Goal: Task Accomplishment & Management: Manage account settings

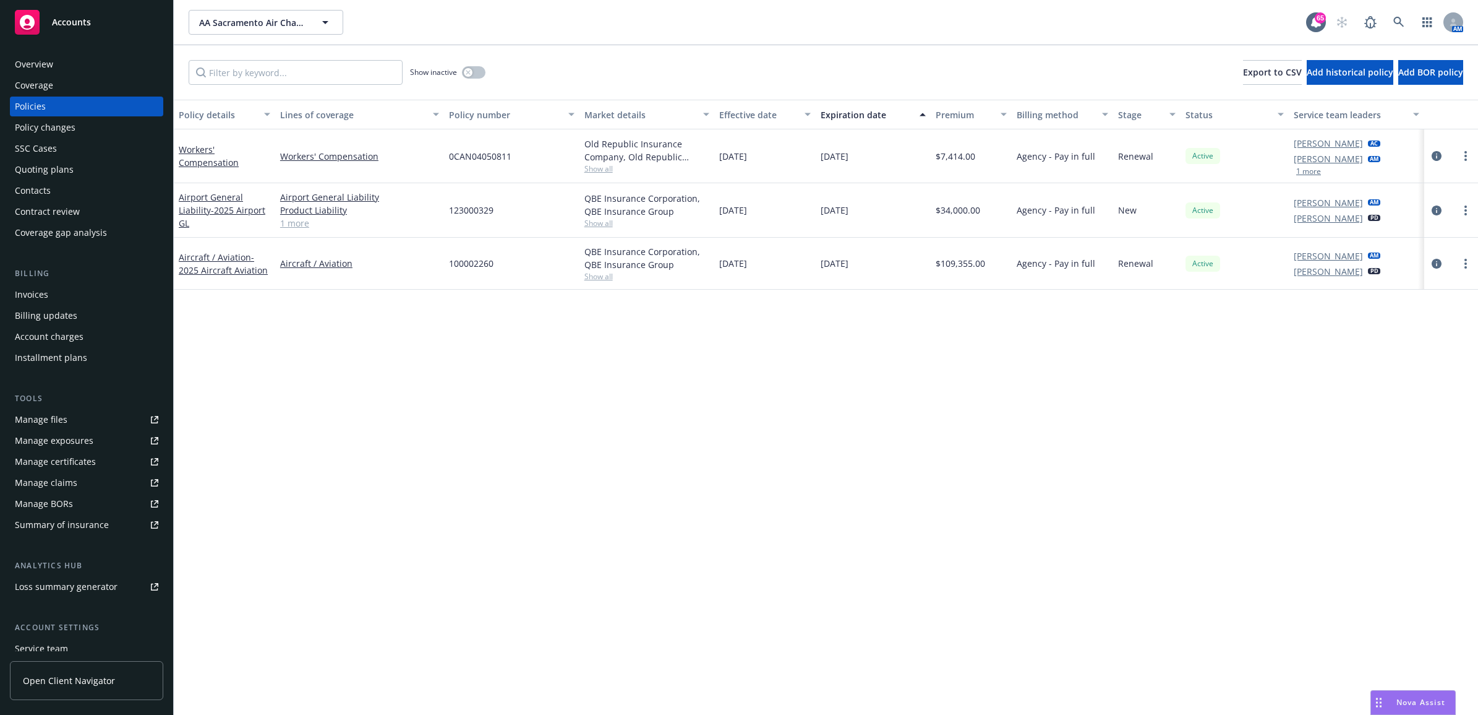
drag, startPoint x: 248, startPoint y: 334, endPoint x: 243, endPoint y: 338, distance: 6.6
click at [248, 334] on div "Policy details Lines of coverage Policy number Market details Effective date Ex…" at bounding box center [826, 407] width 1305 height 615
click at [106, 301] on div "Invoices" at bounding box center [87, 295] width 144 height 20
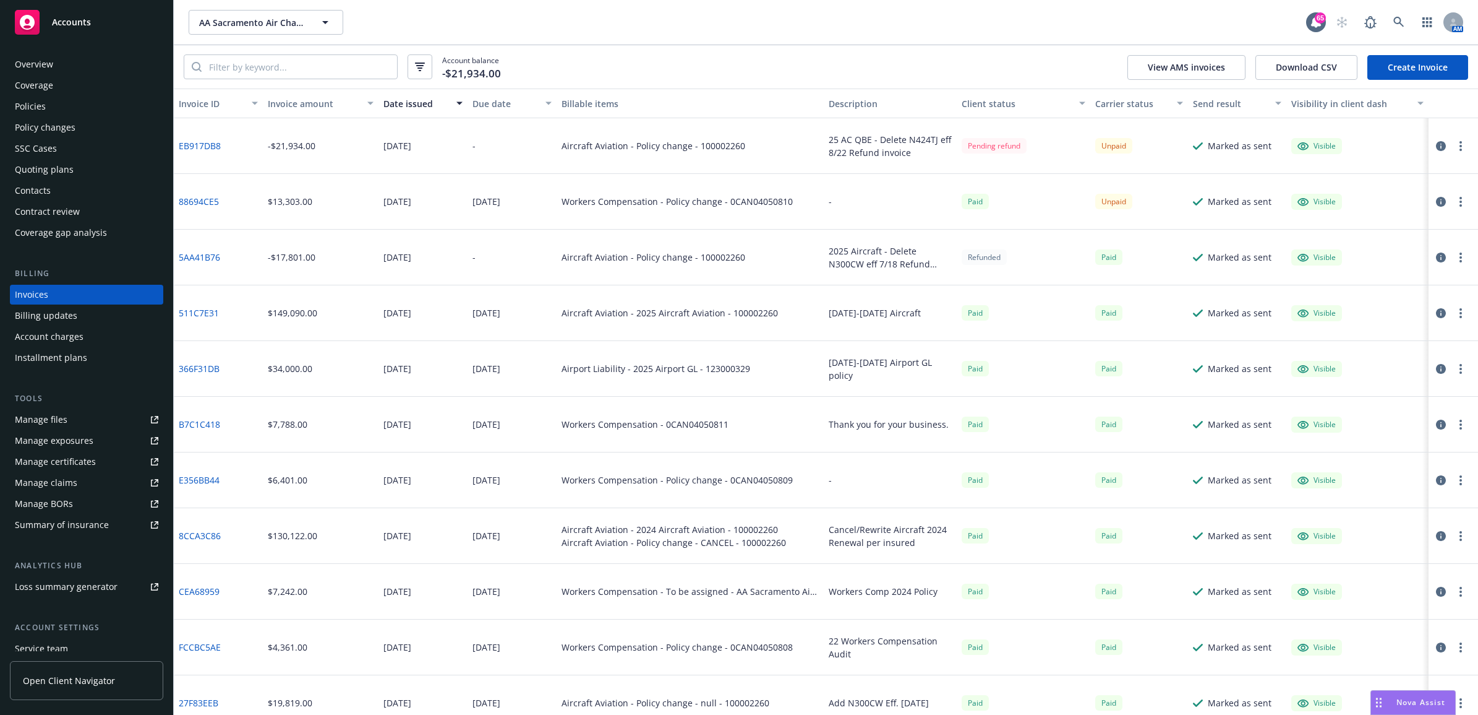
click at [63, 320] on div "Billing updates" at bounding box center [46, 316] width 62 height 20
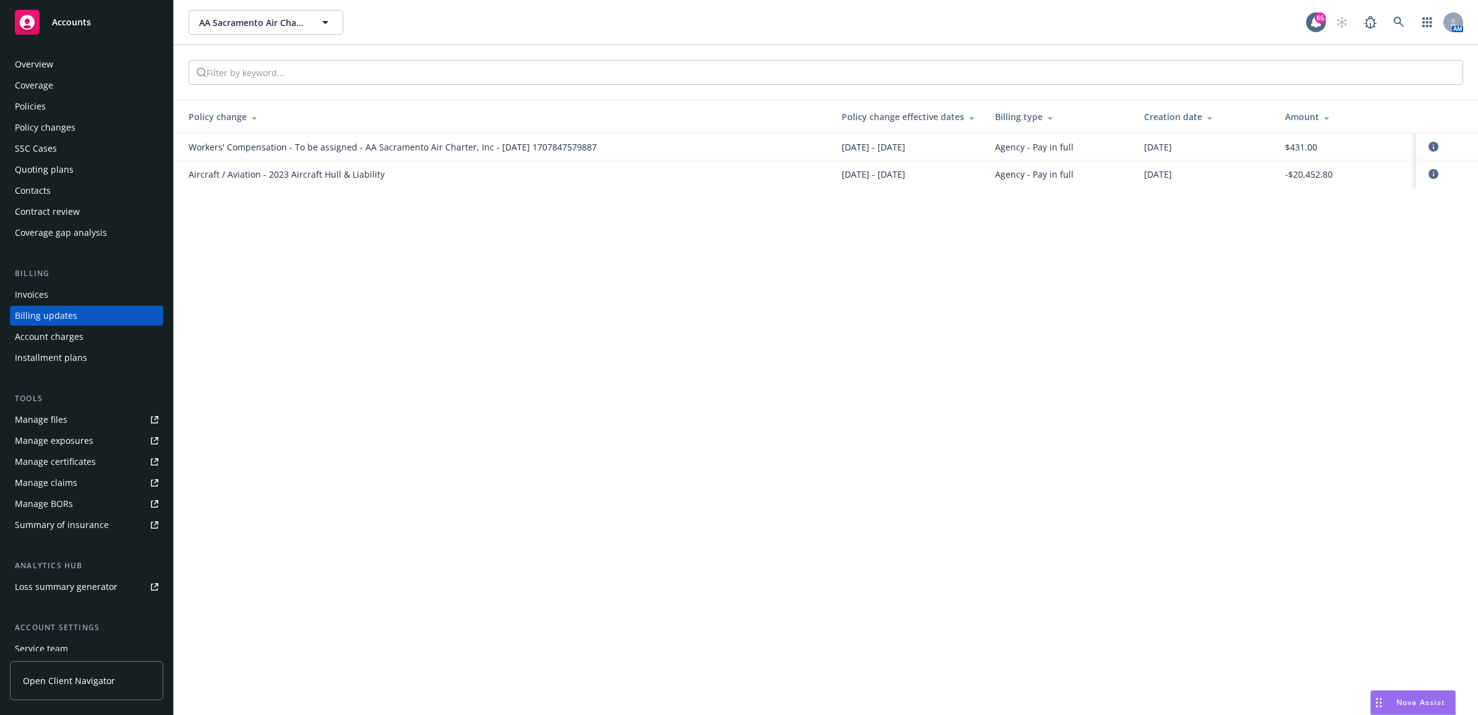
click at [68, 104] on div "Policies" at bounding box center [87, 107] width 144 height 20
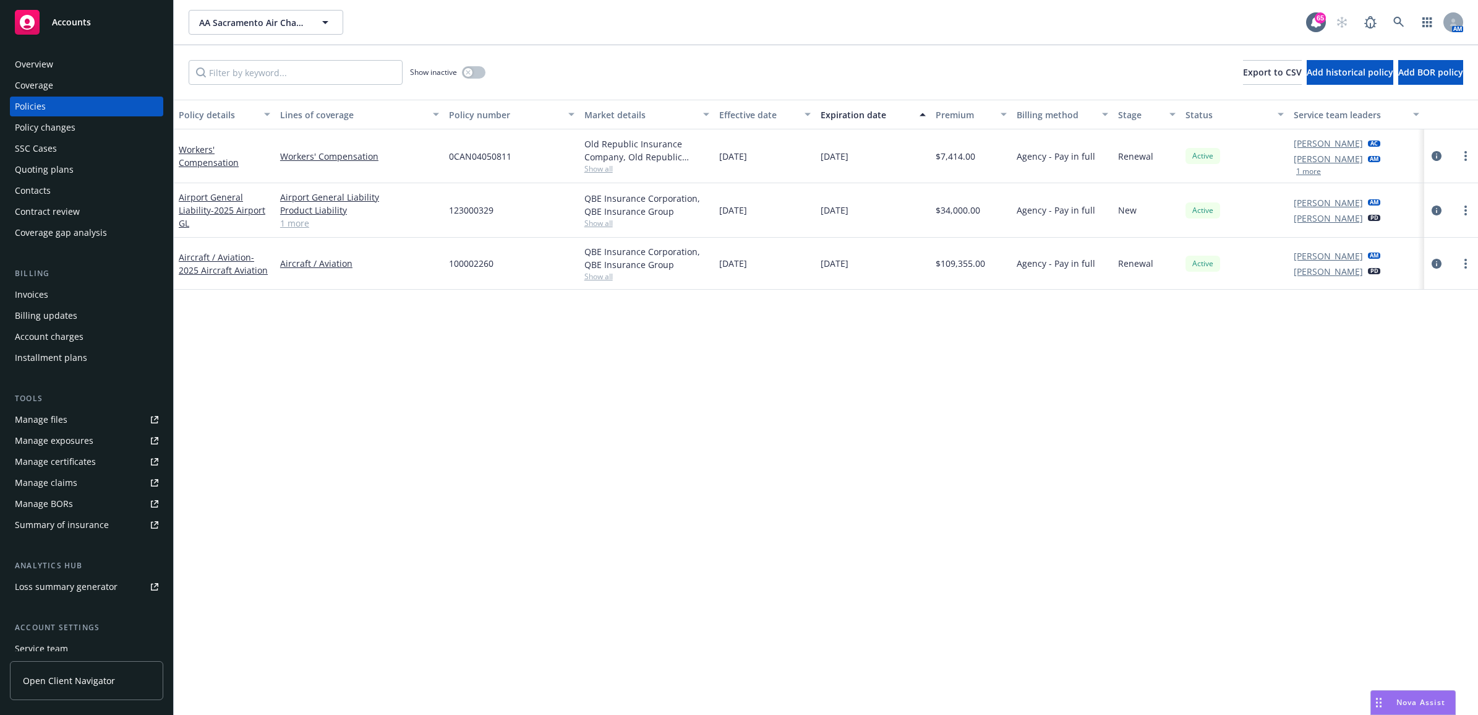
click at [66, 131] on div "Policy changes" at bounding box center [45, 128] width 61 height 20
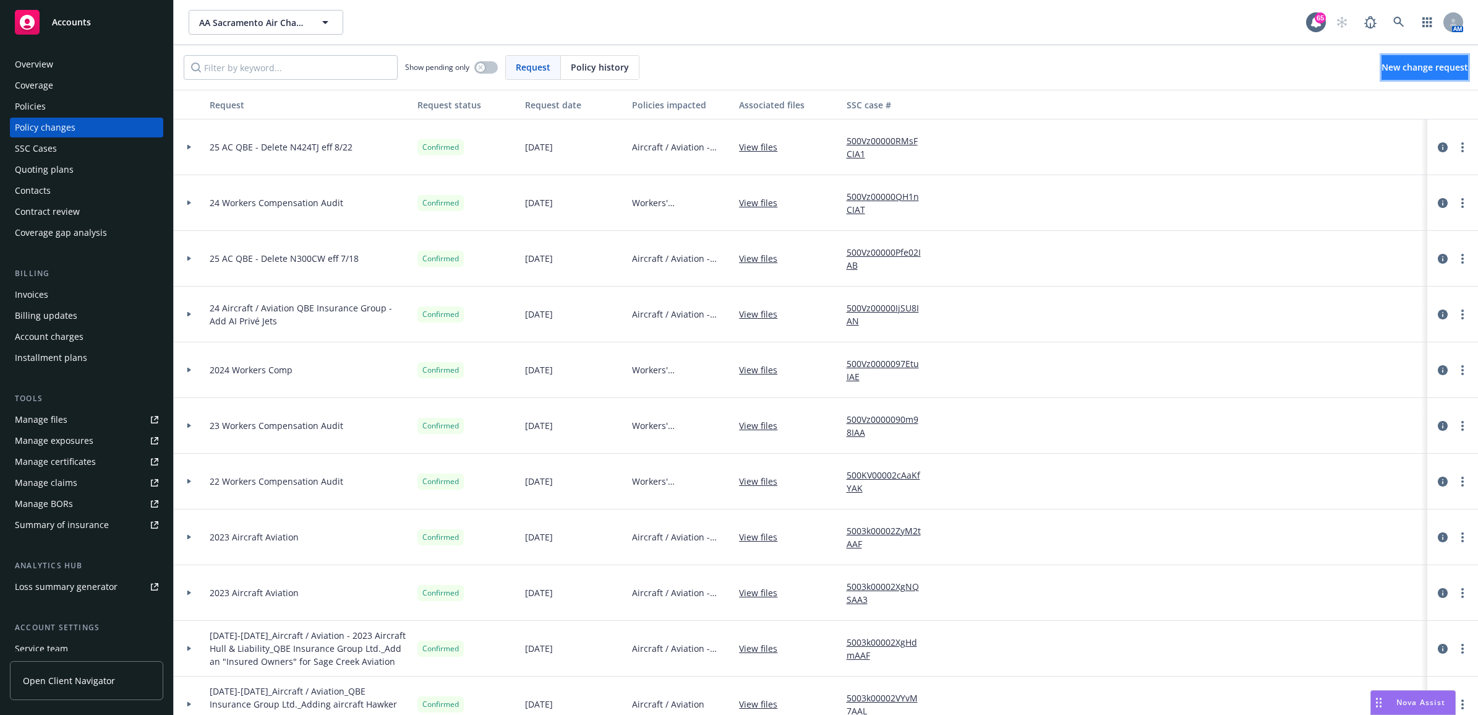
click at [1382, 65] on span "New change request" at bounding box center [1425, 67] width 87 height 12
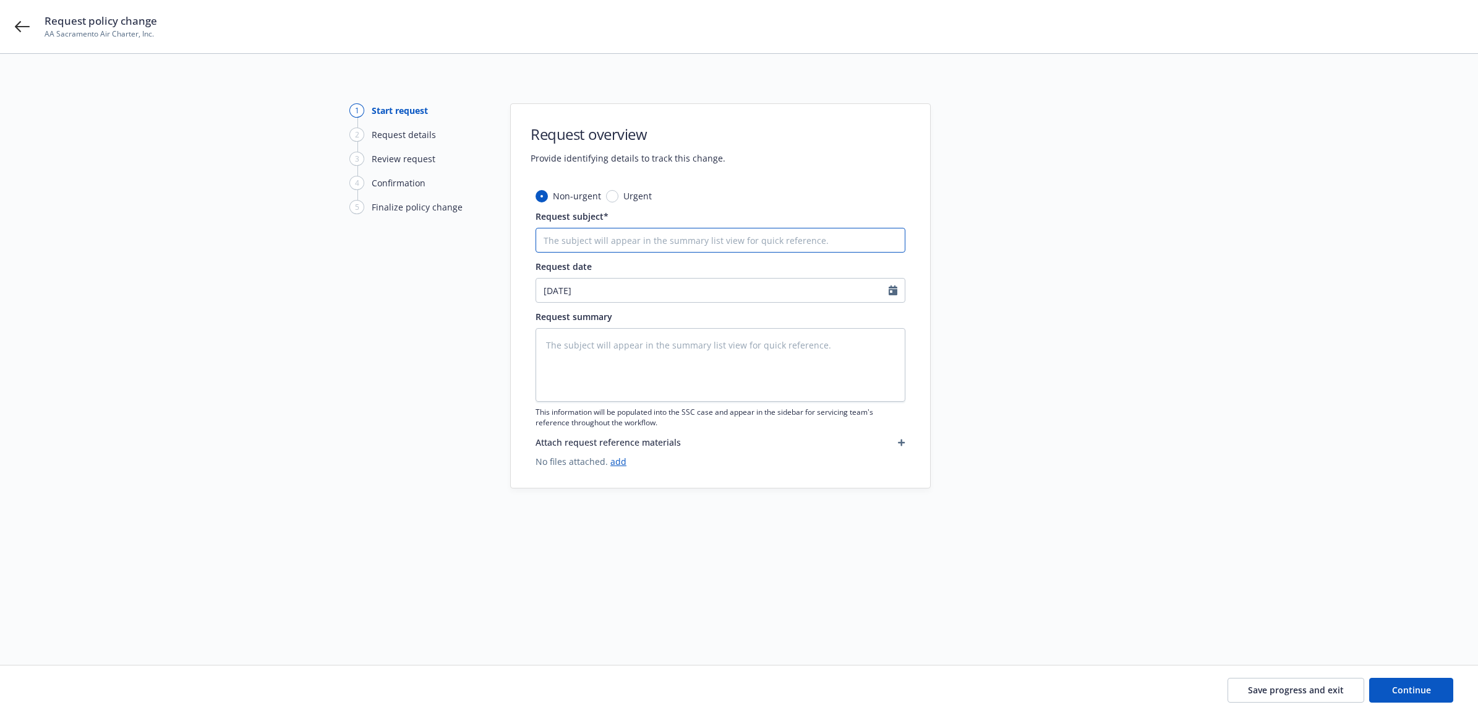
click at [588, 239] on input "Request subject*" at bounding box center [721, 240] width 370 height 25
type textarea "x"
type input "2"
type textarea "x"
type input "25"
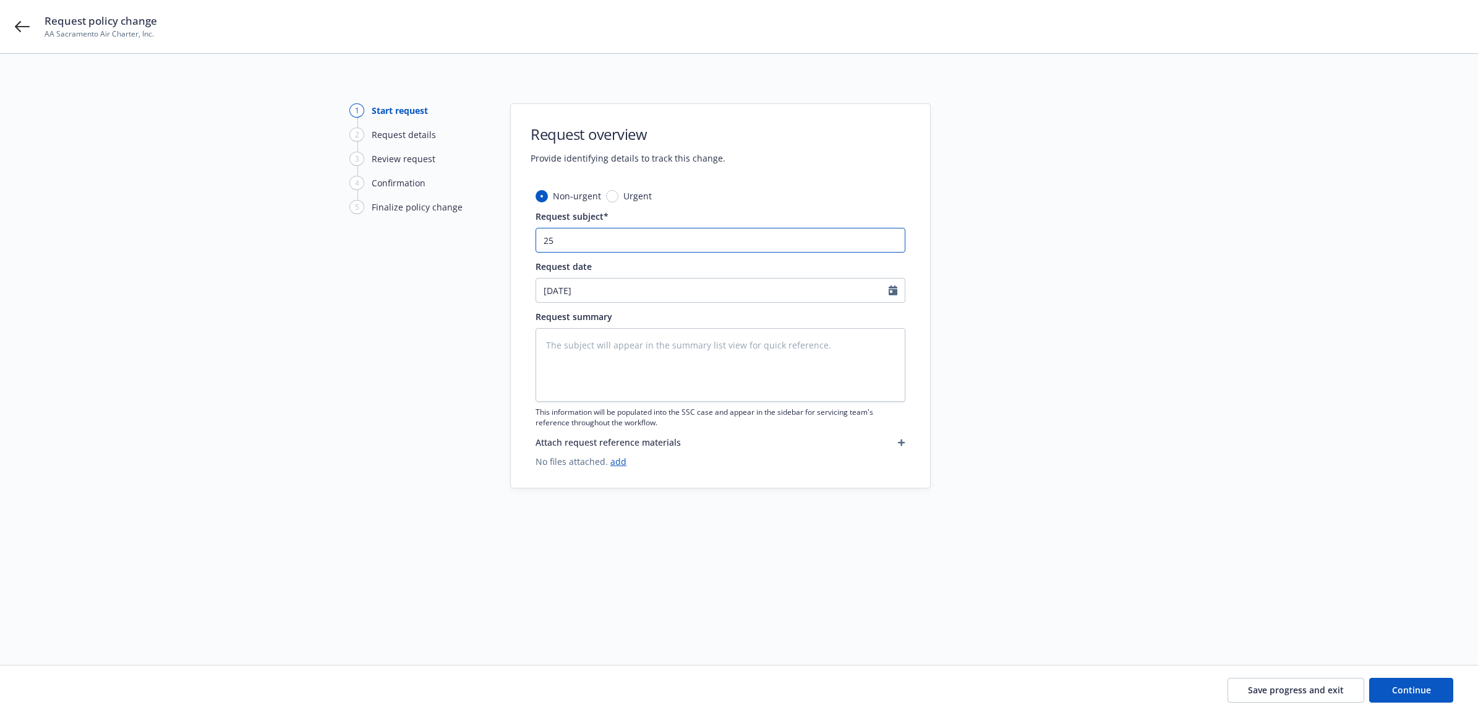
type textarea "x"
type input "25"
type textarea "x"
type input "25 A"
type textarea "x"
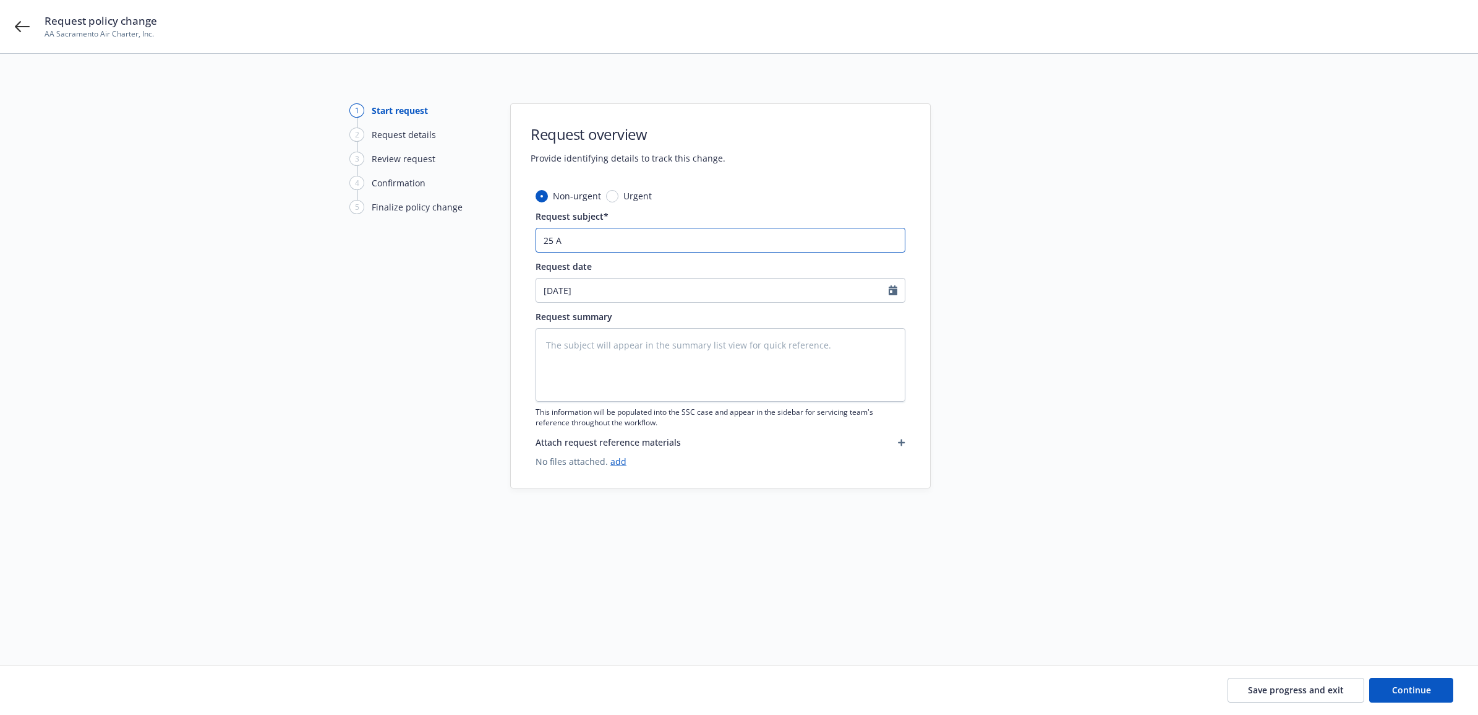
type input "25 AC"
type textarea "x"
type input "25 AC"
type textarea "x"
type input "25 AC A"
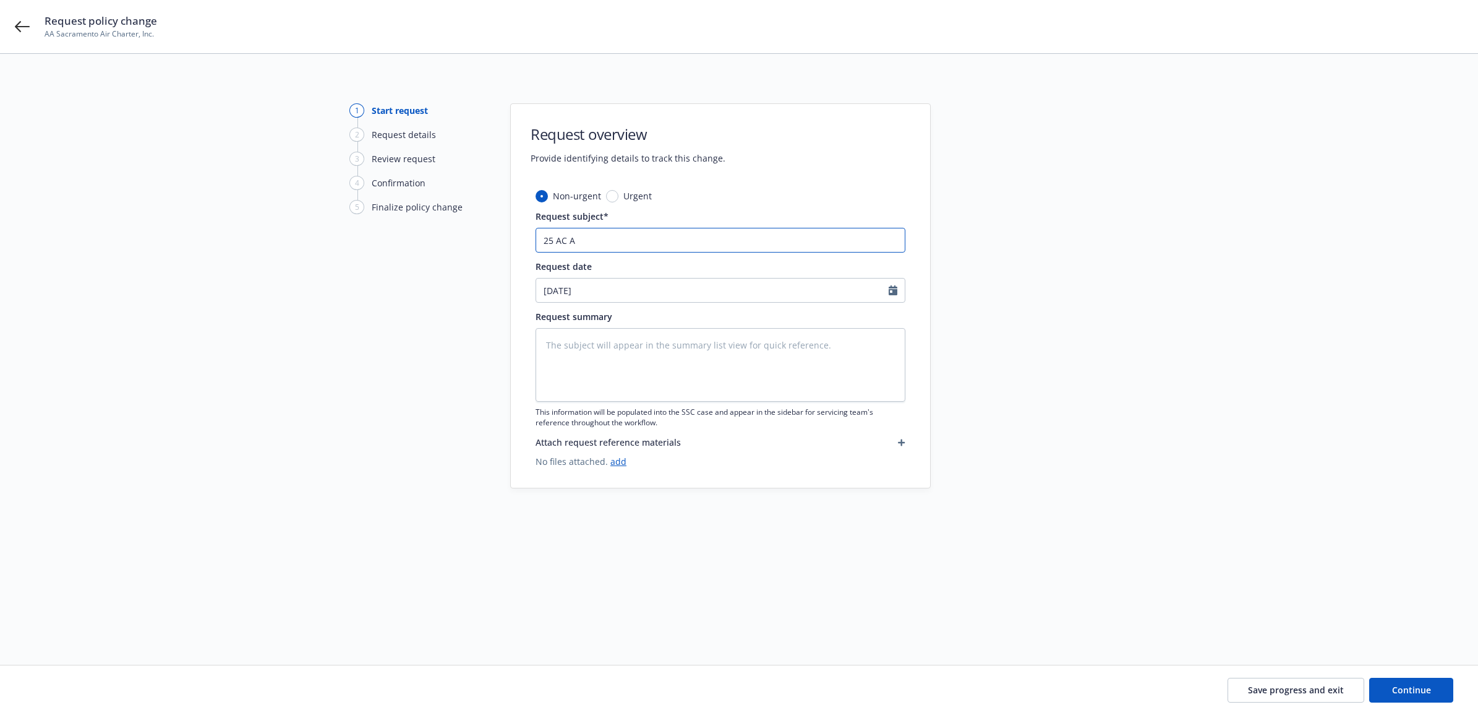
type textarea "x"
type input "25 AC AB"
type textarea "x"
type input "25 AC ABE"
type textarea "x"
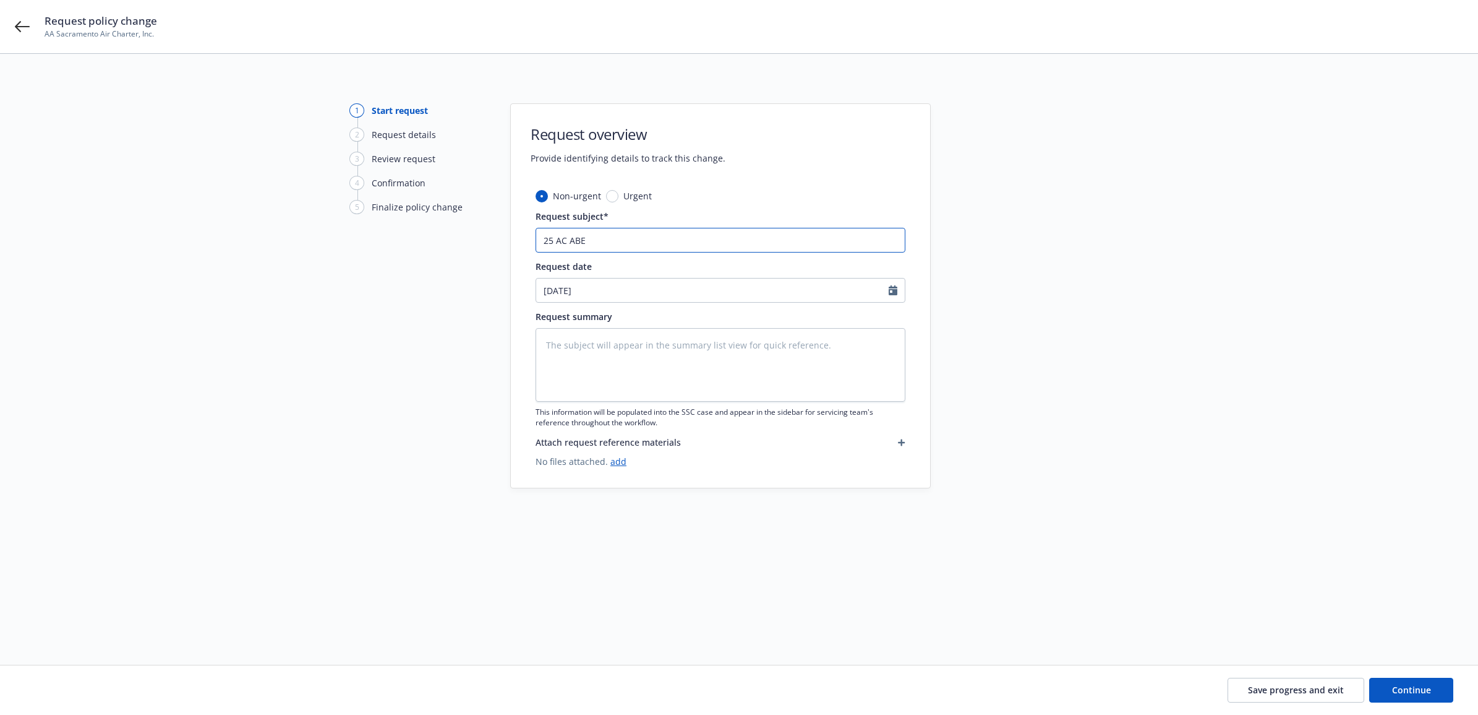
type input "25 AC ABE"
type textarea "x"
type input "25 AC ABE -"
type textarea "x"
type input "25 AC ABE -"
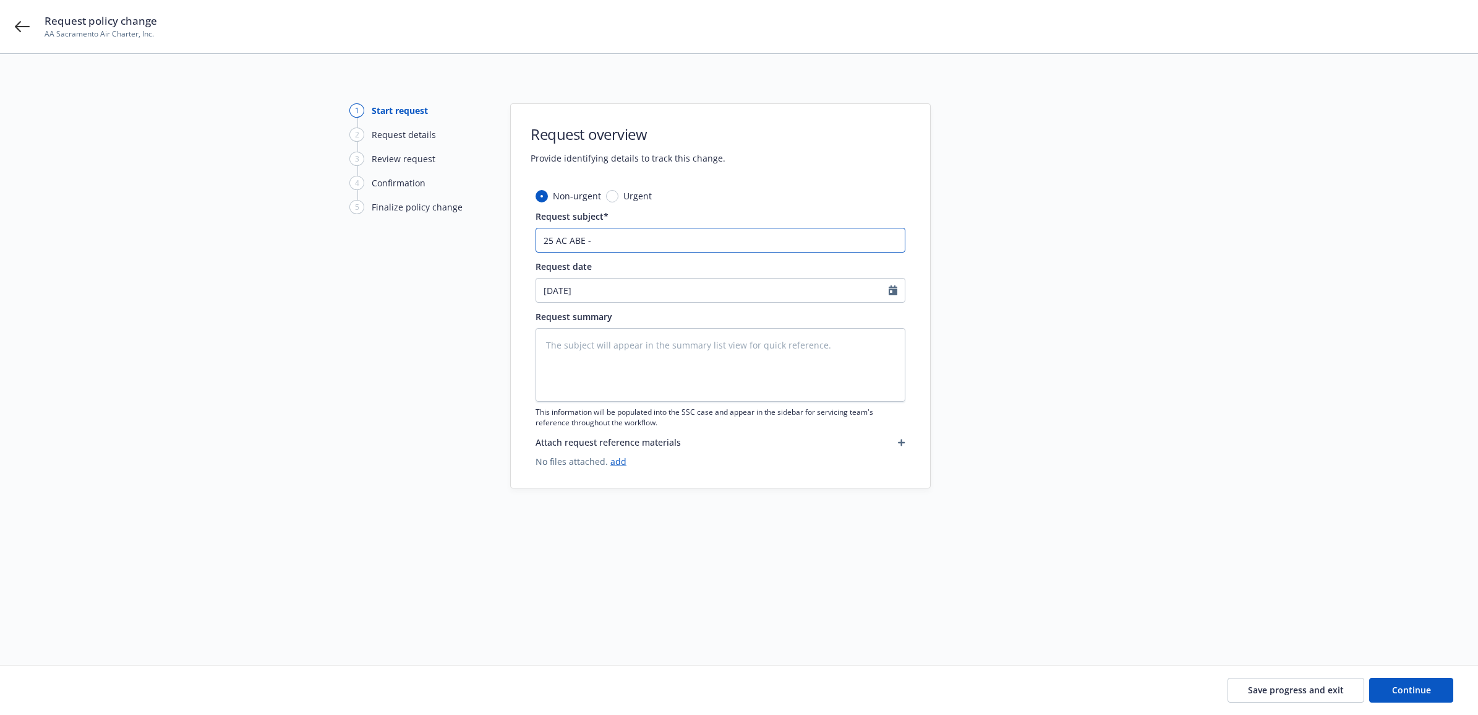
type textarea "x"
type input "25 AC ABE -"
type textarea "x"
type input "25 AC ABE"
type textarea "x"
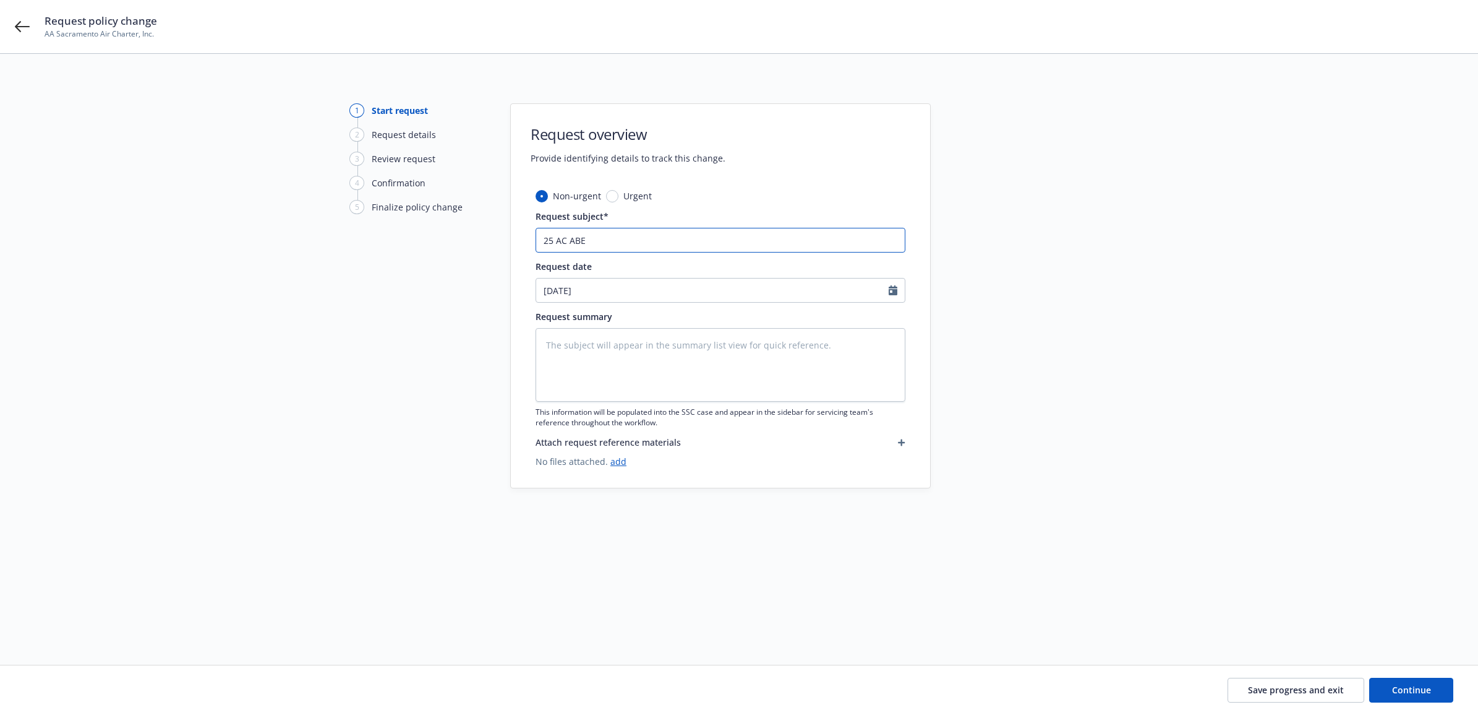
type input "25 AC ABE"
type textarea "x"
type input "25 AC AB"
type textarea "x"
type input "25 AC A"
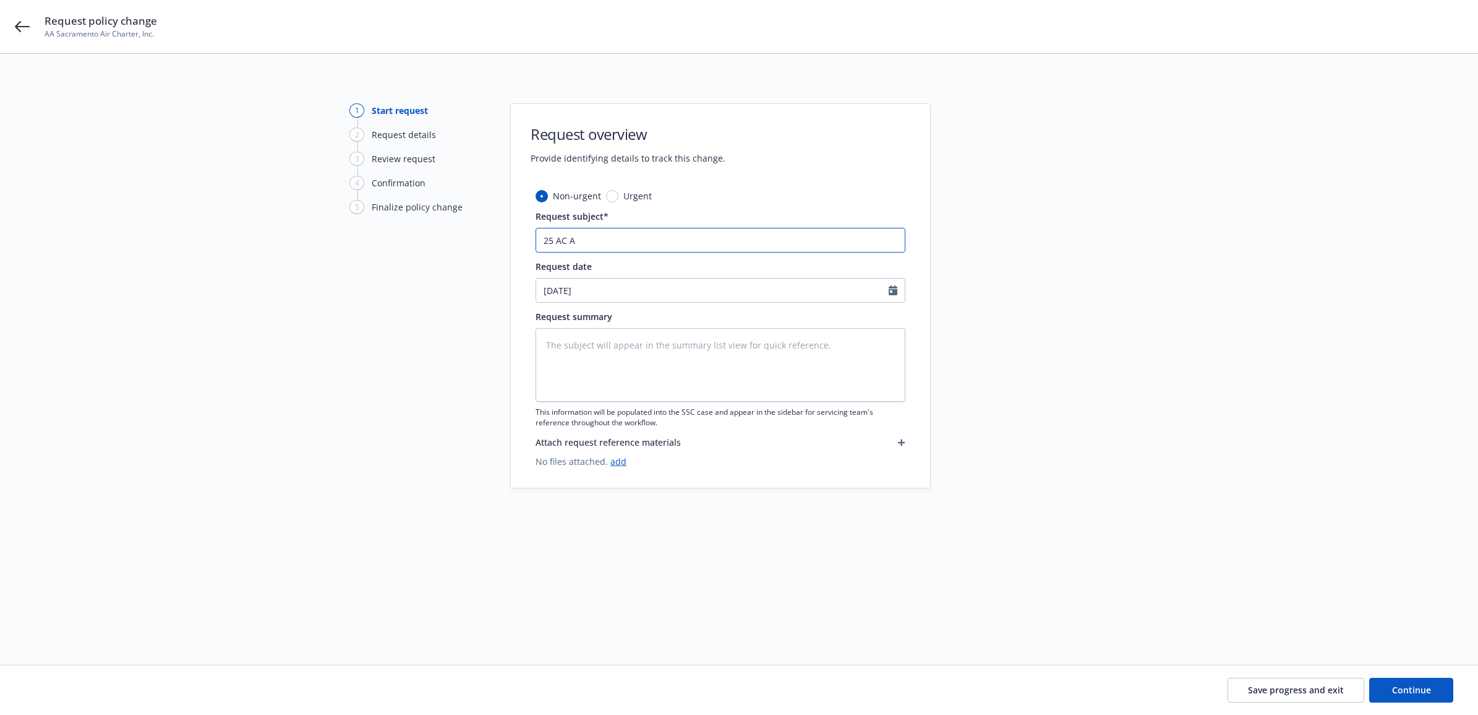
type textarea "x"
type input "25 AC"
type textarea "x"
type input "25 AC Q"
type textarea "x"
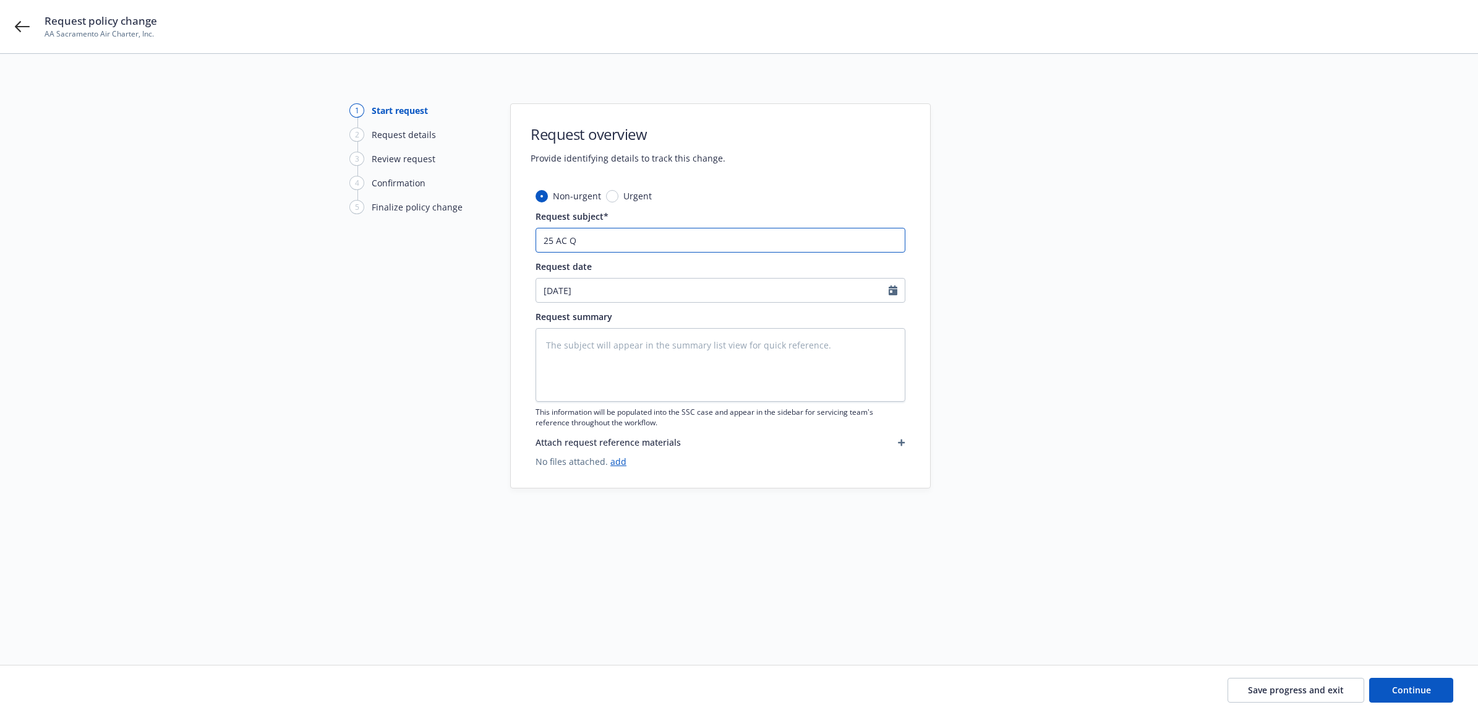
type input "25 AC QB"
type textarea "x"
type input "25 AC QBE"
type textarea "x"
type input "25 AC QBE"
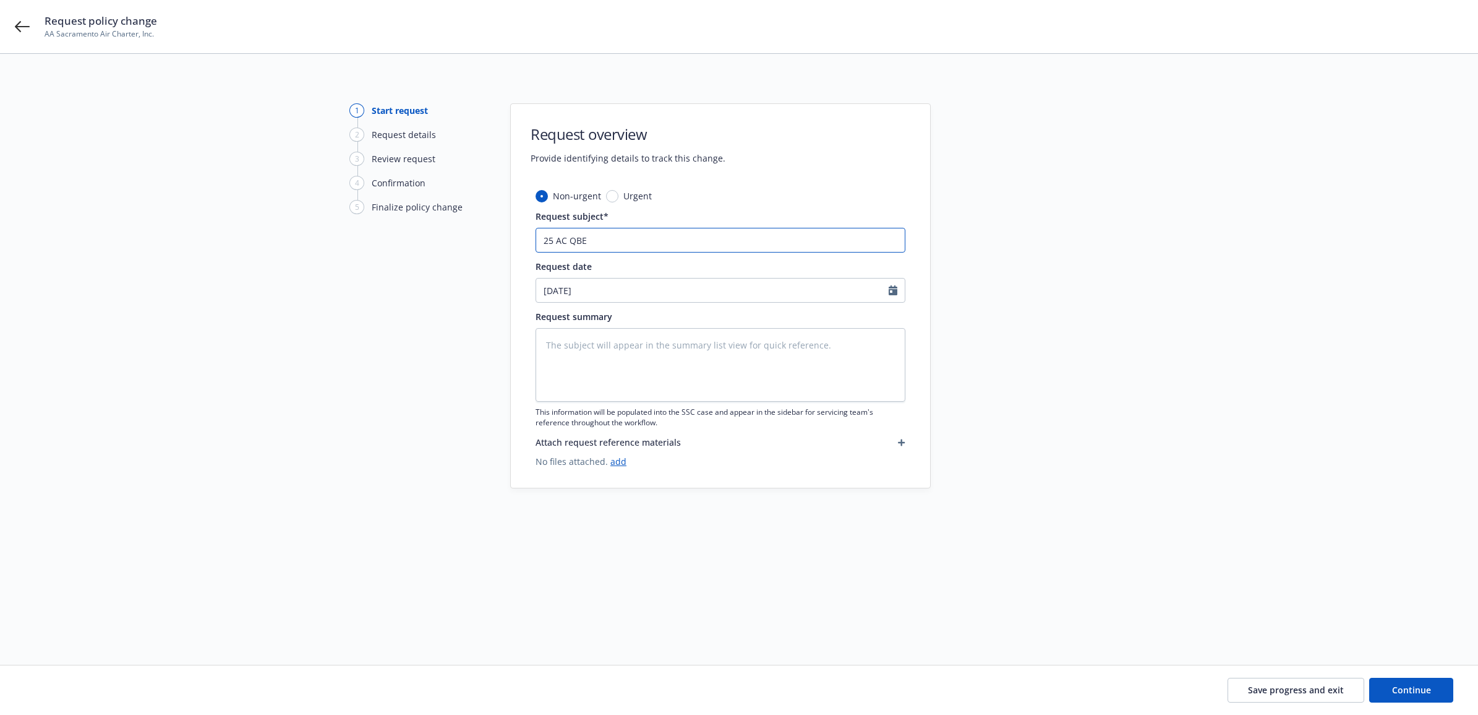
type textarea "x"
type input "25 AC QBE B"
type textarea "x"
type input "25 AC QBE Bi"
type textarea "x"
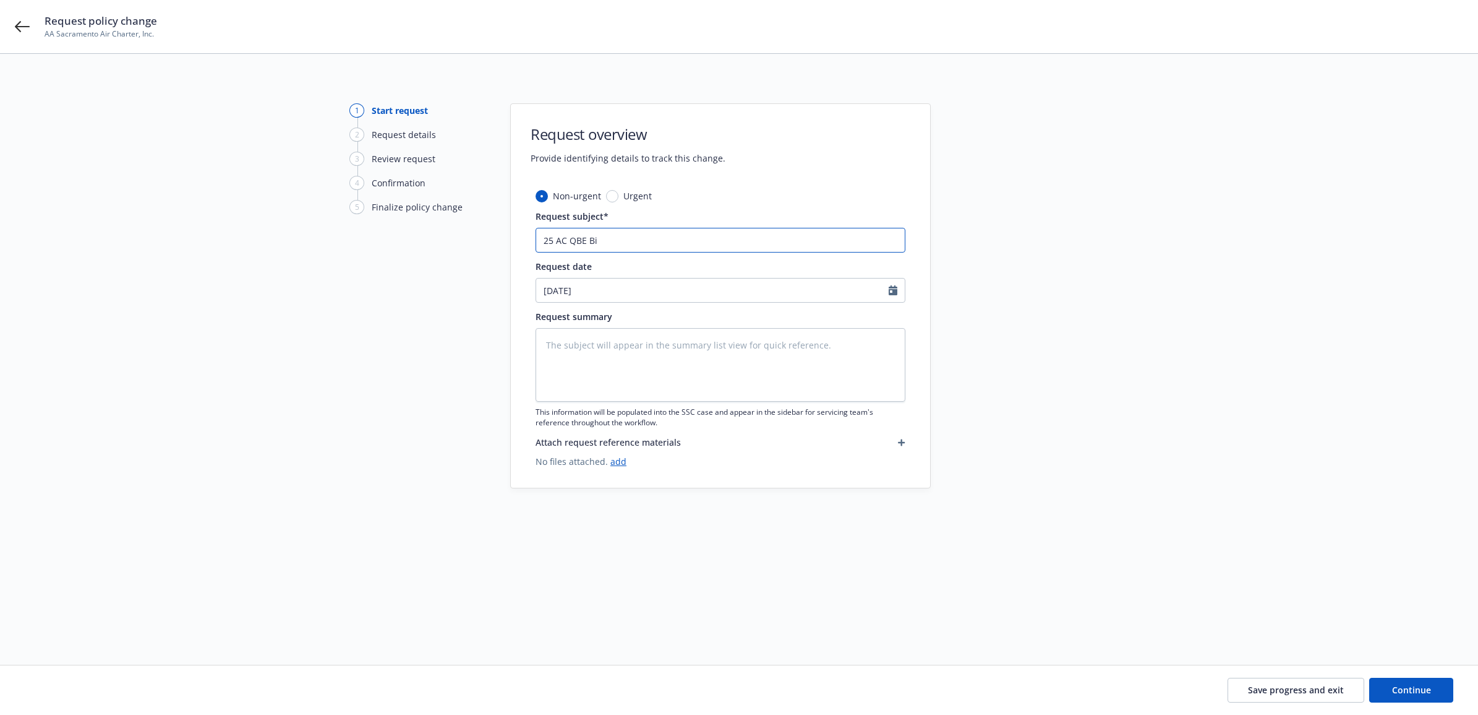
type input "25 AC QBE Bil"
type textarea "x"
type input "25 AC QBE Bill"
type textarea "x"
type input "25 AC QBE Billi"
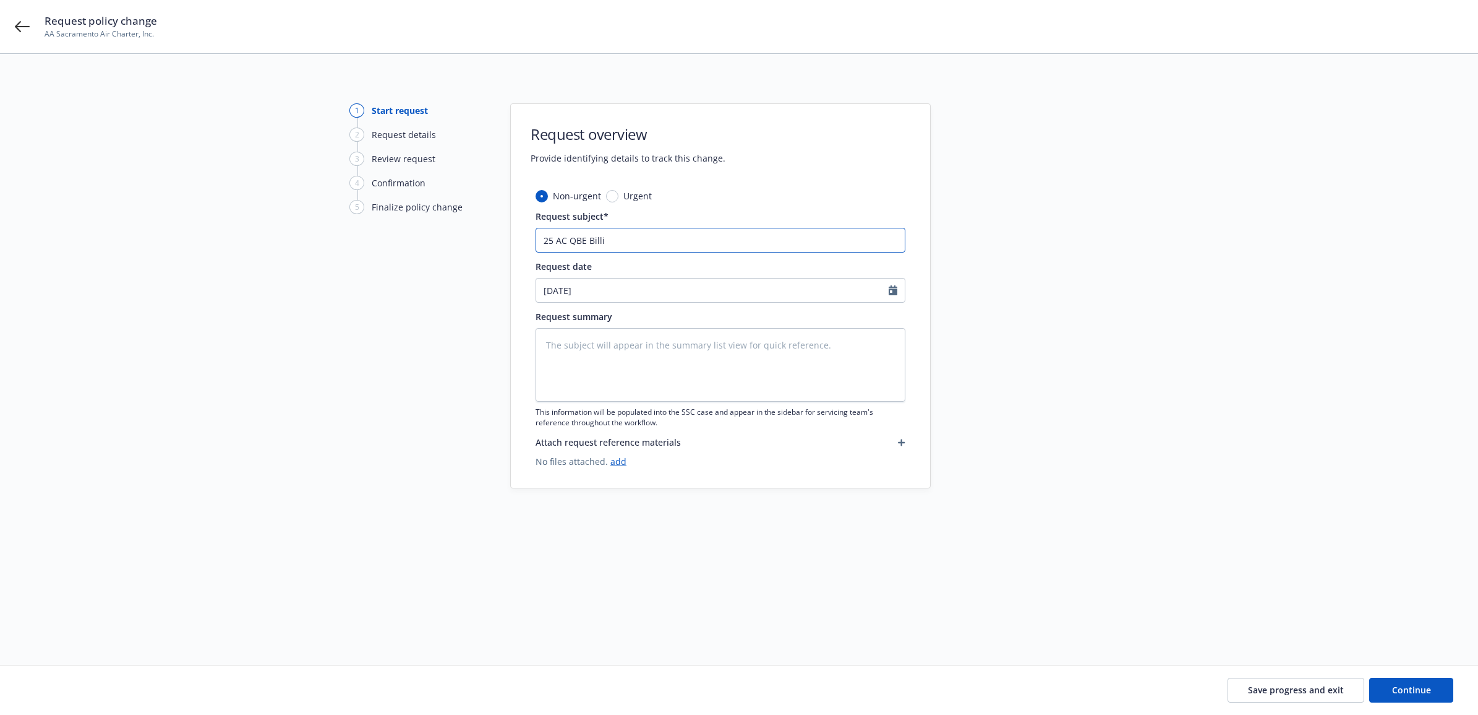
type textarea "x"
type input "25 AC QBE Billin"
type textarea "x"
type input "25 AC QBE Billing"
type textarea "x"
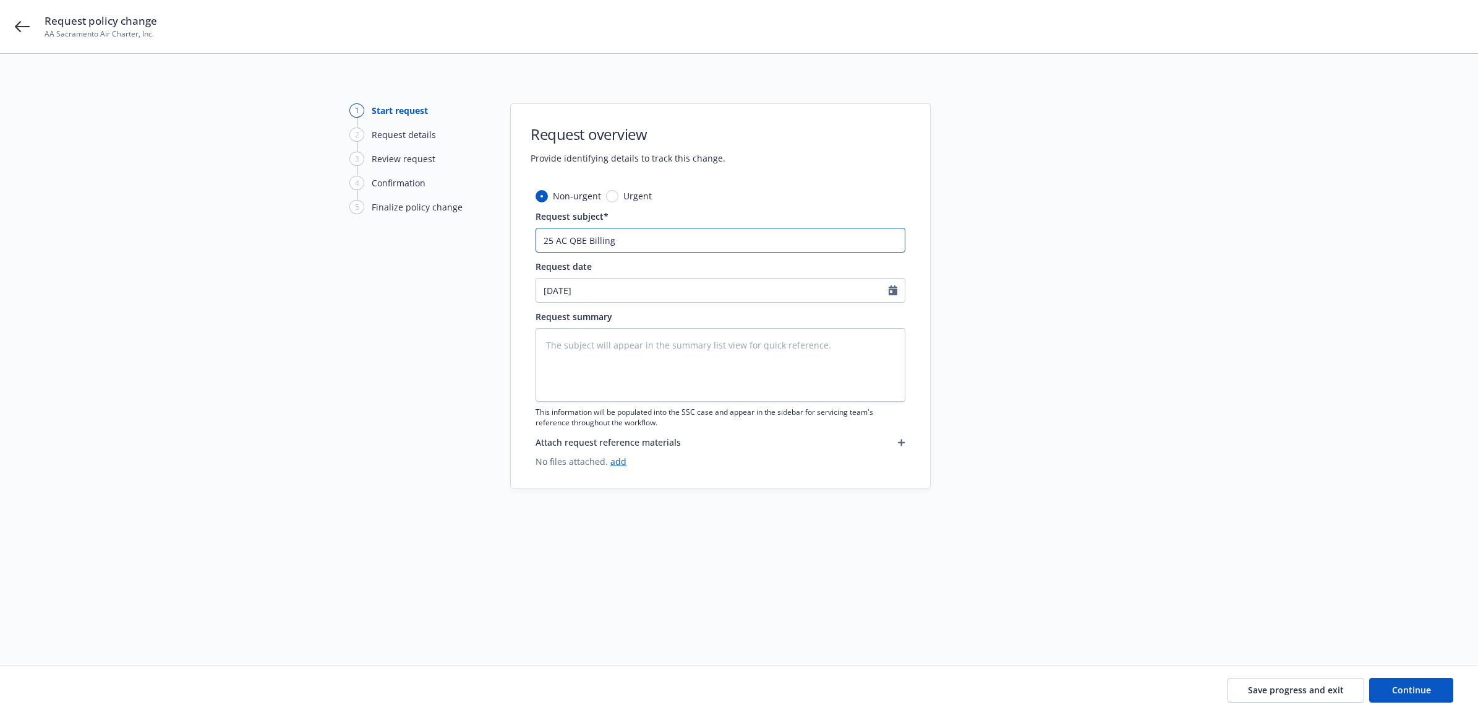
type input "25 AC QBE Billing"
type textarea "x"
type input "25 AC QBE Billing U"
type textarea "x"
type input "25 AC QBE Billing Up"
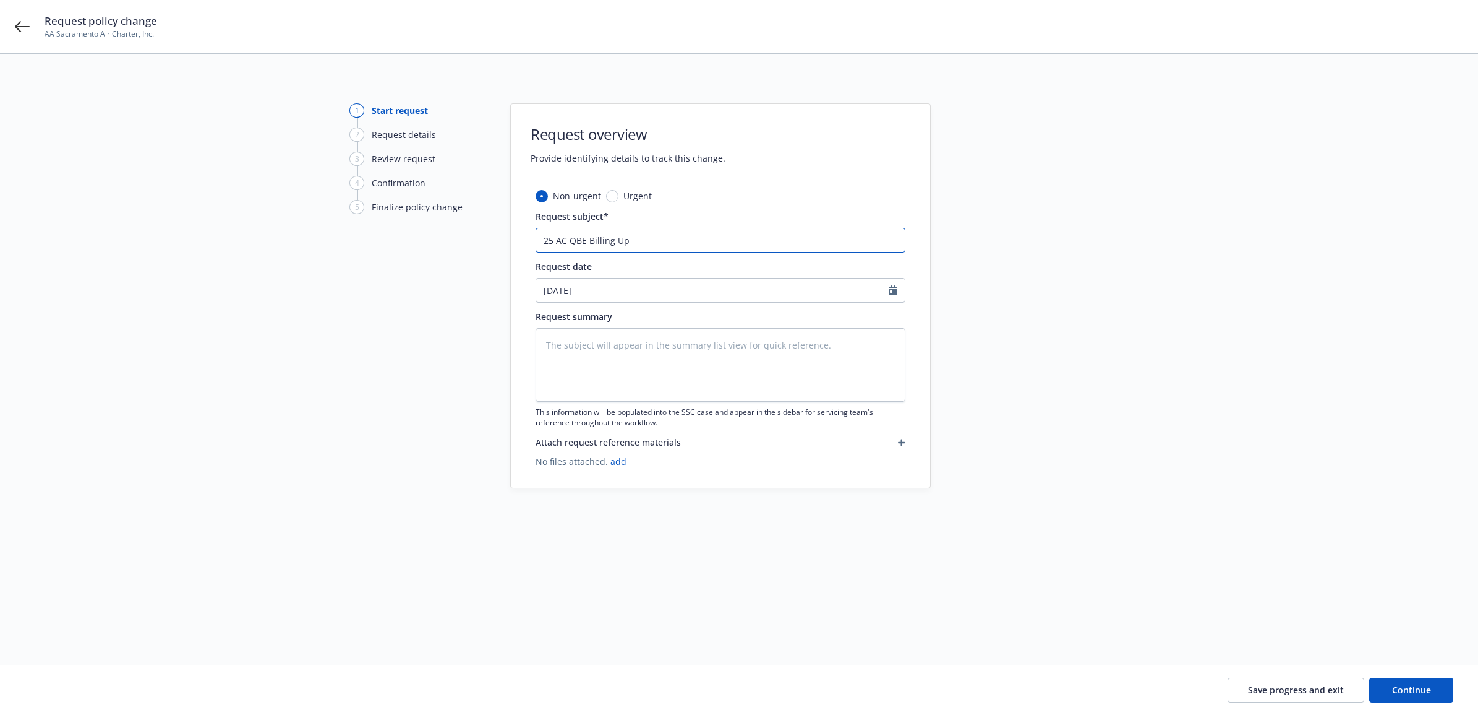
type textarea "x"
type input "25 AC QBE Billing Upd"
type textarea "x"
type input "25 AC QBE Billing Upda"
type textarea "x"
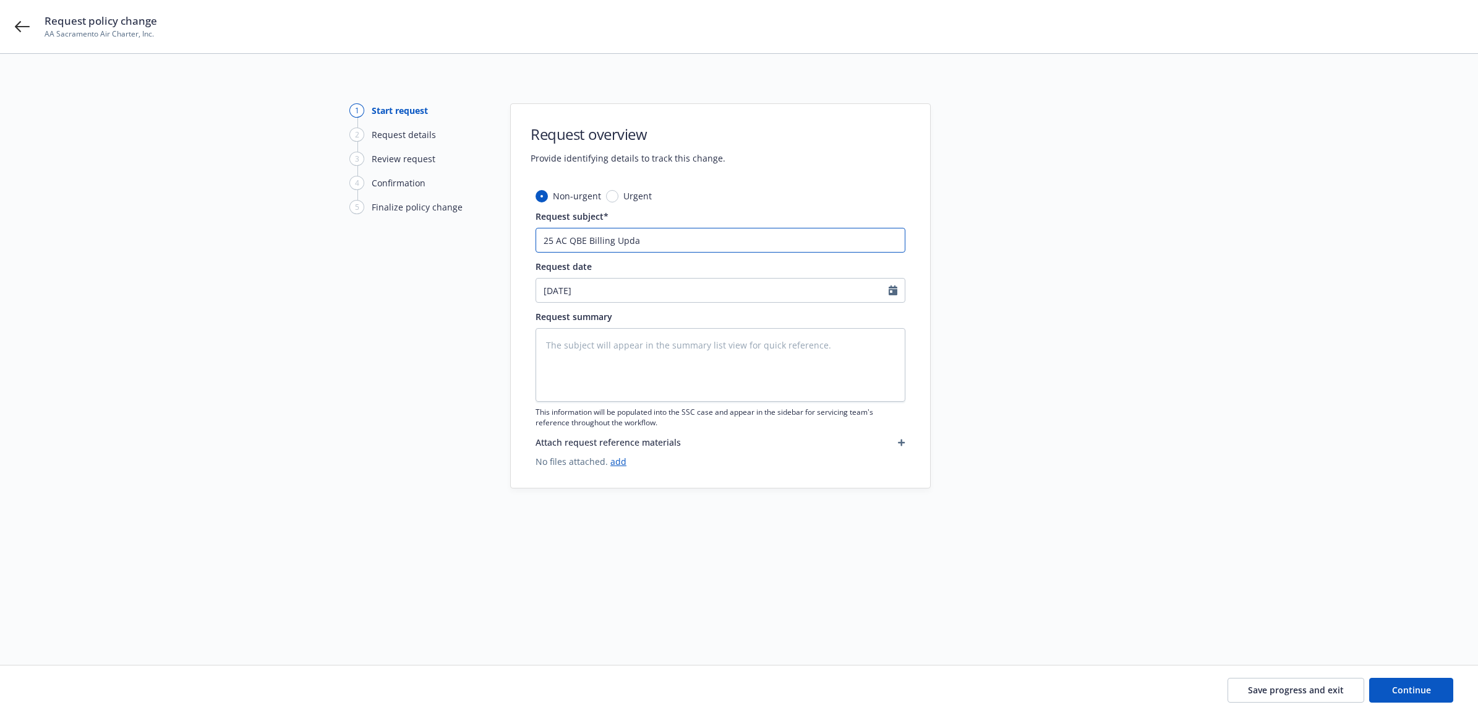
type input "25 AC QBE Billing Updat"
type textarea "x"
type input "25 AC QBE Billing Update"
type textarea "x"
type input "25 AC QBE Billing Updates"
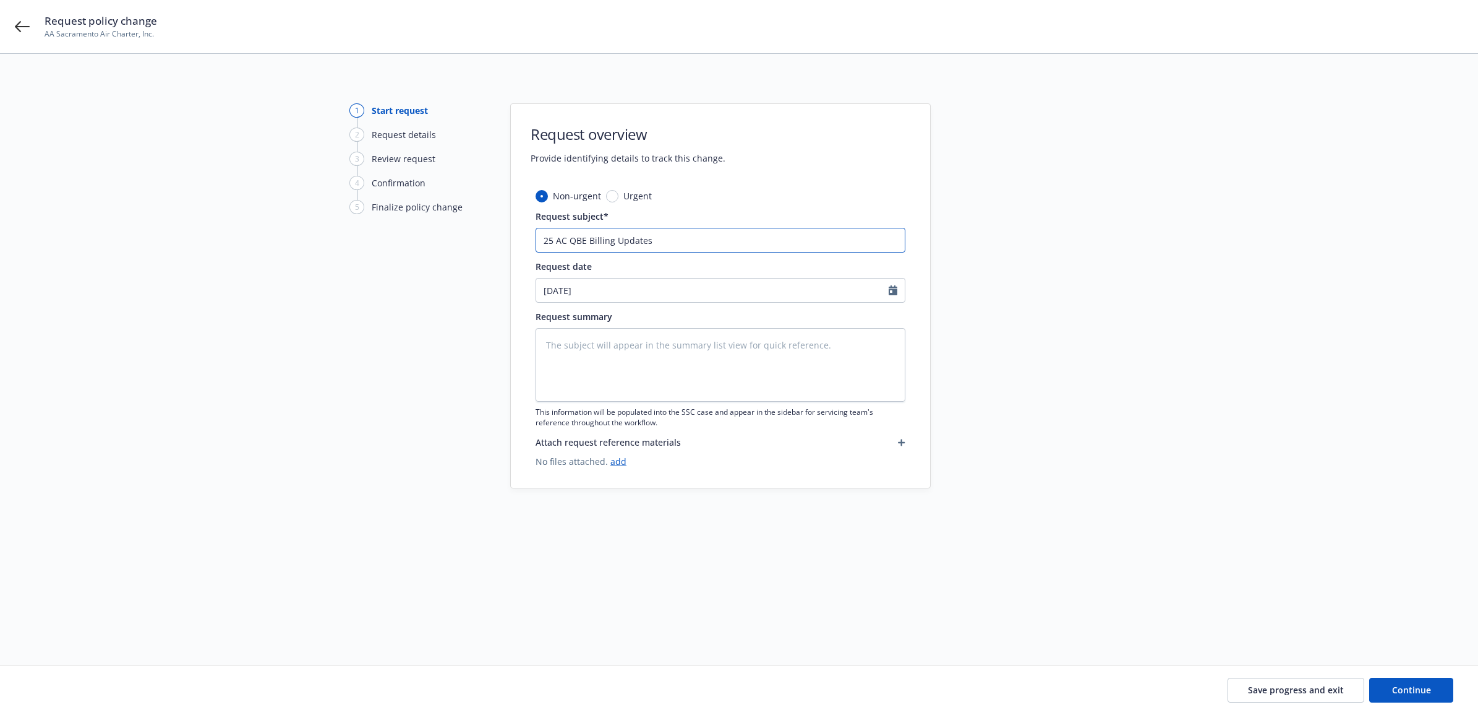
type textarea "x"
type input "25 AC QBE Billing Updates"
type textarea "x"
type input "25 AC QBE Billing Updates -"
type textarea "x"
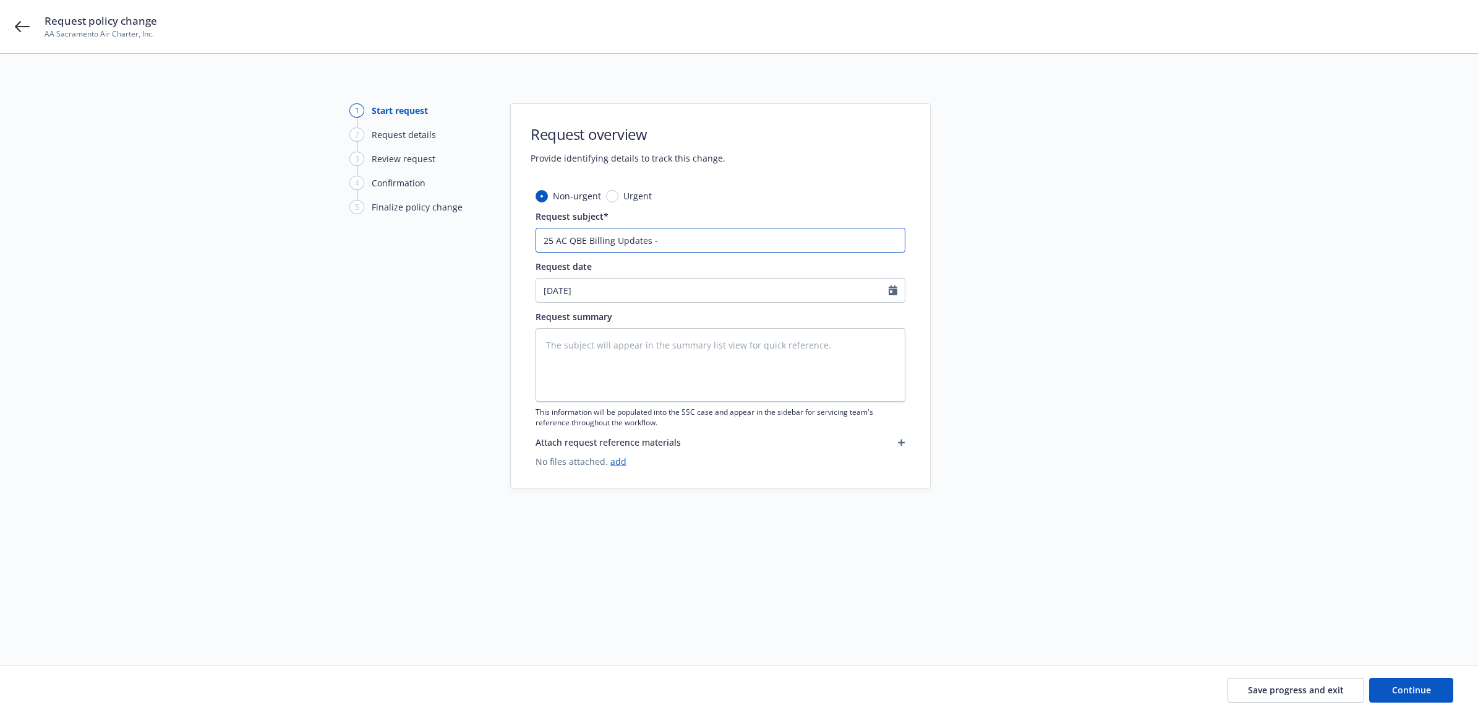
type input "25 AC QBE Billing Updates -"
type textarea "x"
type input "25 AC QBE Billing Updates -"
type textarea "x"
type input "25 AC QBE Billing Updates"
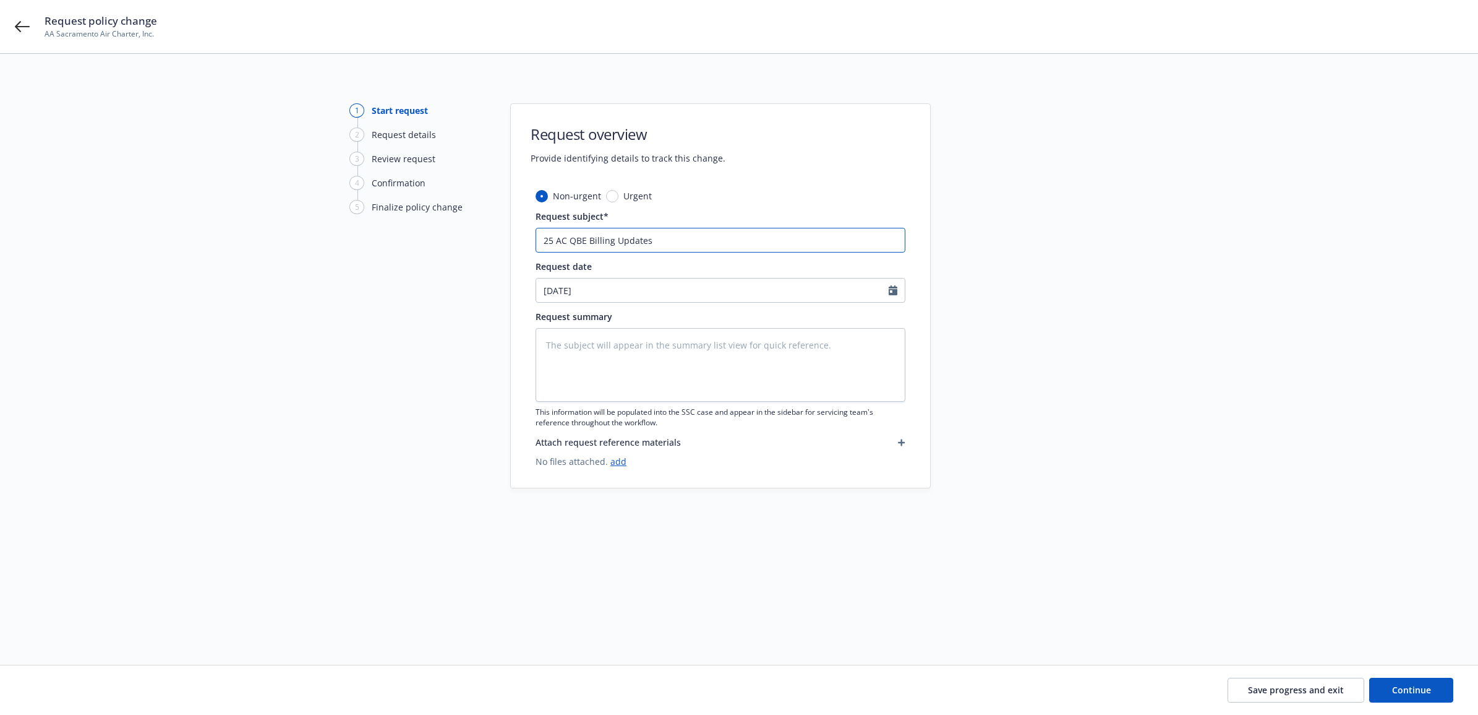
type textarea "x"
type input "25 AC QBE Billing Updates"
type textarea "x"
type input "25 AC QBE Billing Update"
type textarea "x"
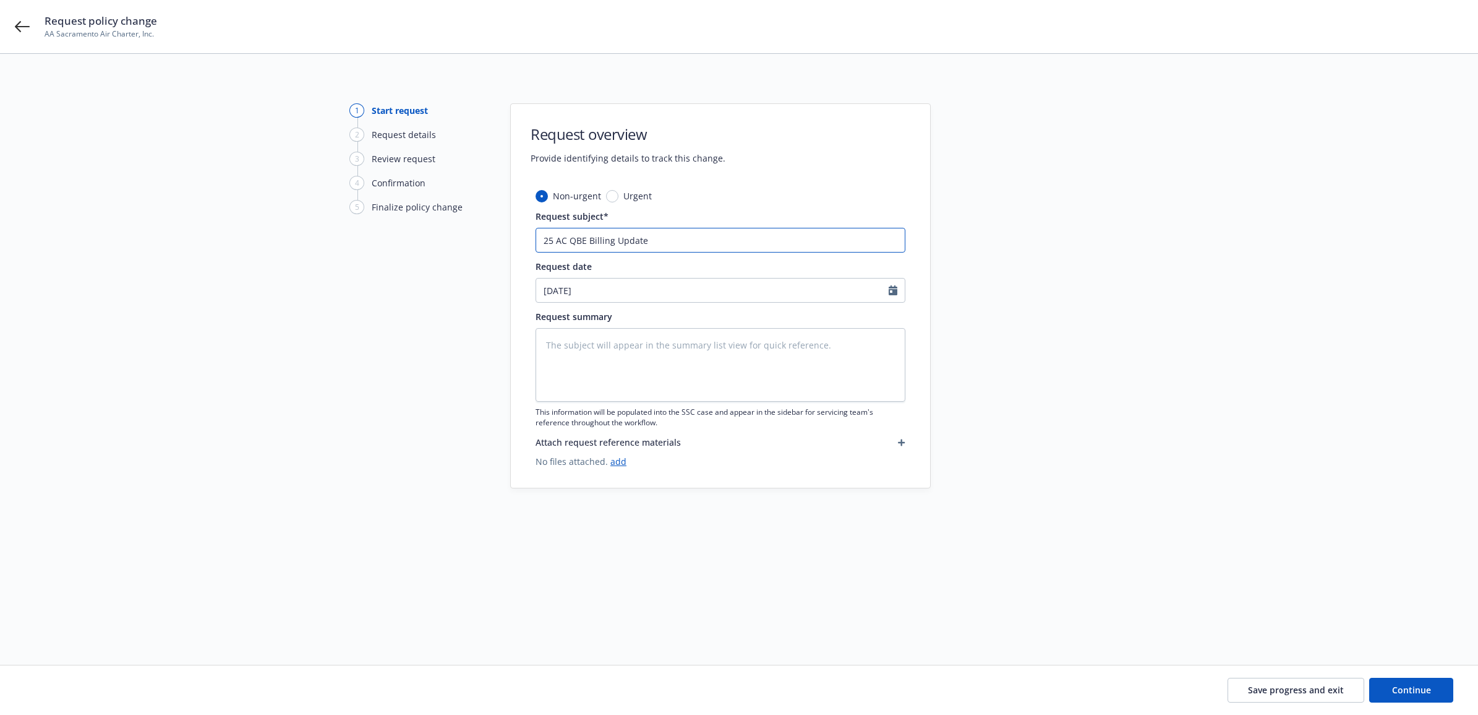
type input "25 AC QBE Billing Update"
type textarea "x"
type input "25 AC QBE Billing Update -"
type textarea "x"
type input "25 AC QBE Billing Update -"
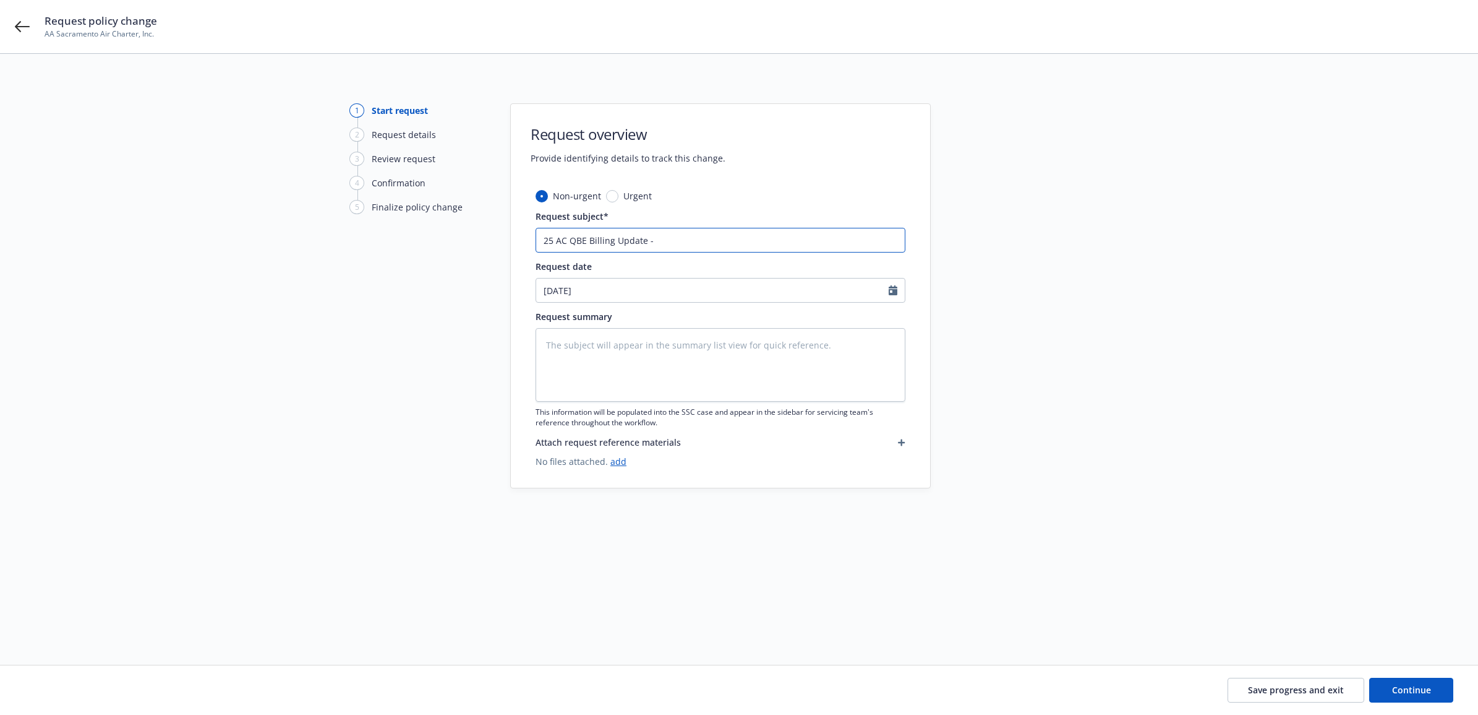
type textarea "x"
type input "25 AC QBE Billing Update - M"
type textarea "x"
type input "25 AC QBE Billing Update - Me"
type textarea "x"
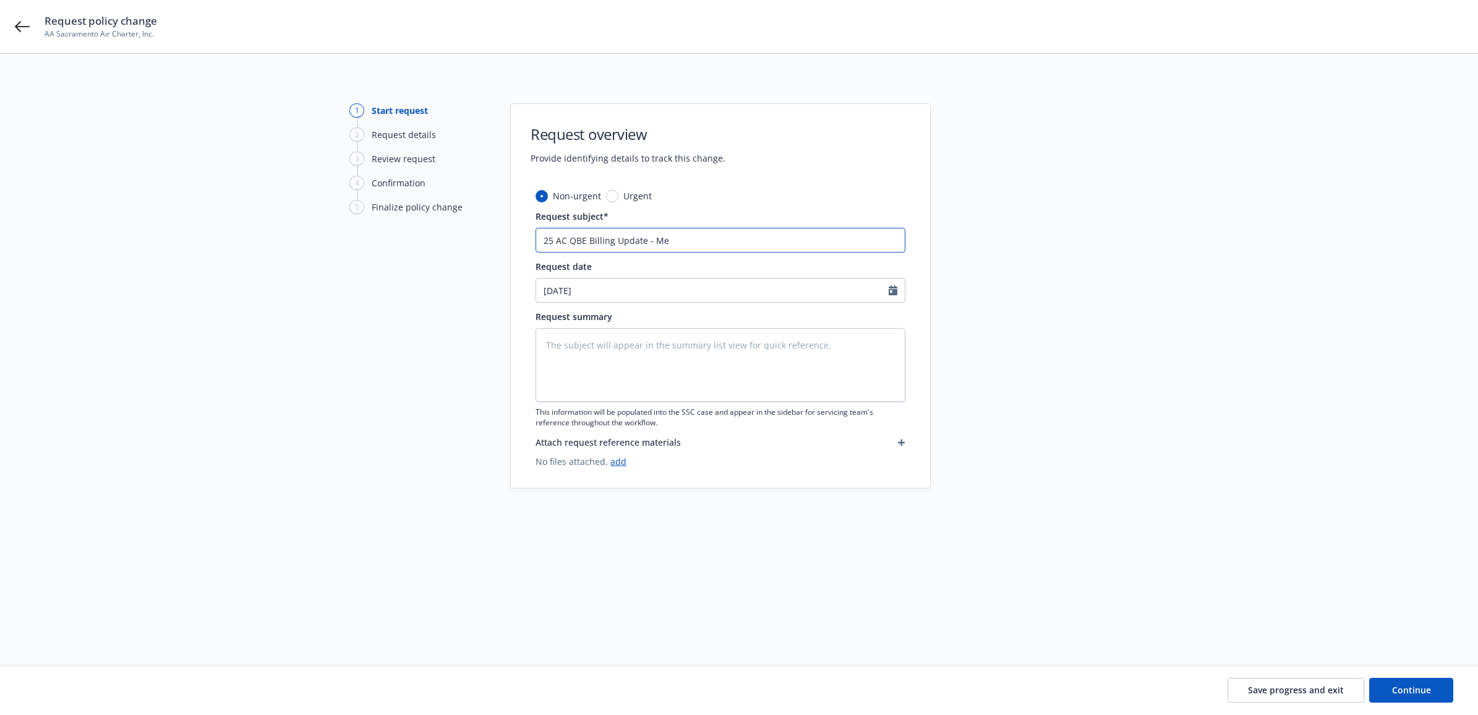
type input "25 AC QBE Billing Update - Mec"
type textarea "x"
type input "25 AC QBE Billing Update - Me"
type textarea "x"
type input "25 AC QBE Billing Update - Mex"
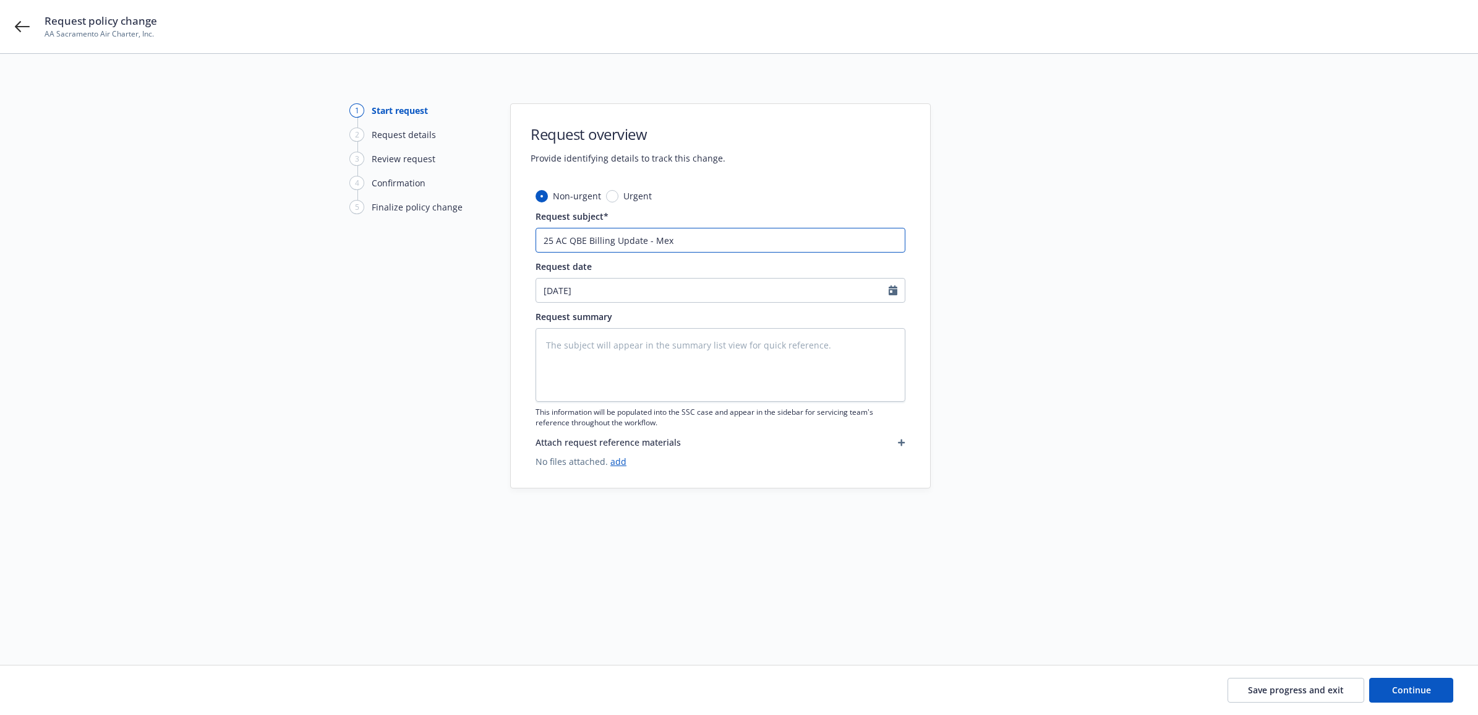
type textarea "x"
type input "25 AC QBE Billing Update - Mexi"
type textarea "x"
type input "25 AC QBE Billing Update - Mexic"
type textarea "x"
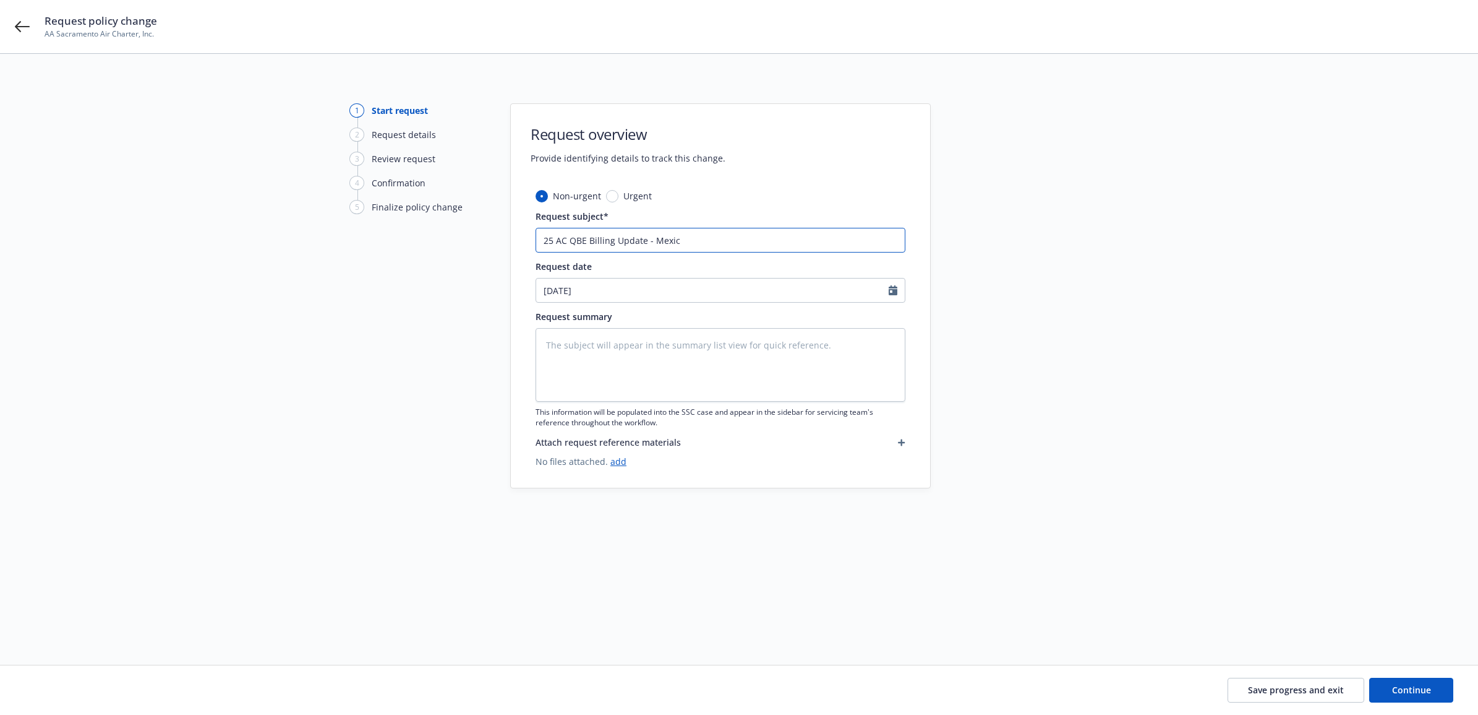
type input "25 AC QBE Billing Update - Mexica"
type textarea "x"
type input "25 AC QBE Billing Update - Mexican"
type textarea "x"
type input "25 AC QBE Billing Update - Mexican"
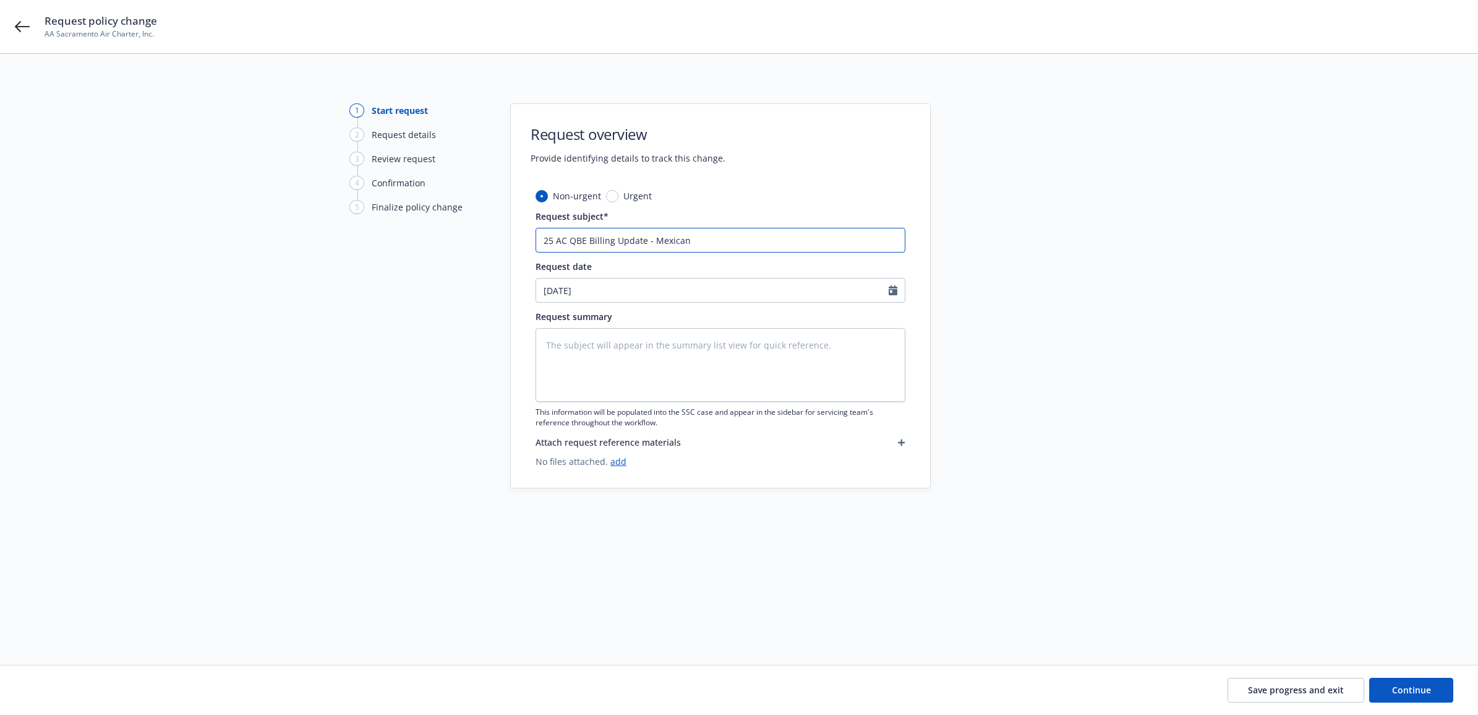
type textarea "x"
type input "25 AC QBE Billing Update - Mexican P"
type textarea "x"
type input "25 AC QBE Billing Update - Mexican Po"
type textarea "x"
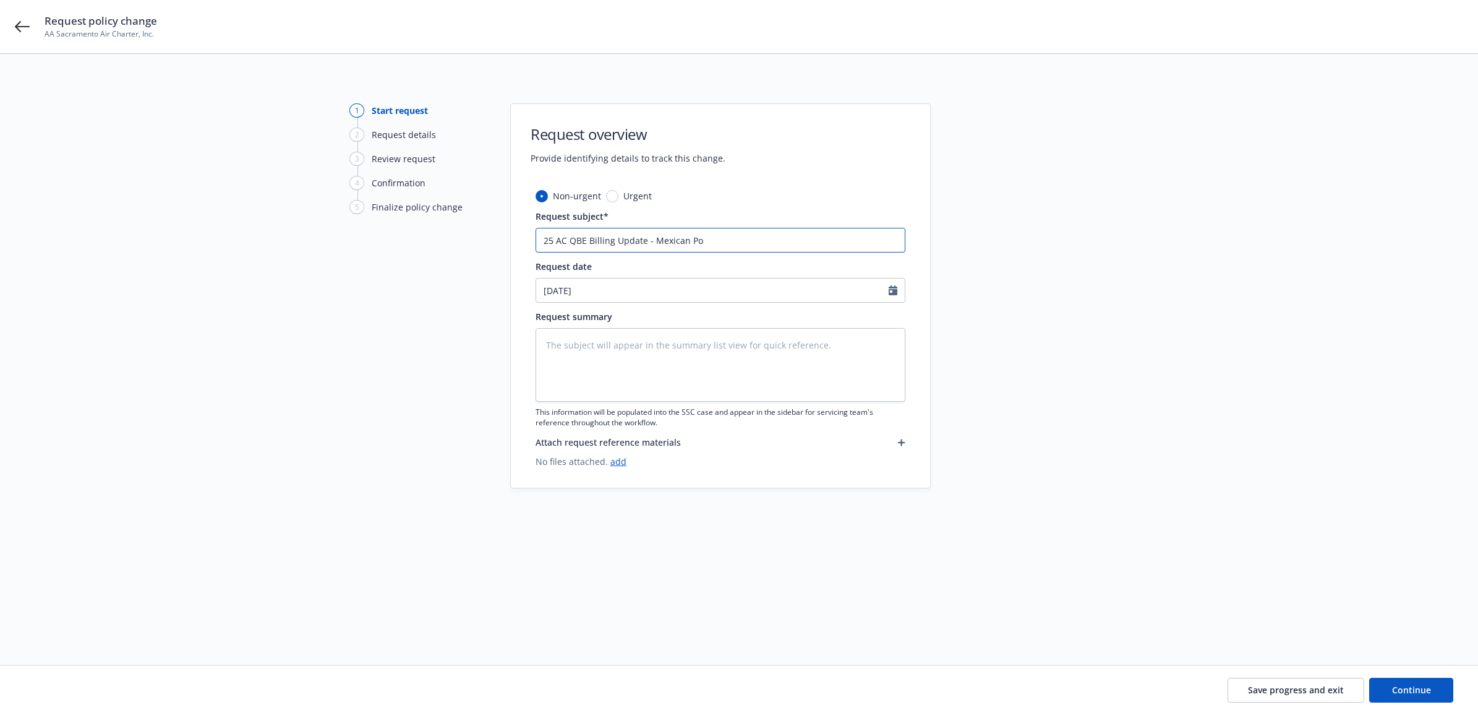
type input "25 AC QBE Billing Update - Mexican Pol"
type textarea "x"
type input "25 AC QBE Billing Update - Mexican Poli"
type textarea "x"
type input "25 AC QBE Billing Update - Mexican Polic"
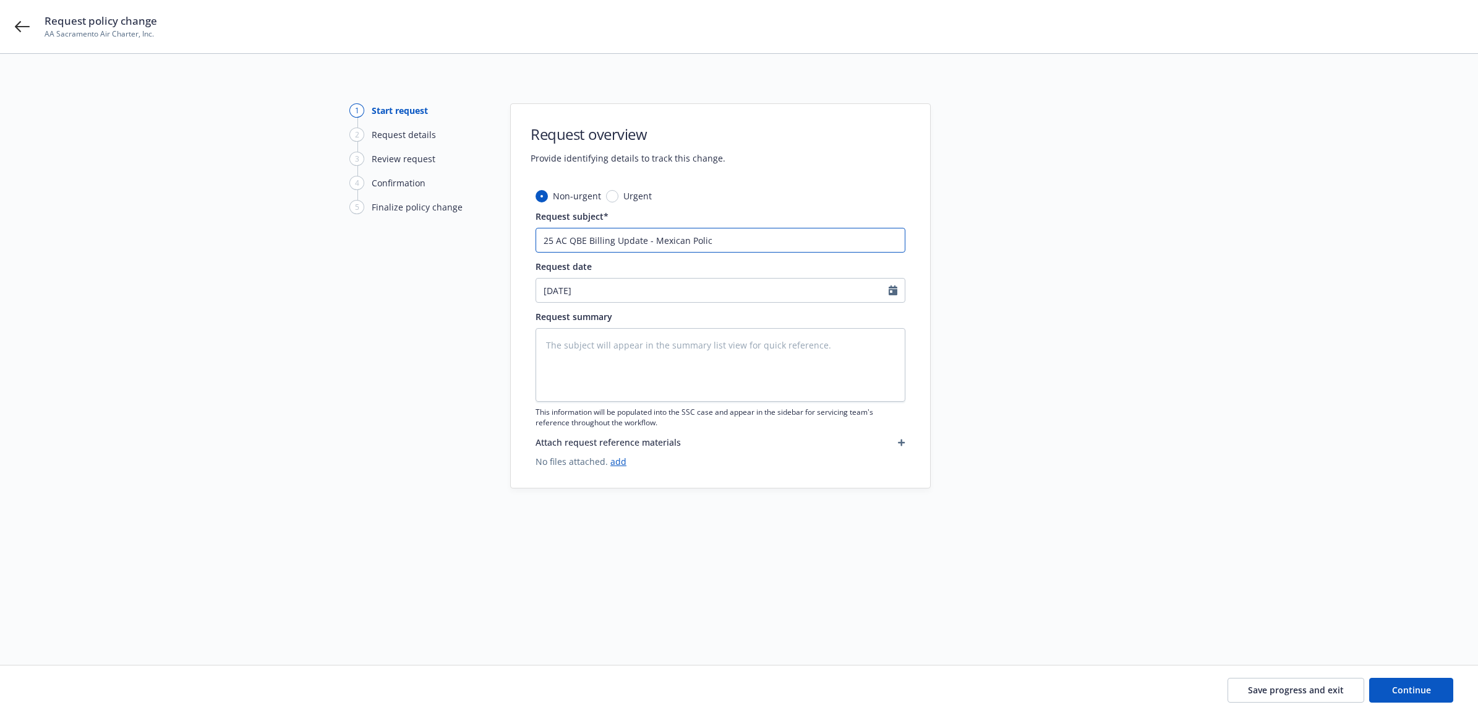
type textarea "x"
type input "25 AC QBE Billing Update - Mexican Polici"
type textarea "x"
type input "25 AC QBE Billing Update - Mexican Policie"
type textarea "x"
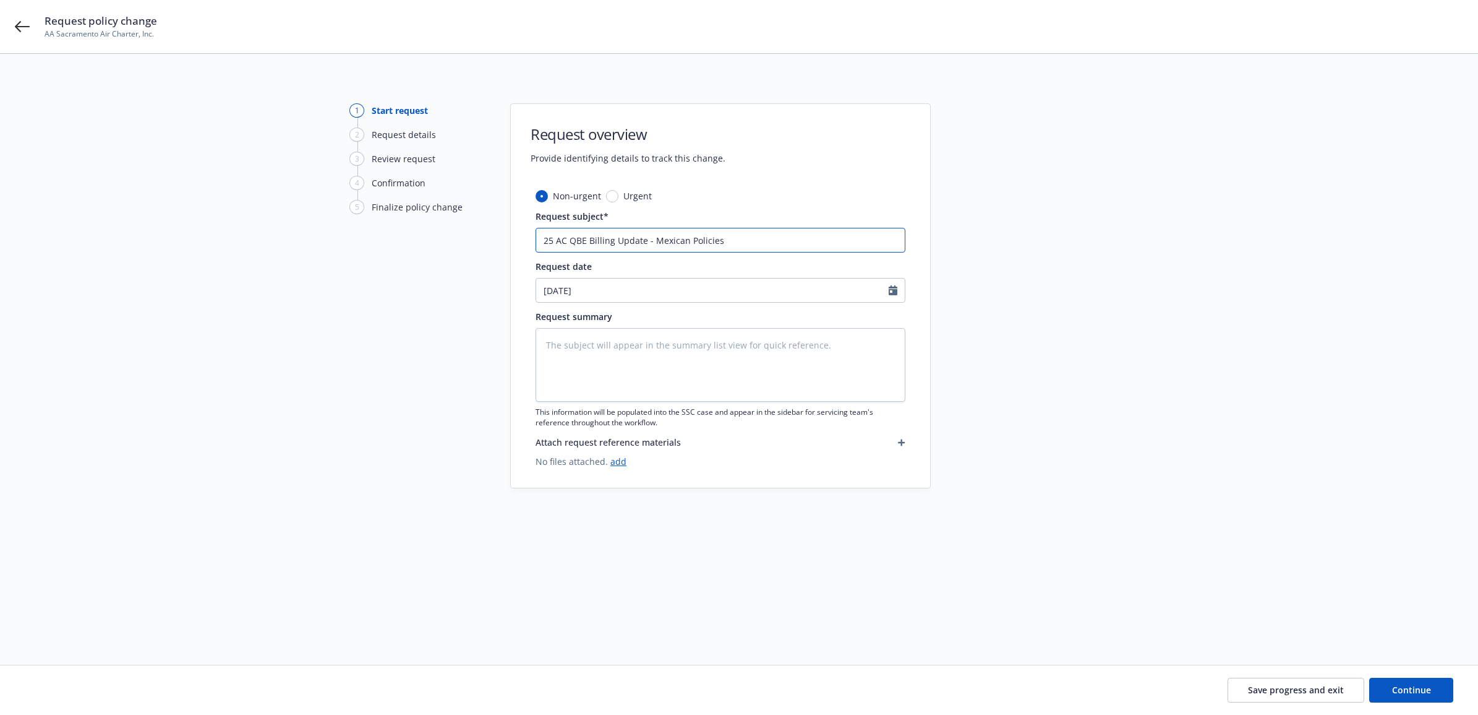
type input "25 AC QBE Billing Update - Mexican Policies"
drag, startPoint x: 742, startPoint y: 226, endPoint x: 606, endPoint y: 233, distance: 136.3
click at [606, 233] on div "Request subject* 25 AC QBE Billing Update - Mexican Policies" at bounding box center [721, 231] width 370 height 43
drag, startPoint x: 703, startPoint y: 242, endPoint x: 728, endPoint y: 245, distance: 25.6
click at [685, 243] on input "25 AC QBE Billing Update - Mexican Policies" at bounding box center [721, 240] width 370 height 25
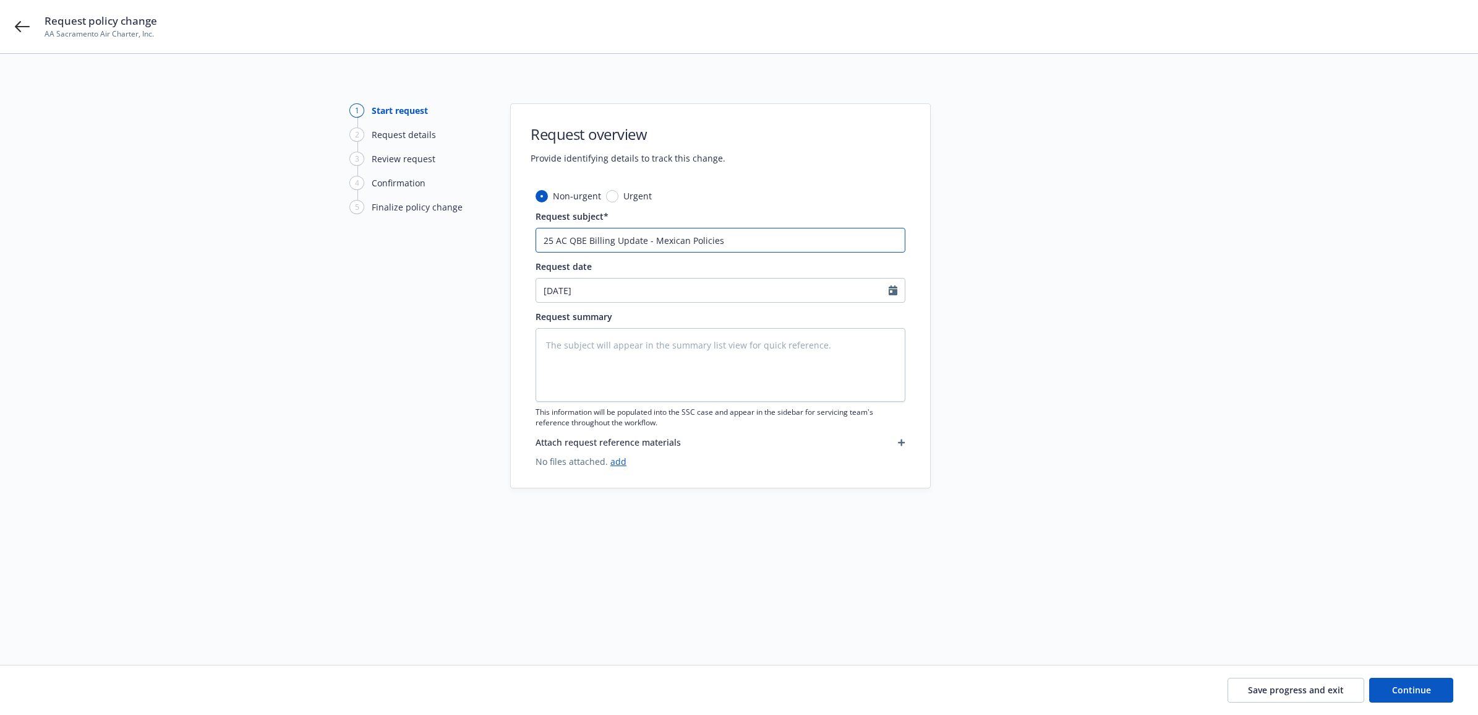
drag, startPoint x: 532, startPoint y: 244, endPoint x: 545, endPoint y: 232, distance: 17.9
click at [492, 236] on div "1 Start request 2 Request details 3 Review request 4 Confirmation 5 Finalize po…" at bounding box center [739, 344] width 1449 height 482
paste textarea "25 AC QBE Billing Update - Mexican Policies"
type textarea "x"
type textarea "25 AC QBE Billing Update - Mexican Policies"
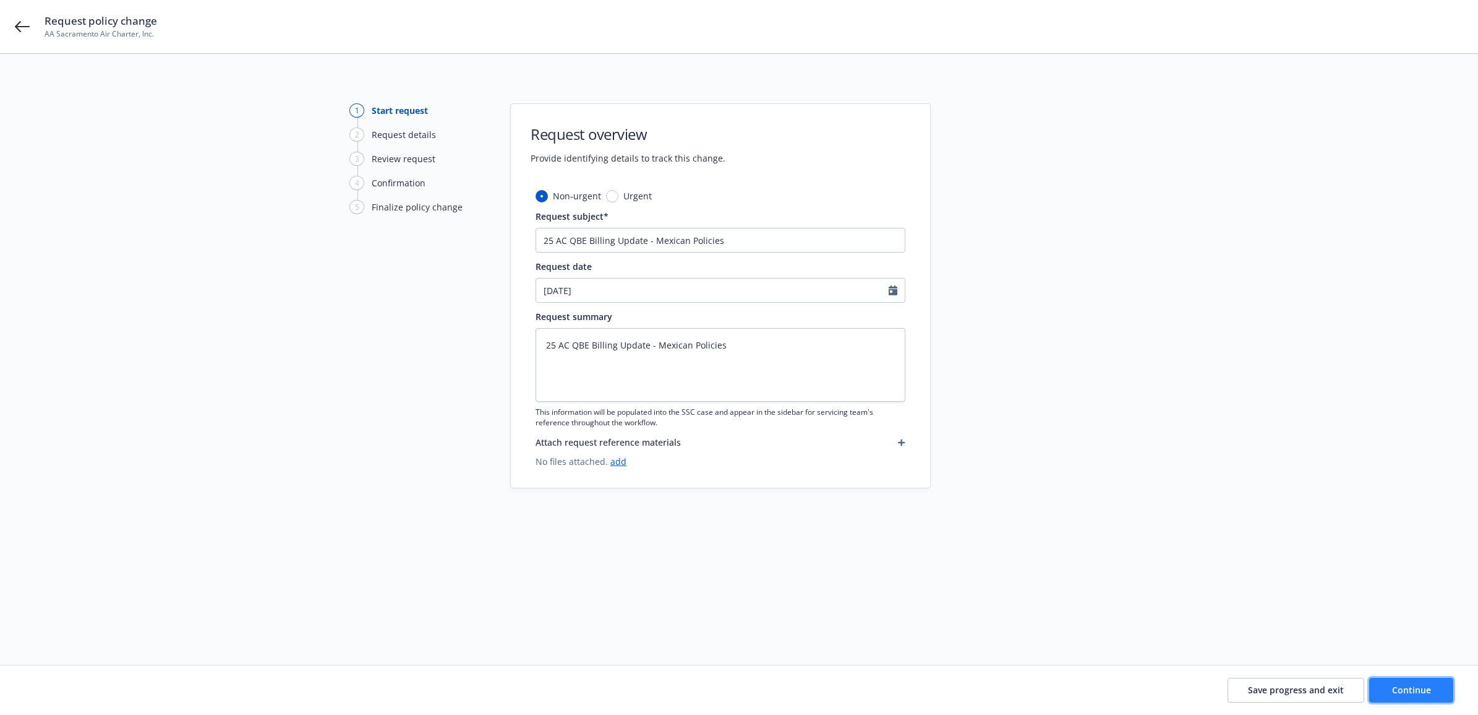
click at [1427, 685] on span "Continue" at bounding box center [1412, 690] width 39 height 12
type textarea "x"
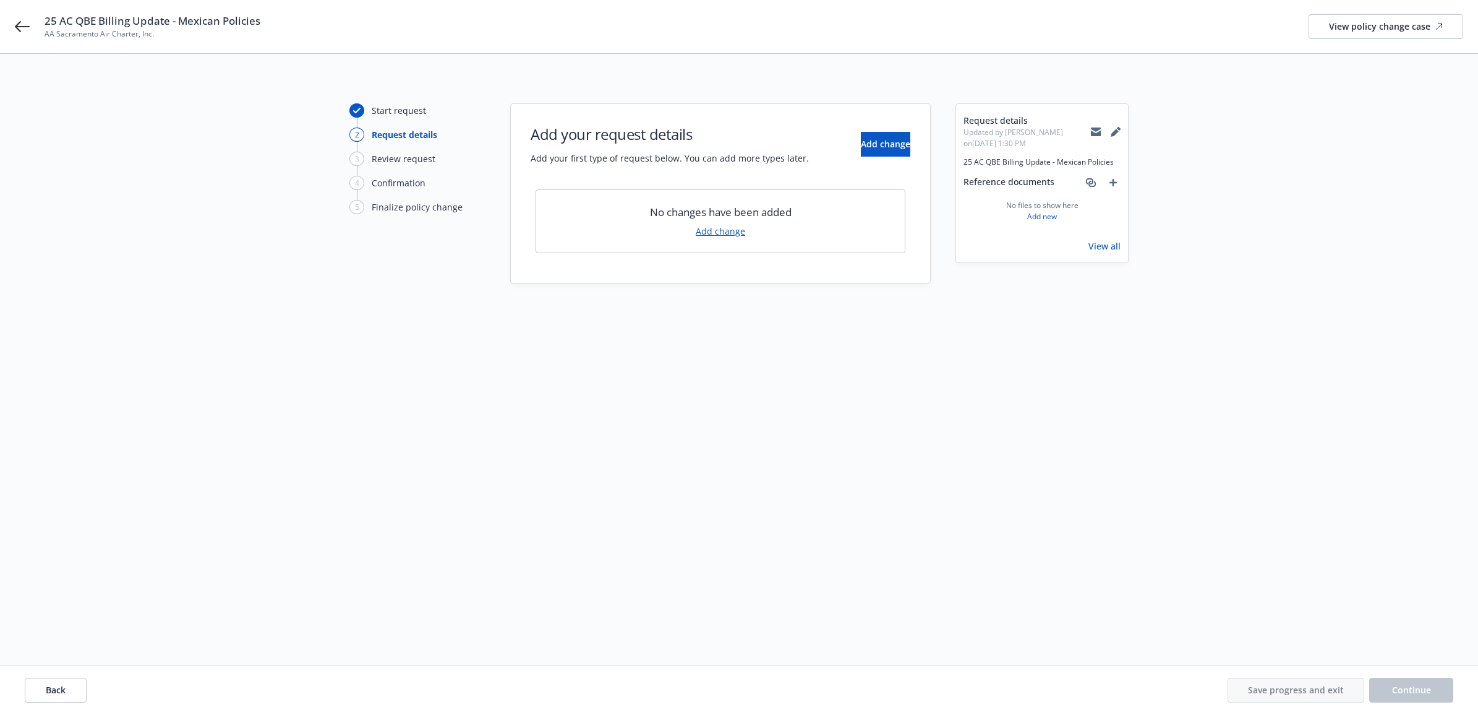
click at [708, 235] on link "Add change" at bounding box center [720, 231] width 49 height 13
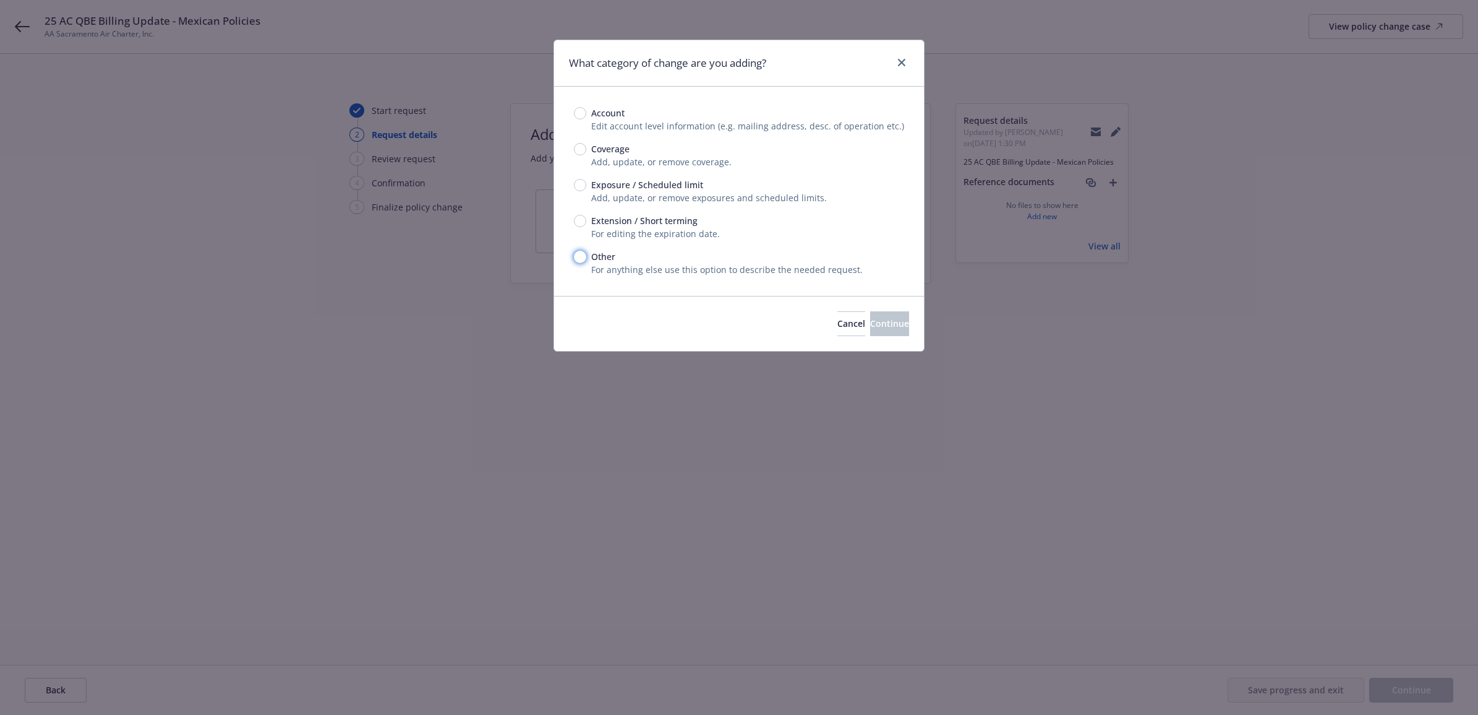
drag, startPoint x: 577, startPoint y: 255, endPoint x: 671, endPoint y: 285, distance: 98.6
click at [577, 257] on input "Other" at bounding box center [580, 257] width 12 height 12
radio input "true"
click at [880, 331] on button "Continue" at bounding box center [889, 323] width 39 height 25
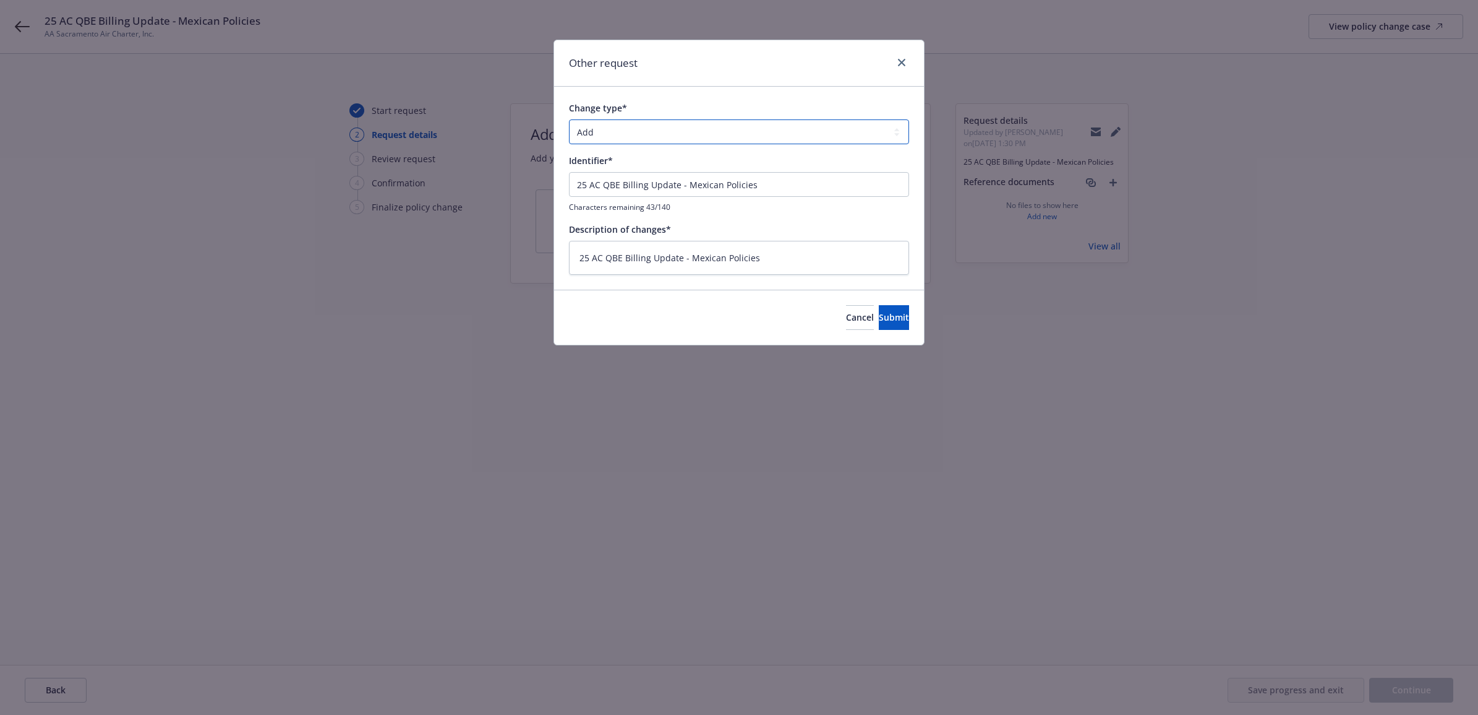
click at [654, 137] on select "Add Audit Change Remove" at bounding box center [739, 131] width 340 height 25
click at [888, 319] on span "Submit" at bounding box center [894, 317] width 30 height 12
type textarea "x"
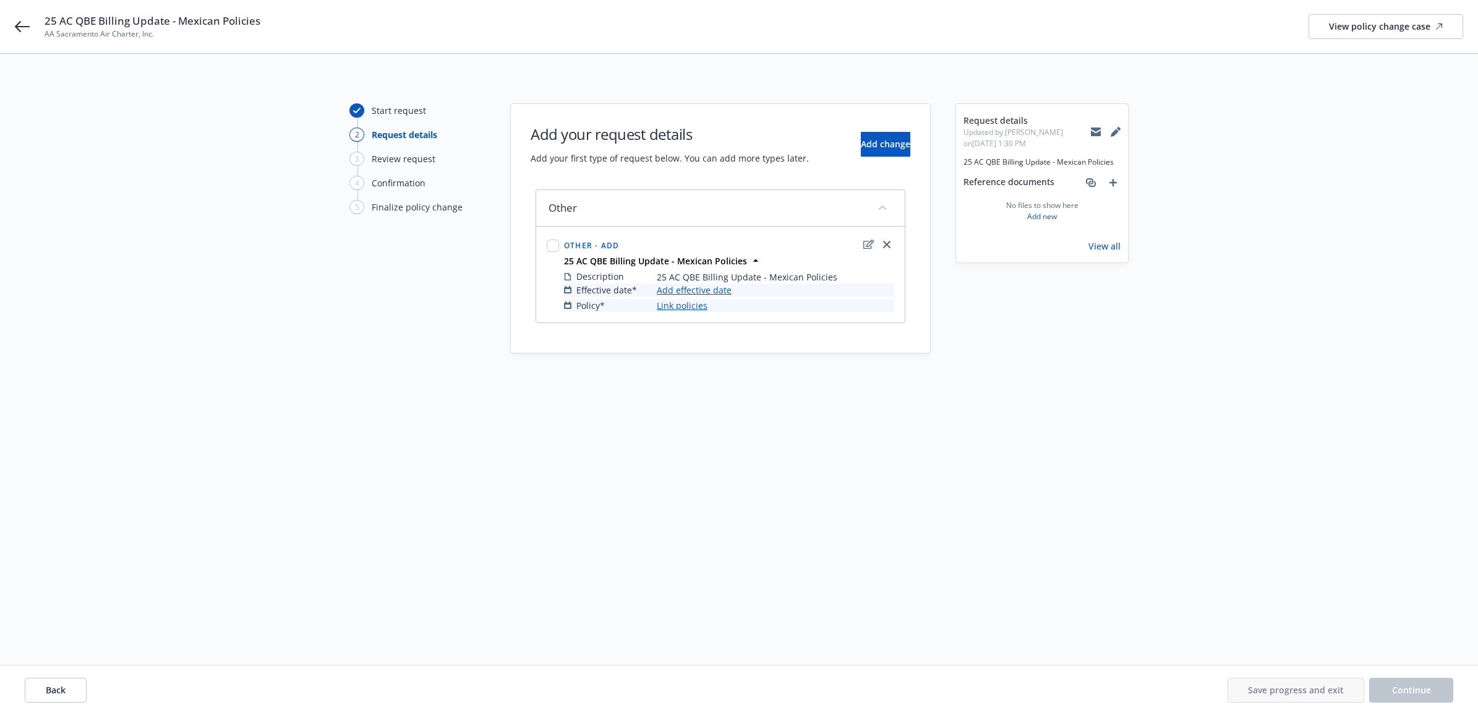
click at [718, 286] on link "Add effective date" at bounding box center [694, 289] width 75 height 13
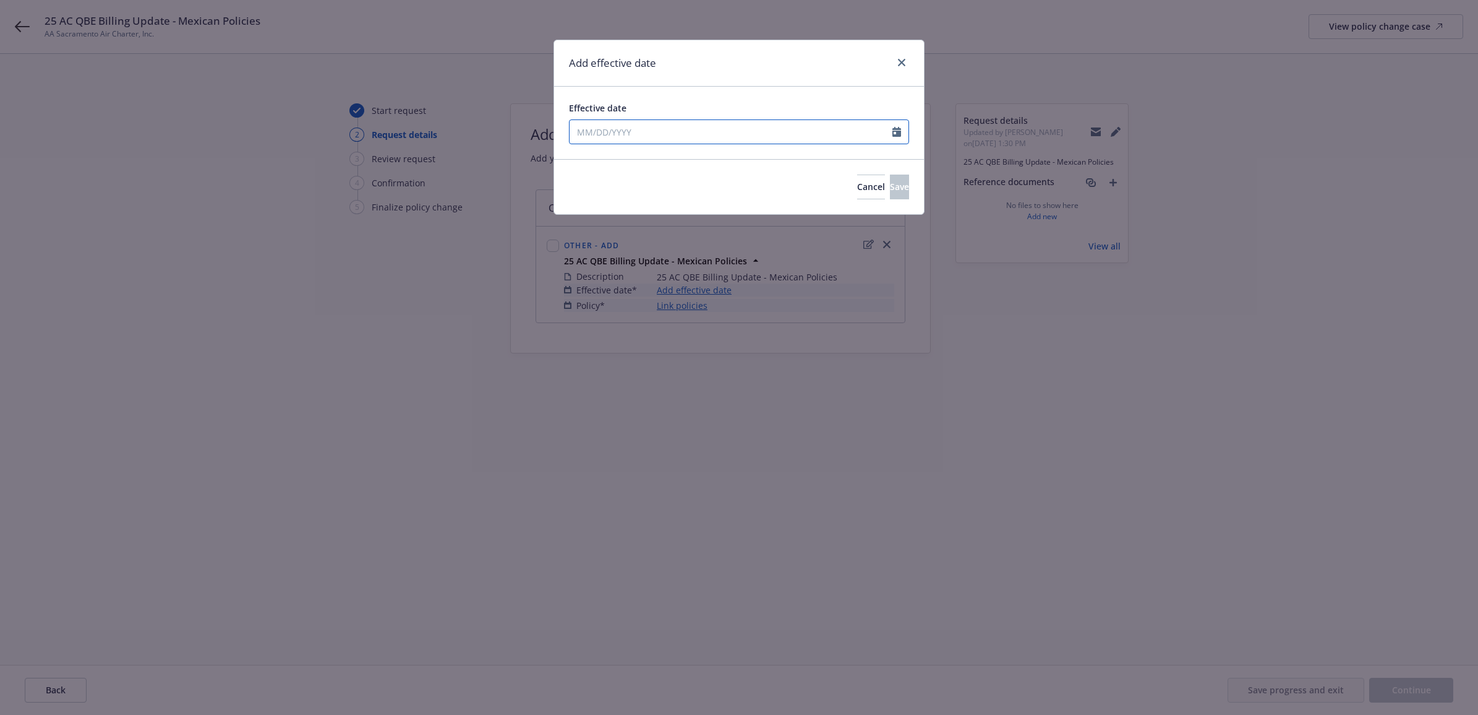
click at [715, 130] on input "Effective date" at bounding box center [731, 132] width 323 height 24
select select "8"
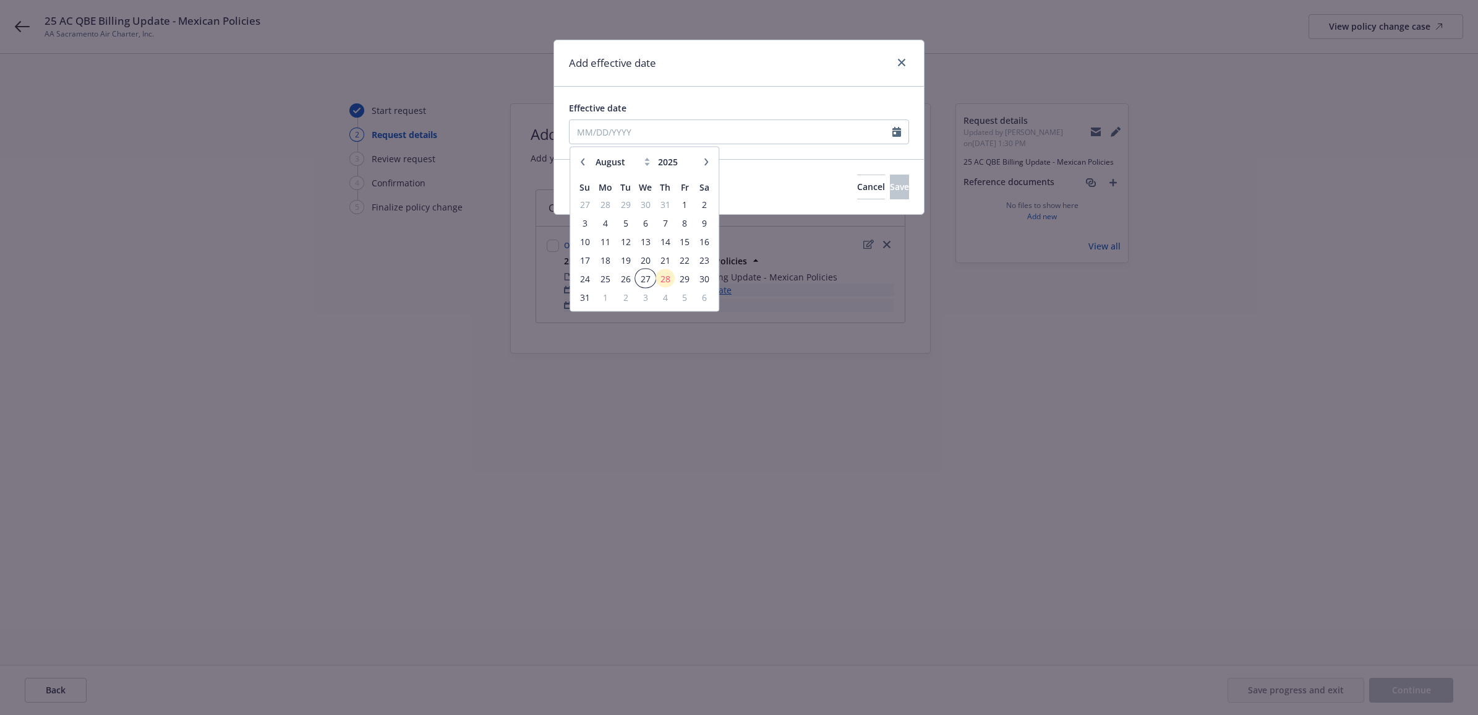
drag, startPoint x: 650, startPoint y: 277, endPoint x: 675, endPoint y: 264, distance: 28.2
click at [650, 277] on span "27" at bounding box center [646, 277] width 18 height 15
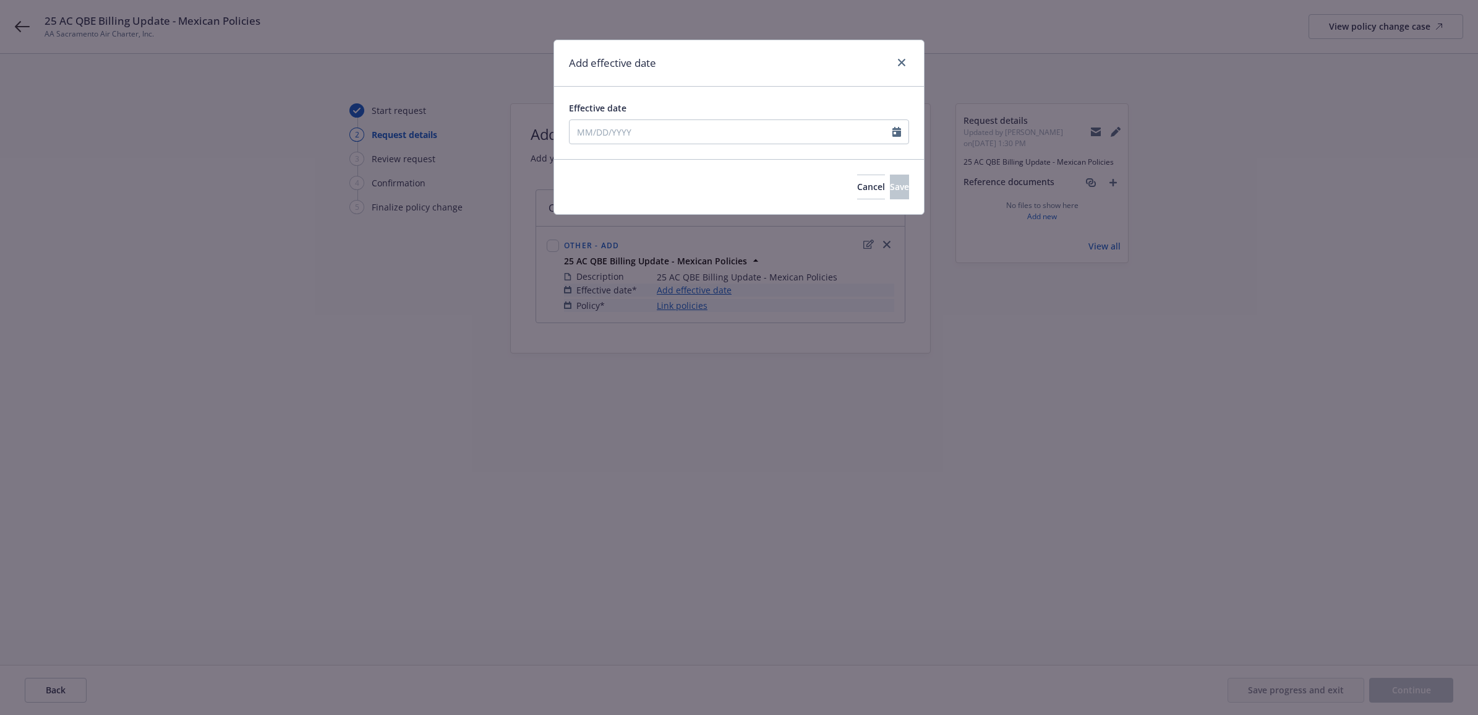
type input "08/27/2025"
click at [890, 191] on span "Save" at bounding box center [899, 187] width 19 height 12
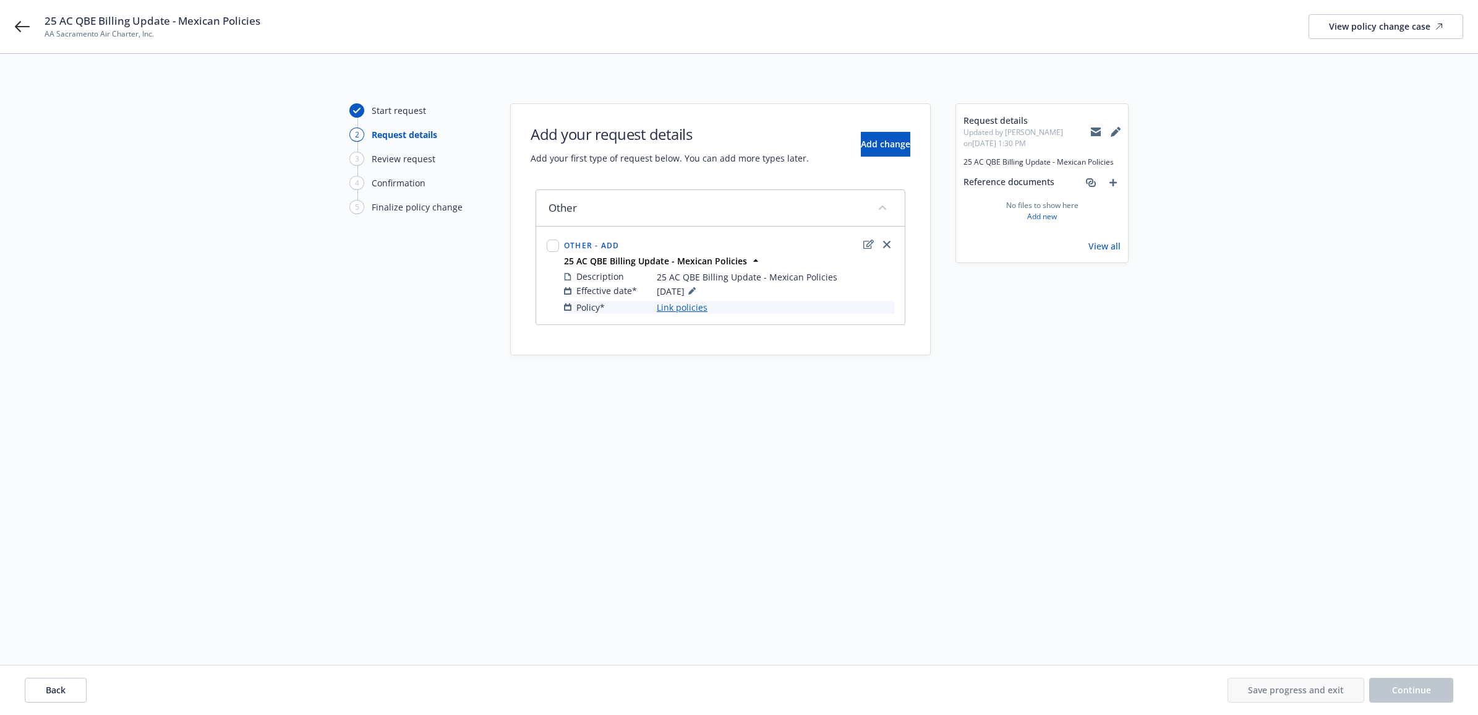
click at [689, 311] on link "Link policies" at bounding box center [682, 307] width 51 height 13
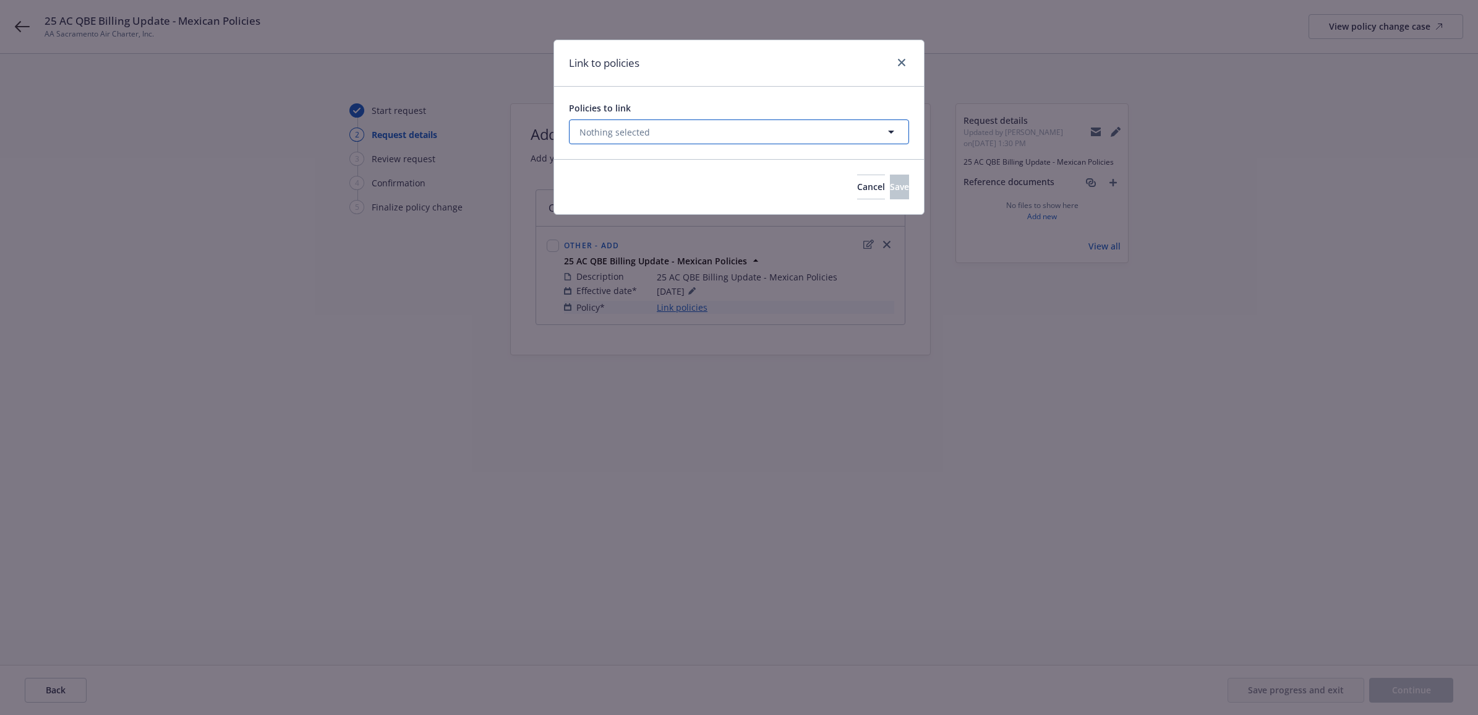
click at [725, 124] on button "Nothing selected" at bounding box center [739, 131] width 340 height 25
select select "ACTIVE"
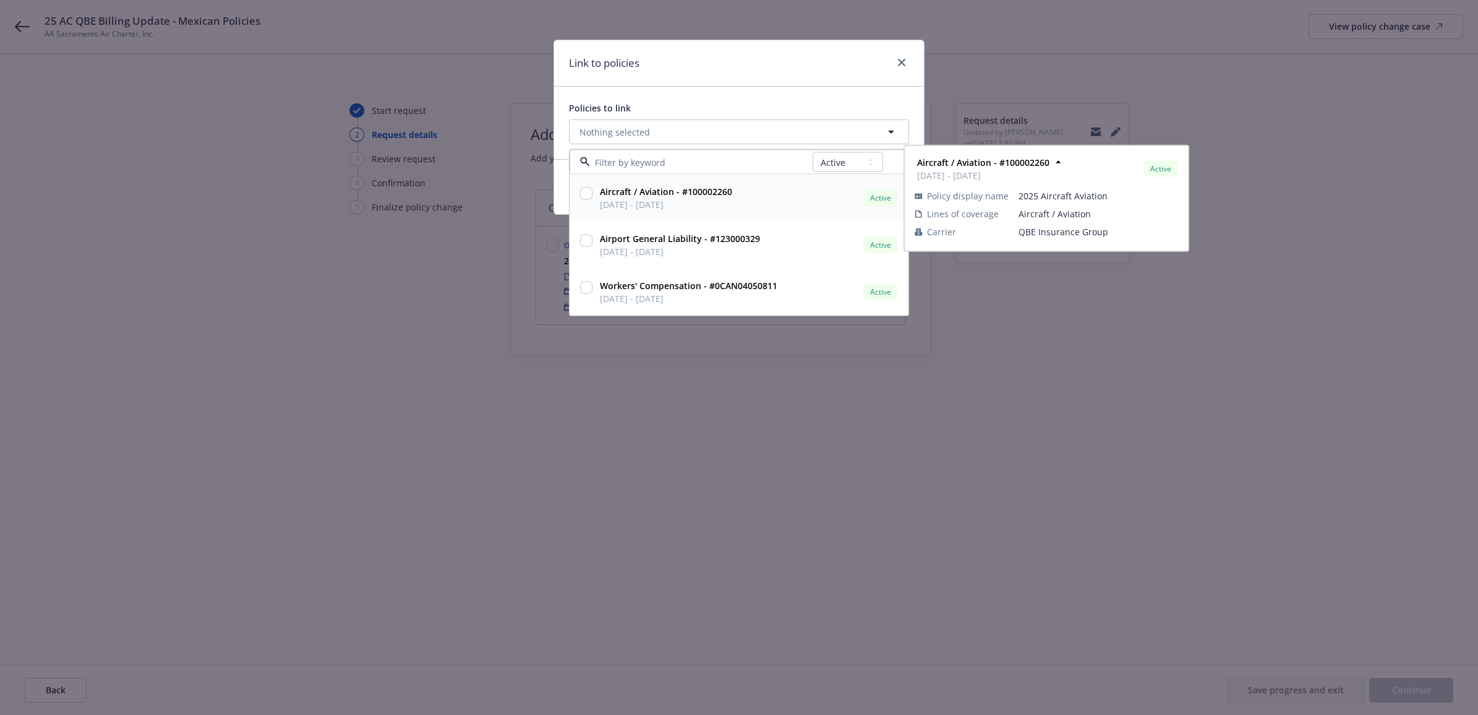
click at [591, 194] on input "checkbox" at bounding box center [586, 193] width 12 height 12
checkbox input "true"
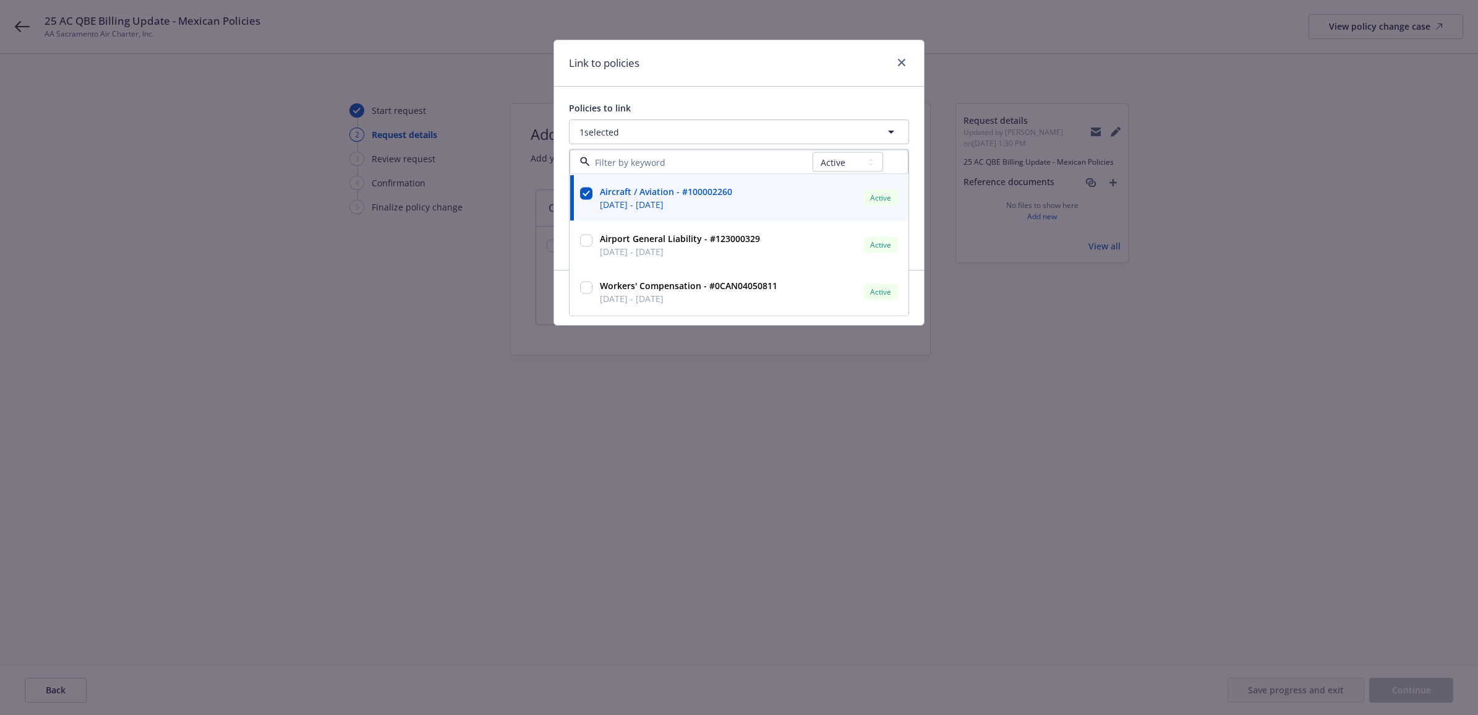
click at [734, 103] on div "Policies to link" at bounding box center [739, 107] width 340 height 13
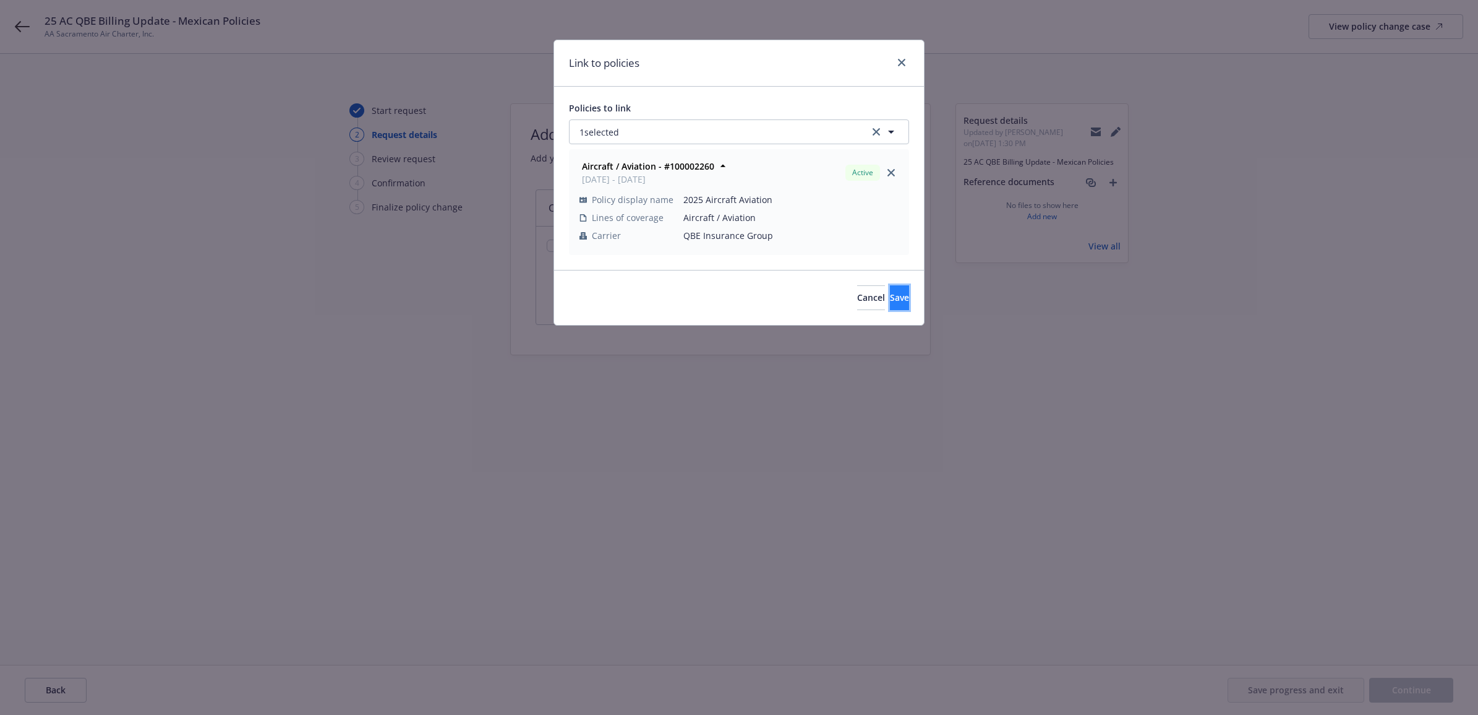
click at [890, 297] on span "Save" at bounding box center [899, 297] width 19 height 12
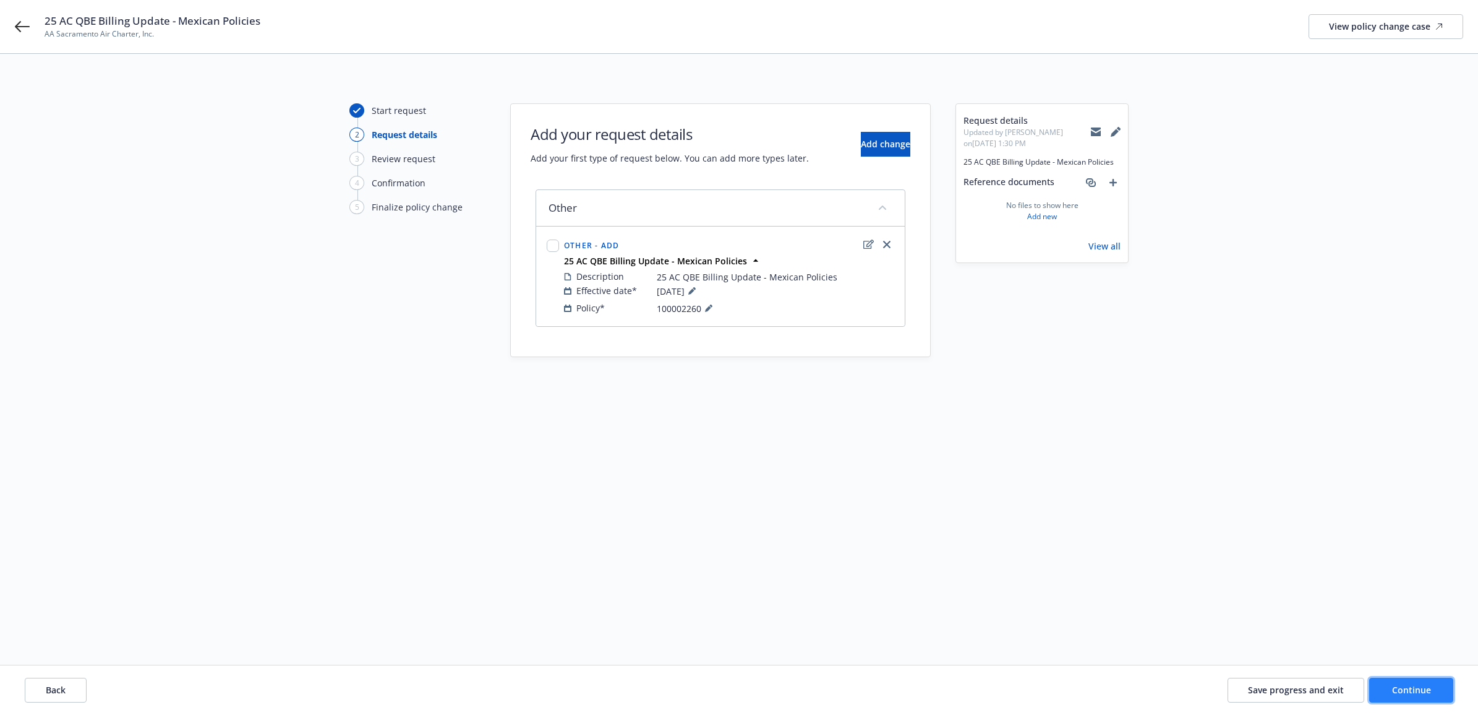
click at [1398, 695] on button "Continue" at bounding box center [1412, 689] width 84 height 25
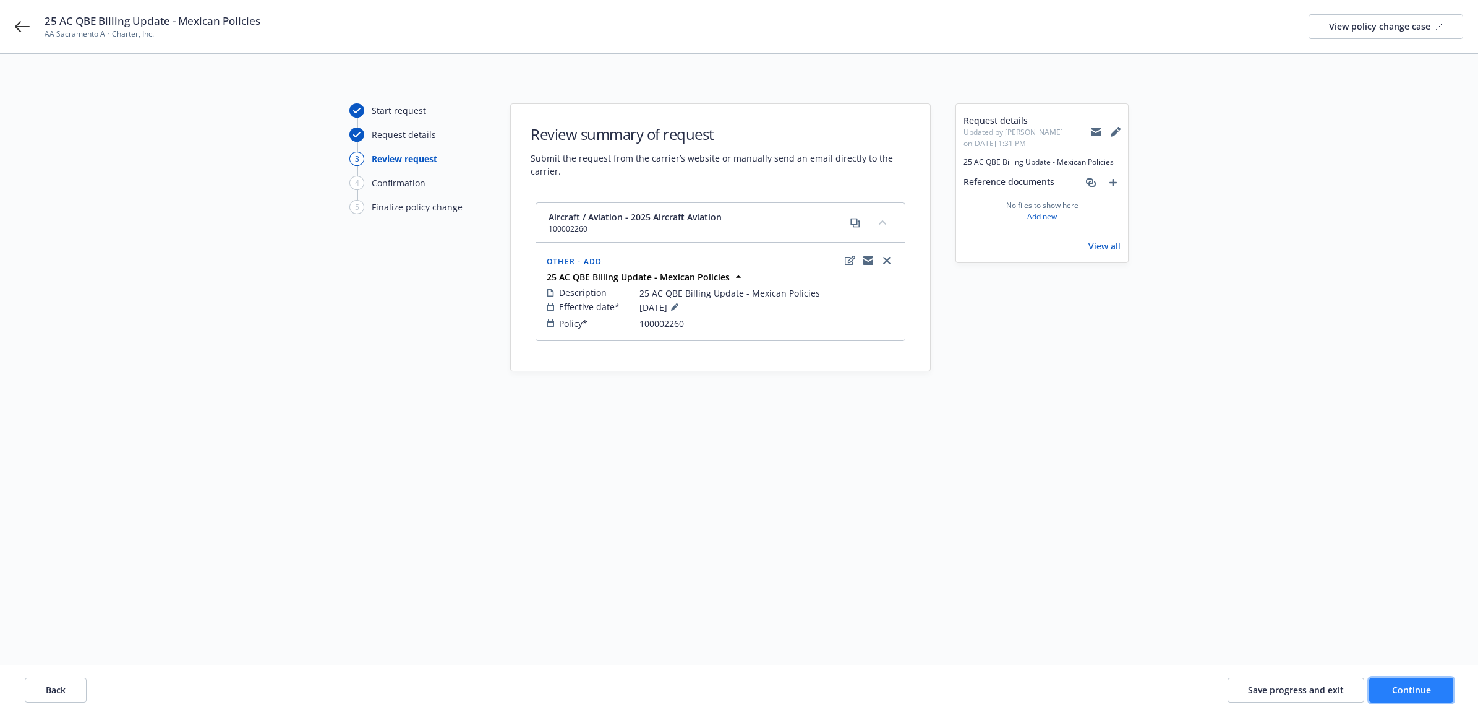
click at [1384, 684] on button "Continue" at bounding box center [1412, 689] width 84 height 25
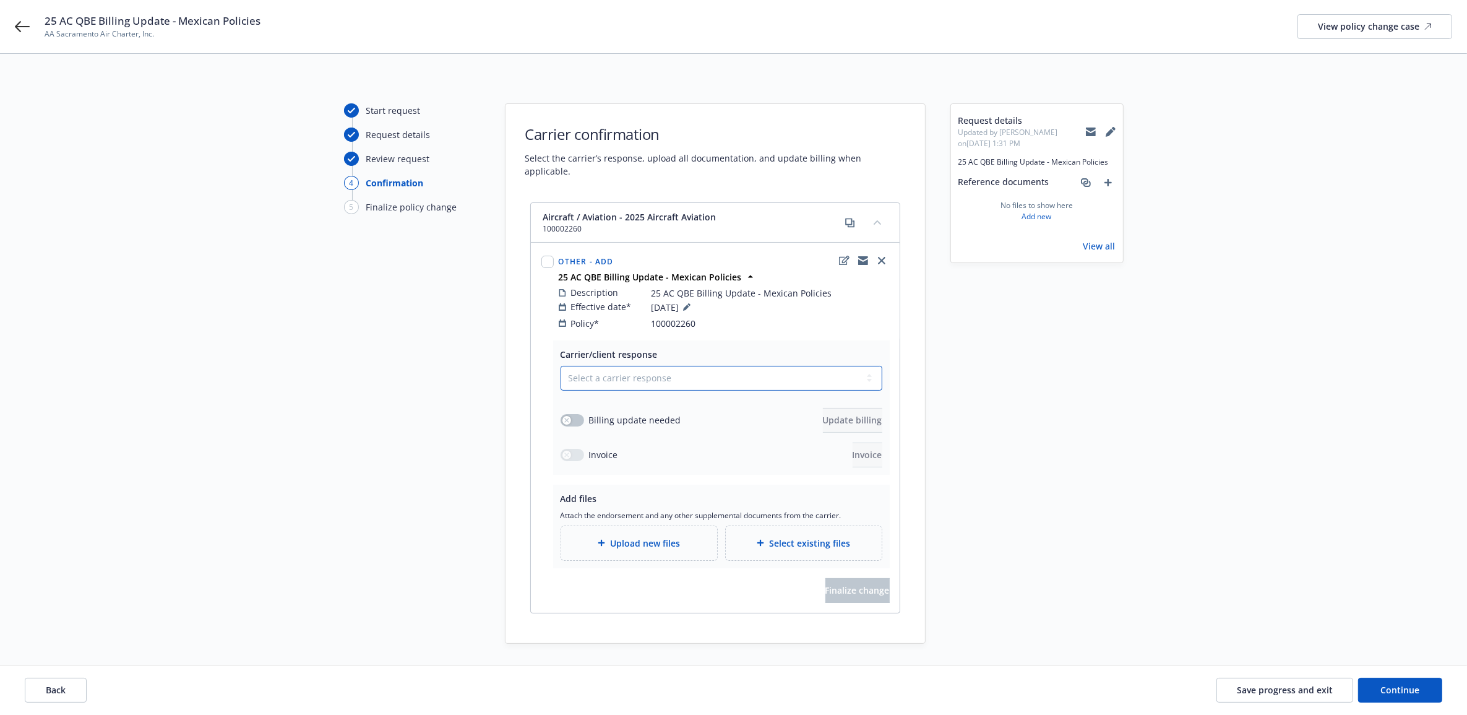
drag, startPoint x: 695, startPoint y: 366, endPoint x: 674, endPoint y: 379, distance: 23.9
click at [695, 366] on select "Select a carrier response Accepted Accepted with revision No endorsement needed…" at bounding box center [721, 378] width 322 height 25
select select "ACCEPTED"
click at [560, 366] on select "Select a carrier response Accepted Accepted with revision No endorsement needed…" at bounding box center [721, 378] width 322 height 25
click at [567, 418] on icon "button" at bounding box center [566, 420] width 5 height 5
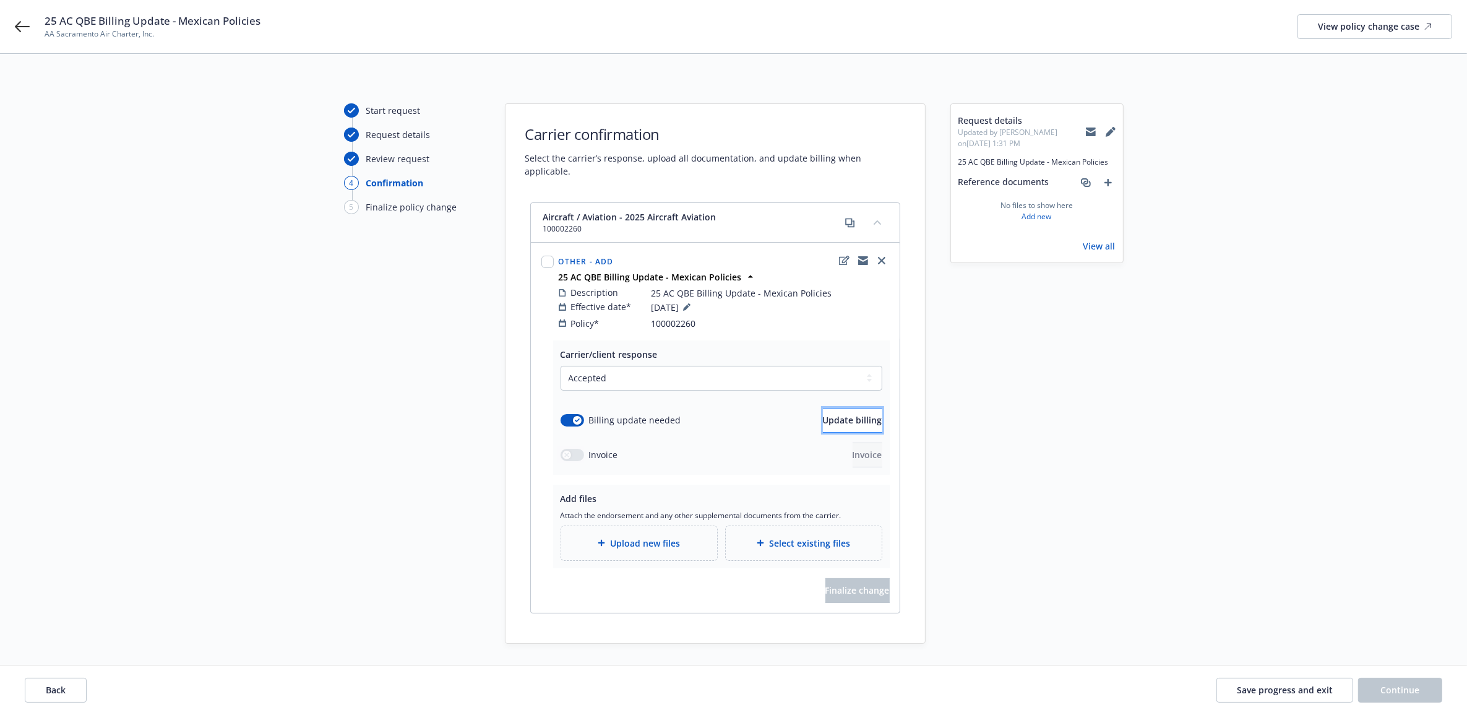
click at [823, 414] on span "Update billing" at bounding box center [852, 420] width 59 height 12
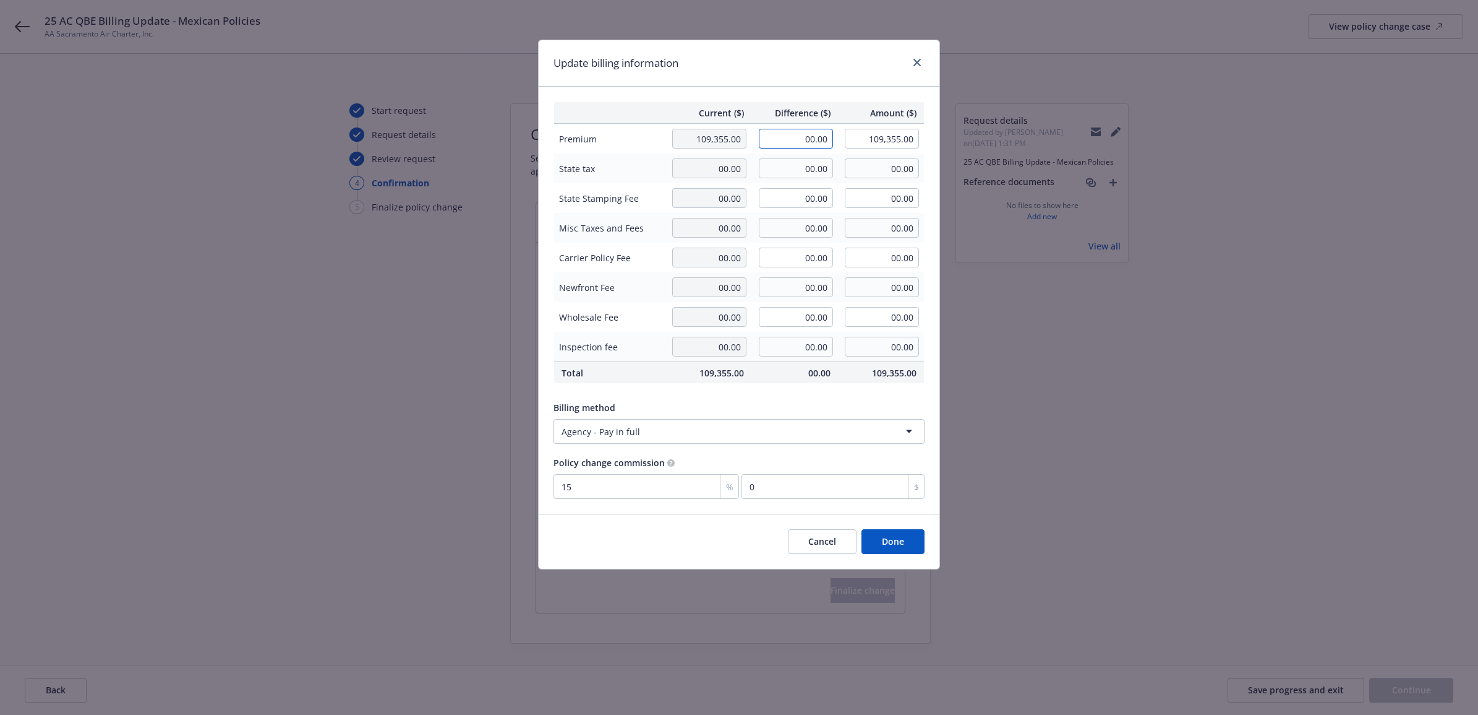
drag, startPoint x: 854, startPoint y: 132, endPoint x: 901, endPoint y: 135, distance: 46.5
click at [862, 134] on tr "Premium 109,355.00 00.00 109,355.00" at bounding box center [739, 139] width 371 height 30
type input "377.00"
type input "109,732.00"
type input "56.55"
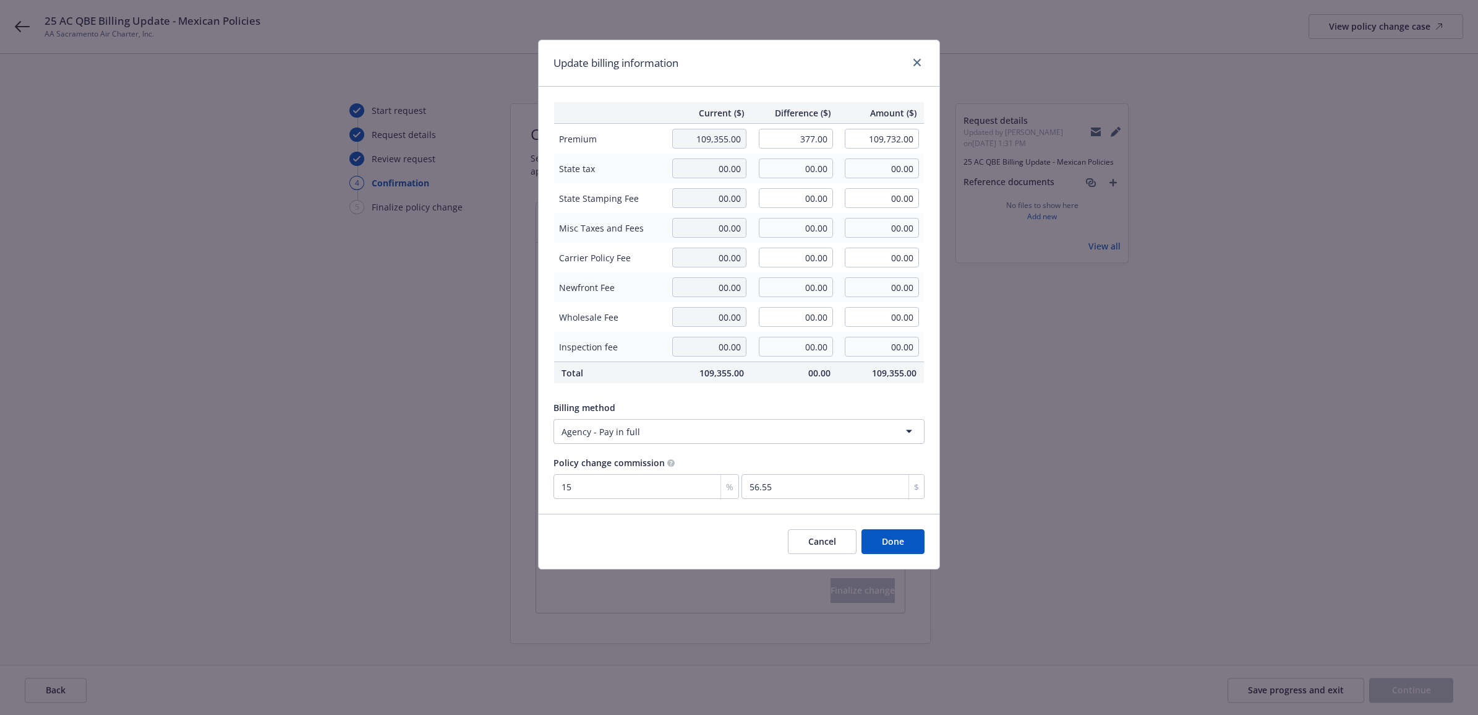
click at [738, 80] on div "Update billing information" at bounding box center [739, 63] width 401 height 46
click at [904, 549] on button "Done" at bounding box center [893, 541] width 63 height 25
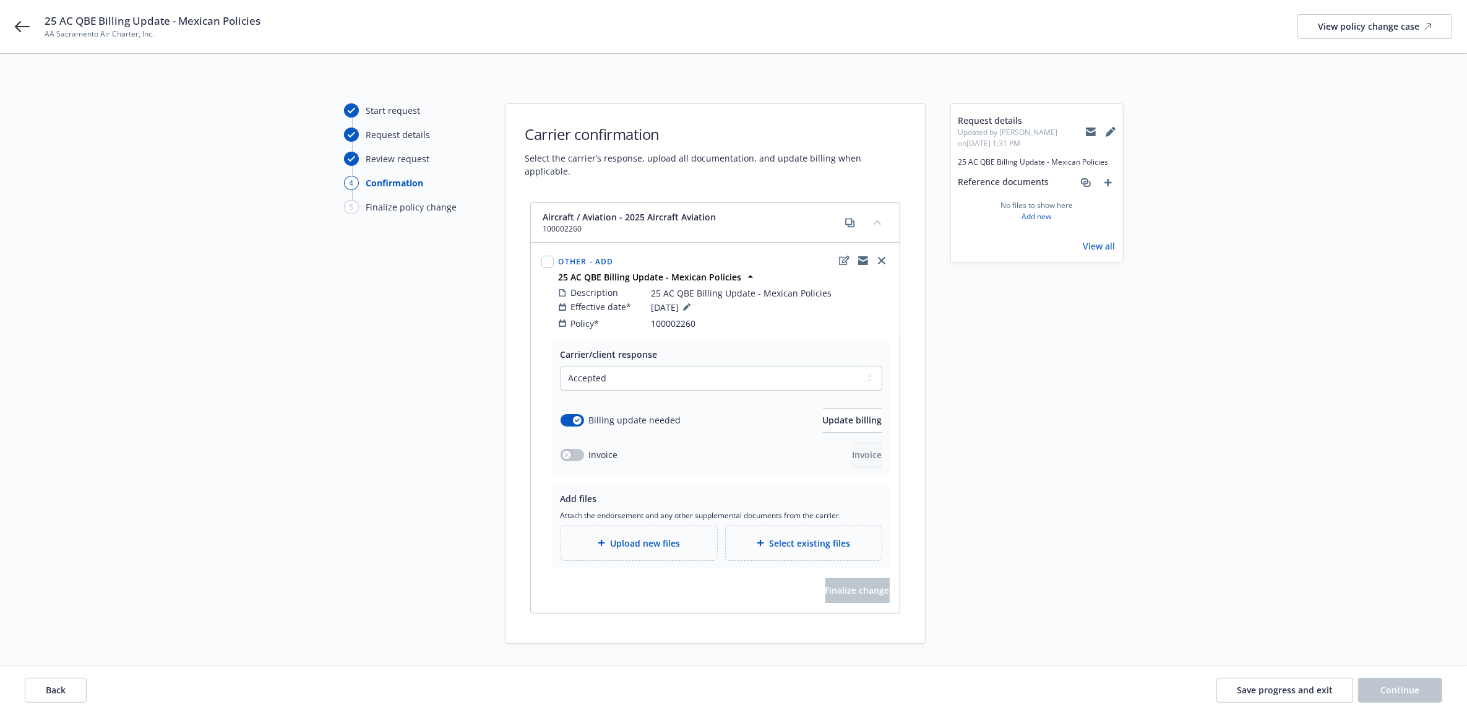
click at [620, 536] on span "Upload new files" at bounding box center [645, 542] width 70 height 13
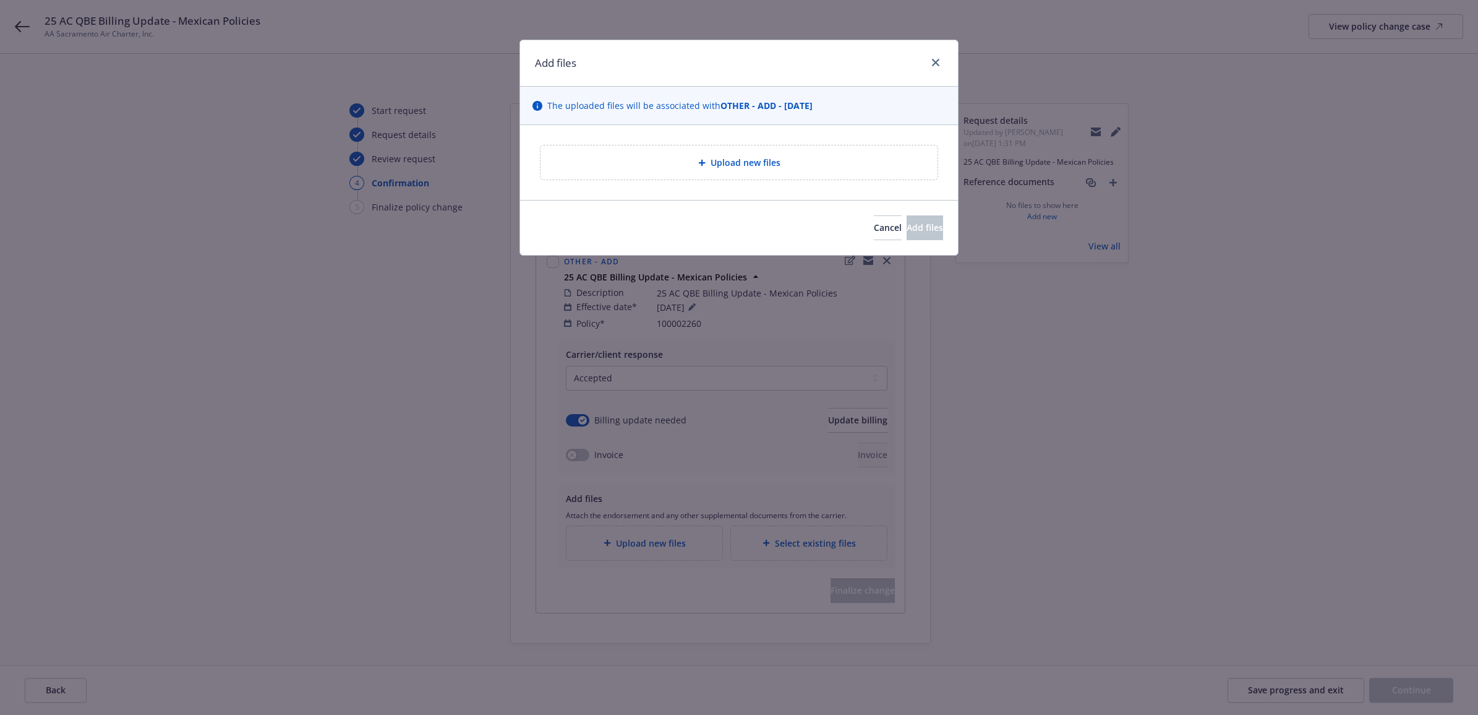
click at [665, 165] on div "Upload new files" at bounding box center [739, 162] width 377 height 14
type textarea "x"
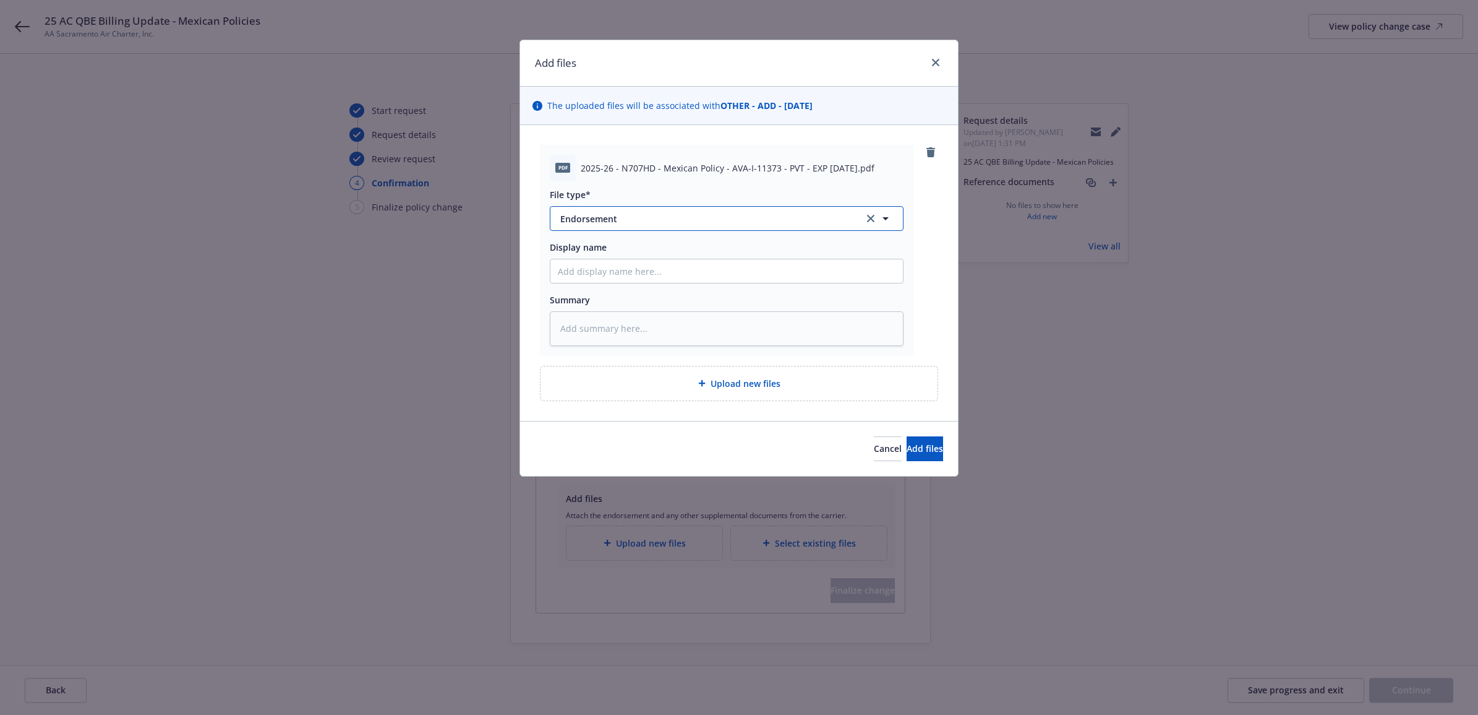
click at [662, 224] on span "Endorsement" at bounding box center [703, 218] width 286 height 13
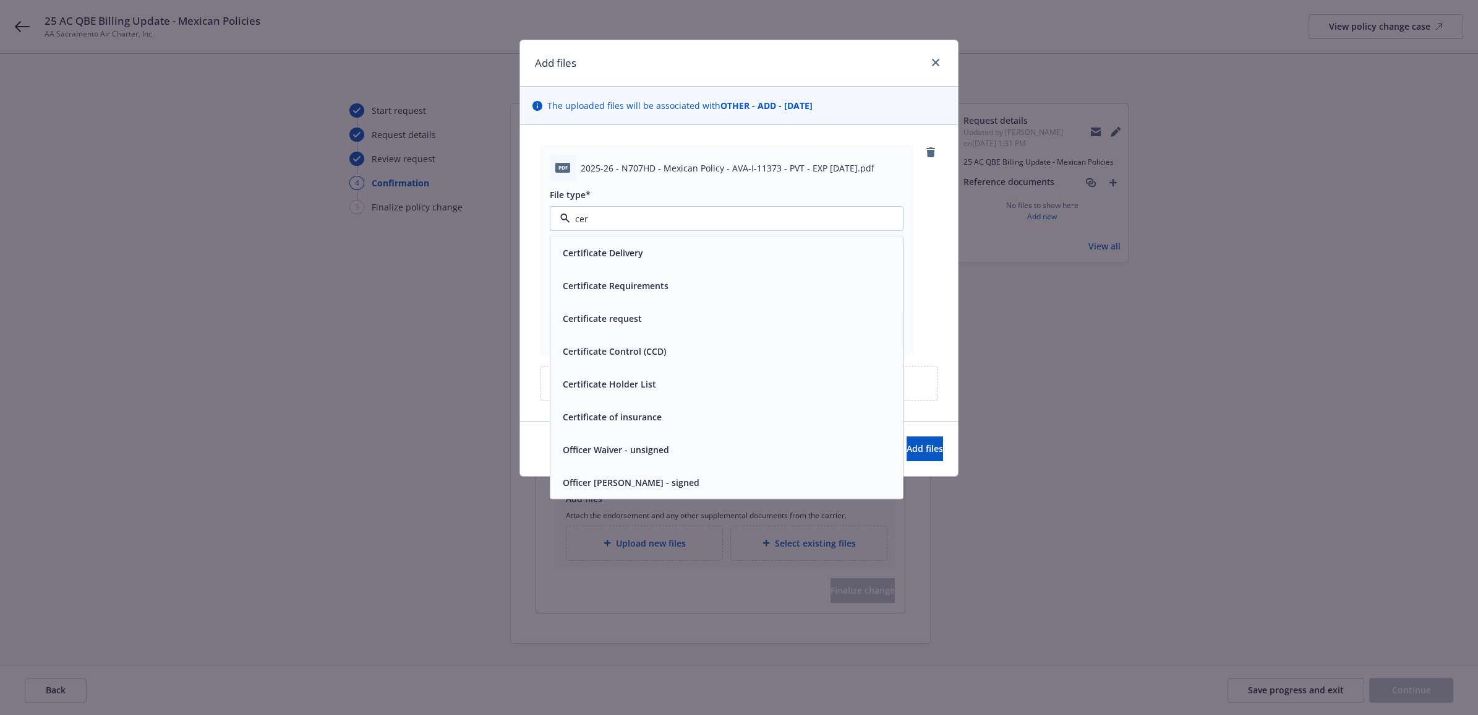
type input "cert"
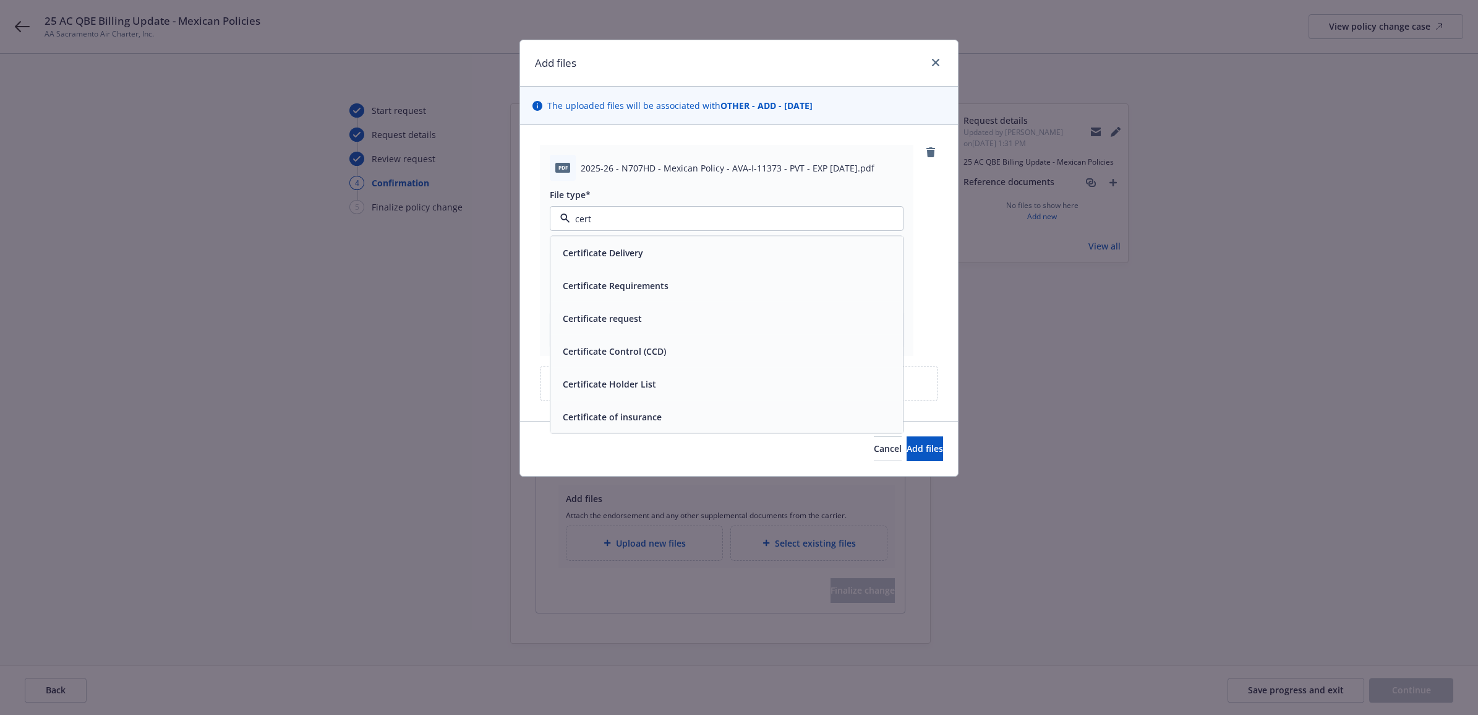
click at [657, 426] on div "Certificate of insurance" at bounding box center [611, 417] width 106 height 18
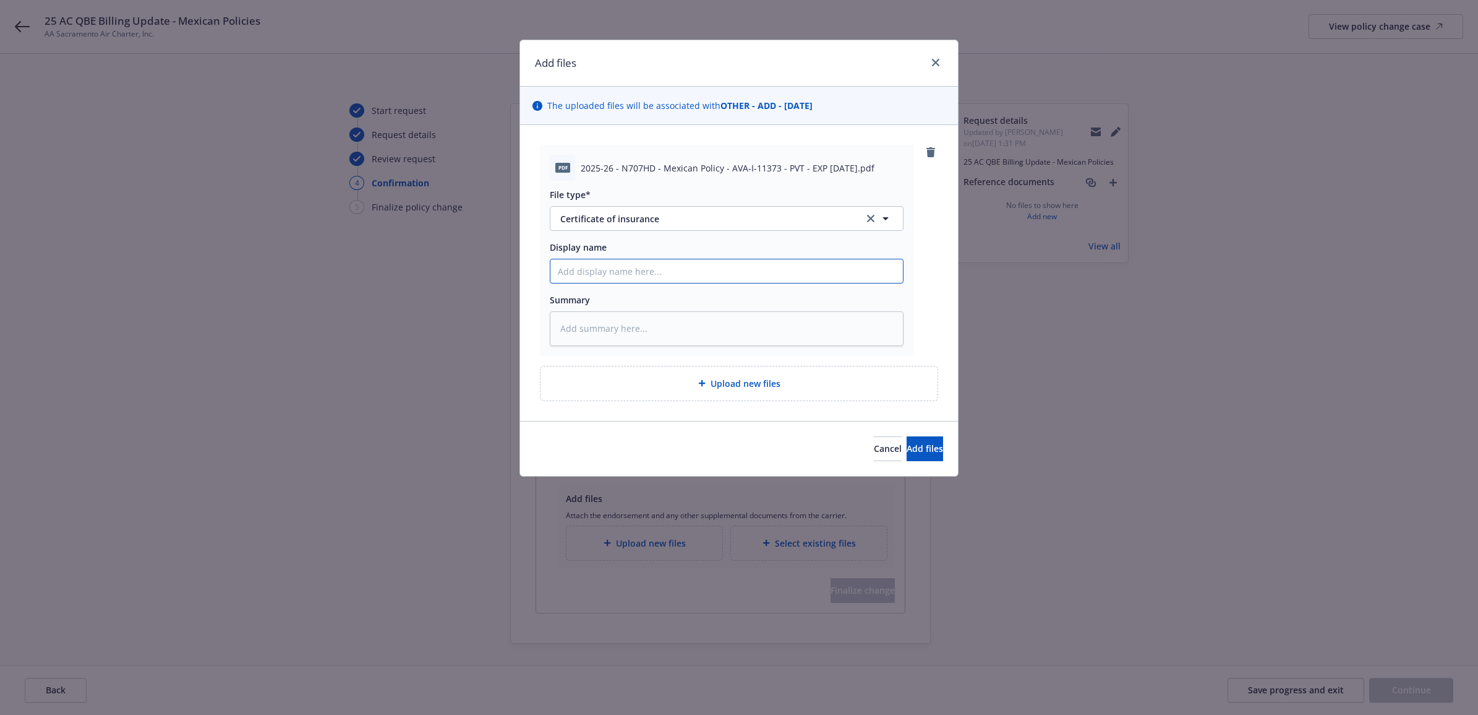
click at [628, 280] on input "Display name" at bounding box center [727, 271] width 353 height 24
type textarea "x"
type input "2"
type textarea "x"
type input "25"
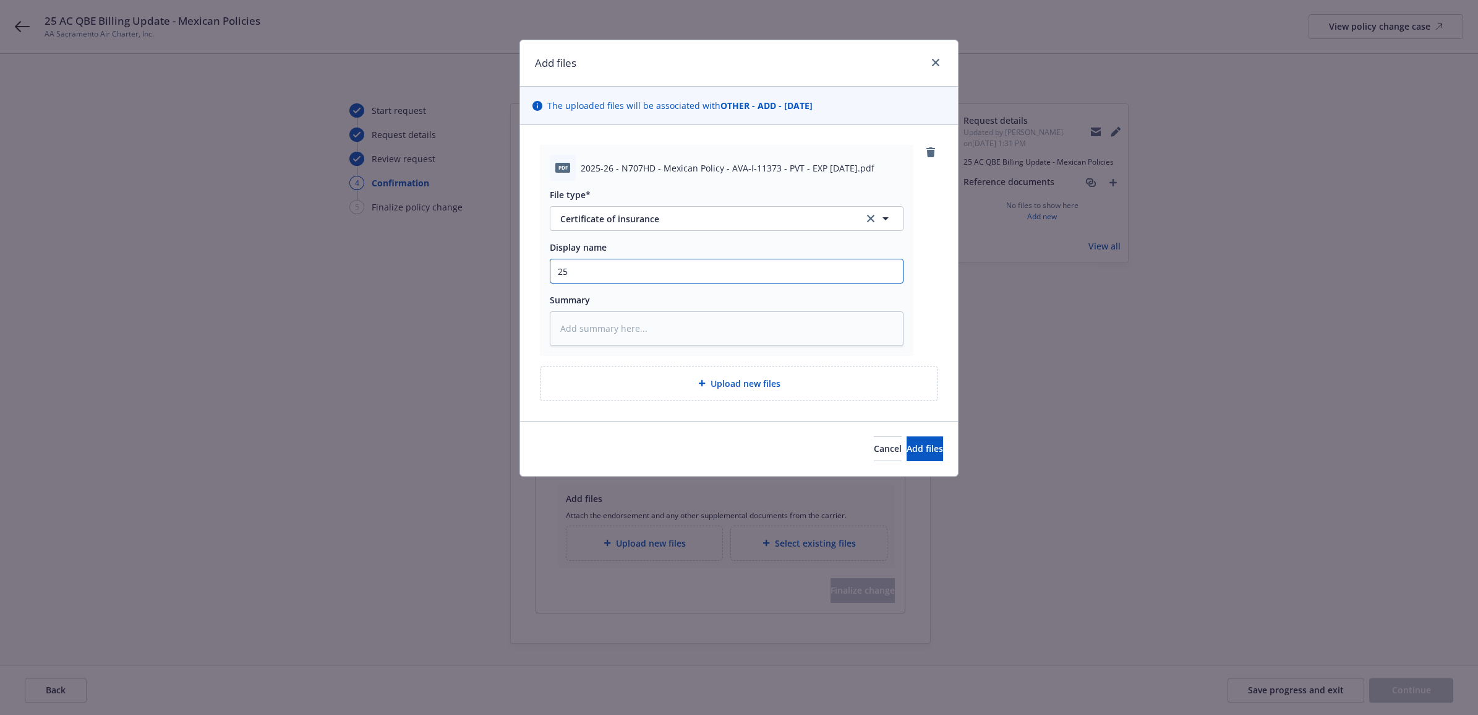
type textarea "x"
type input "25"
type textarea "x"
type input "25 A"
type textarea "x"
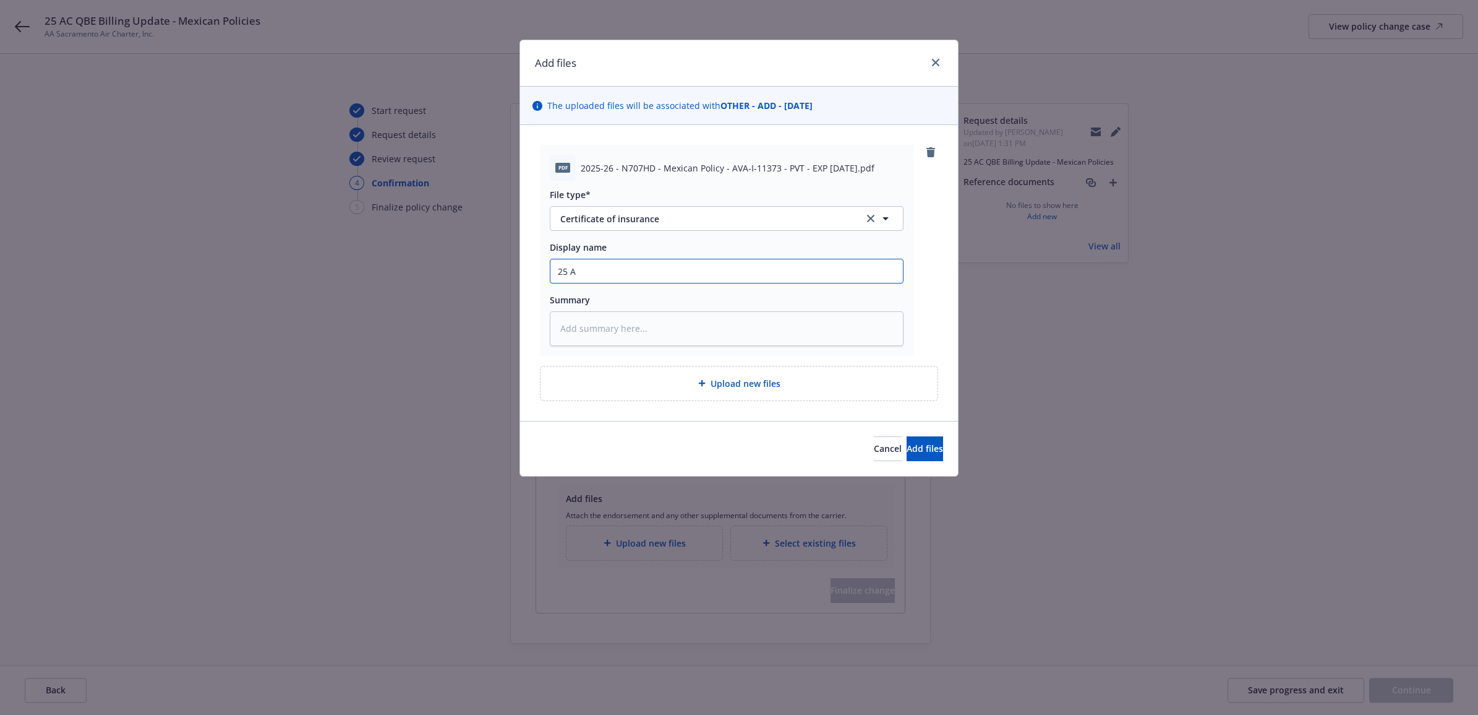
type input "25 AC"
type textarea "x"
type input "25 AC"
type textarea "x"
type input "25 AC Q"
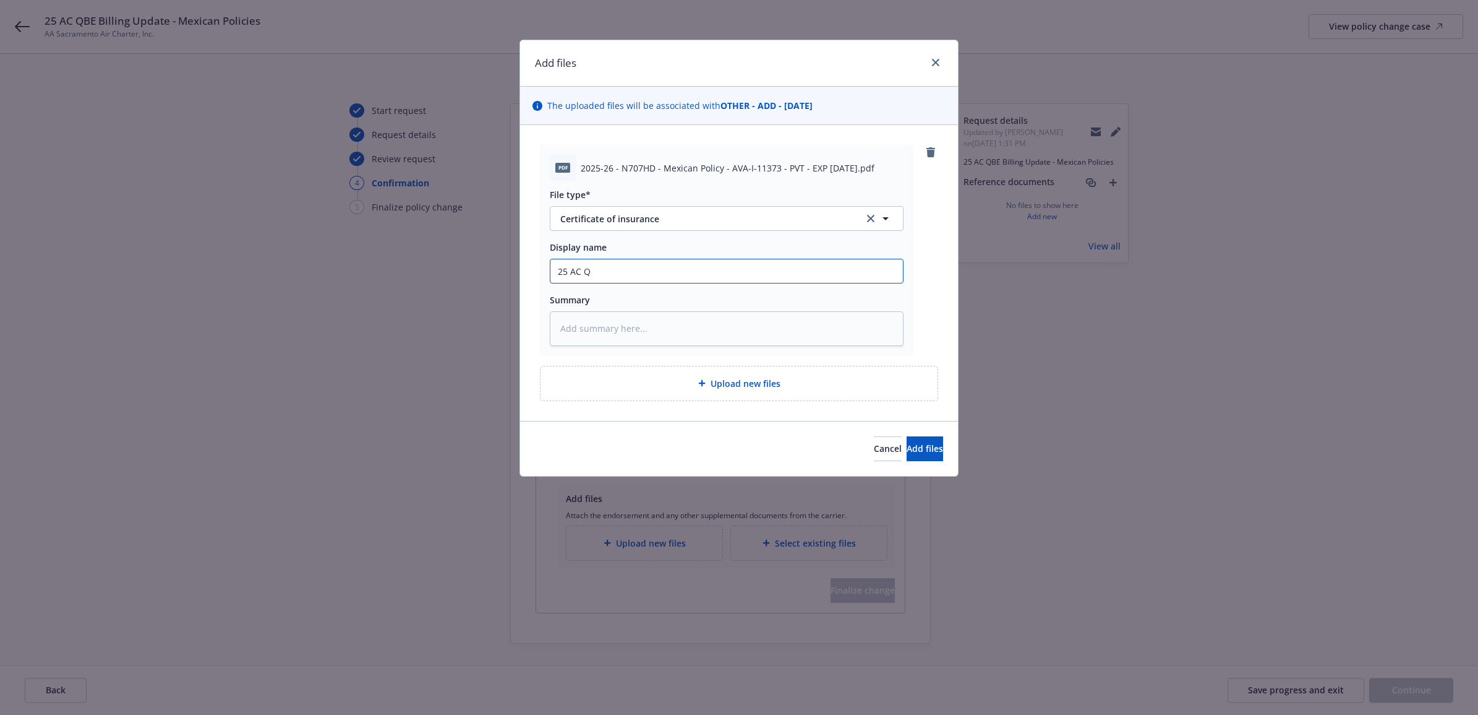
type textarea "x"
type input "25 AC QB"
type textarea "x"
type input "25 AC QBE"
type textarea "x"
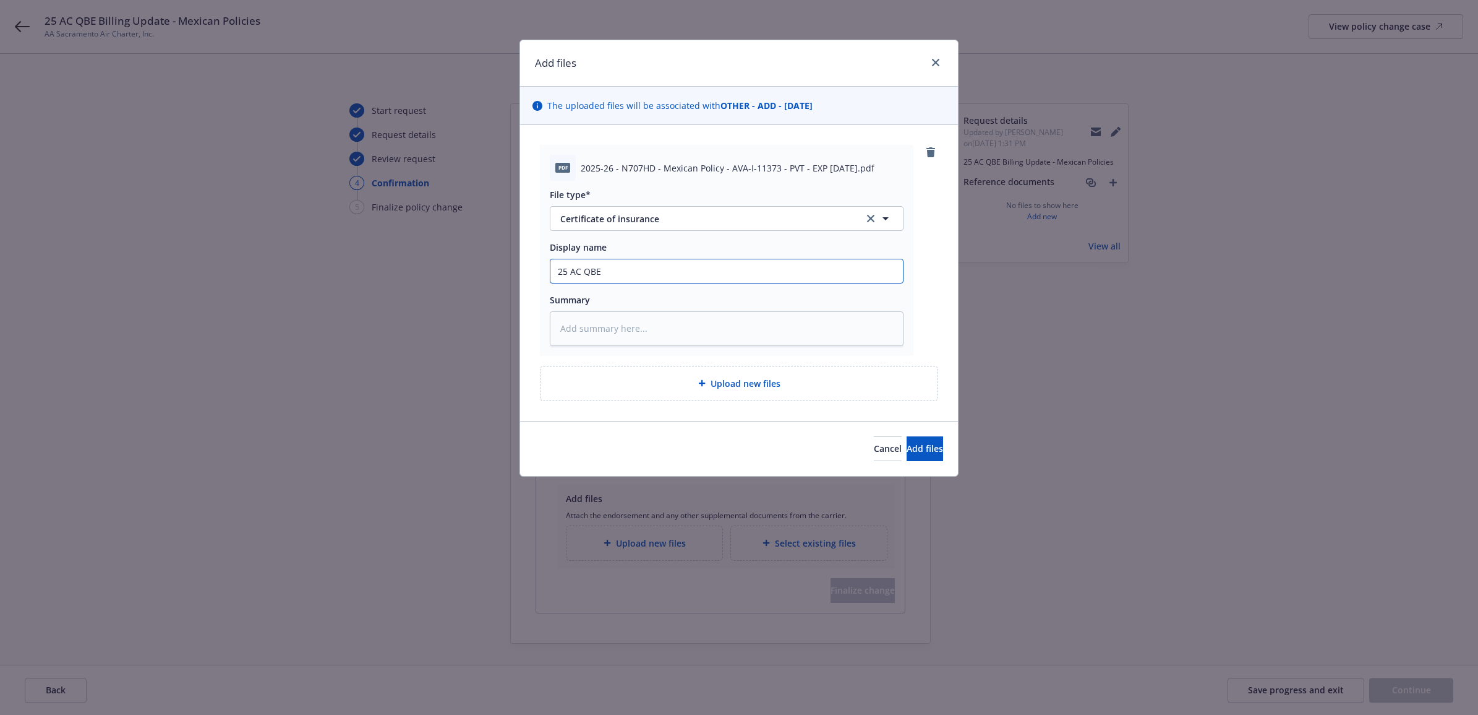
type input "25 AC QBE"
type textarea "x"
type input "25 AC QBE -"
type textarea "x"
type input "25 AC QBE -"
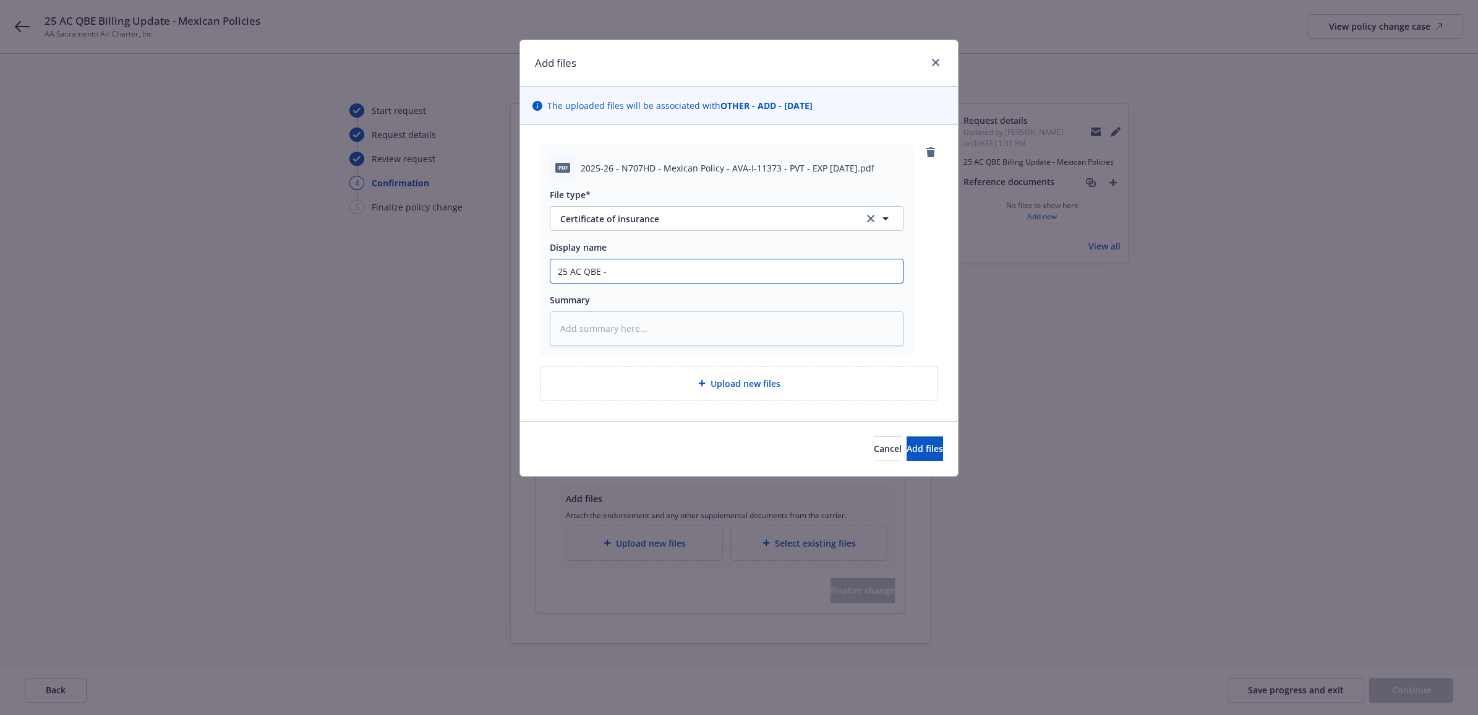
type textarea "x"
type input "25 AC QBE - N"
type textarea "x"
type input "25 AC QBE - N7"
type textarea "x"
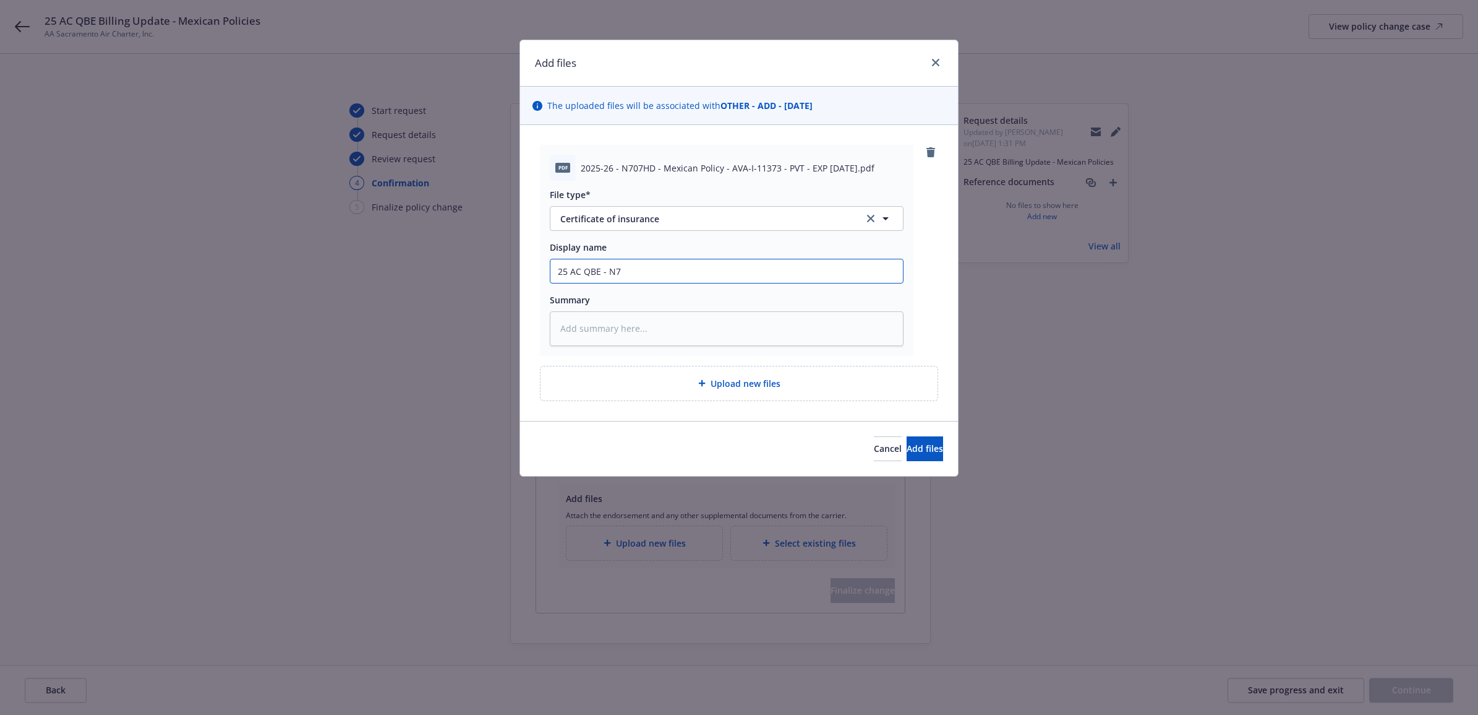
type input "25 AC QBE - N70"
type textarea "x"
type input "25 AC QBE - N707"
type textarea "x"
type input "25 AC QBE - N707H"
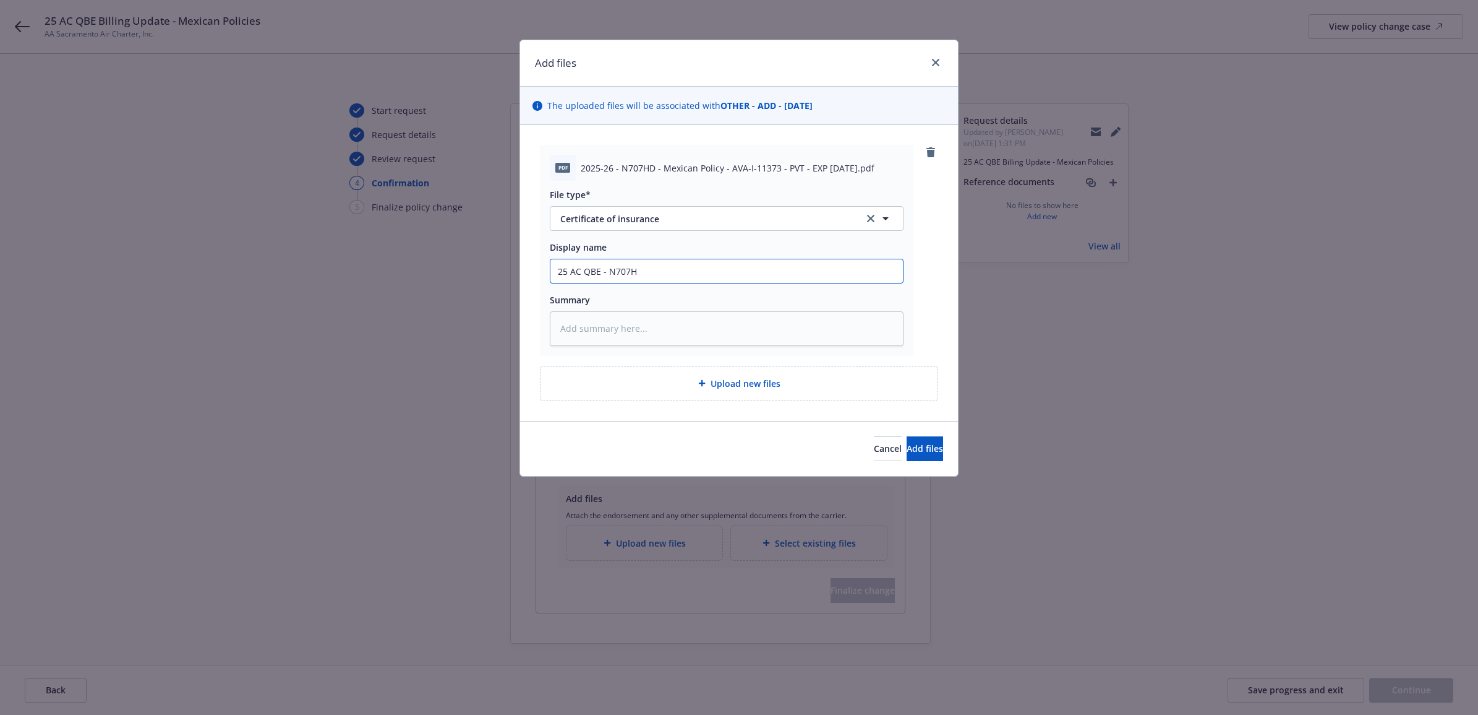
type textarea "x"
type input "25 AC QBE - N707HD"
type textarea "x"
type input "25 AC QBE - N707HD"
type textarea "x"
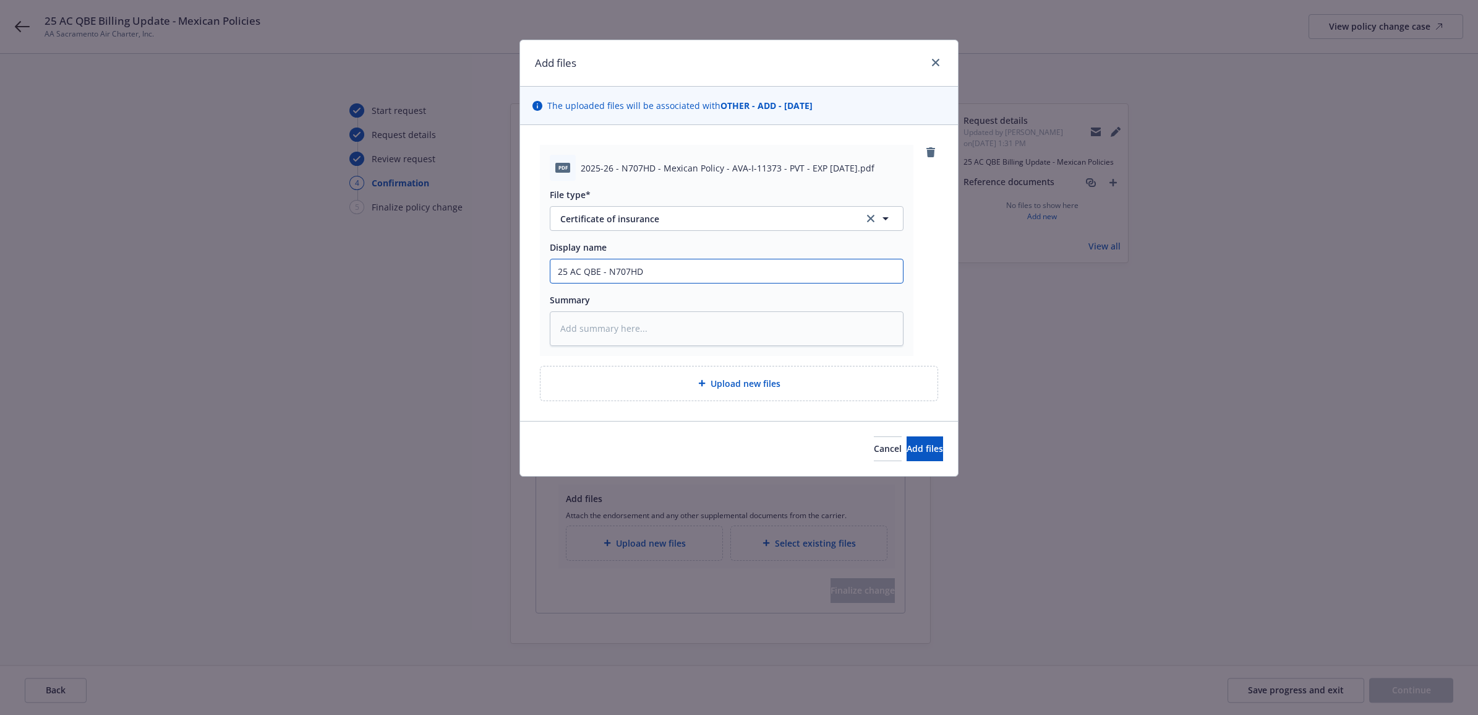
type input "25 AC QBE - N707HD M"
type textarea "x"
type input "25 AC QBE - N707HD Me"
type textarea "x"
type input "25 AC QBE - N707HD Mec"
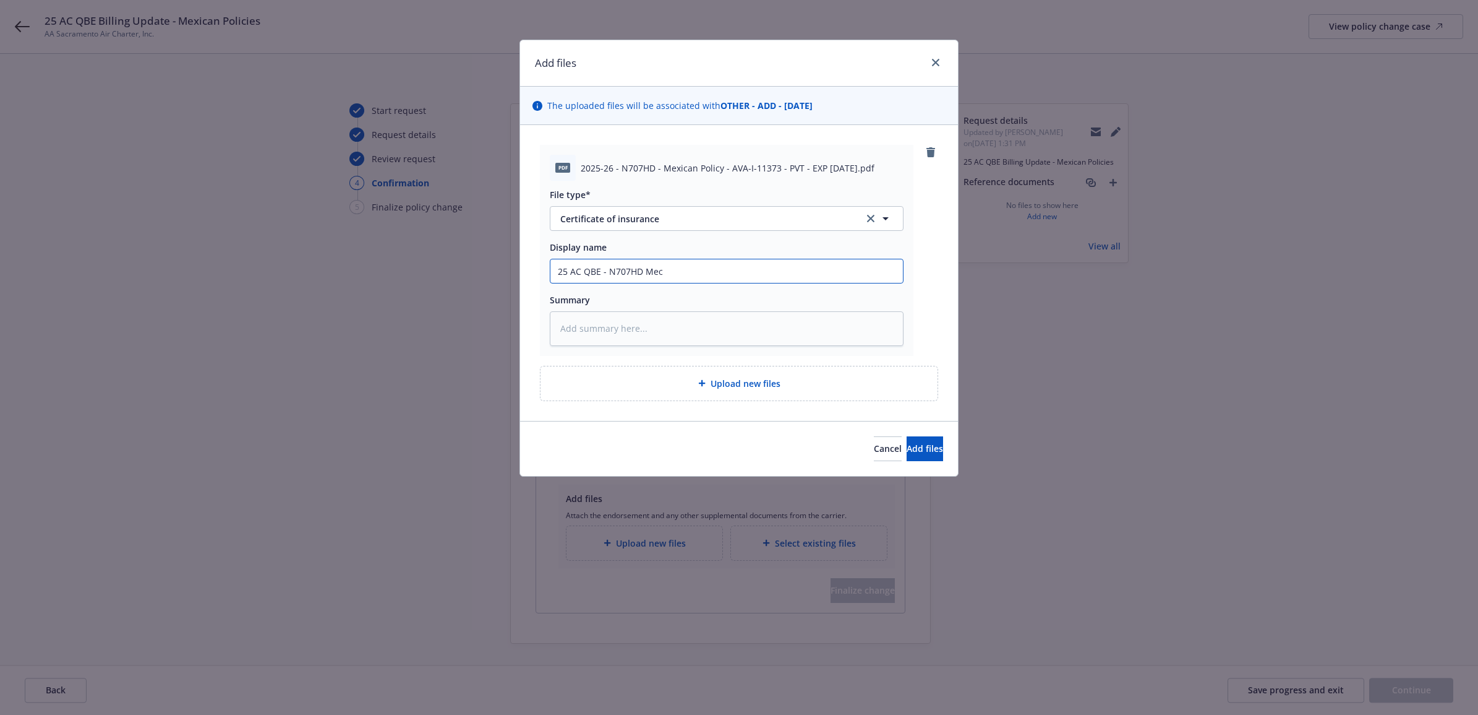
type textarea "x"
type input "25 AC QBE - N707HD Meci"
type textarea "x"
type input "25 AC QBE - N707HD Mec"
type textarea "x"
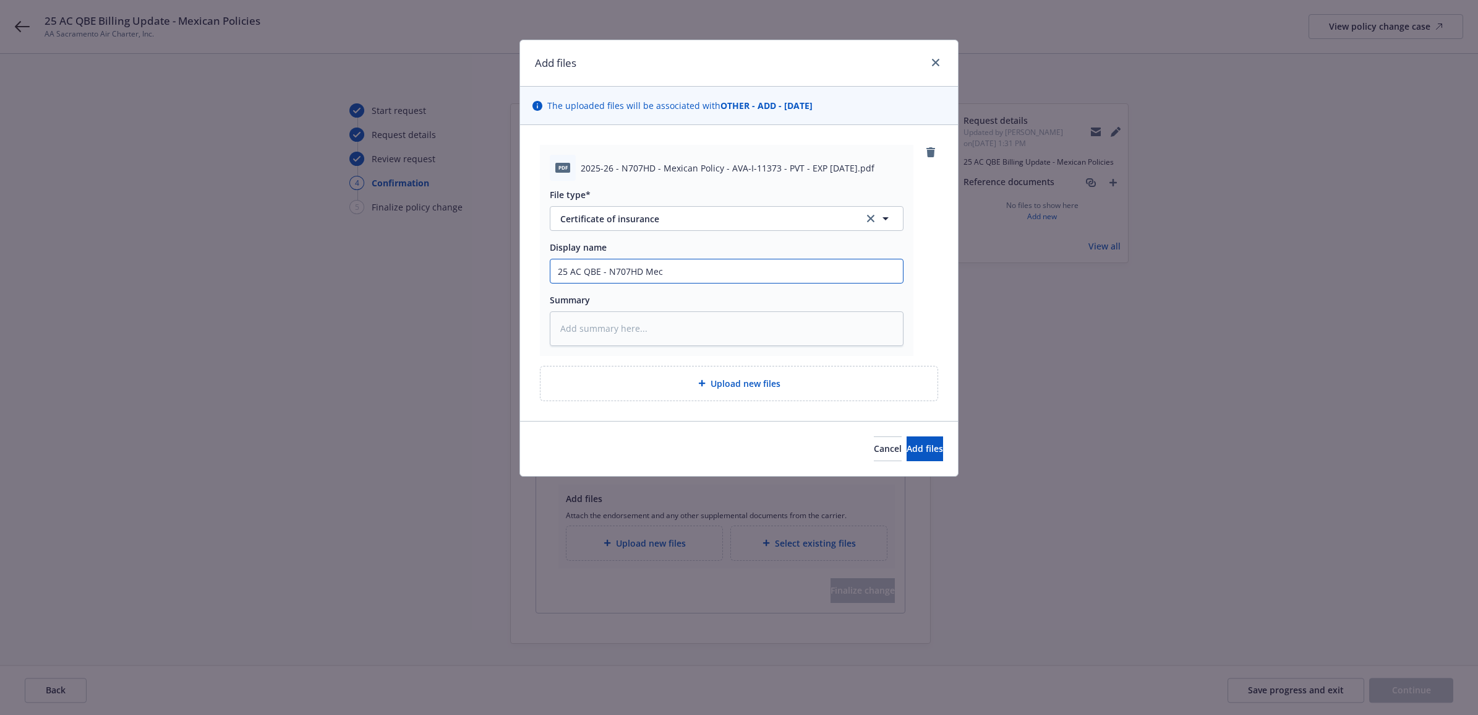
type input "25 AC QBE - N707HD Me"
type textarea "x"
type input "25 AC QBE - N707HD Mex"
type textarea "x"
type input "25 AC QBE - N707HD Mexi"
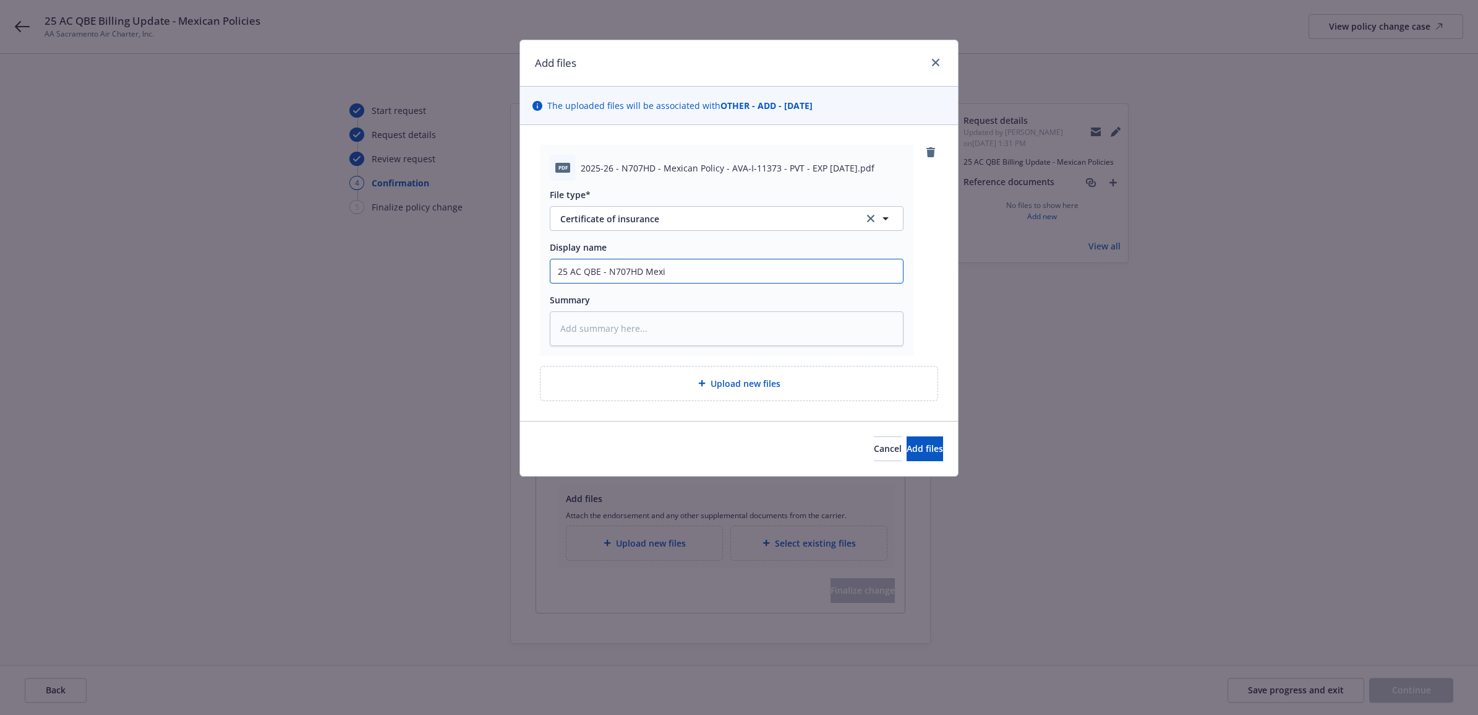
type textarea "x"
drag, startPoint x: 663, startPoint y: 273, endPoint x: 474, endPoint y: 273, distance: 188.7
click at [474, 273] on div "Add files The uploaded files will be associated with OTHER - ADD - 08/27/2025 p…" at bounding box center [739, 357] width 1478 height 715
paste textarea "25 AC QBE - N707HD Mexican Policy"
click at [706, 376] on div "Upload new files" at bounding box center [739, 383] width 377 height 14
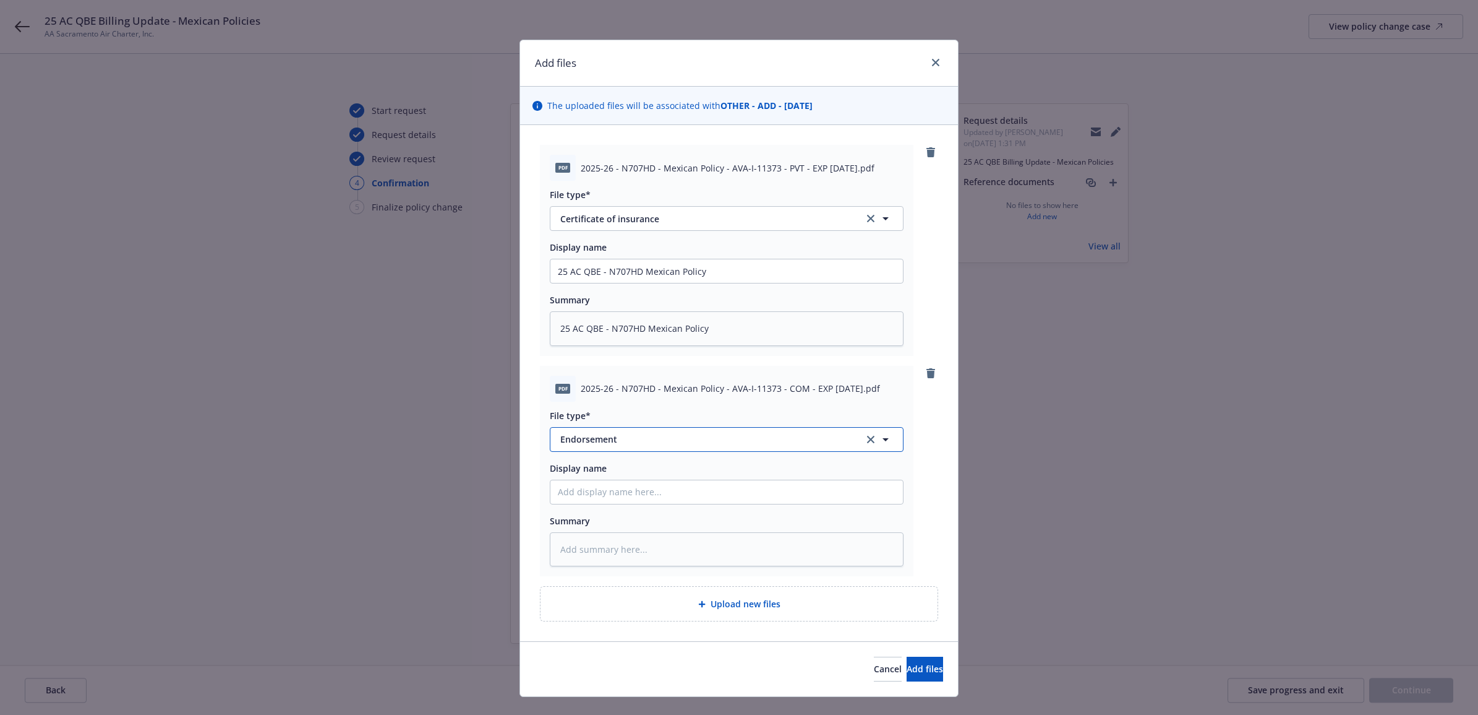
click at [607, 436] on span "Endorsement" at bounding box center [703, 438] width 286 height 13
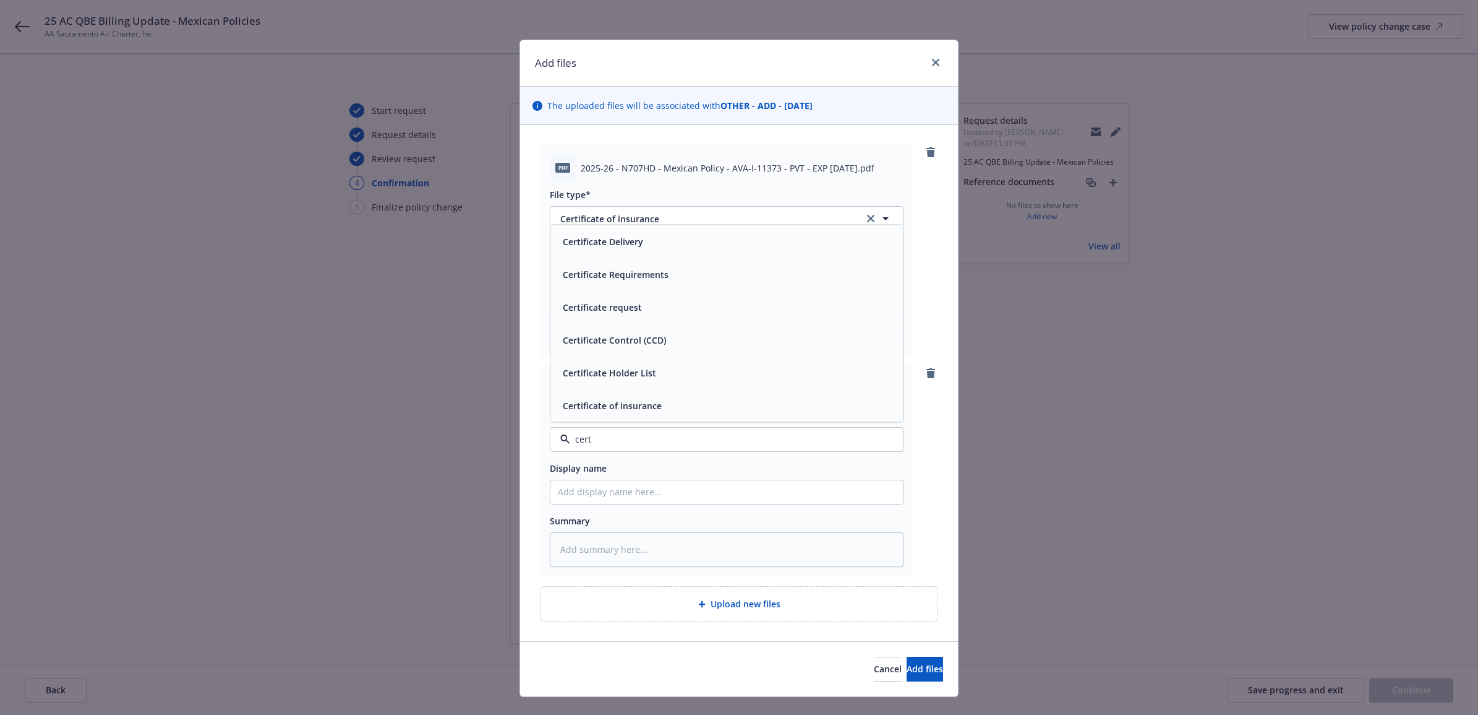
click at [614, 402] on span "Certificate of insurance" at bounding box center [612, 404] width 99 height 13
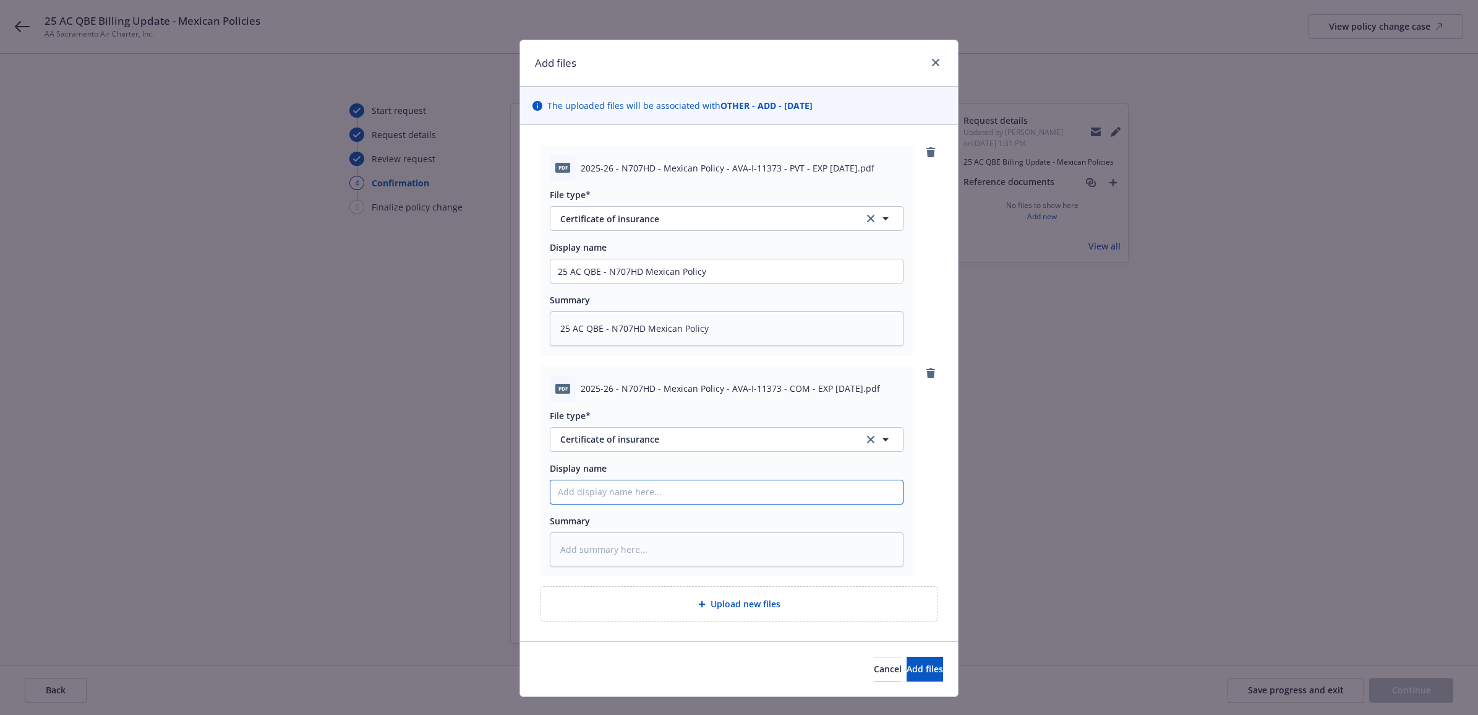
paste input "25 AC QBE - N707HD Mexican Policy"
paste textarea "25 AC QBE - N707HD Mexican Policy"
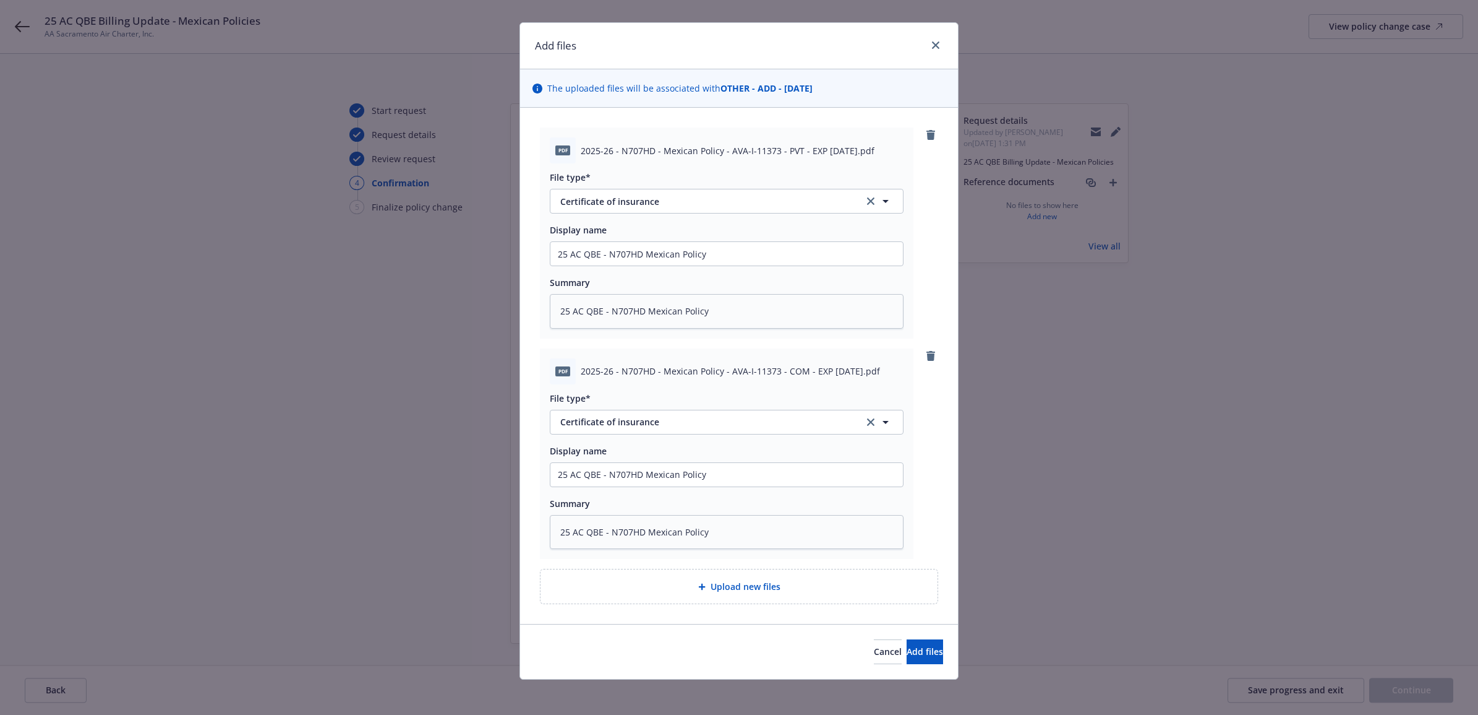
scroll to position [22, 0]
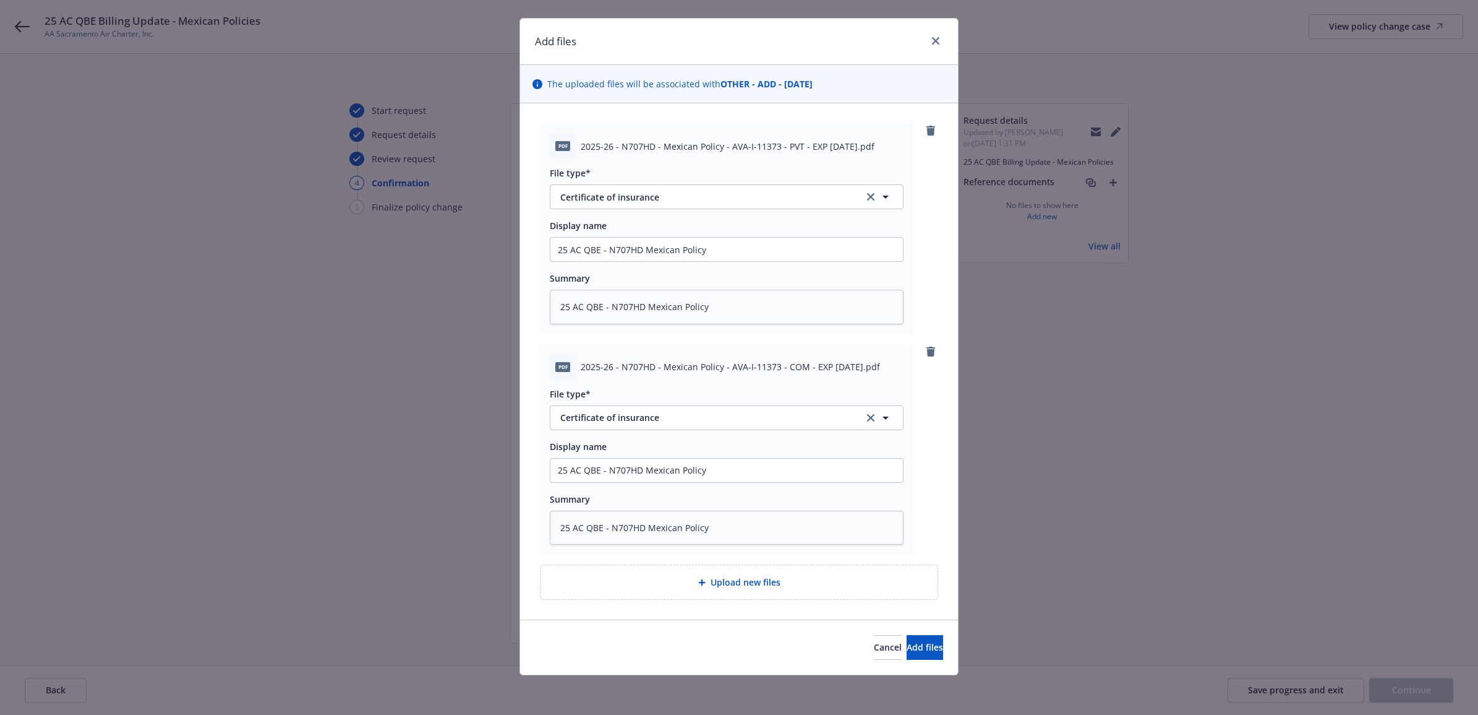
click at [711, 582] on span "Upload new files" at bounding box center [746, 581] width 70 height 13
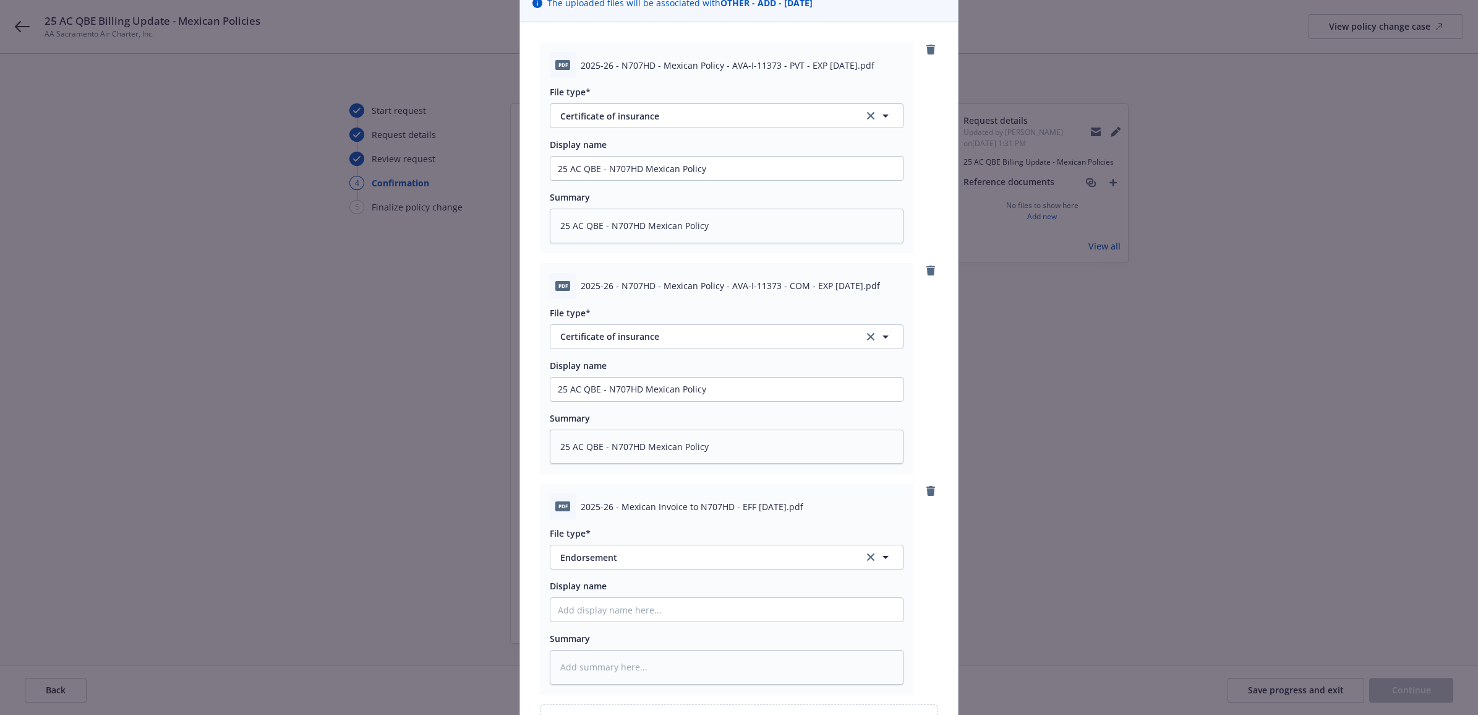
scroll to position [243, 0]
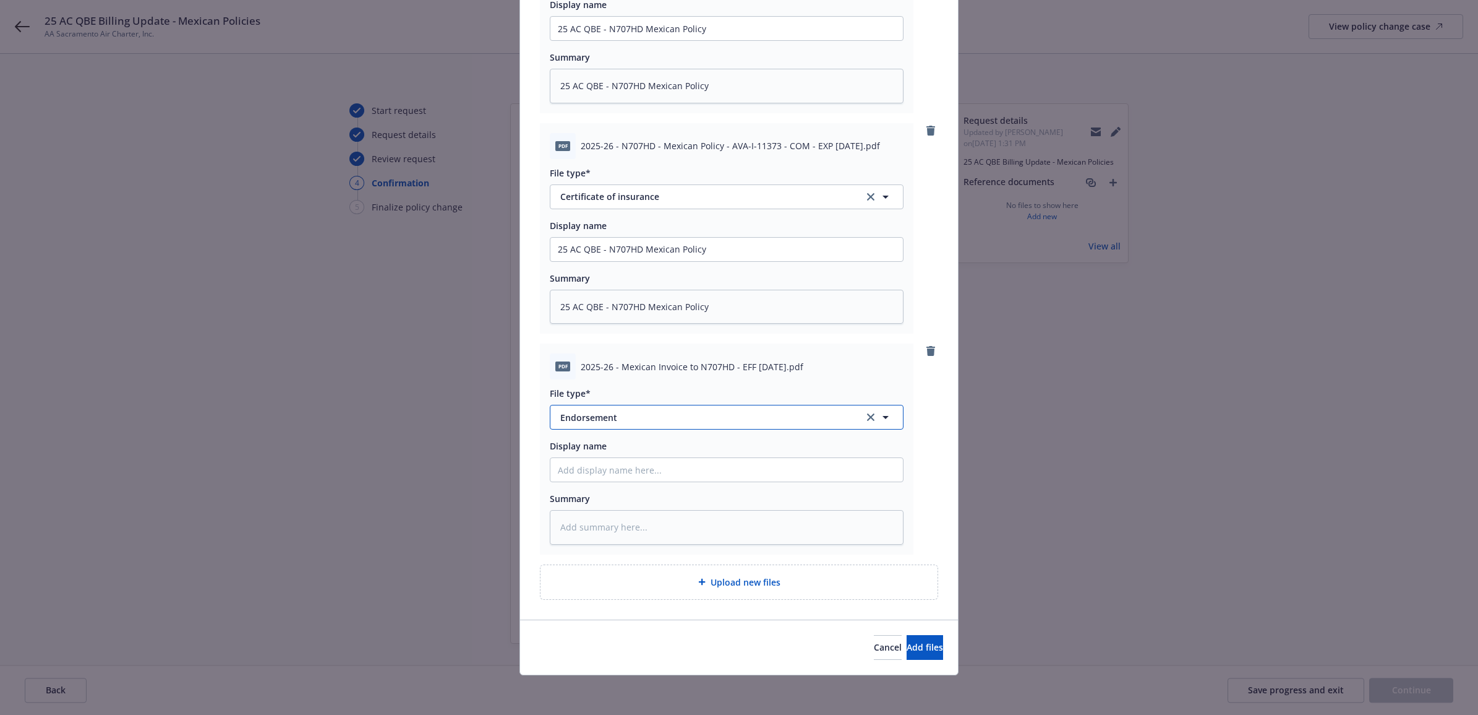
click at [577, 413] on span "Endorsement" at bounding box center [703, 417] width 286 height 13
click at [619, 382] on span "Invoice - Third Party" at bounding box center [605, 383] width 85 height 13
paste input "25 AC QBE - N707HD Mexican Policy"
click at [912, 656] on button "Add files" at bounding box center [925, 647] width 36 height 25
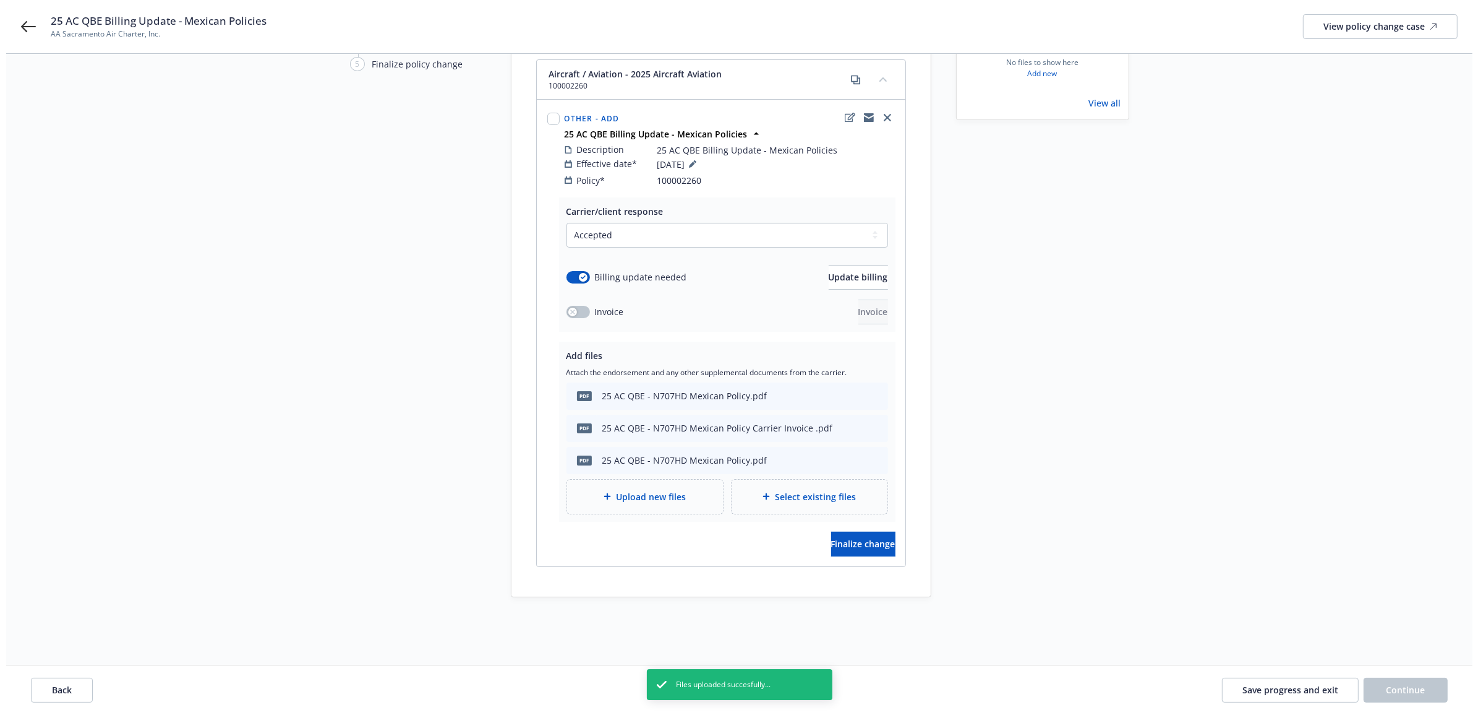
scroll to position [144, 0]
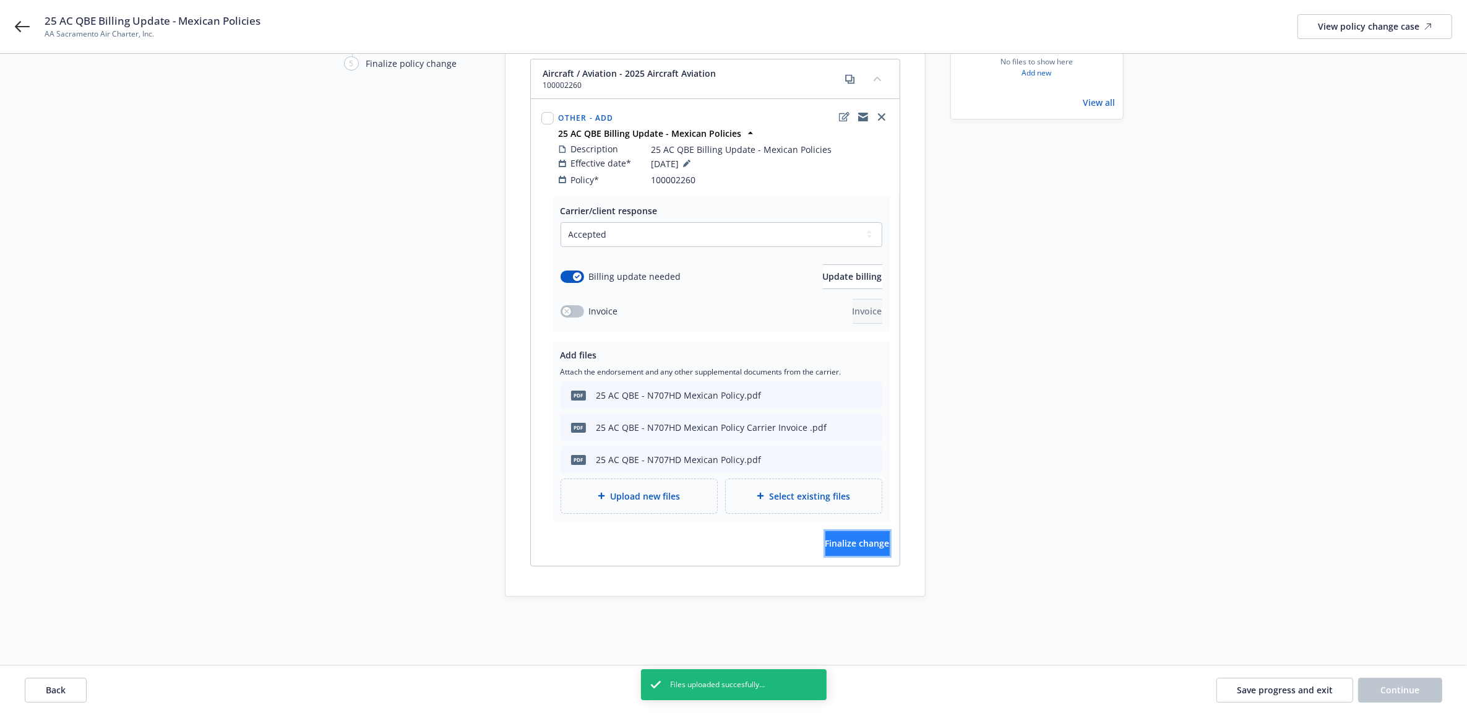
click at [841, 537] on span "Finalize change" at bounding box center [857, 543] width 64 height 12
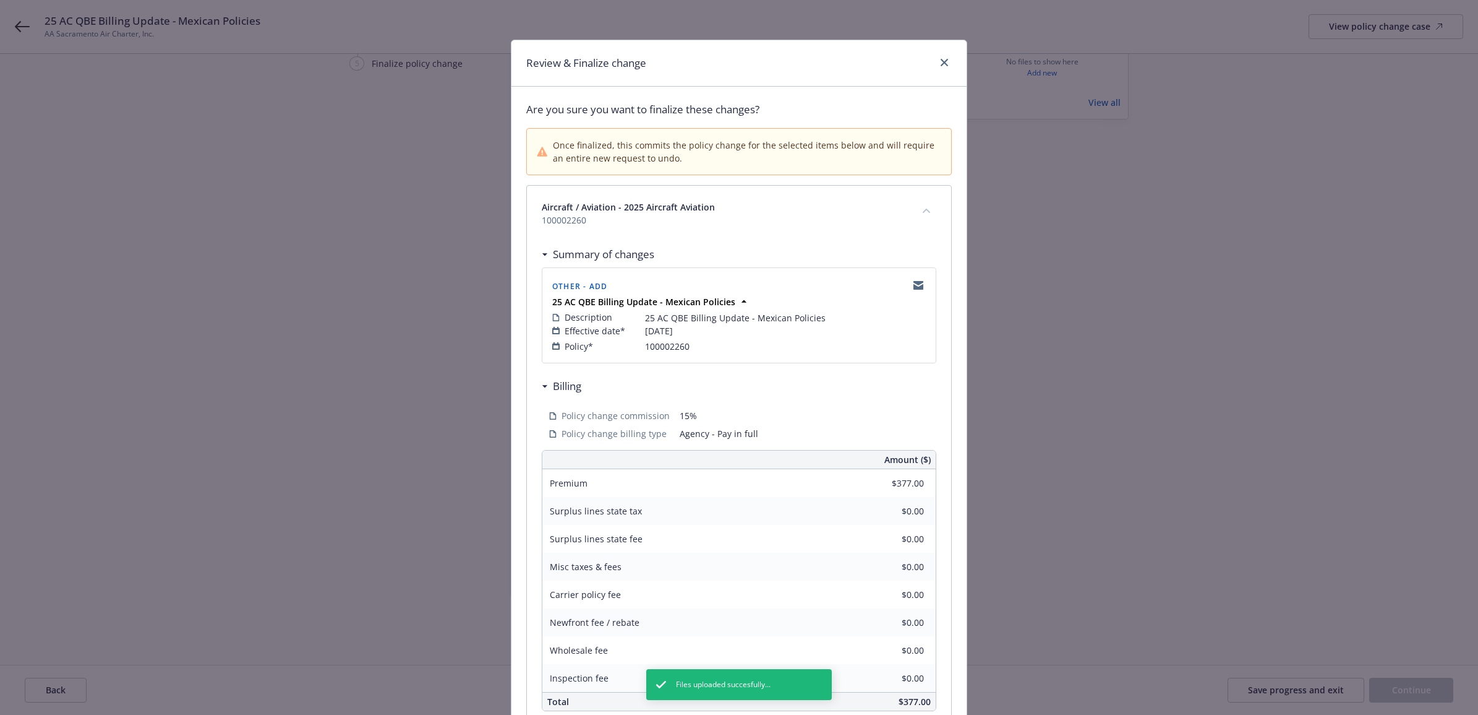
scroll to position [124, 0]
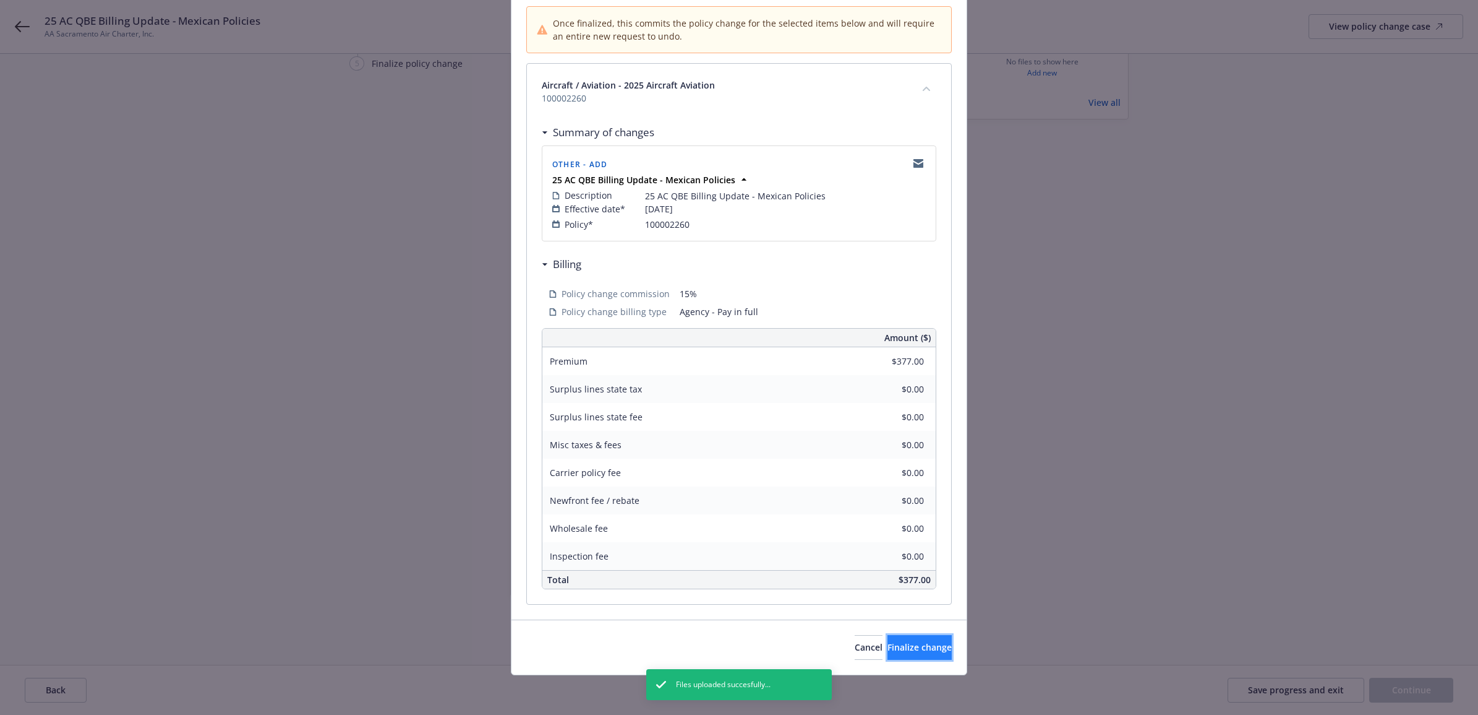
click at [920, 648] on span "Finalize change" at bounding box center [920, 647] width 64 height 12
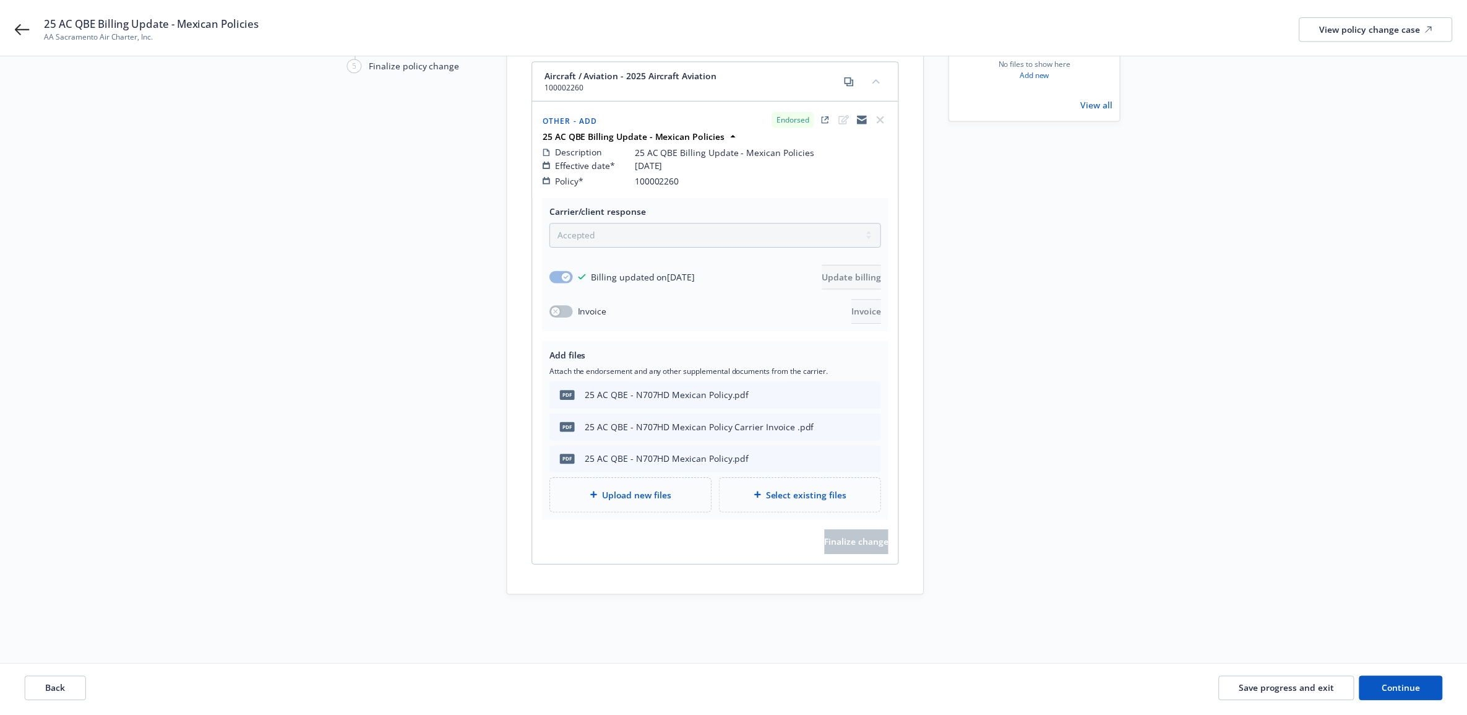
scroll to position [143, 0]
click at [1389, 685] on span "Continue" at bounding box center [1400, 690] width 39 height 12
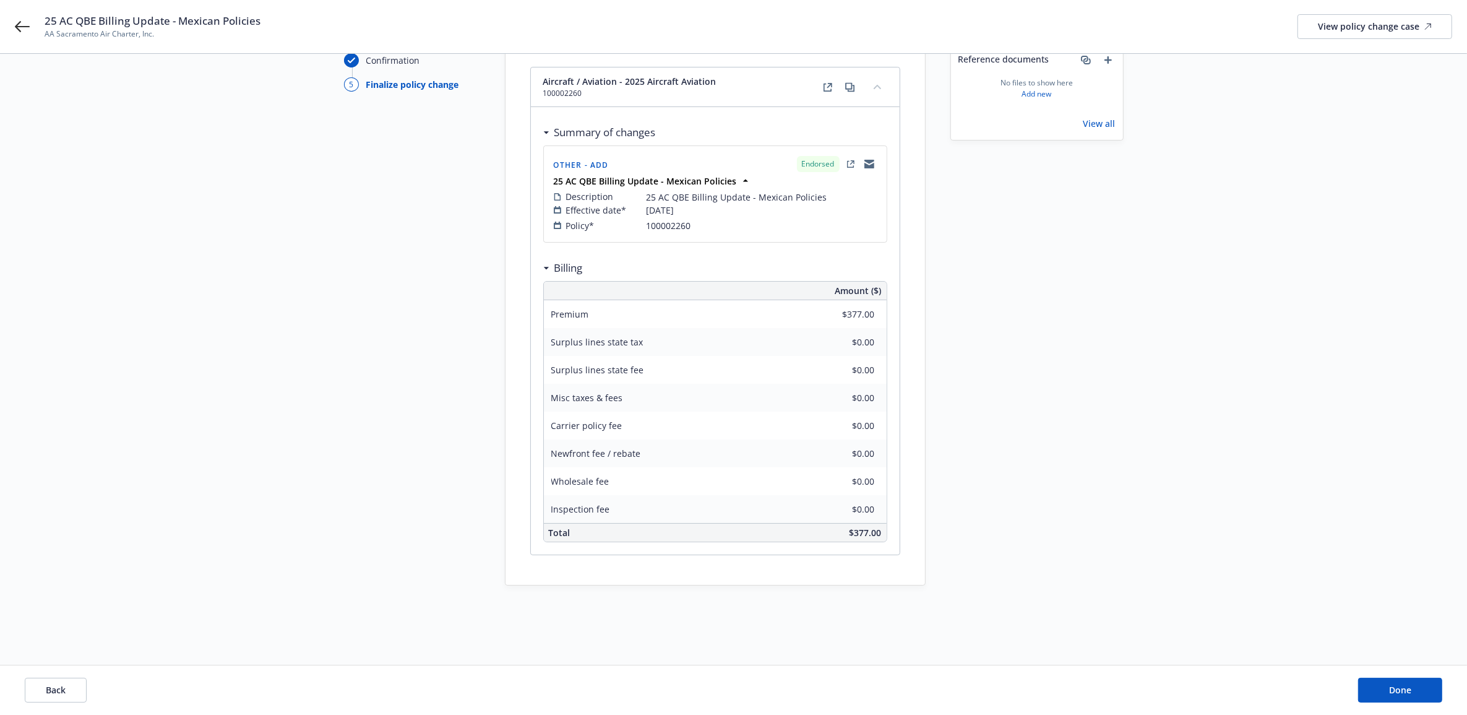
scroll to position [125, 0]
click at [1421, 703] on div "Back Done" at bounding box center [733, 689] width 1467 height 49
click at [1418, 700] on button "Done" at bounding box center [1400, 689] width 84 height 25
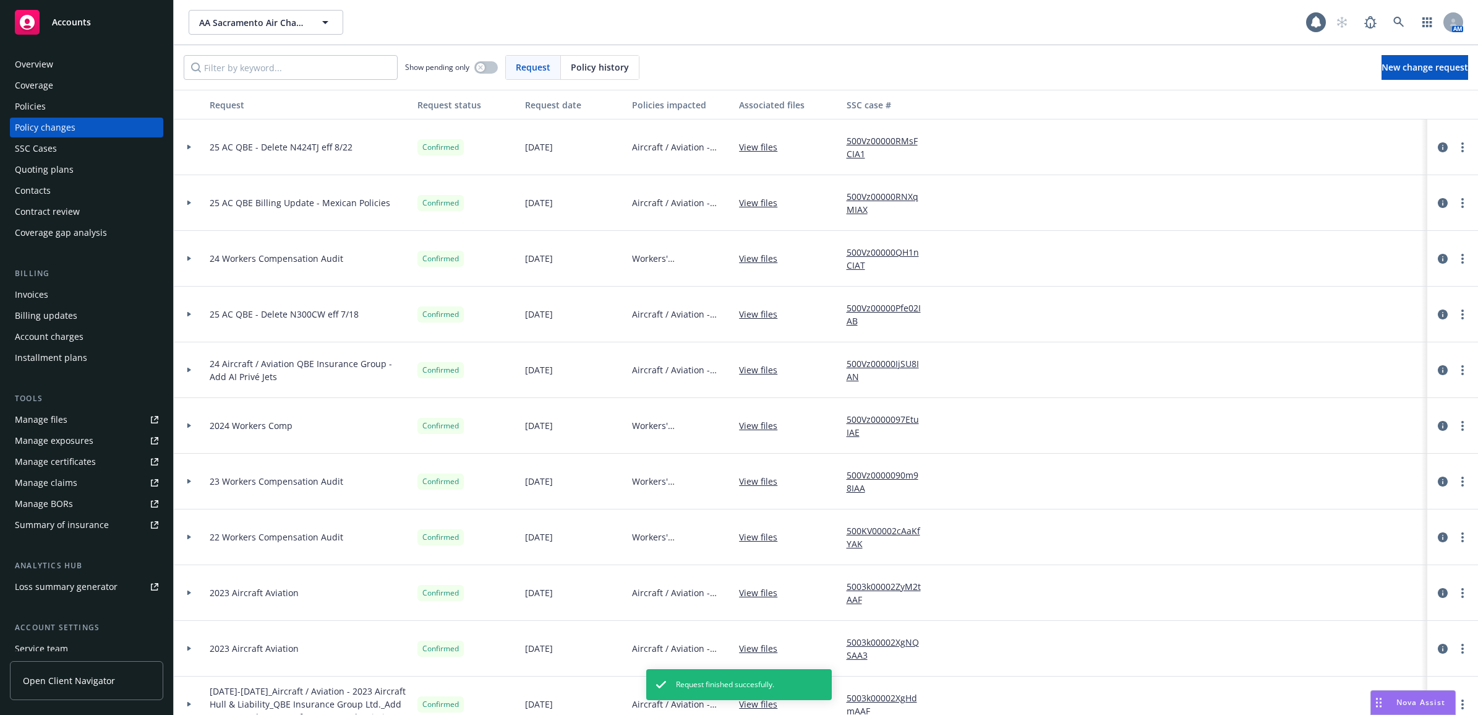
scroll to position [129, 0]
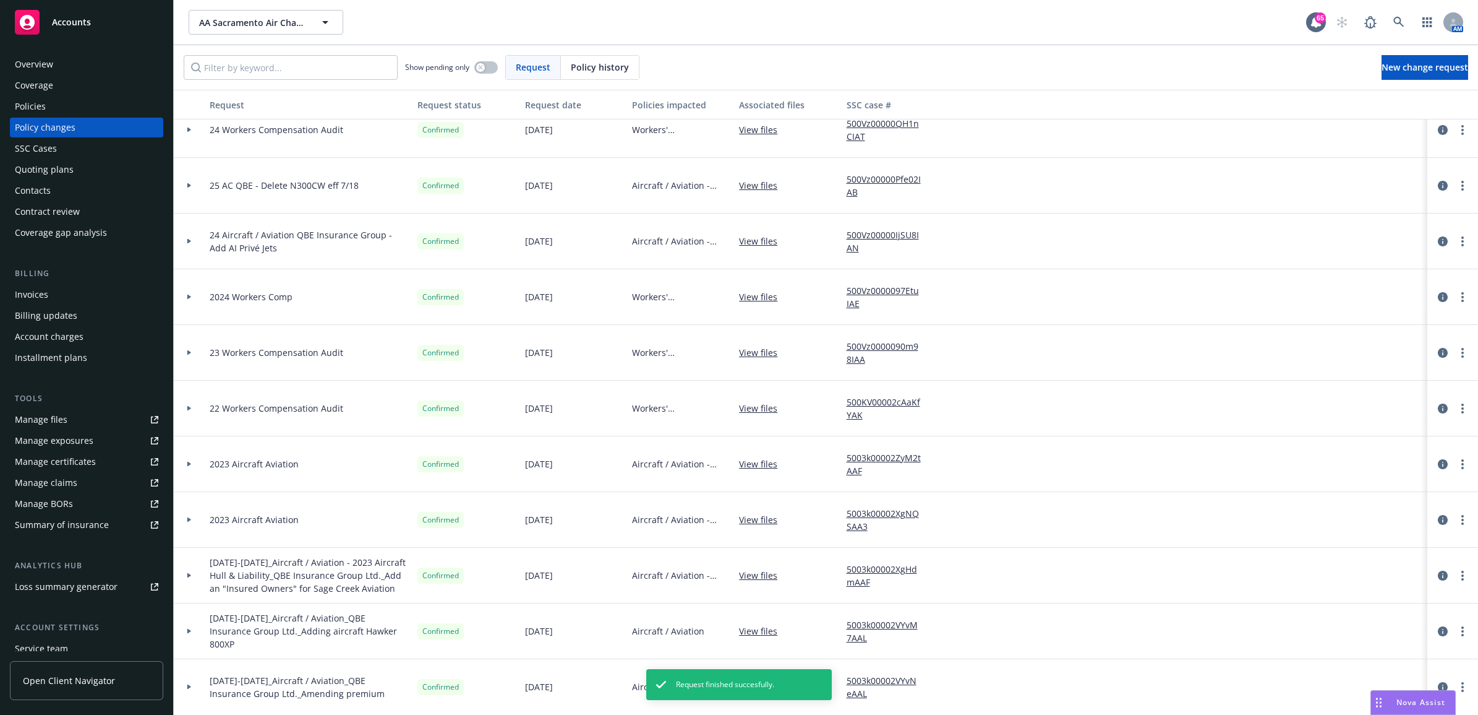
click at [48, 285] on div "Invoices" at bounding box center [87, 295] width 144 height 20
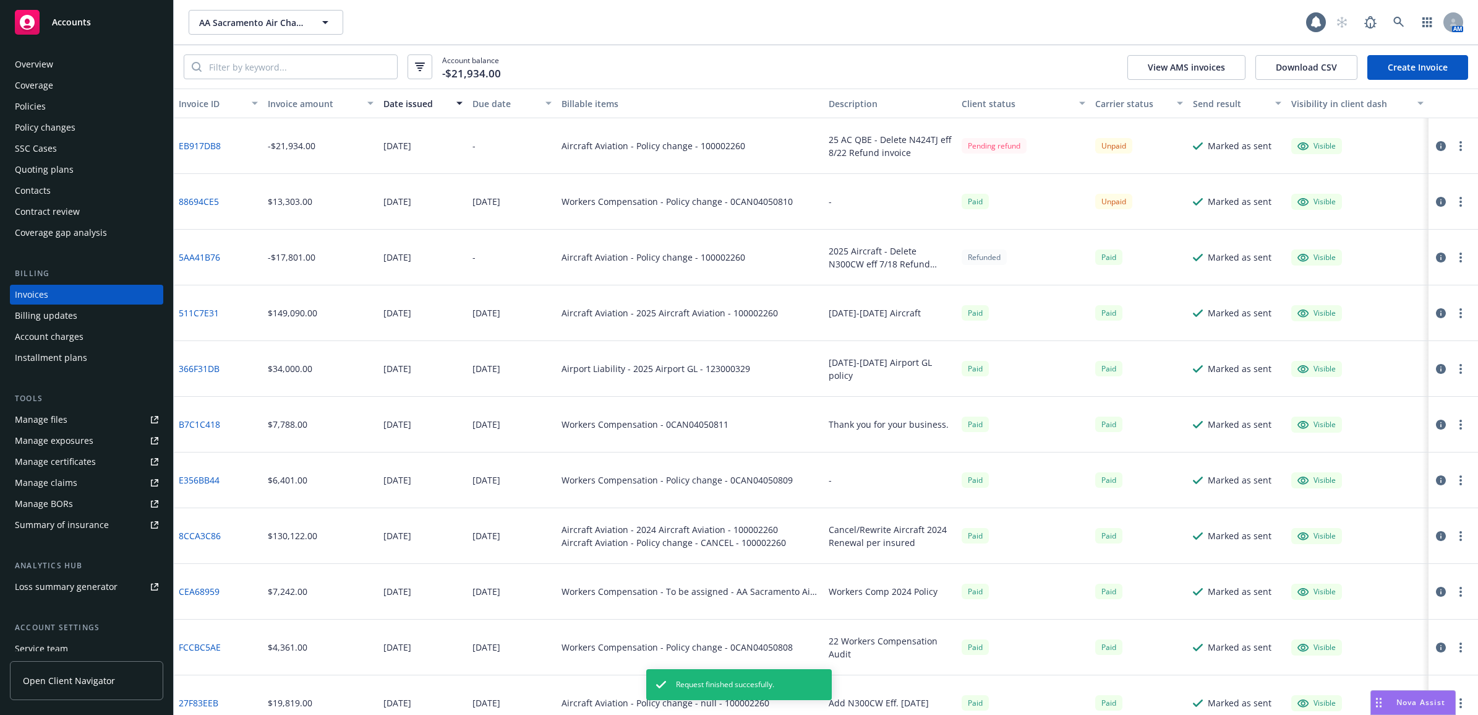
click at [1406, 64] on link "Create Invoice" at bounding box center [1418, 67] width 101 height 25
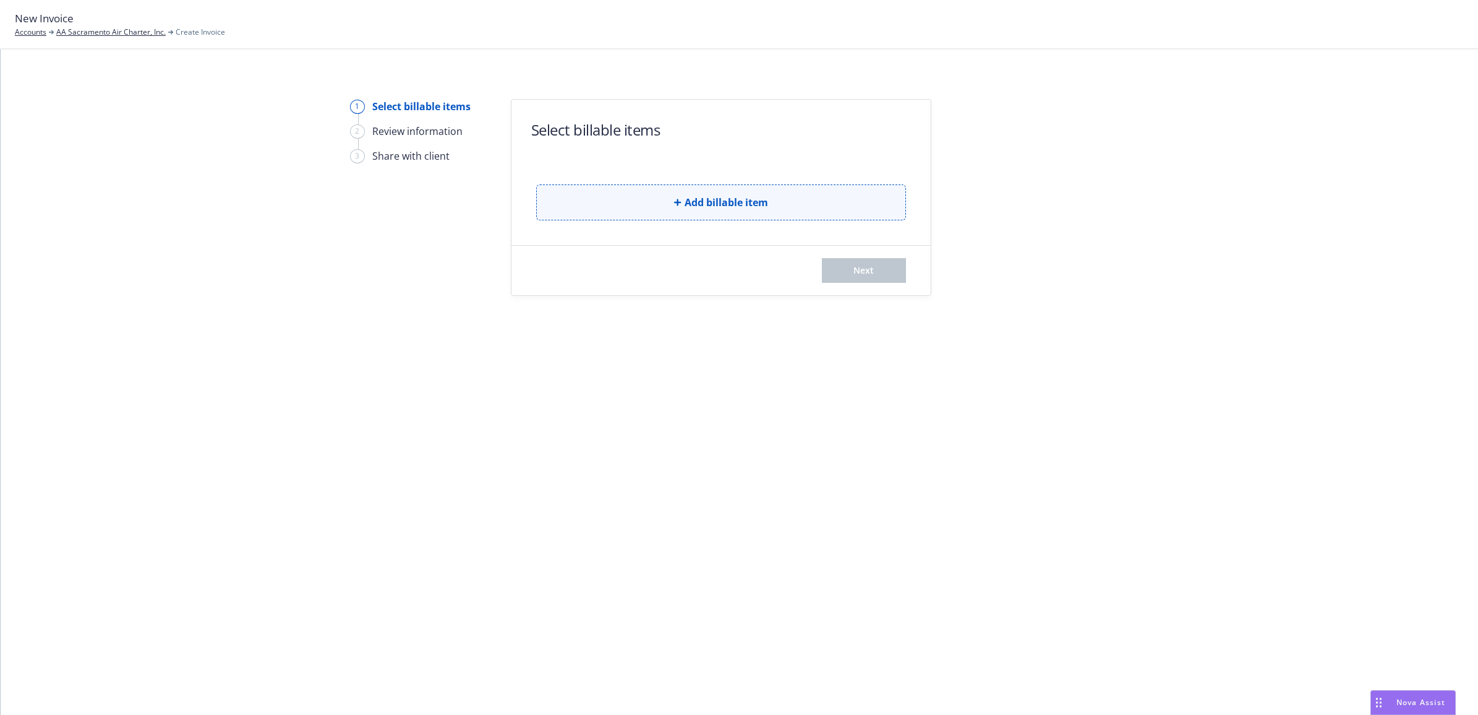
click at [693, 215] on button "Add billable item" at bounding box center [721, 202] width 370 height 36
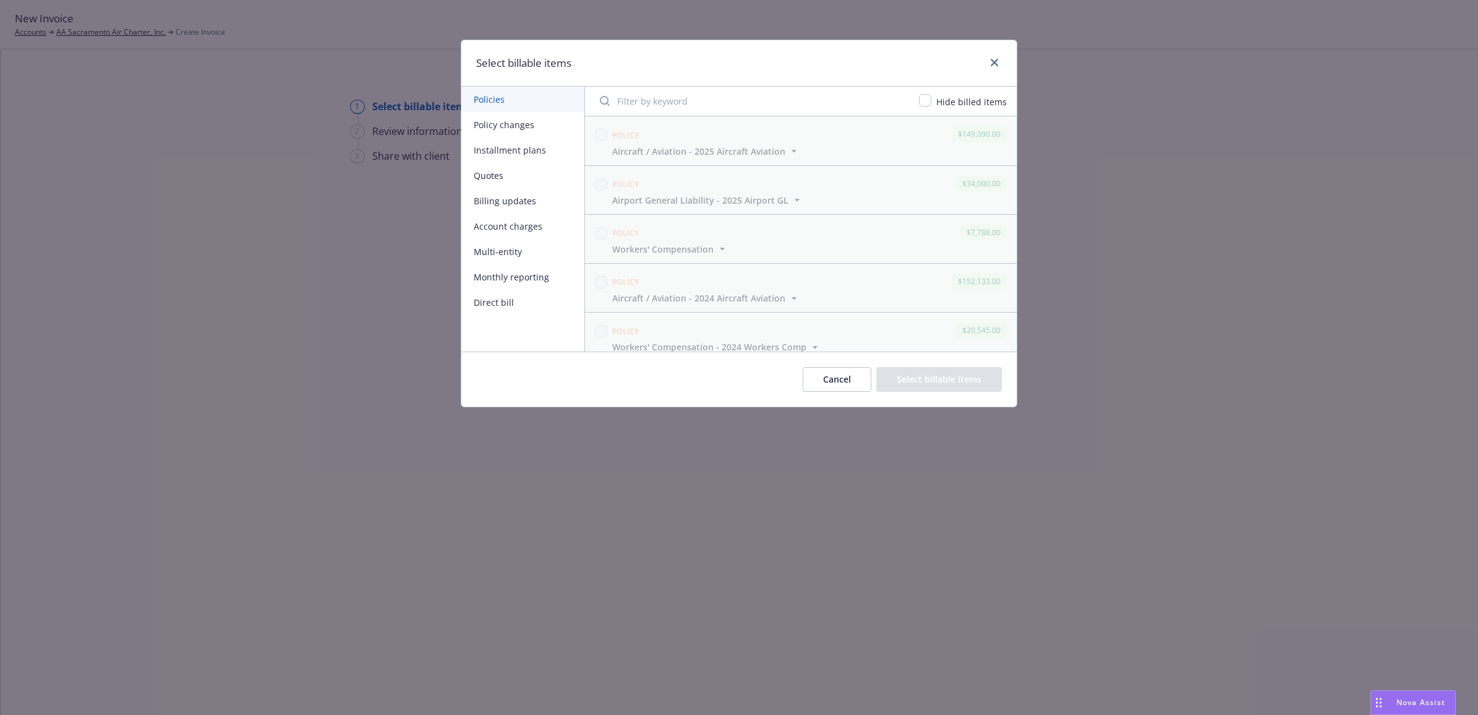
click at [486, 121] on button "Policy changes" at bounding box center [522, 124] width 123 height 25
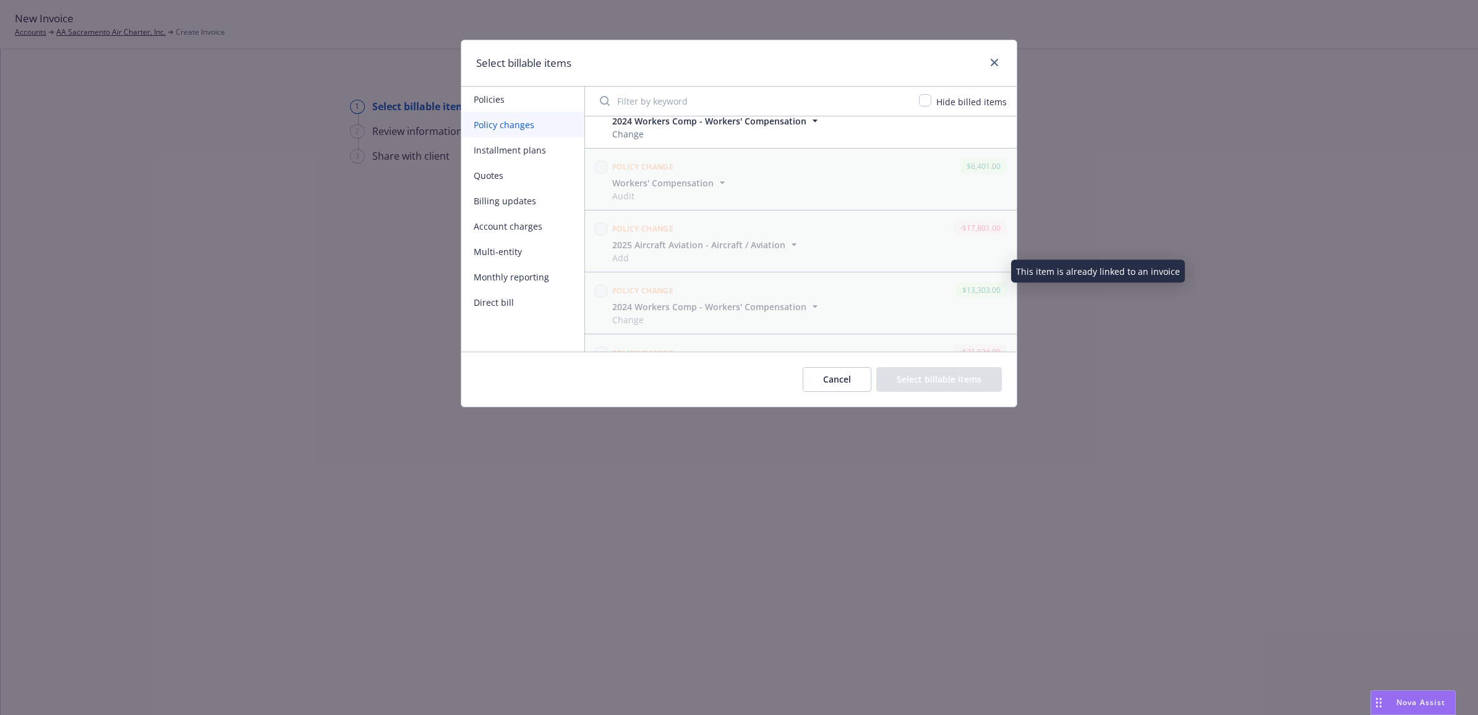
scroll to position [571, 0]
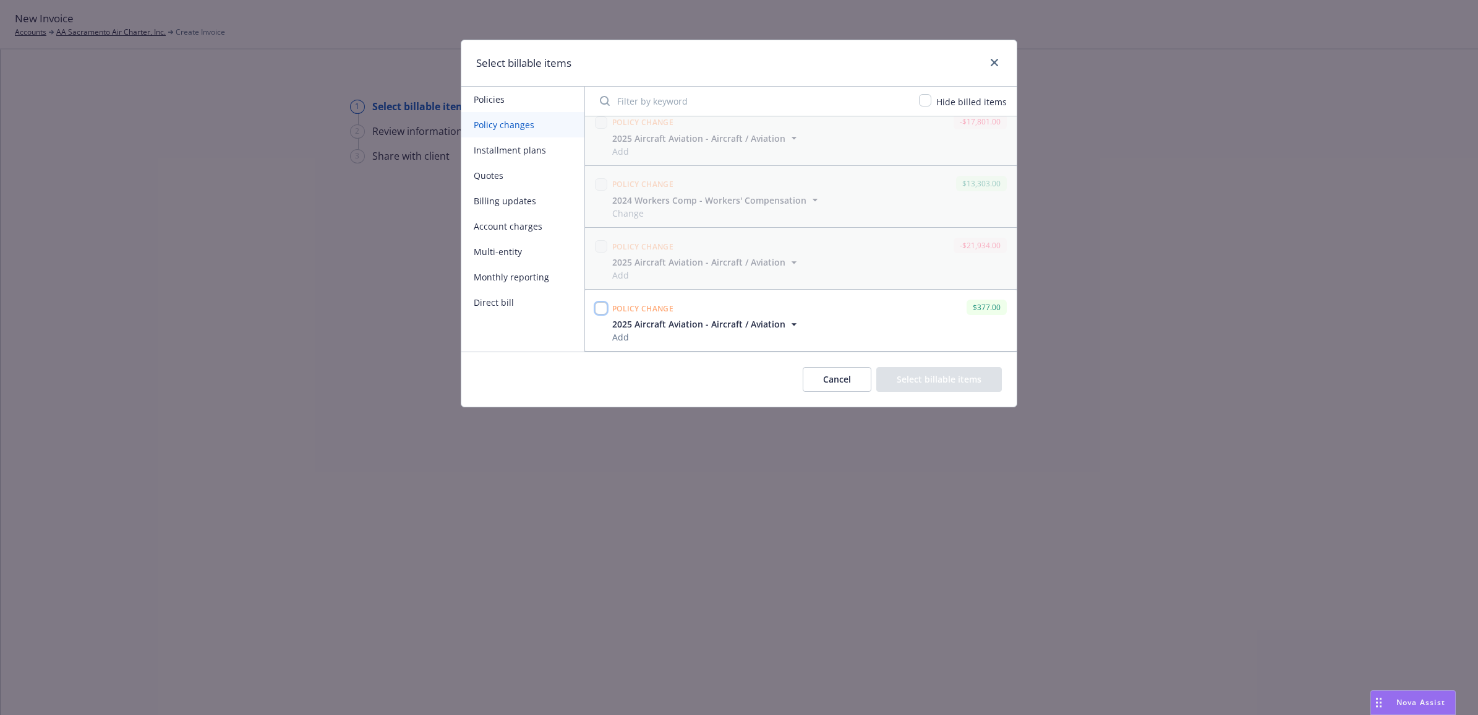
click at [602, 306] on input "checkbox" at bounding box center [601, 308] width 12 height 12
checkbox input "true"
click at [933, 370] on button "Select billable items" at bounding box center [940, 379] width 126 height 25
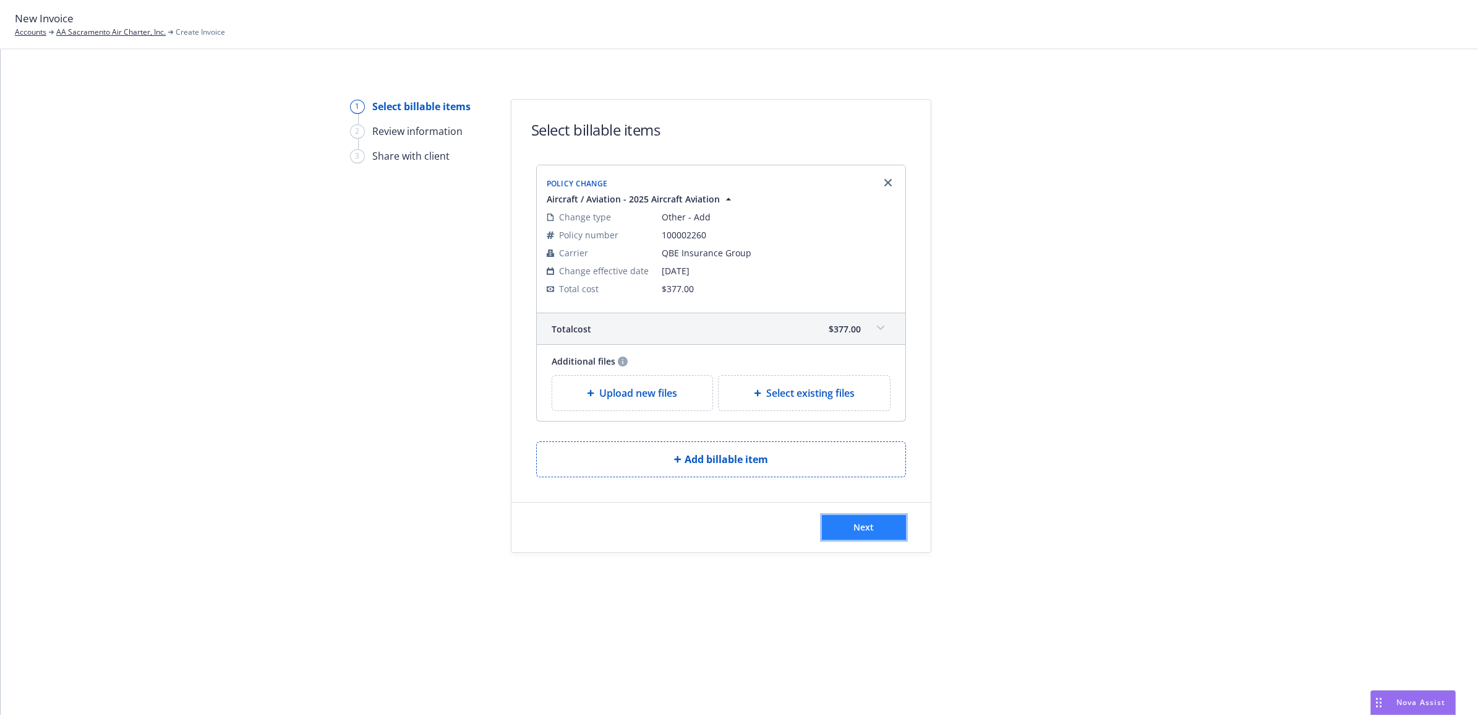
click at [859, 526] on span "Next" at bounding box center [864, 527] width 20 height 12
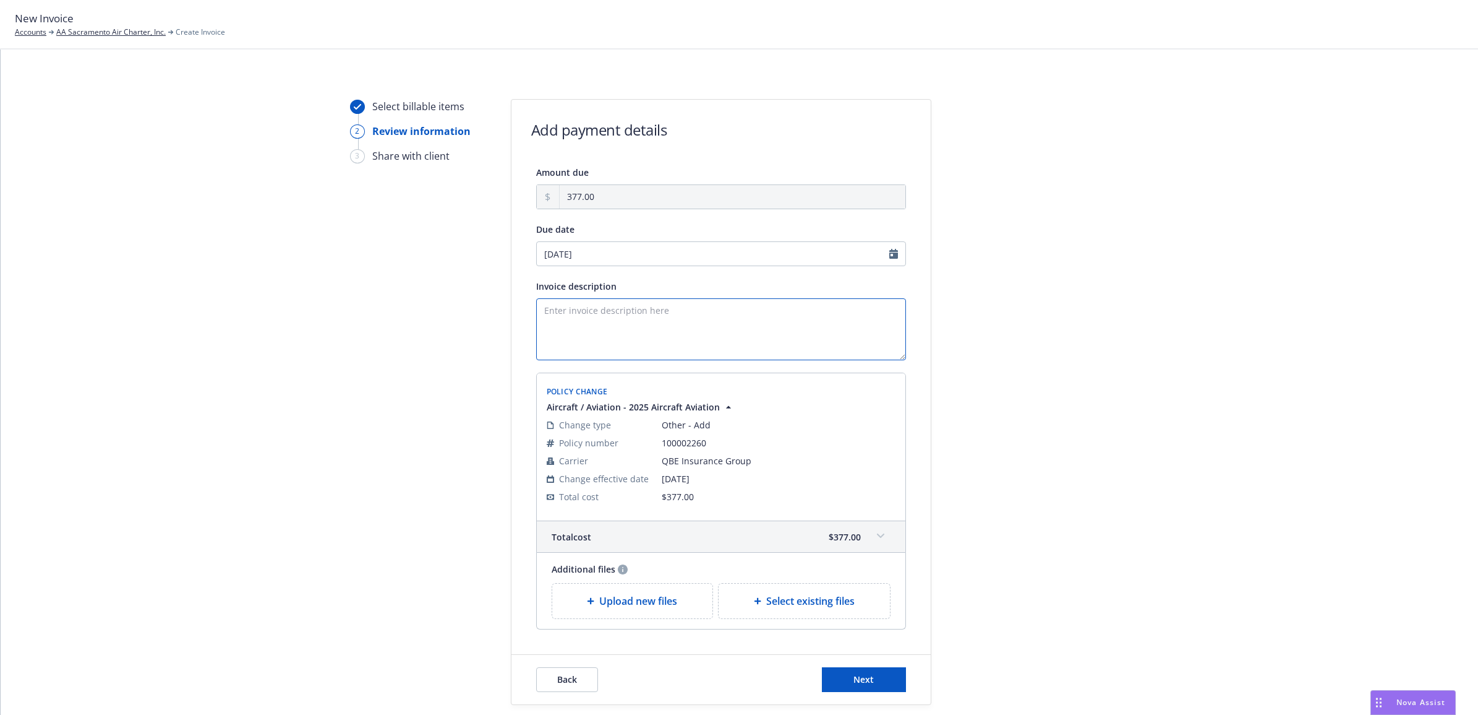
click at [662, 325] on textarea "Invoice description" at bounding box center [721, 329] width 370 height 62
type textarea "25 AC QBE - Mexica Policies for N707HD Invoice"
click at [854, 680] on span "Next" at bounding box center [864, 679] width 20 height 12
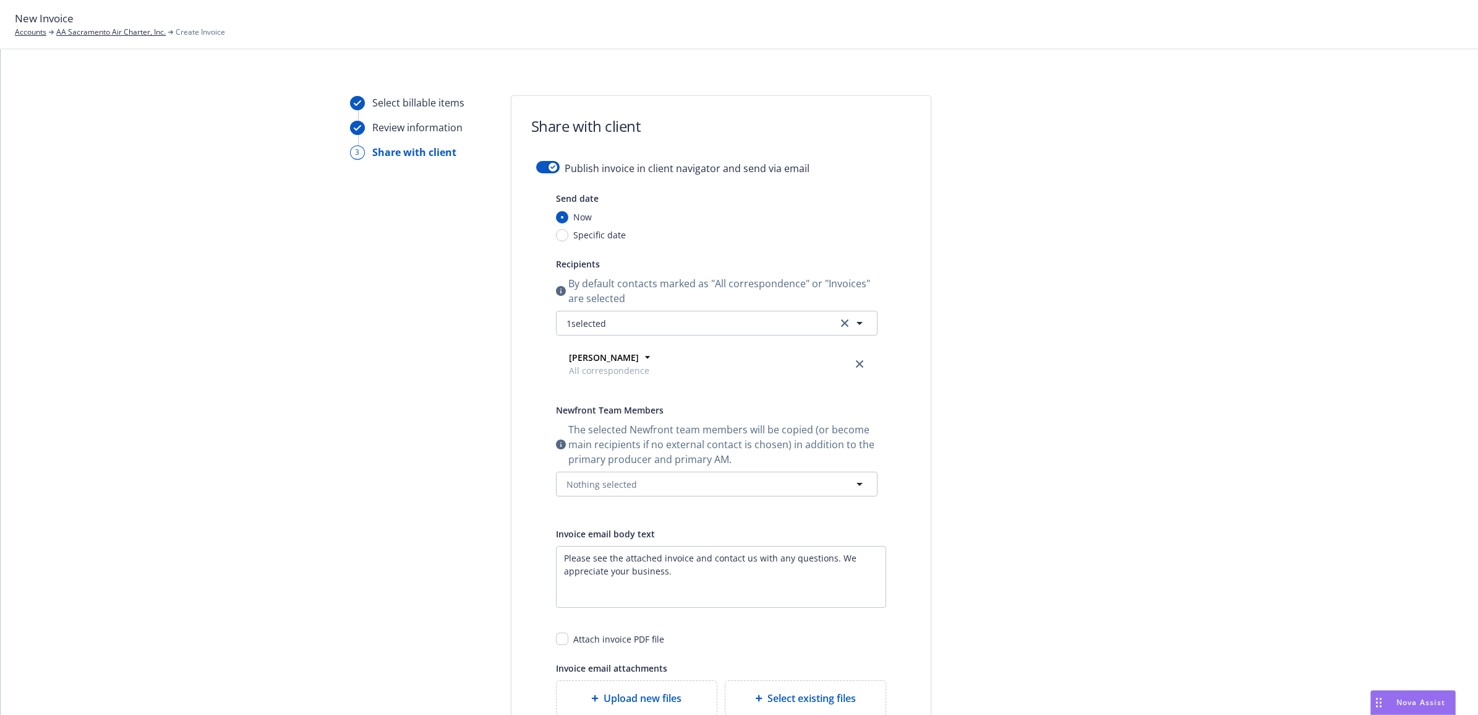
scroll to position [0, 0]
click at [539, 171] on button "button" at bounding box center [548, 171] width 24 height 12
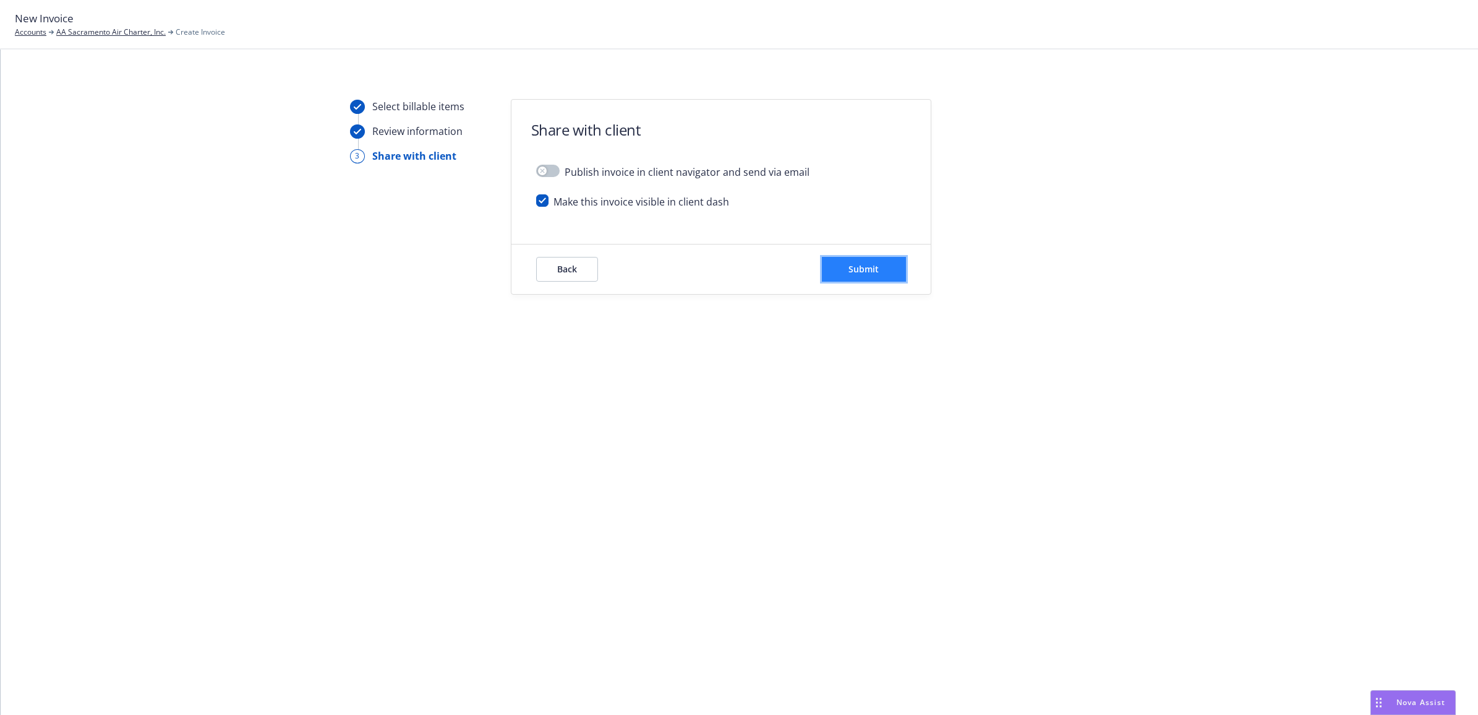
click at [865, 265] on span "Submit" at bounding box center [864, 269] width 30 height 12
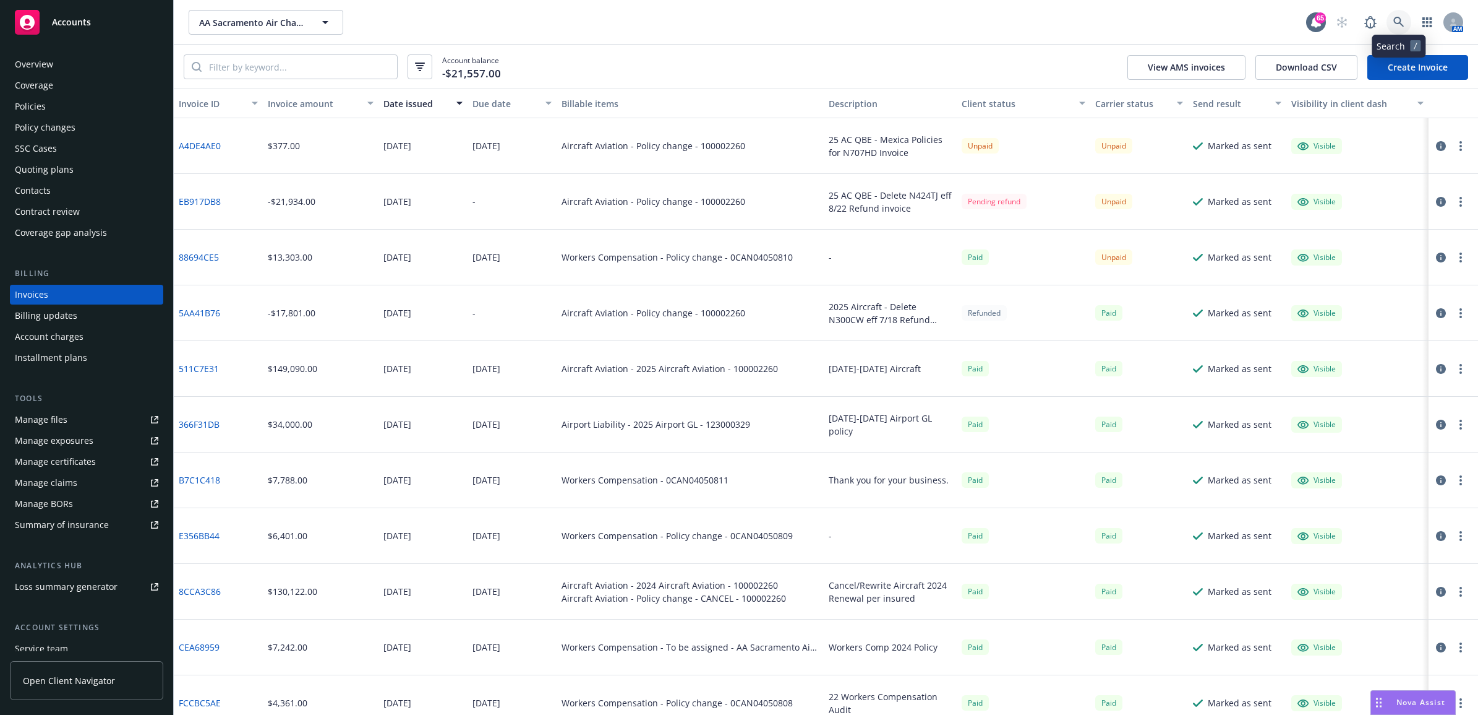
click at [1405, 22] on link at bounding box center [1399, 22] width 25 height 25
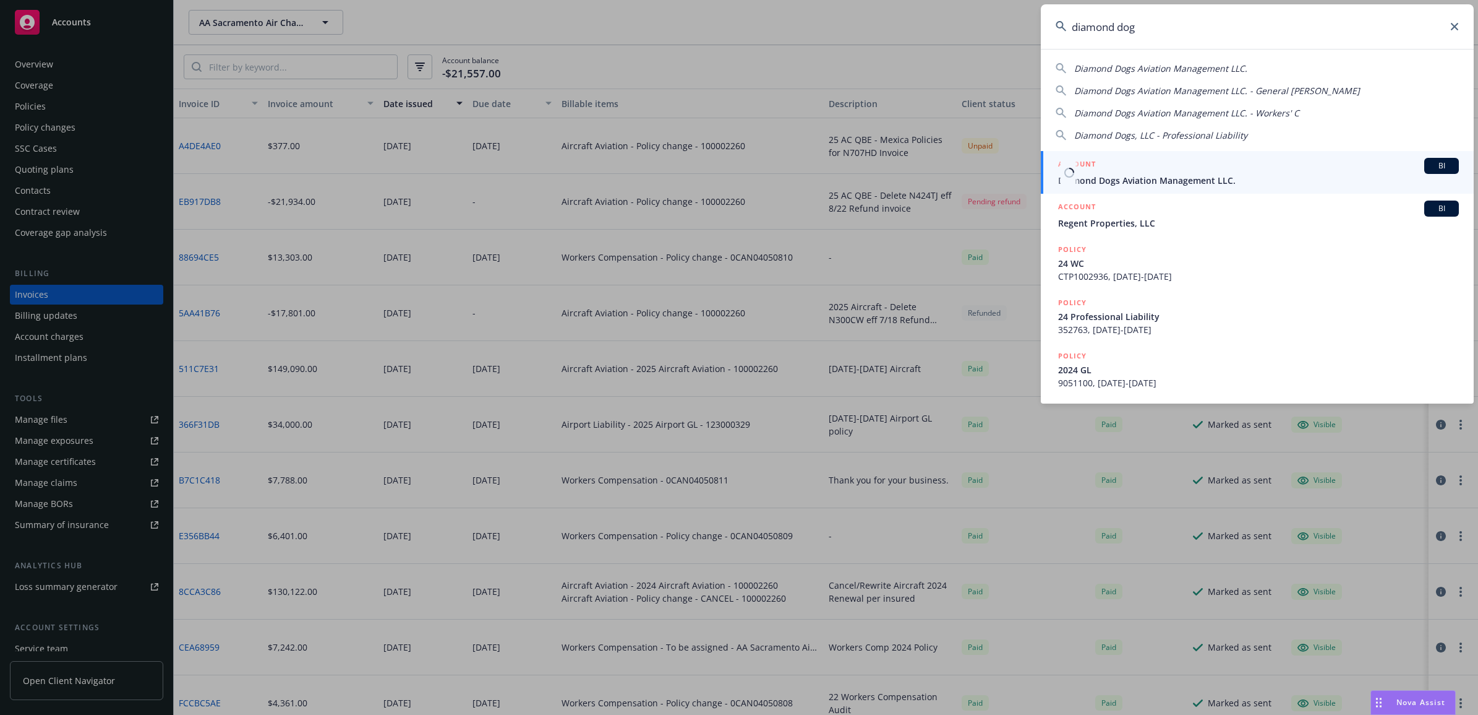
type input "diamond dog"
click at [1160, 174] on span "Diamond Dogs Aviation Management LLC." at bounding box center [1258, 180] width 401 height 13
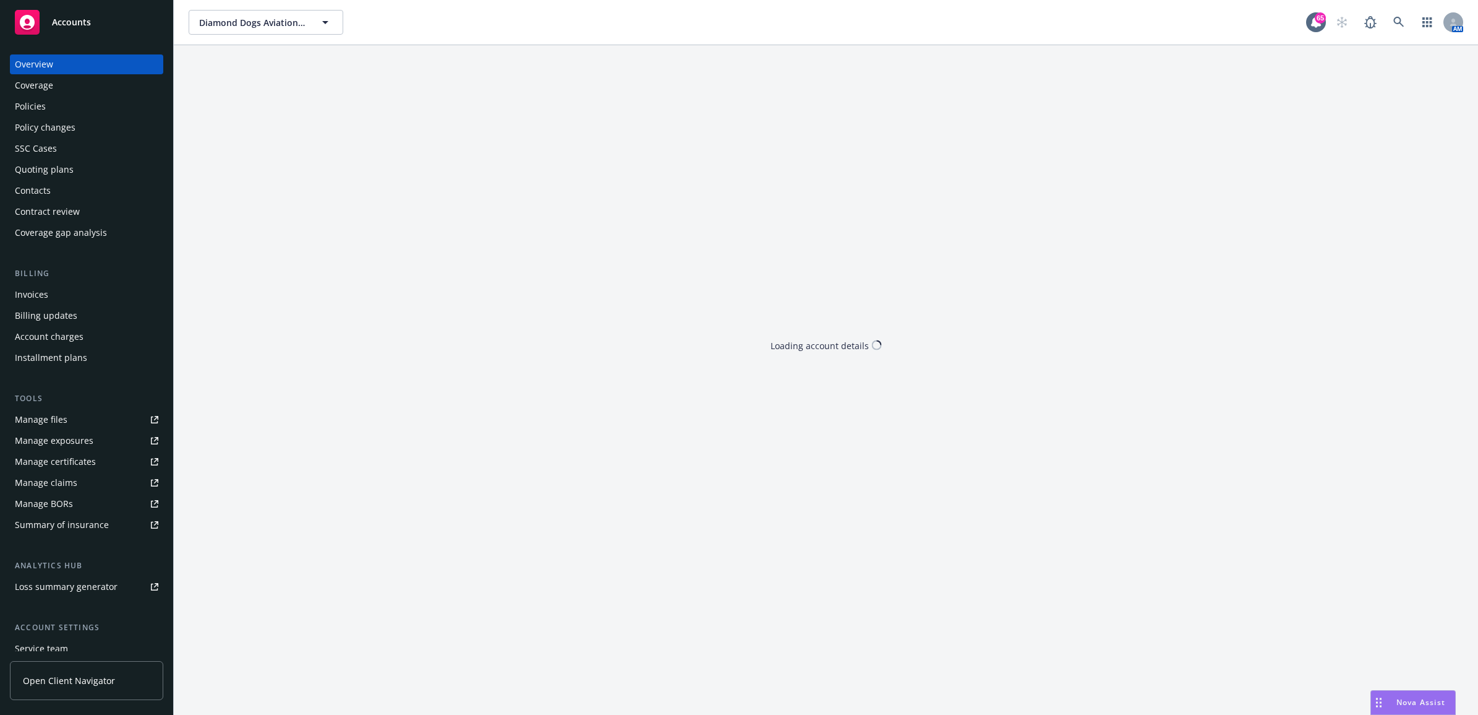
click at [78, 111] on div "Policies" at bounding box center [87, 107] width 144 height 20
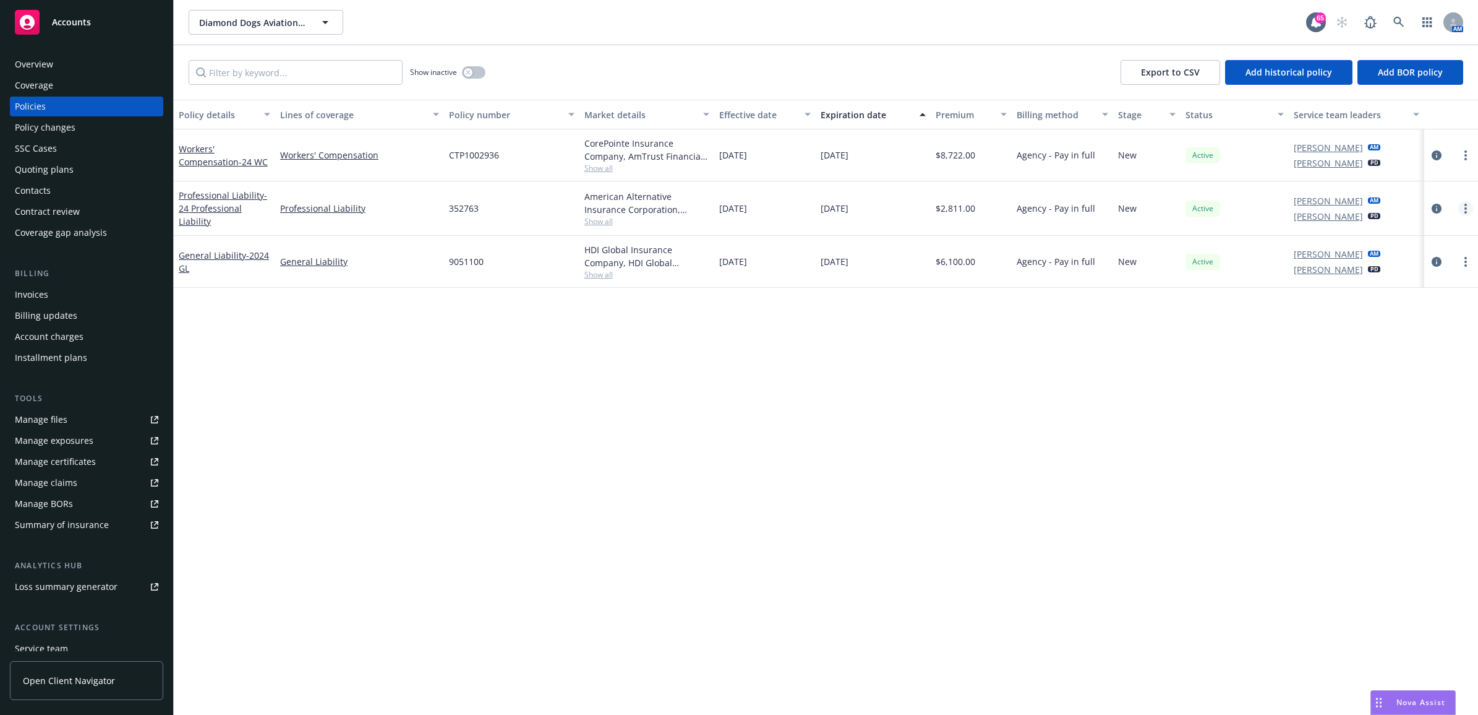
click at [1466, 210] on circle "more" at bounding box center [1466, 208] width 2 height 2
click at [1395, 260] on link "Renew with incumbent" at bounding box center [1400, 261] width 145 height 25
select select "12"
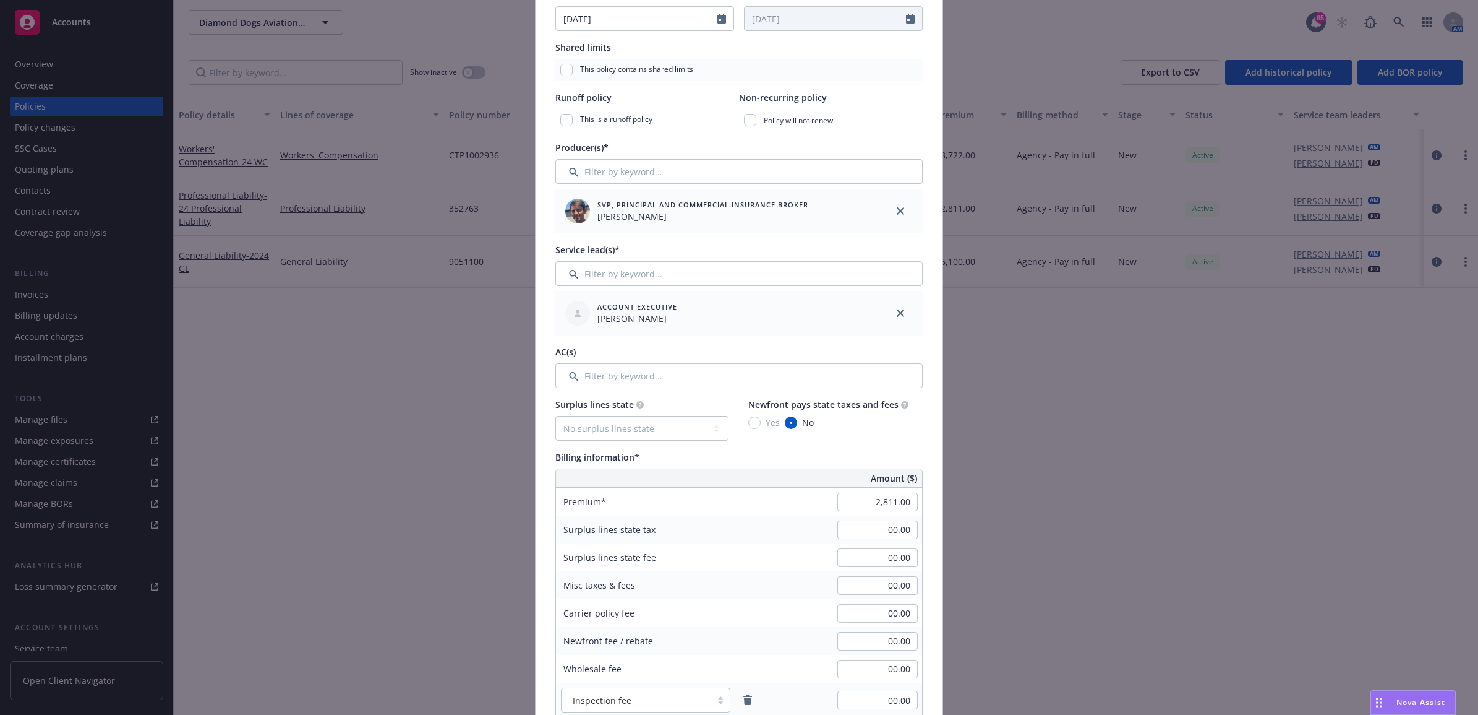
scroll to position [464, 0]
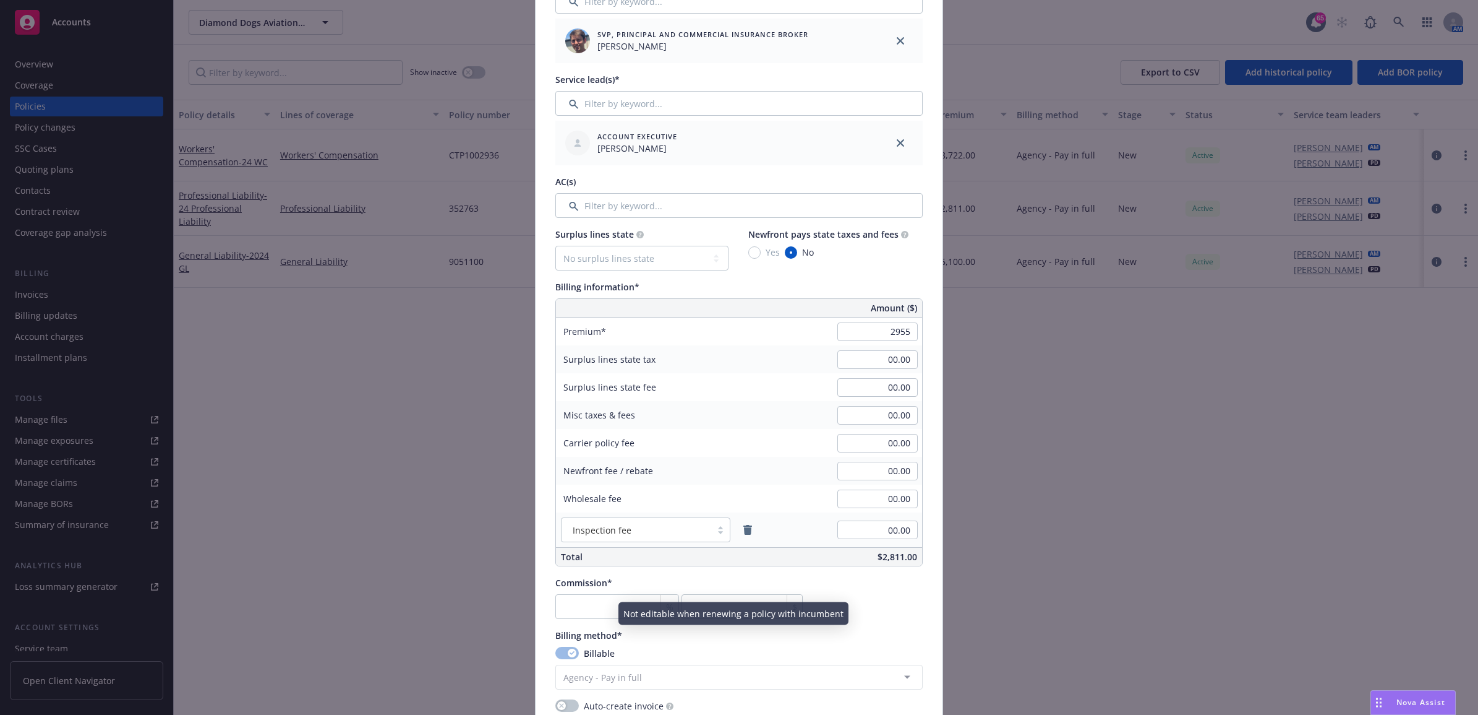
type input "2,955.00"
click at [864, 623] on div "Policy number* 352763 Policy number not available at this time Policy display n…" at bounding box center [739, 409] width 367 height 1535
click at [625, 611] on input "number" at bounding box center [618, 606] width 124 height 25
type input "1"
type input "29.55"
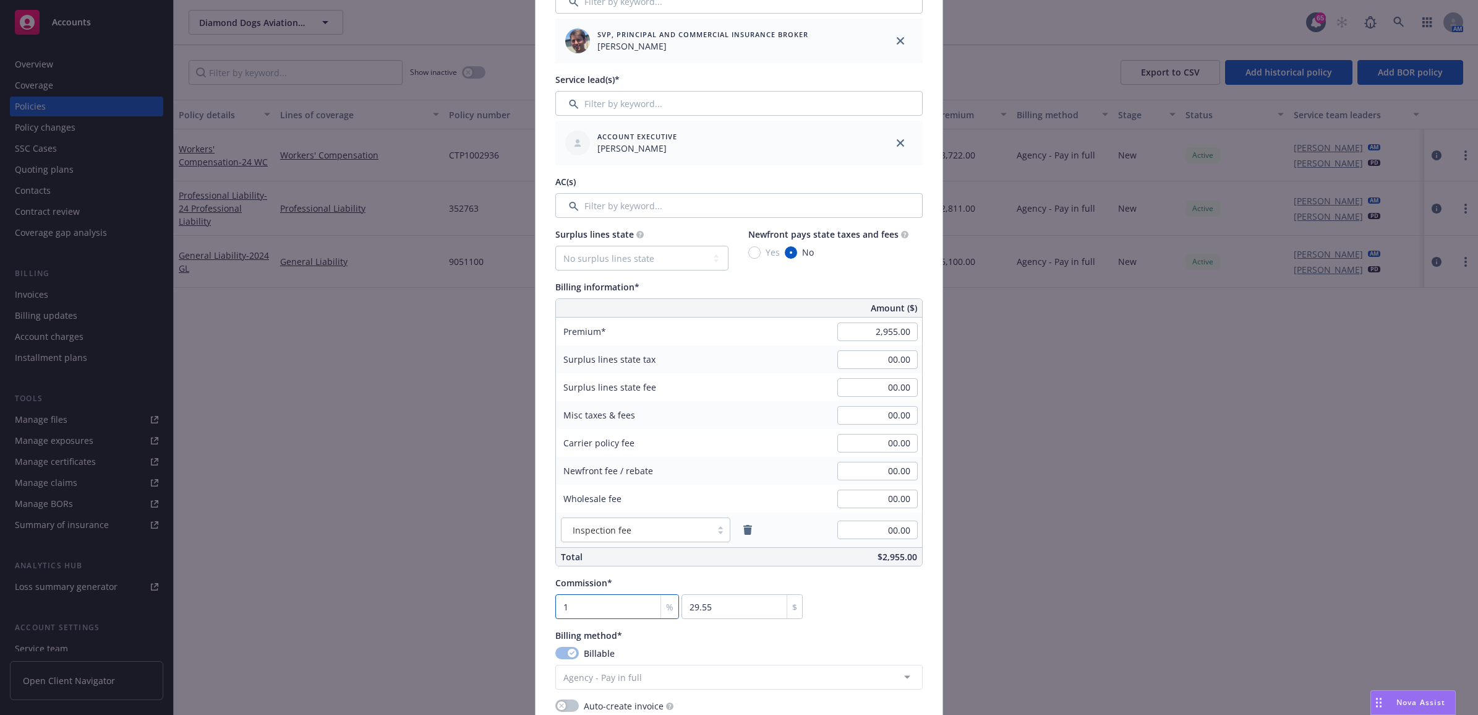
type input "15"
type input "443.25"
type input "15"
click at [869, 609] on div "Commission* 15 % 443.25 $" at bounding box center [739, 597] width 367 height 43
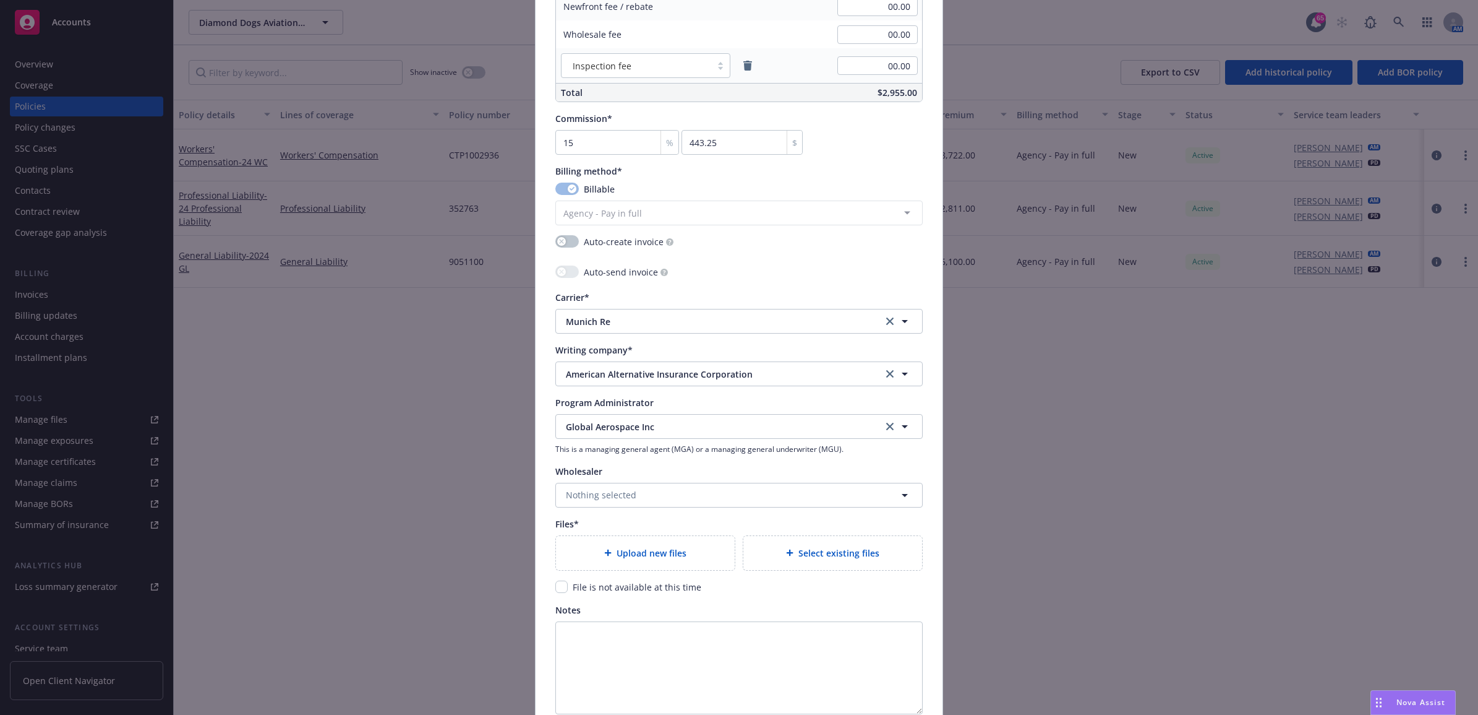
click at [625, 544] on div "Upload new files" at bounding box center [645, 553] width 179 height 34
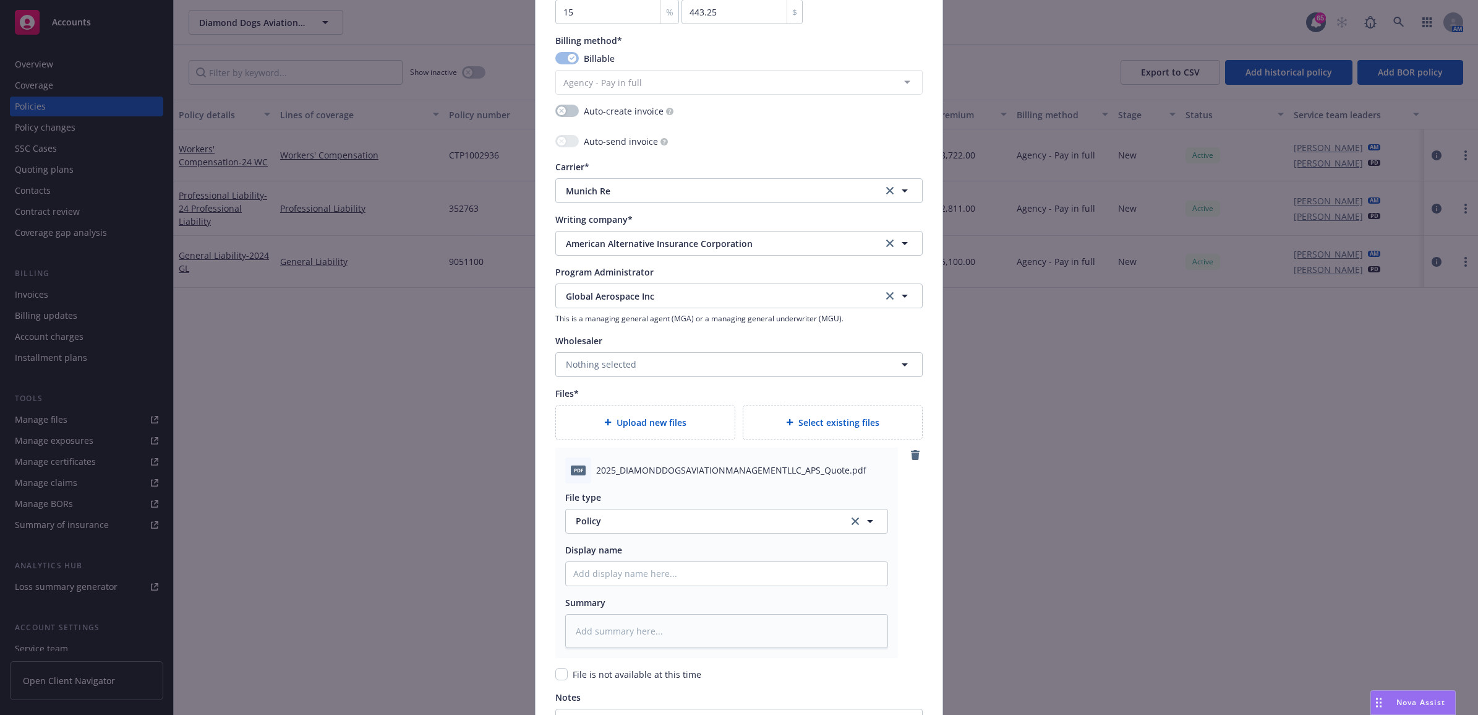
scroll to position [1262, 0]
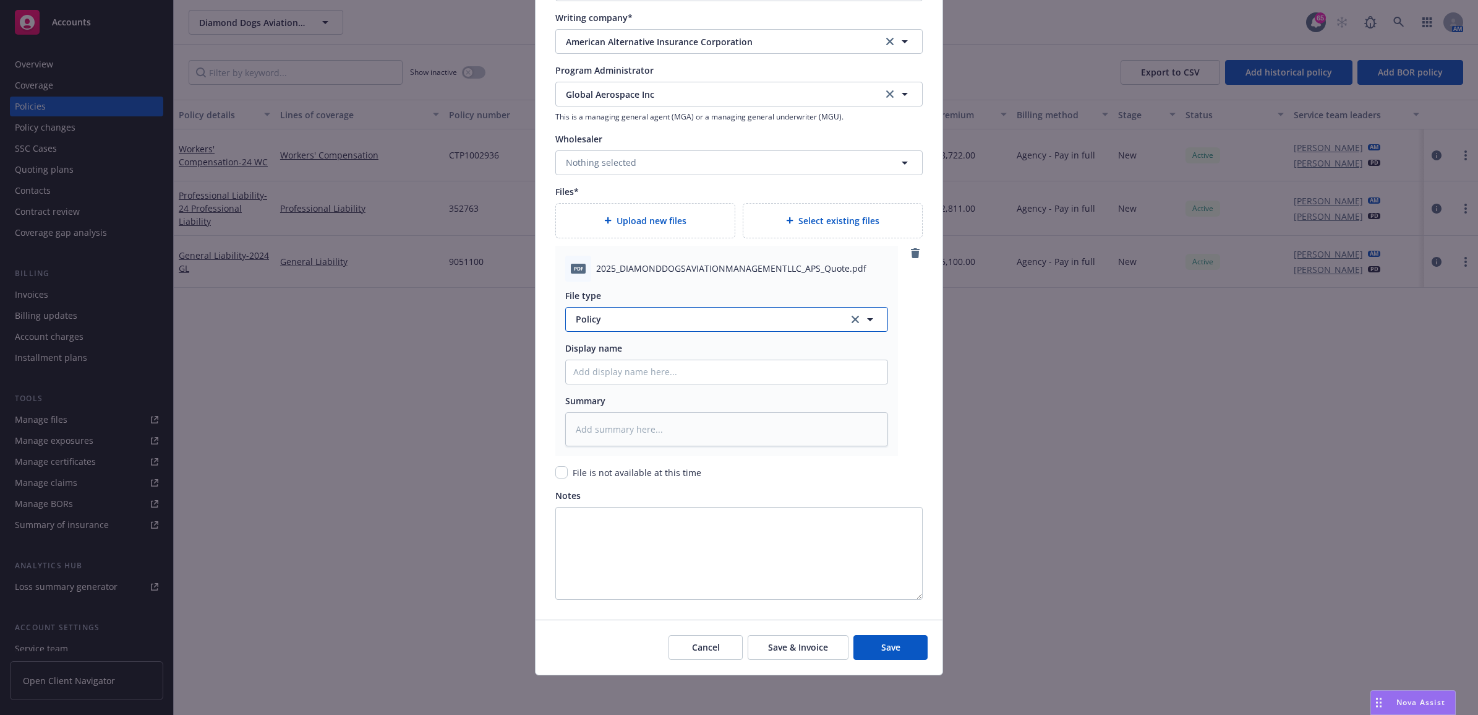
click at [619, 322] on span "Policy" at bounding box center [705, 318] width 259 height 13
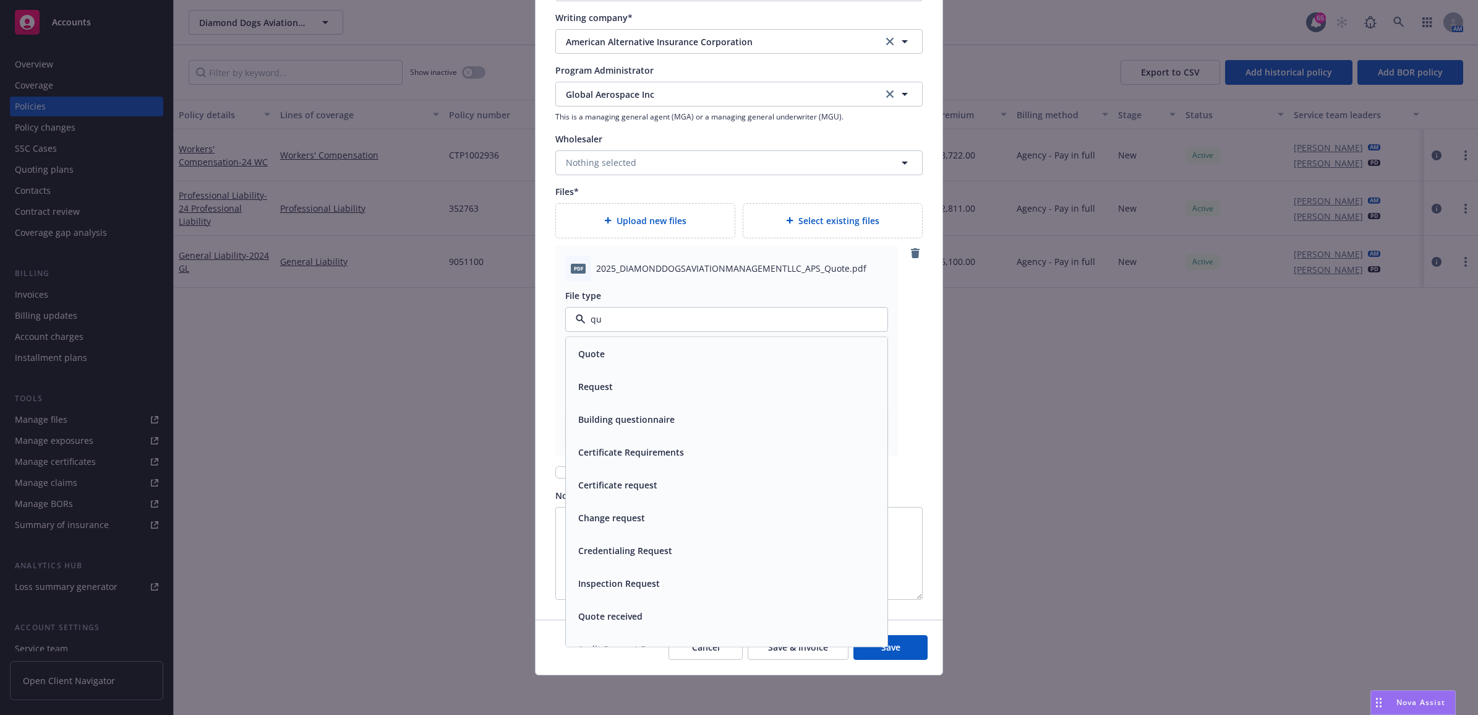
type input "quo"
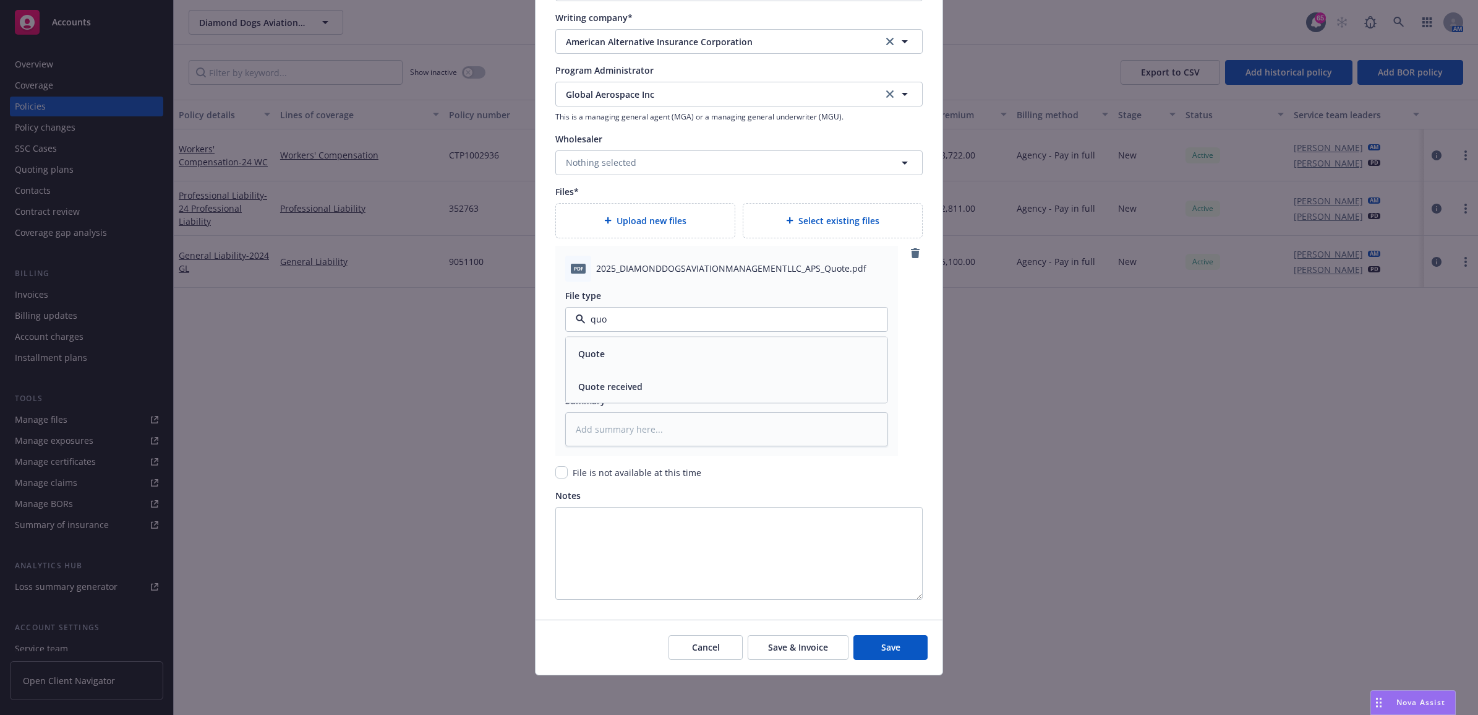
click at [622, 348] on div "Quote" at bounding box center [726, 353] width 307 height 18
click at [623, 379] on input "Policy display name" at bounding box center [727, 372] width 322 height 24
type textarea "x"
type input "2"
type textarea "x"
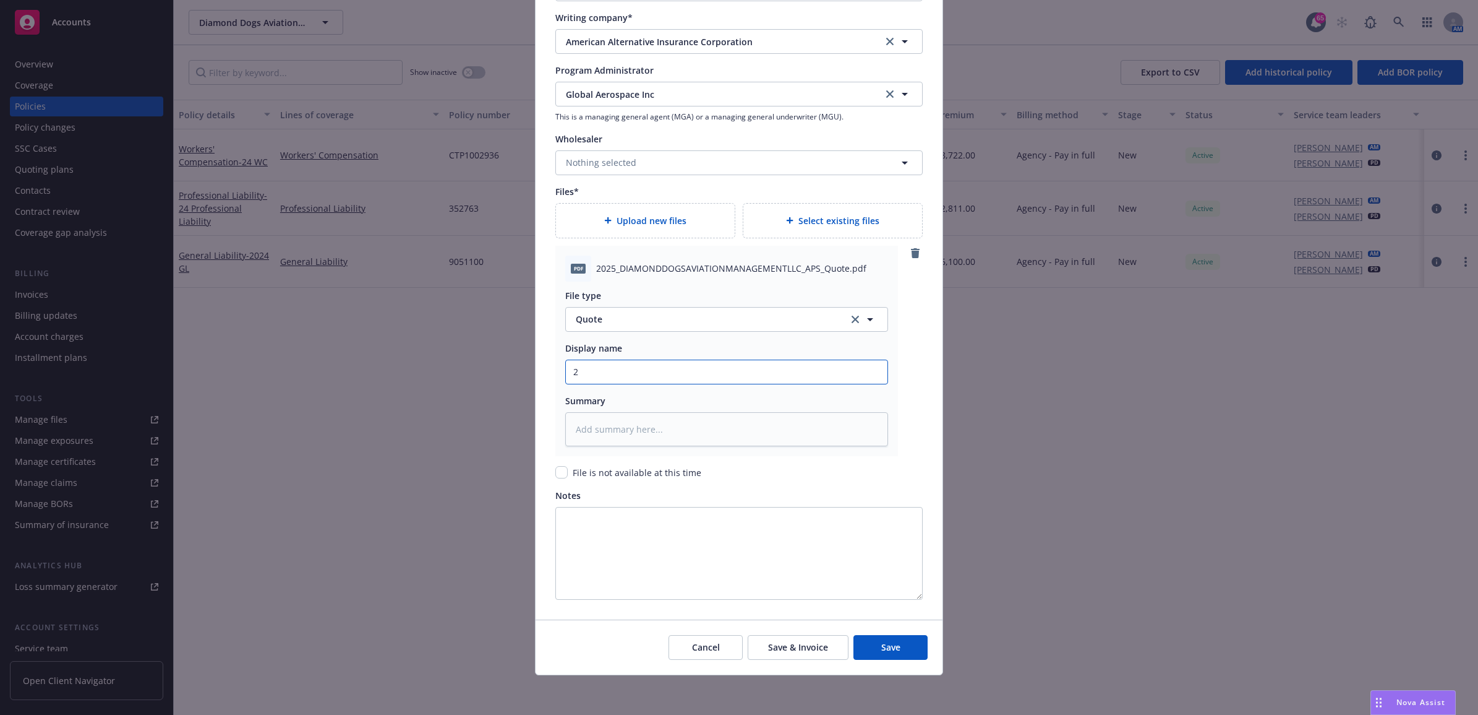
type input "25"
type textarea "x"
type input "25"
type textarea "x"
type input "25 P"
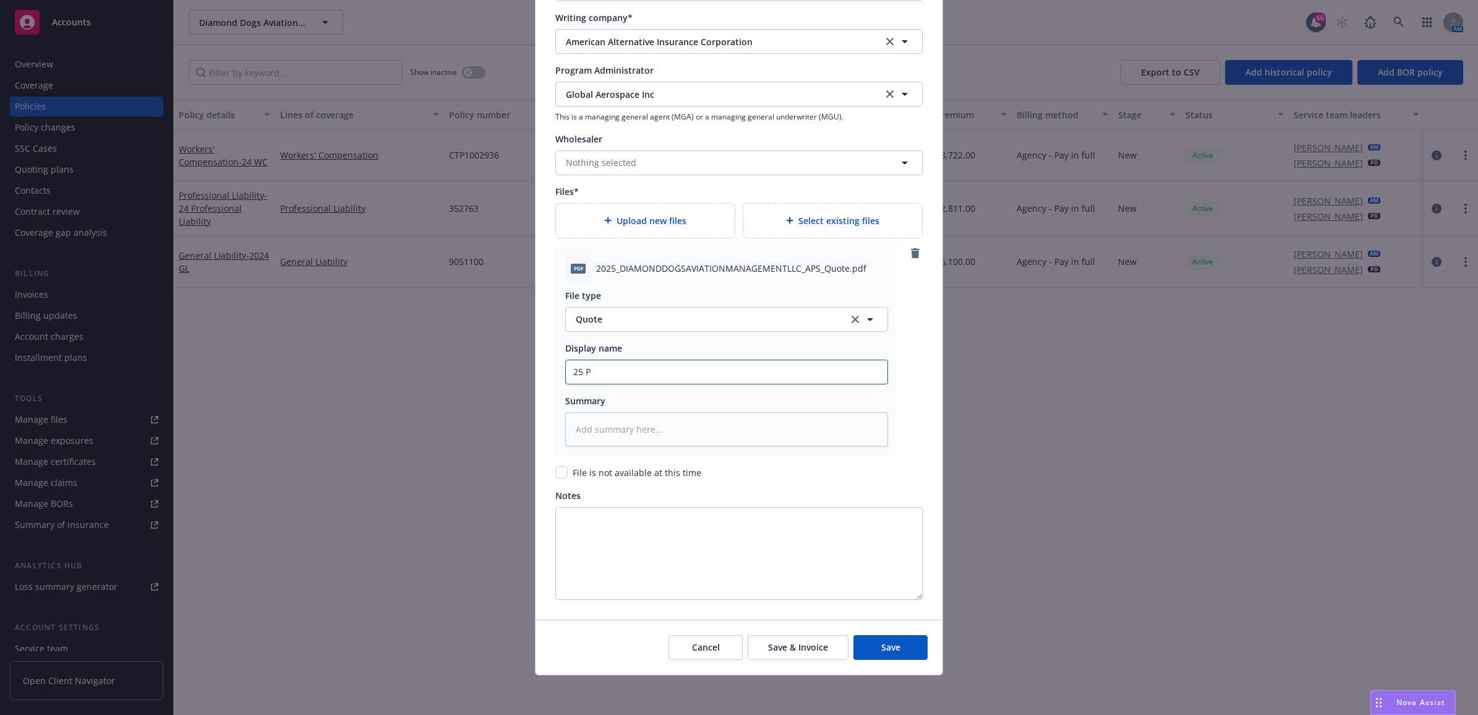
type textarea "x"
type input "25 PL"
type textarea "x"
type input "25 PL"
type textarea "x"
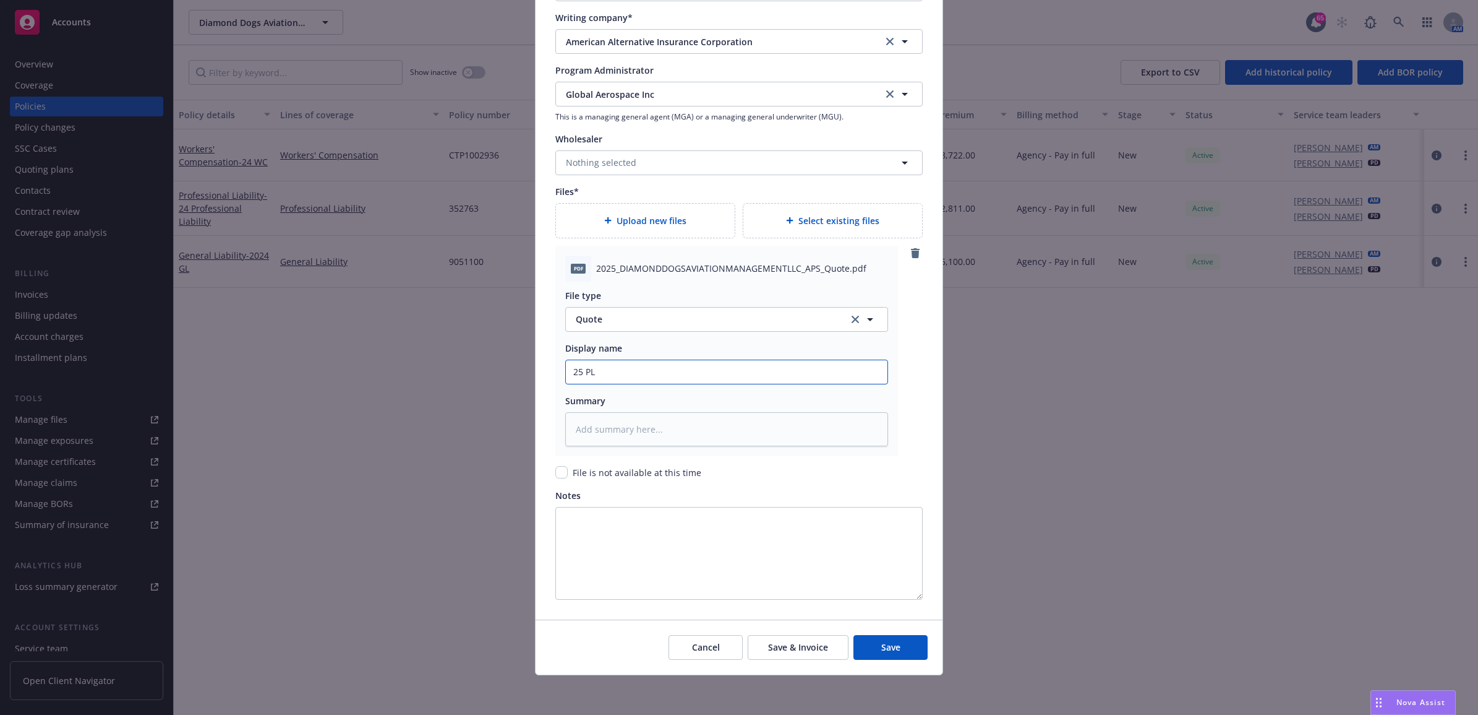
type input "25 PL G"
type textarea "x"
type input "25 PL GL"
type textarea "x"
type input "25 PL GLO"
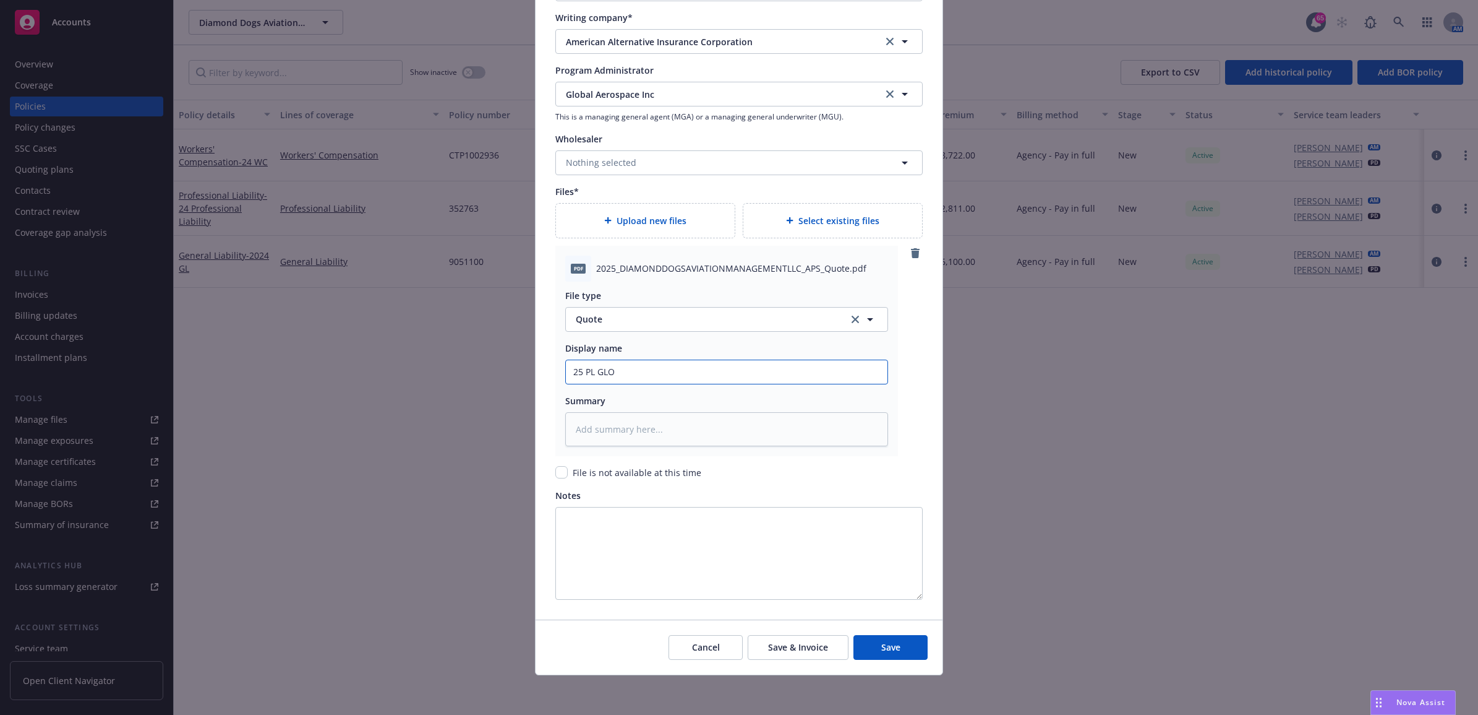
type textarea "x"
type input "25 PL GLO"
type textarea "x"
type input "25 PL GLO -"
type textarea "x"
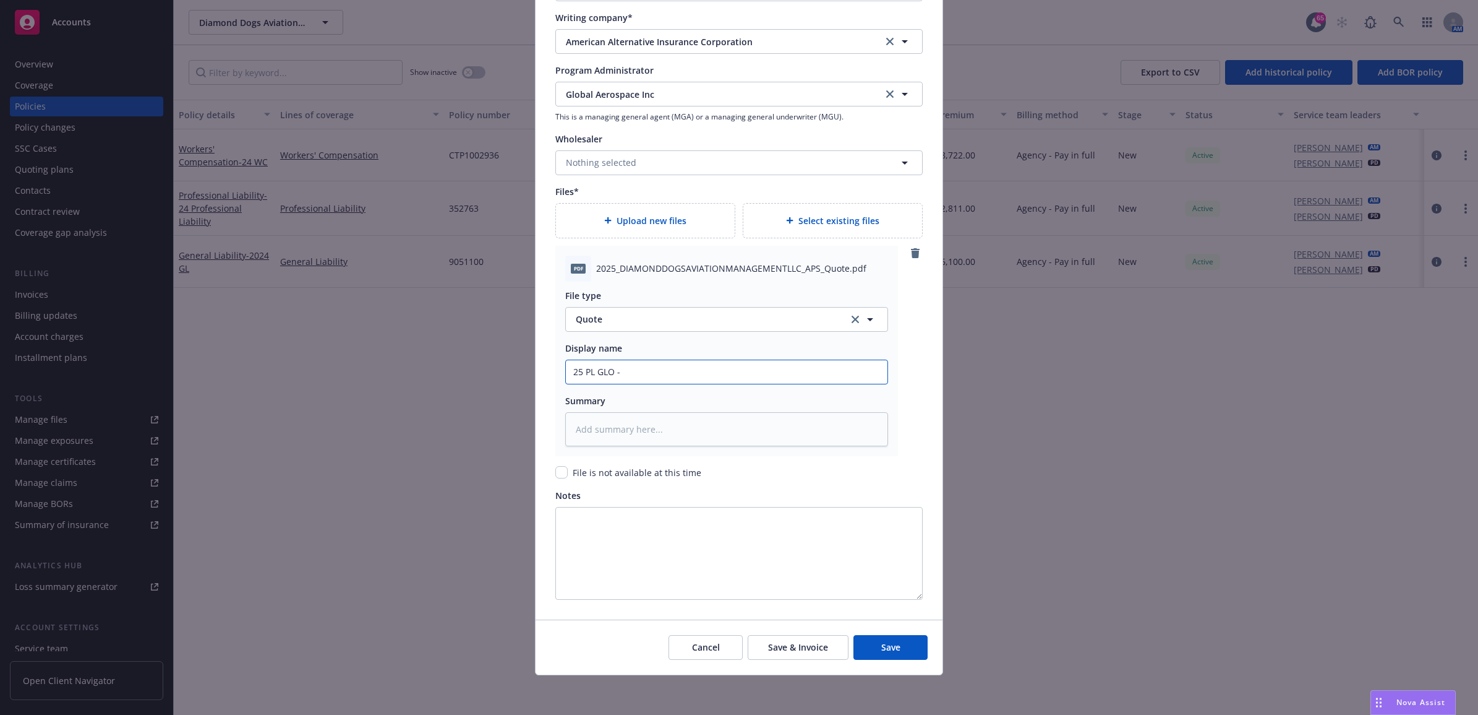
type input "25 PL GLO - Q"
type textarea "x"
type input "25 PL GLO - Quo"
type textarea "x"
type input "25 PL GLO - Quot"
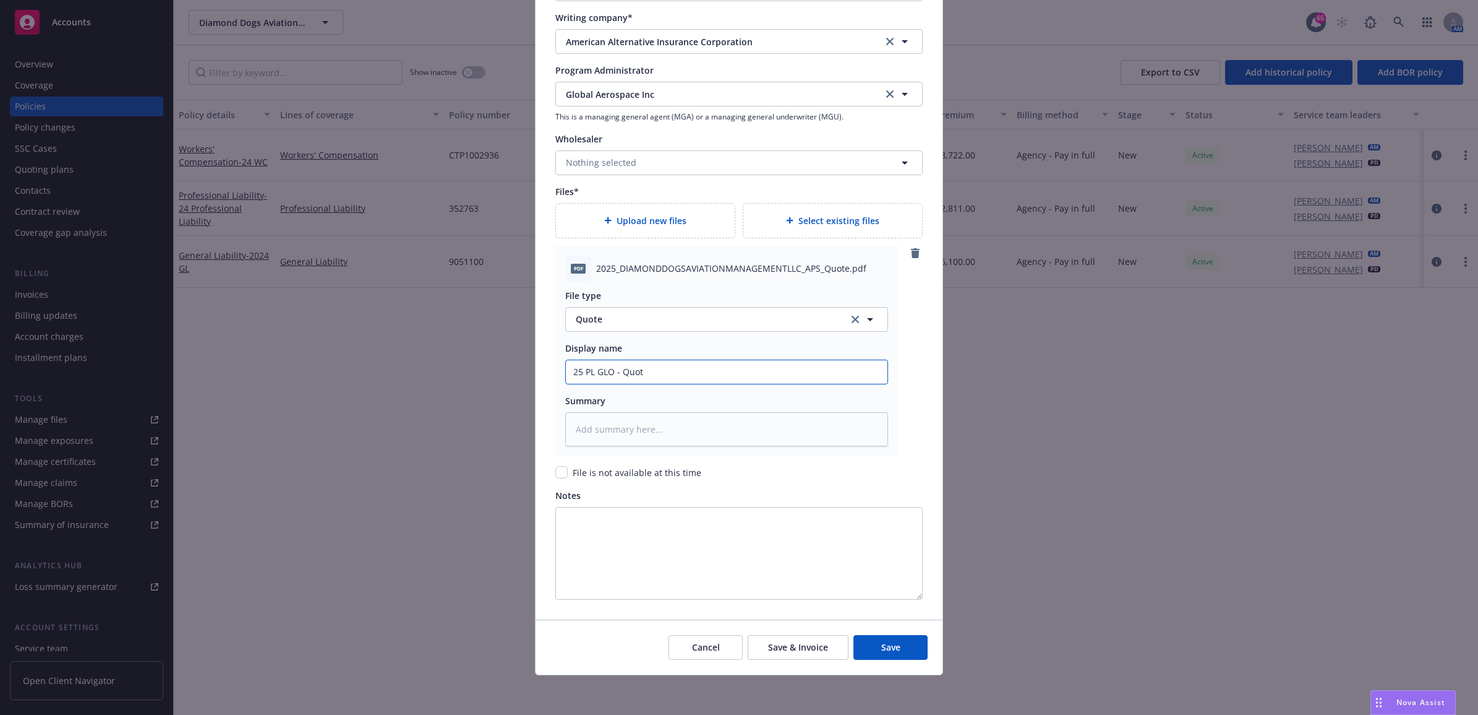
type textarea "x"
click at [505, 372] on div "Create renewal policy with incumbent Policy number* 352763 Policy number not av…" at bounding box center [739, 357] width 1478 height 715
type input "25 PL GLO - Quote"
paste textarea "25 PL GLO - Quote"
type textarea "x"
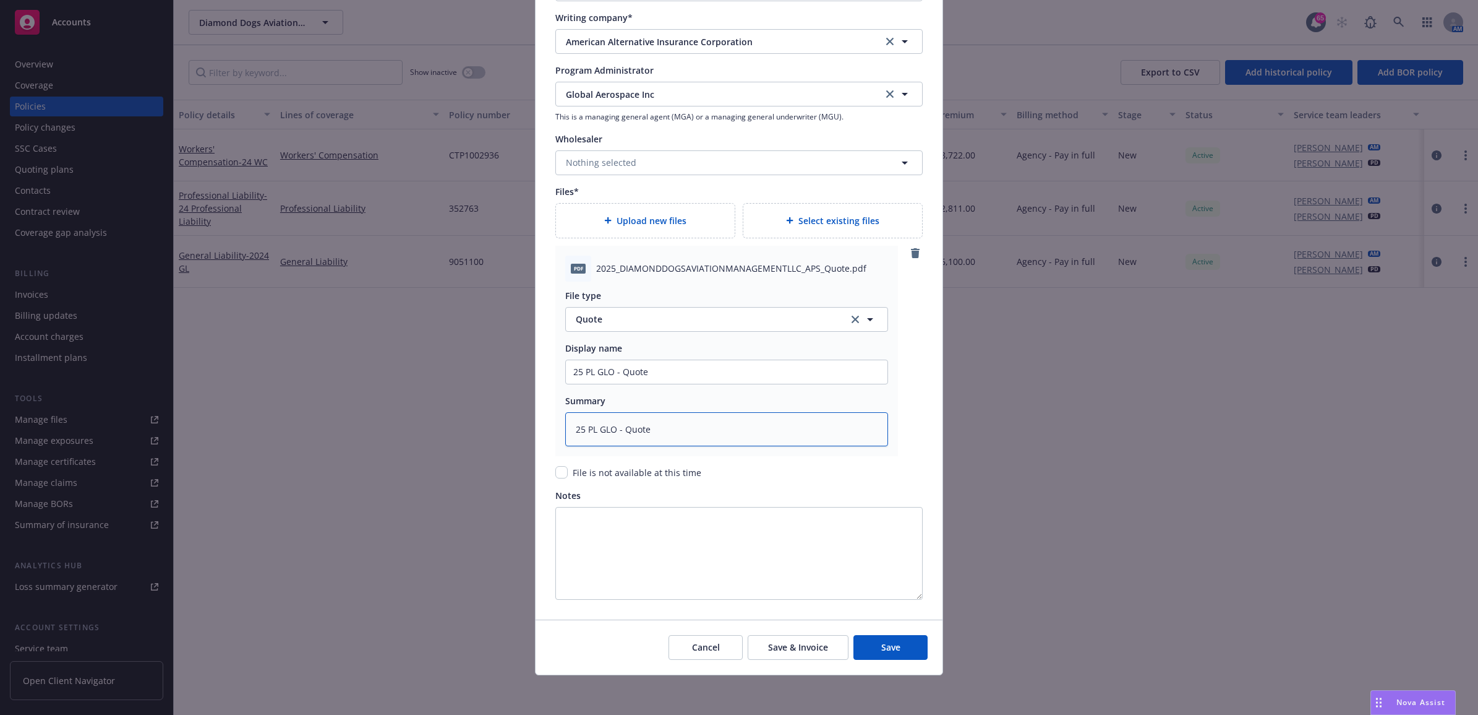
type textarea "25 PL GLO - Quote"
click at [645, 223] on span "Upload new files" at bounding box center [652, 220] width 70 height 13
type textarea "x"
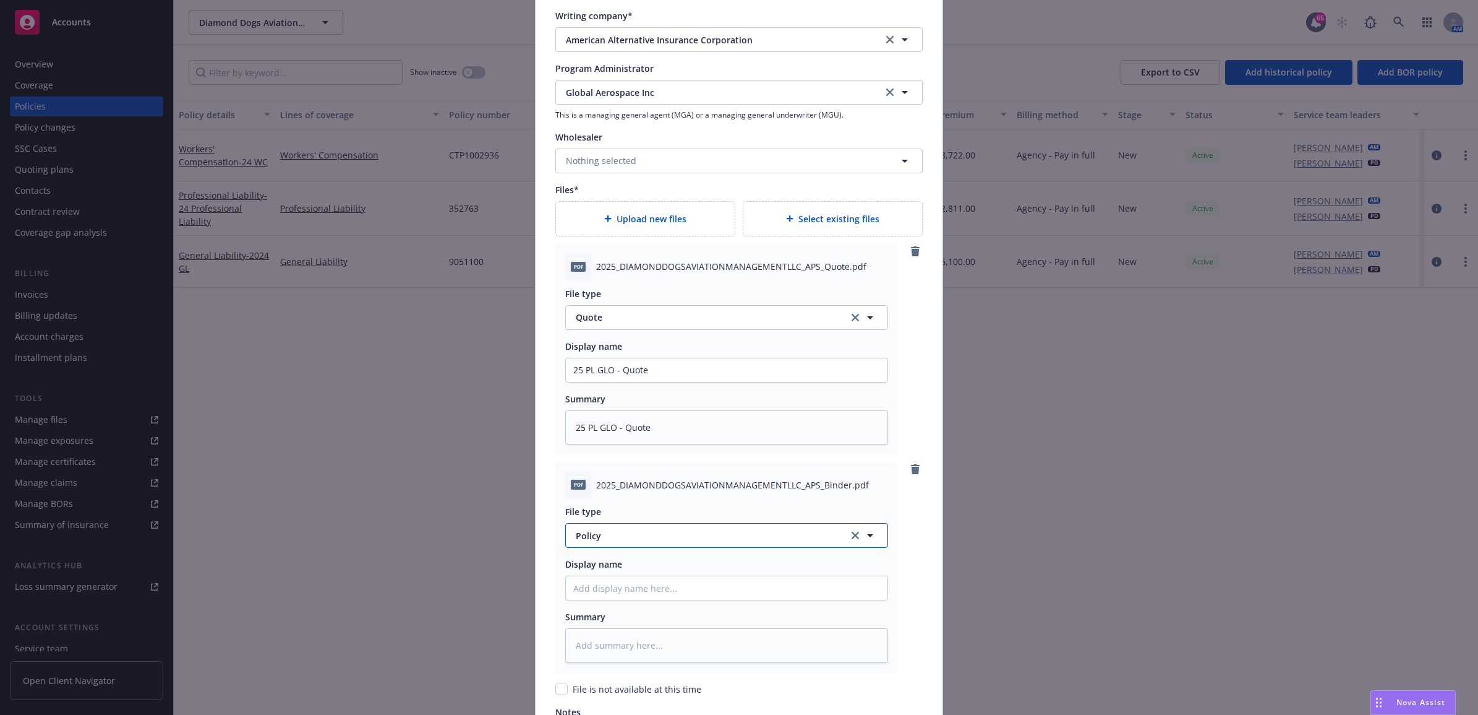
click at [600, 542] on span "Policy" at bounding box center [705, 535] width 259 height 13
type input "bin"
click at [620, 411] on div "Binder" at bounding box center [726, 403] width 307 height 18
paste input "25 PL GLO - Quote"
type textarea "x"
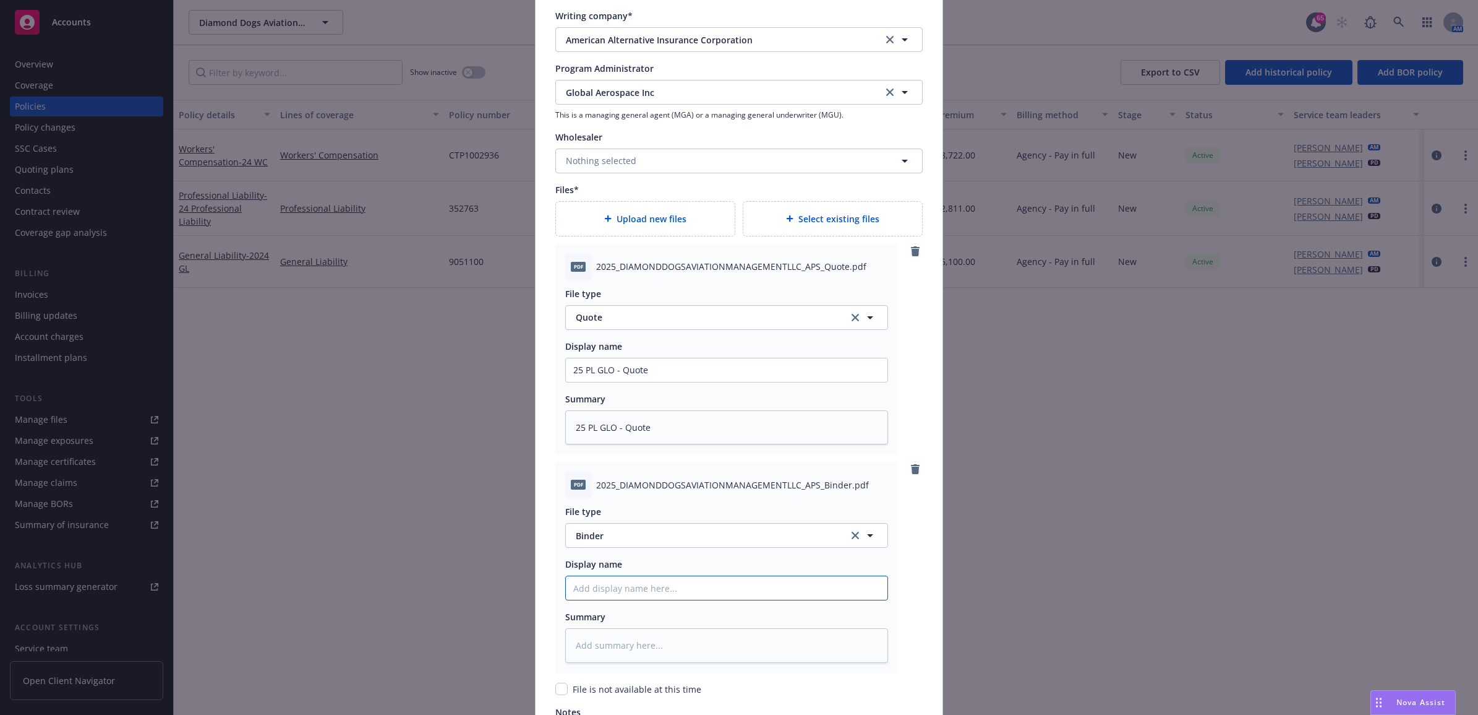
type input "25 PL GLO - Quote"
click at [637, 382] on input "25 PL GLO - Quote" at bounding box center [727, 370] width 322 height 24
type textarea "x"
type input "25 PL GLO - B"
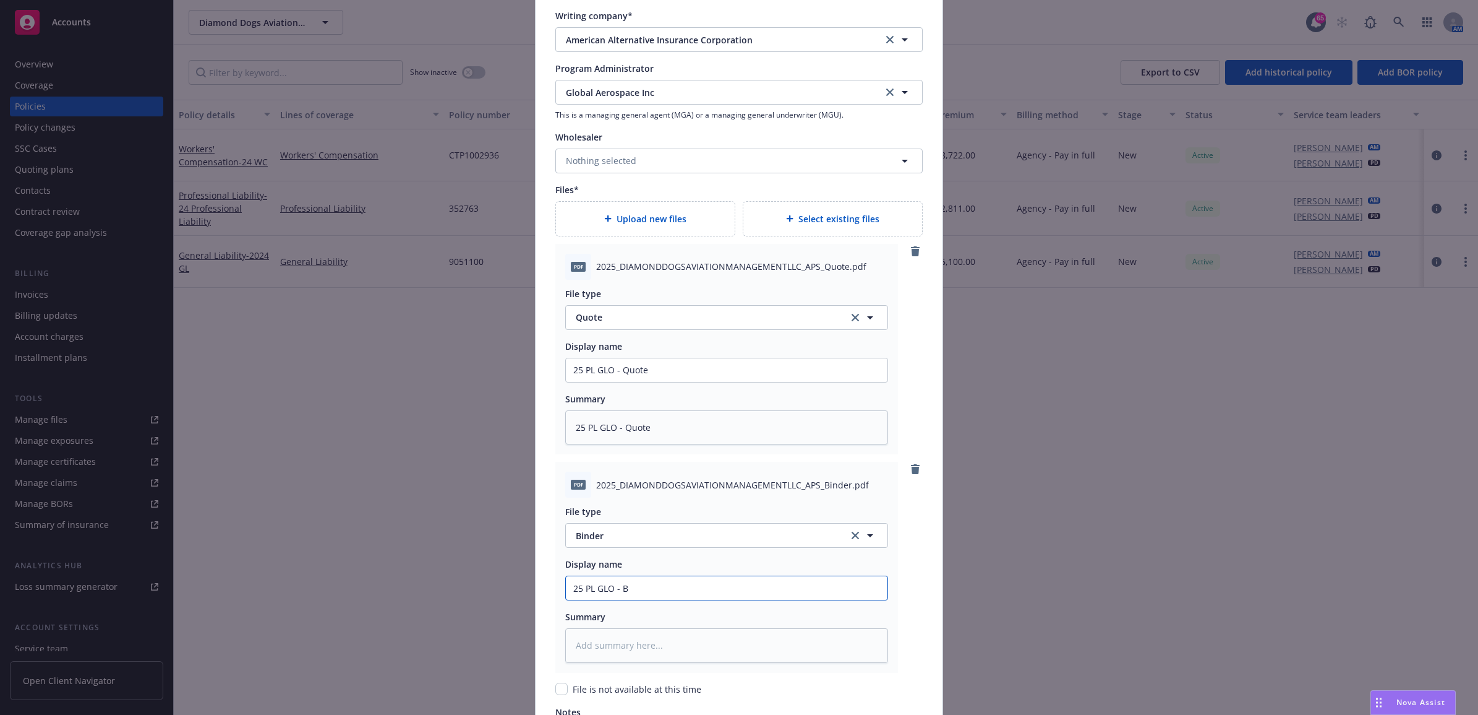
type textarea "x"
type input "25 PL GLO - Bi"
type textarea "x"
type input "25 PL GLO - Bind"
type textarea "x"
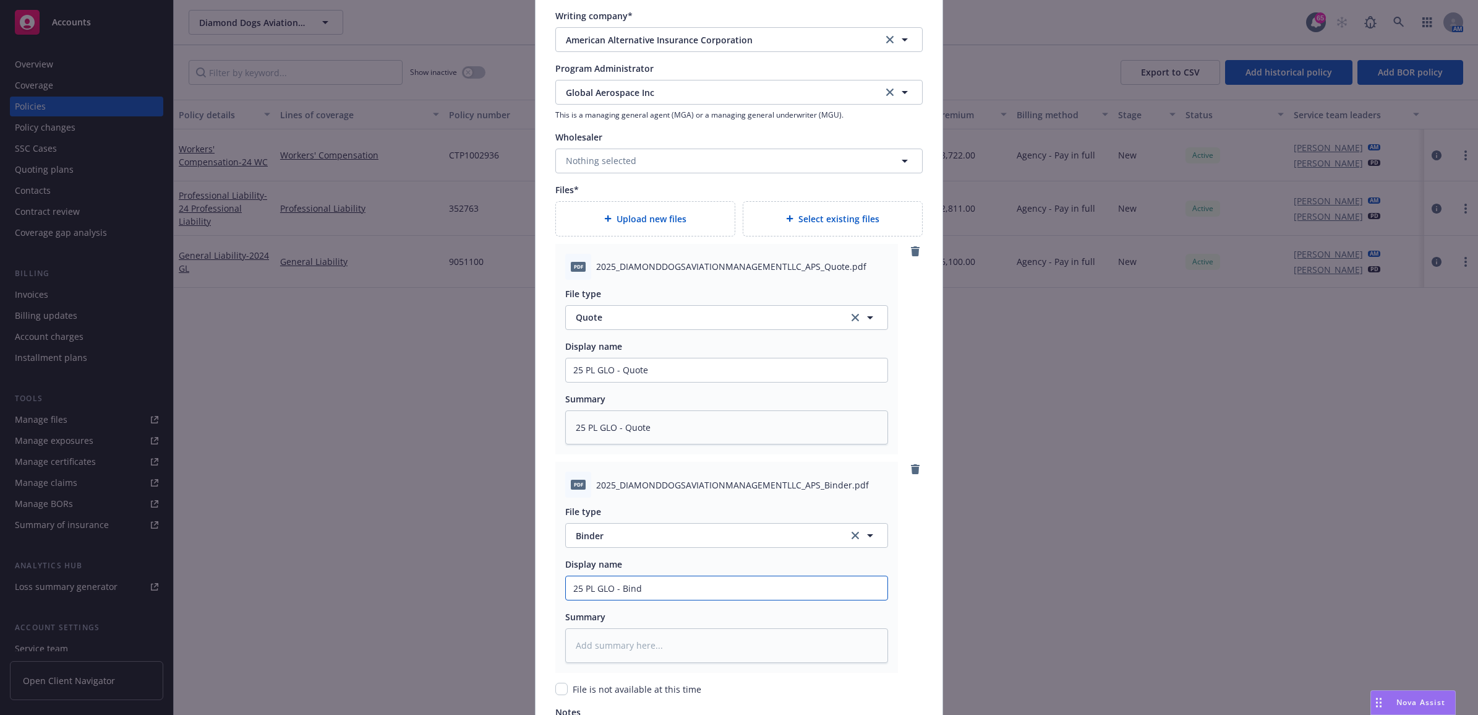
type input "25 PL GLO - Binde"
type textarea "x"
drag, startPoint x: 676, startPoint y: 588, endPoint x: 530, endPoint y: 580, distance: 146.2
click at [527, 585] on div "Create renewal policy with incumbent Policy number* 352763 Policy number not av…" at bounding box center [739, 357] width 1478 height 715
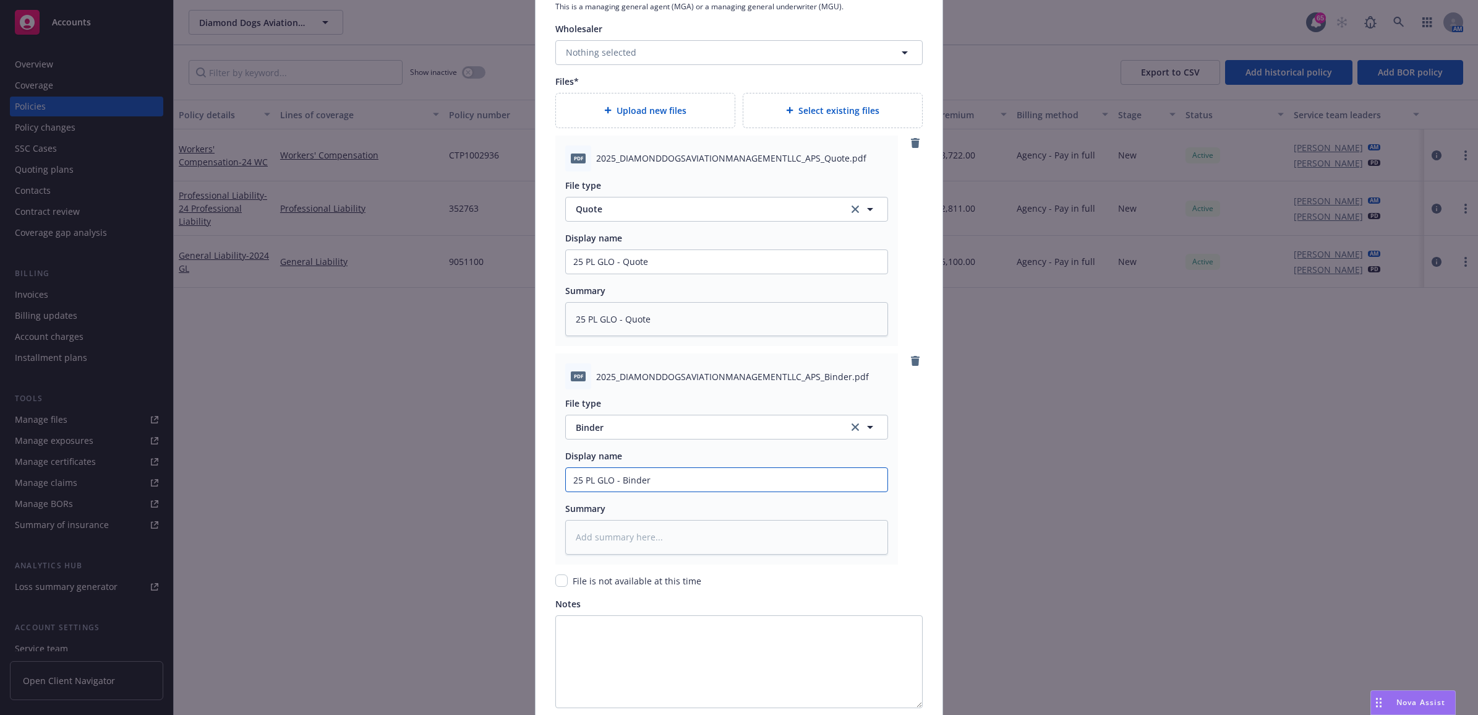
scroll to position [1480, 0]
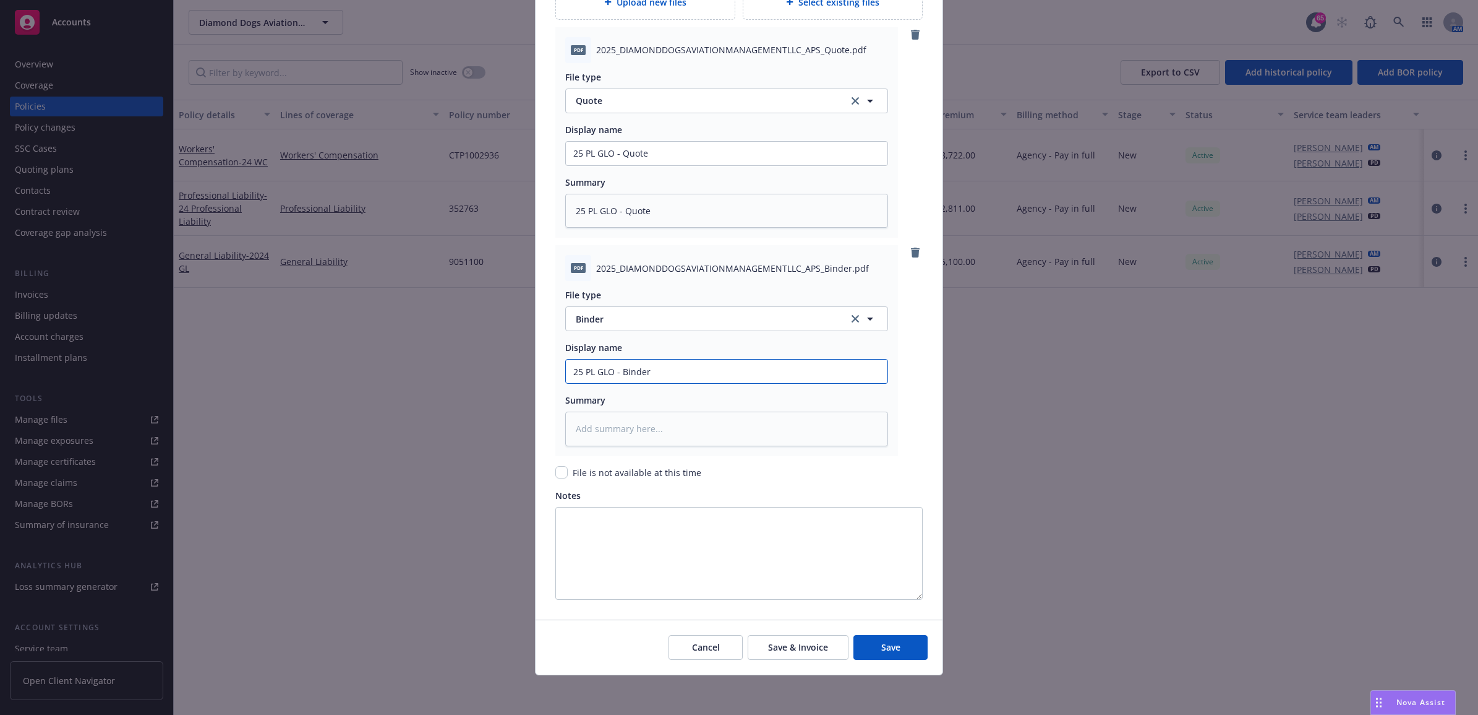
type input "25 PL GLO - Binder"
paste textarea "25 PL GLO - Binder"
type textarea "x"
type textarea "25 PL GLO - Binder"
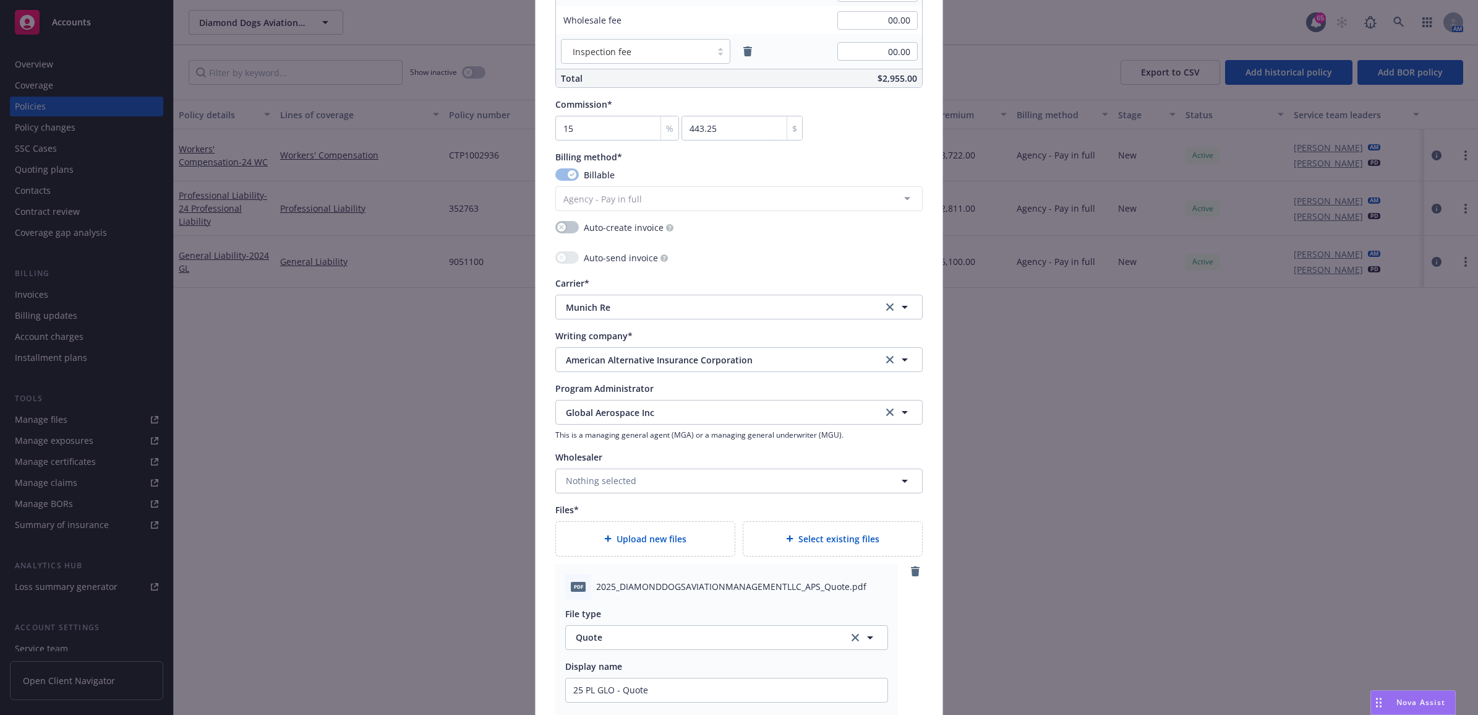
scroll to position [938, 0]
click at [598, 533] on div "Upload new files" at bounding box center [645, 542] width 179 height 34
type textarea "x"
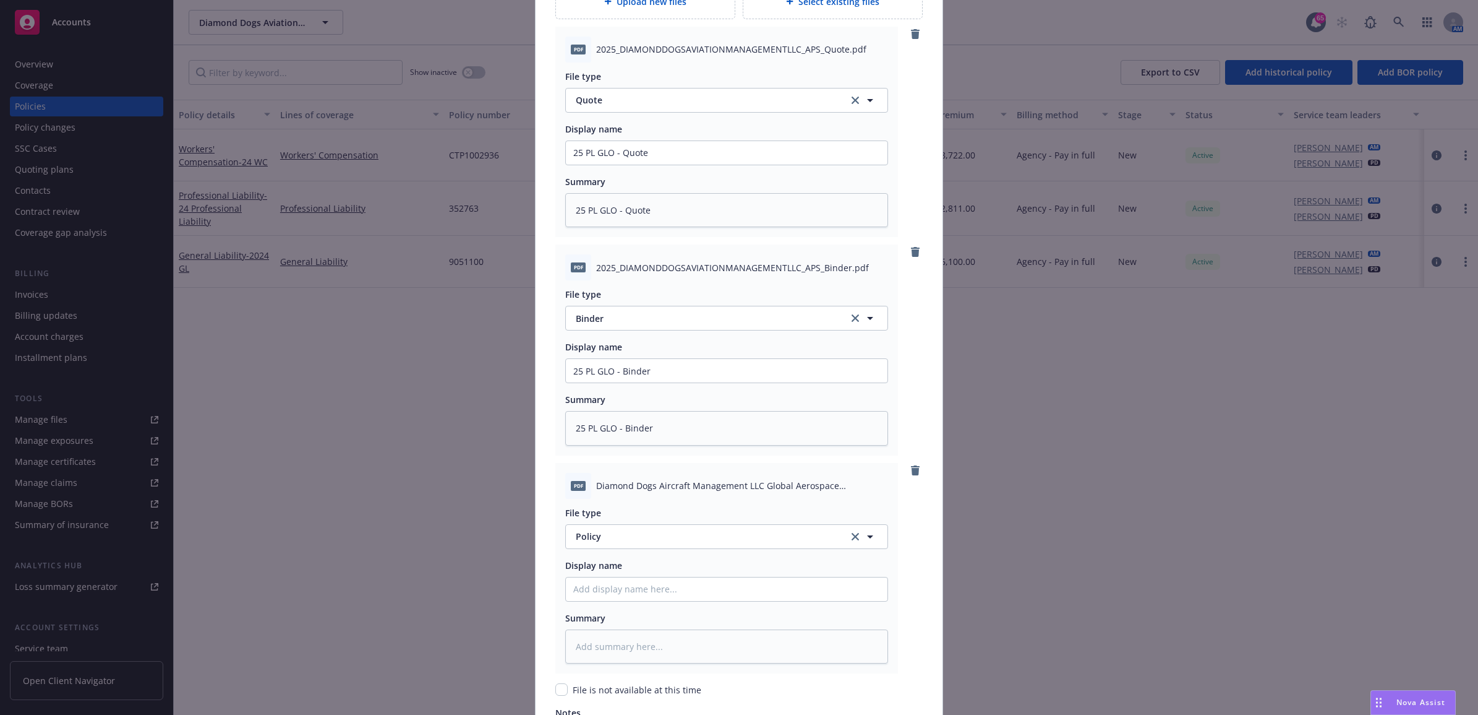
scroll to position [1698, 0]
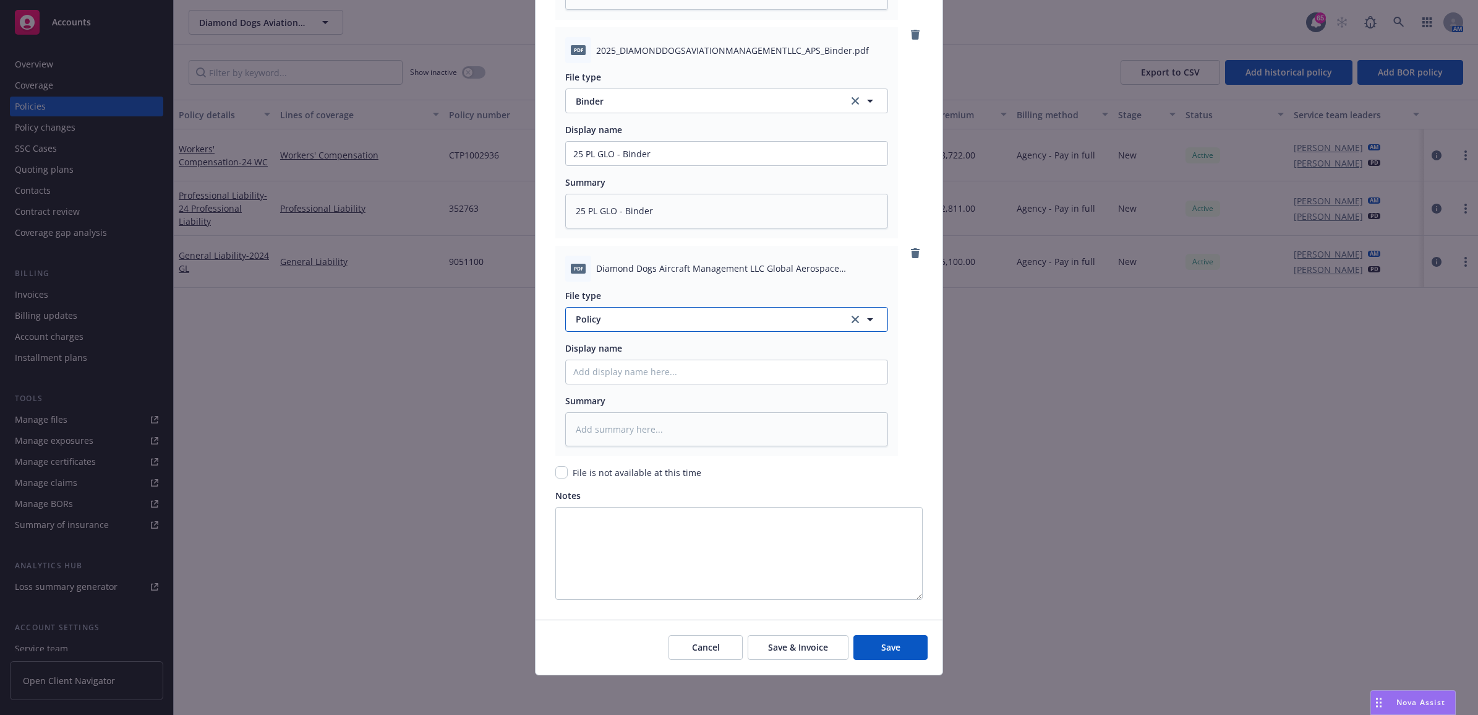
click at [604, 317] on span "Policy" at bounding box center [705, 318] width 259 height 13
type input "app"
click at [650, 387] on span "Application - signed" at bounding box center [620, 385] width 84 height 13
paste input "25 PL GLO - Binder"
type textarea "x"
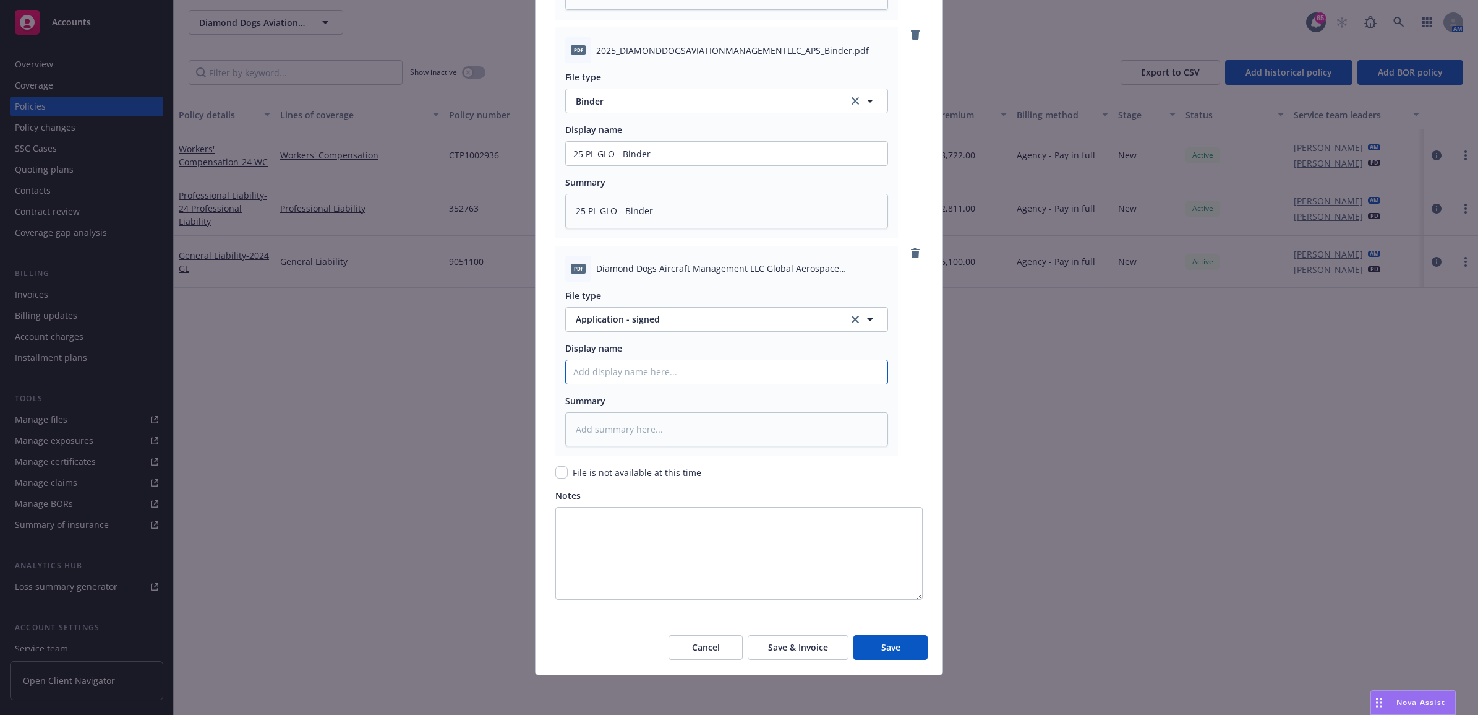
type input "25 PL GLO - Binder"
type textarea "x"
type input "25 PL GLO - S"
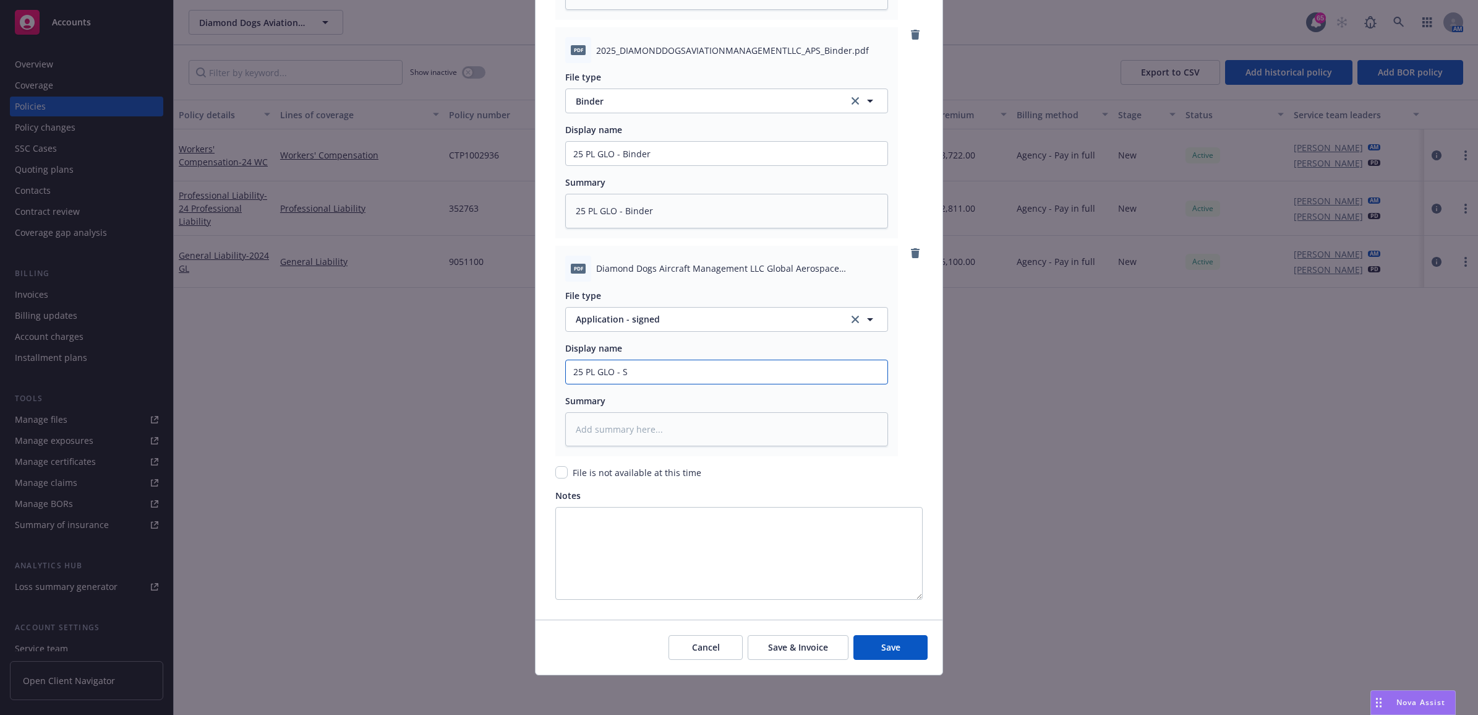
type textarea "x"
type input "25 PL GLO - Si"
type textarea "x"
type input "25 PL GLO - Sig"
type textarea "x"
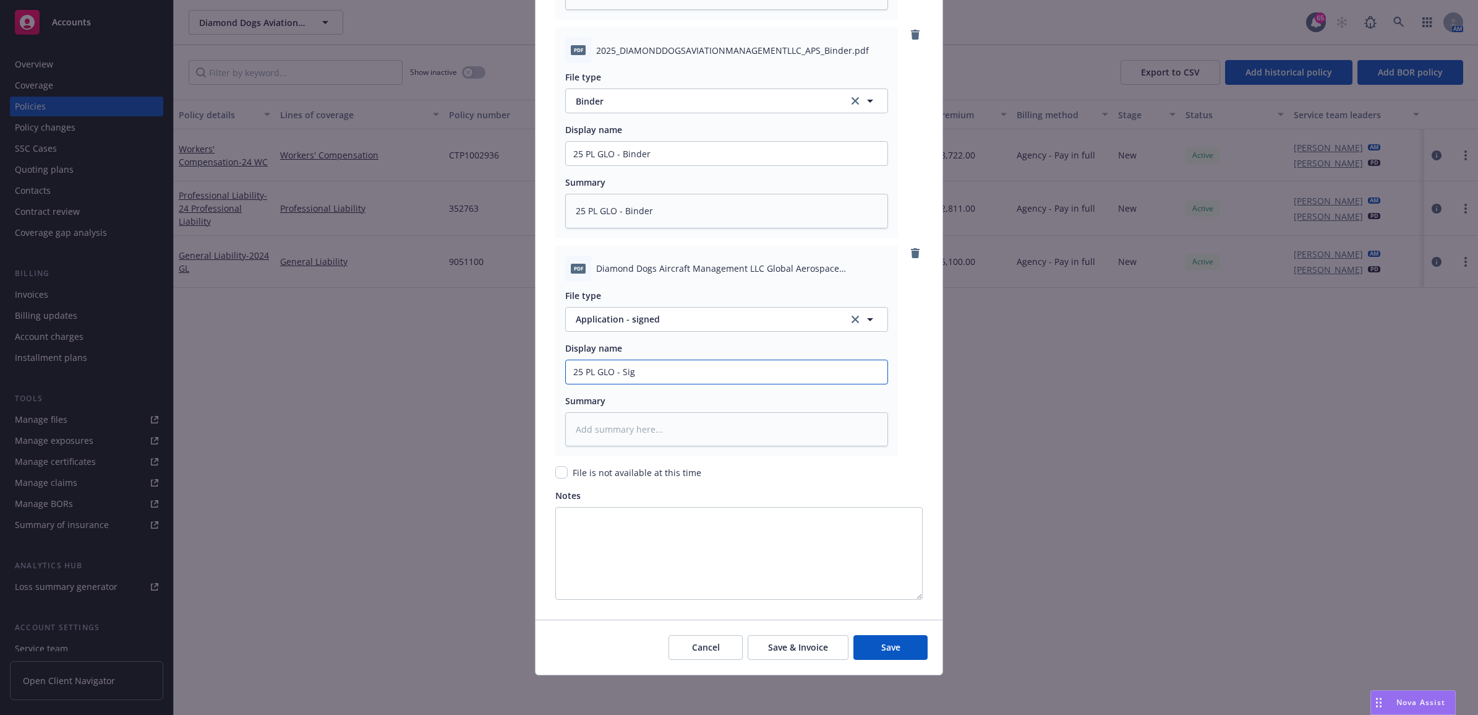
type input "25 PL GLO - Sign"
type textarea "x"
type input "25 PL GLO - Signe"
type textarea "x"
type input "25 PL GLO - Signed"
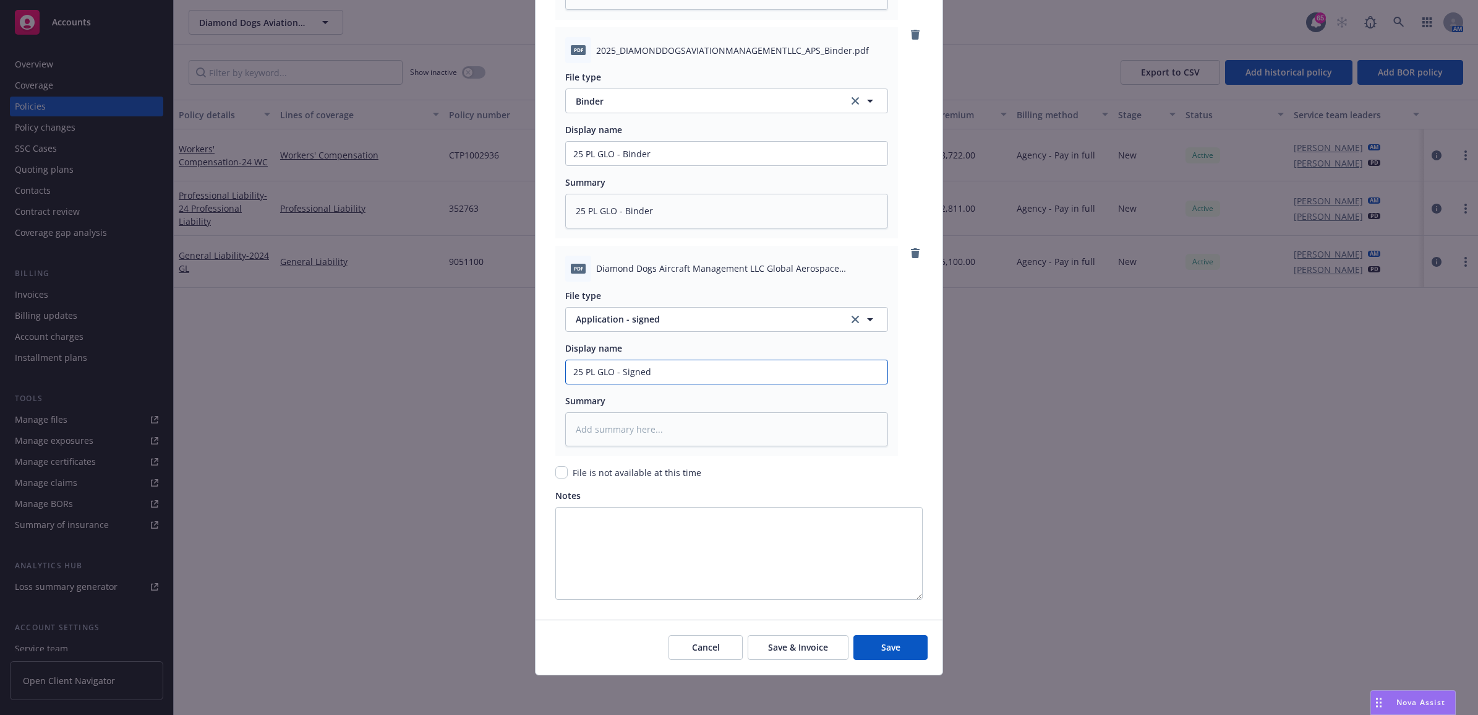
type textarea "x"
type input "25 PL GLO - Signed"
type textarea "x"
type input "25 PL GLO - Signed A"
type textarea "x"
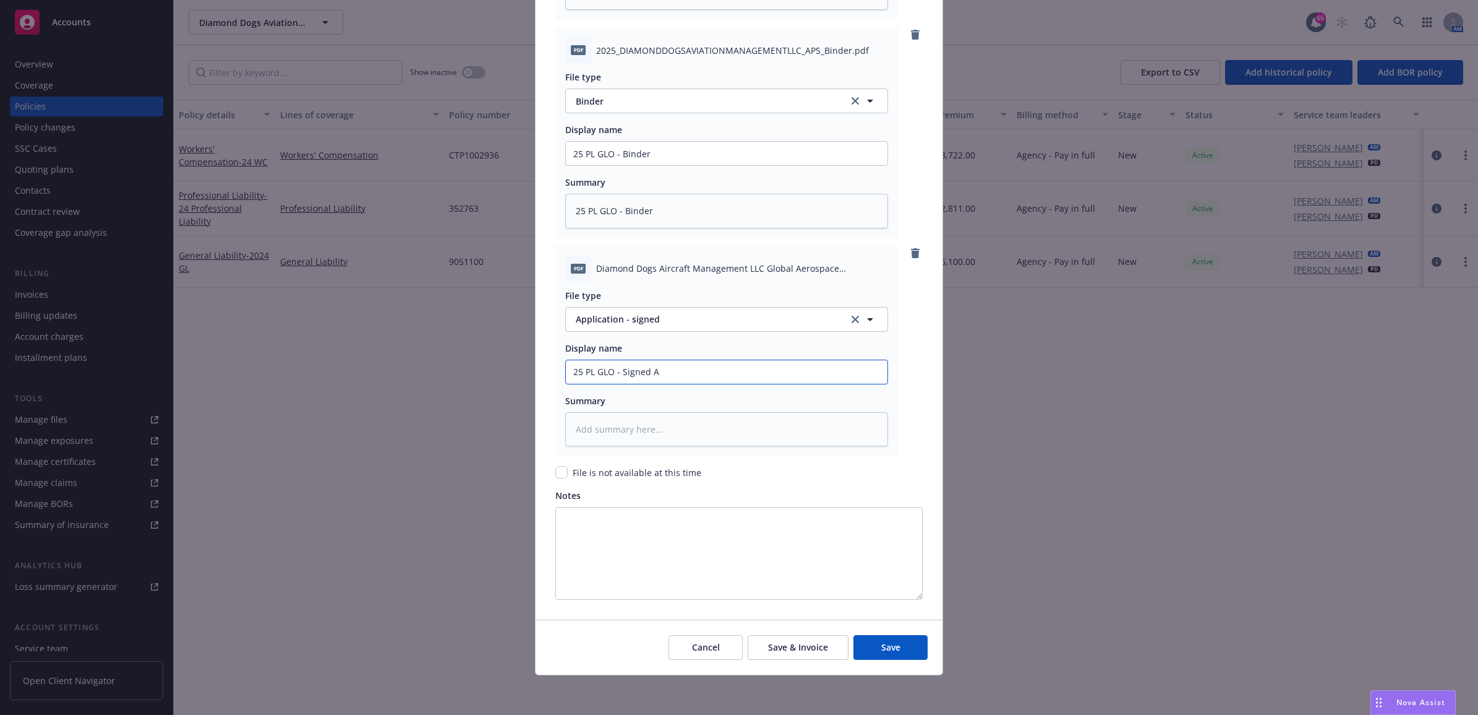
type input "25 PL GLO - Signed Ap"
type textarea "x"
drag, startPoint x: 674, startPoint y: 376, endPoint x: 552, endPoint y: 382, distance: 122.0
click at [556, 382] on div "pdf Diamond Dogs Aircraft Management LLC Global Aerospace Professional Services…" at bounding box center [727, 351] width 343 height 211
type input "25 PL GLO - Signed App"
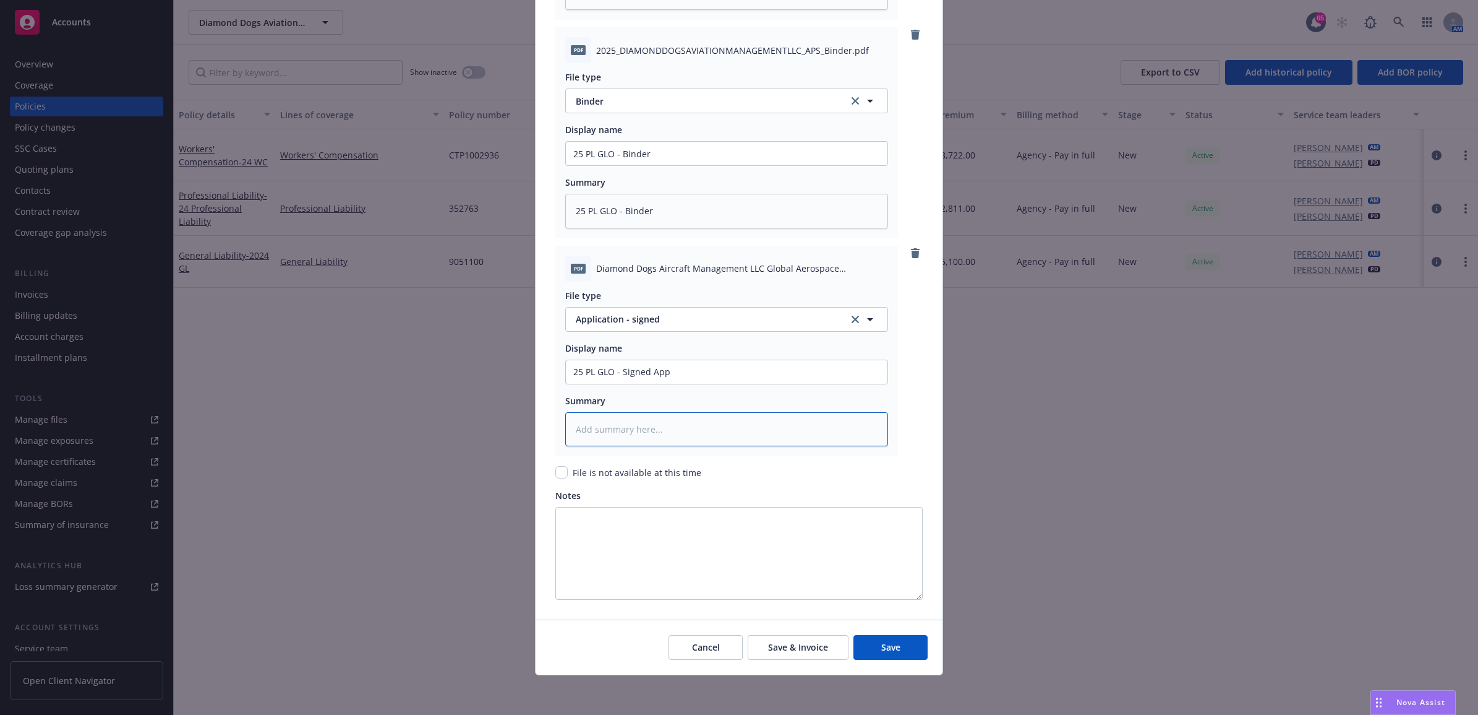
paste textarea "25 PL GLO - Signed App"
type textarea "x"
type textarea "25 PL GLO - Signed App"
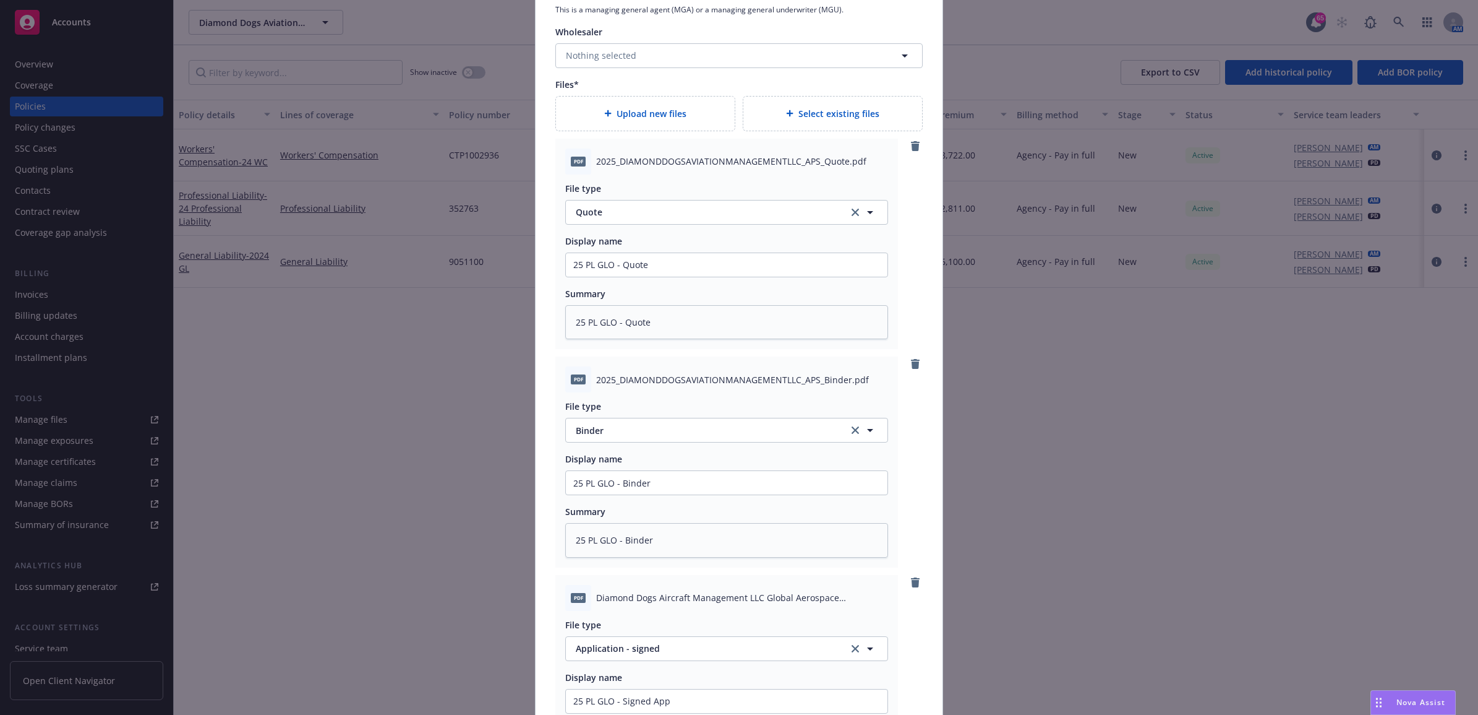
scroll to position [1079, 0]
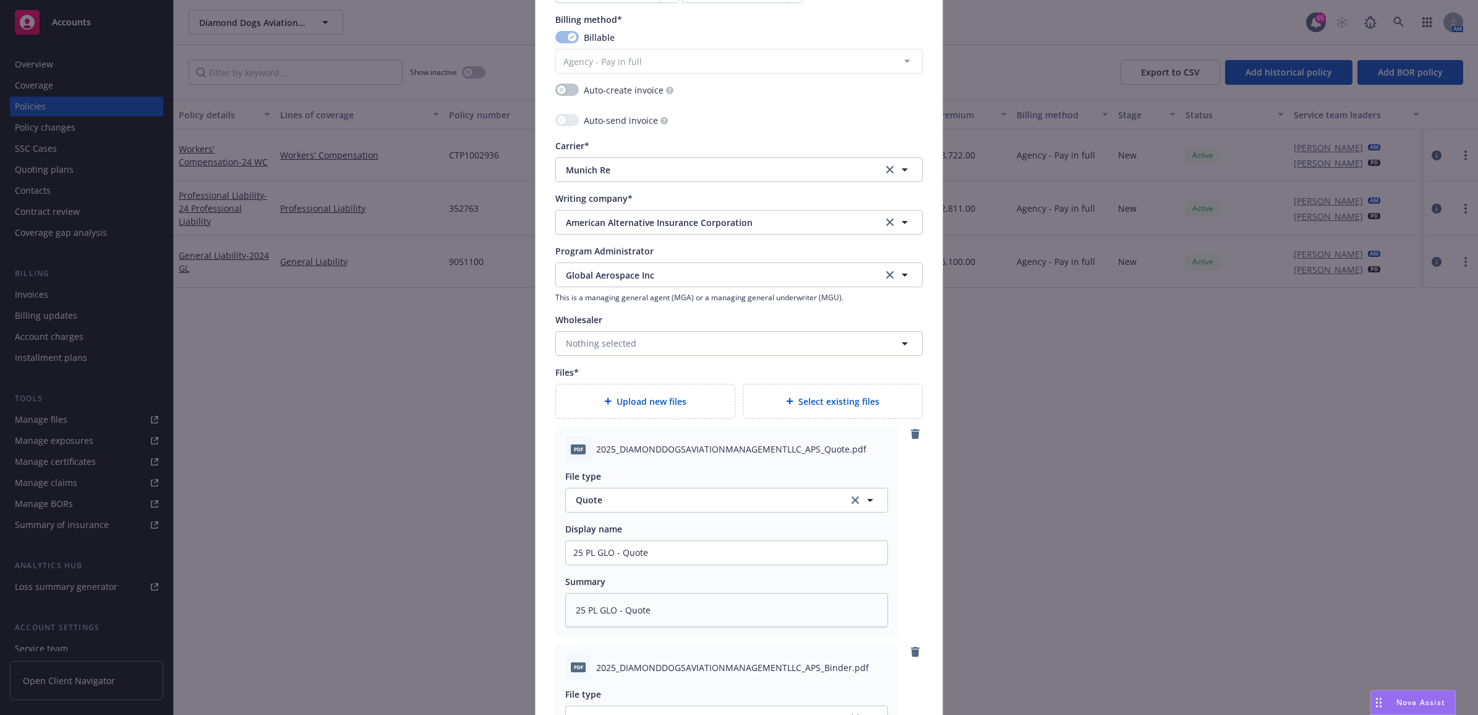
click at [620, 394] on div "Upload new files" at bounding box center [645, 401] width 179 height 34
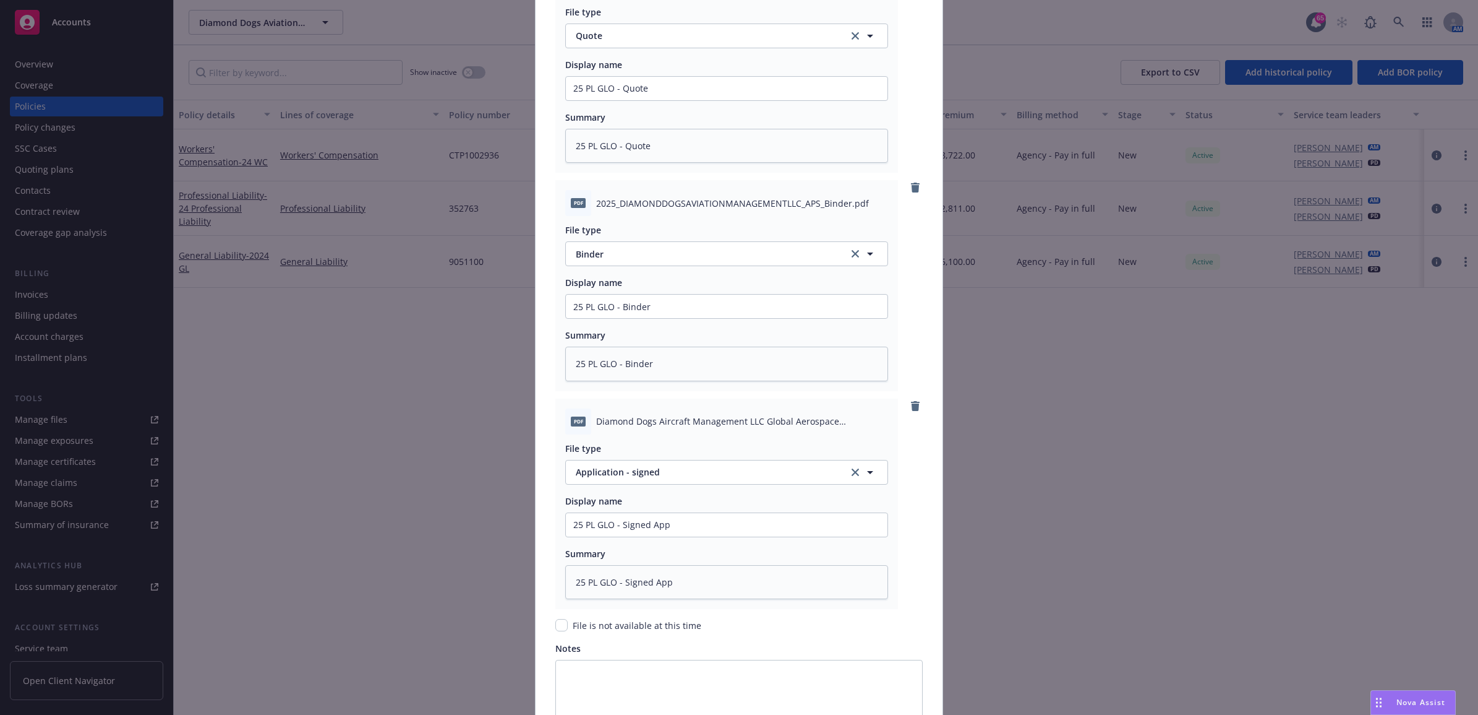
scroll to position [1698, 0]
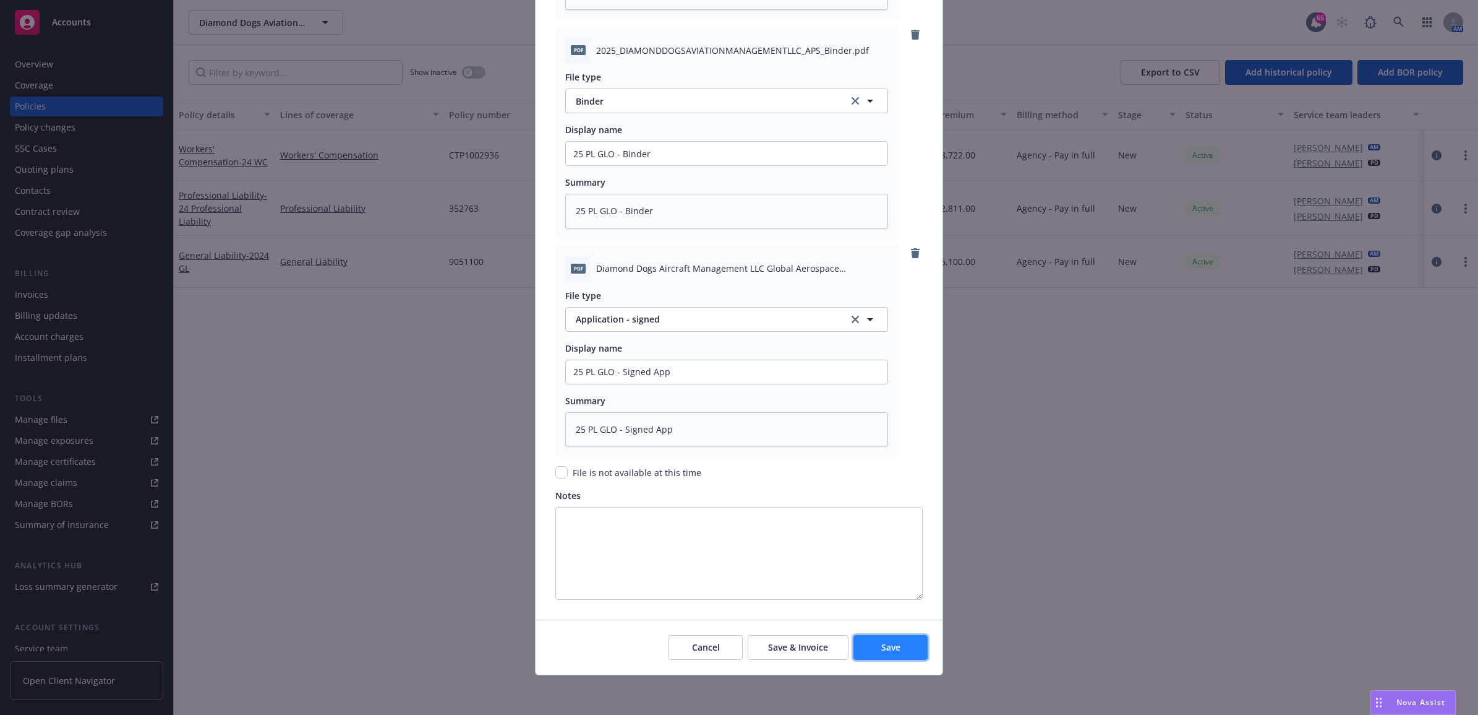
click at [890, 653] on button "Save" at bounding box center [891, 647] width 74 height 25
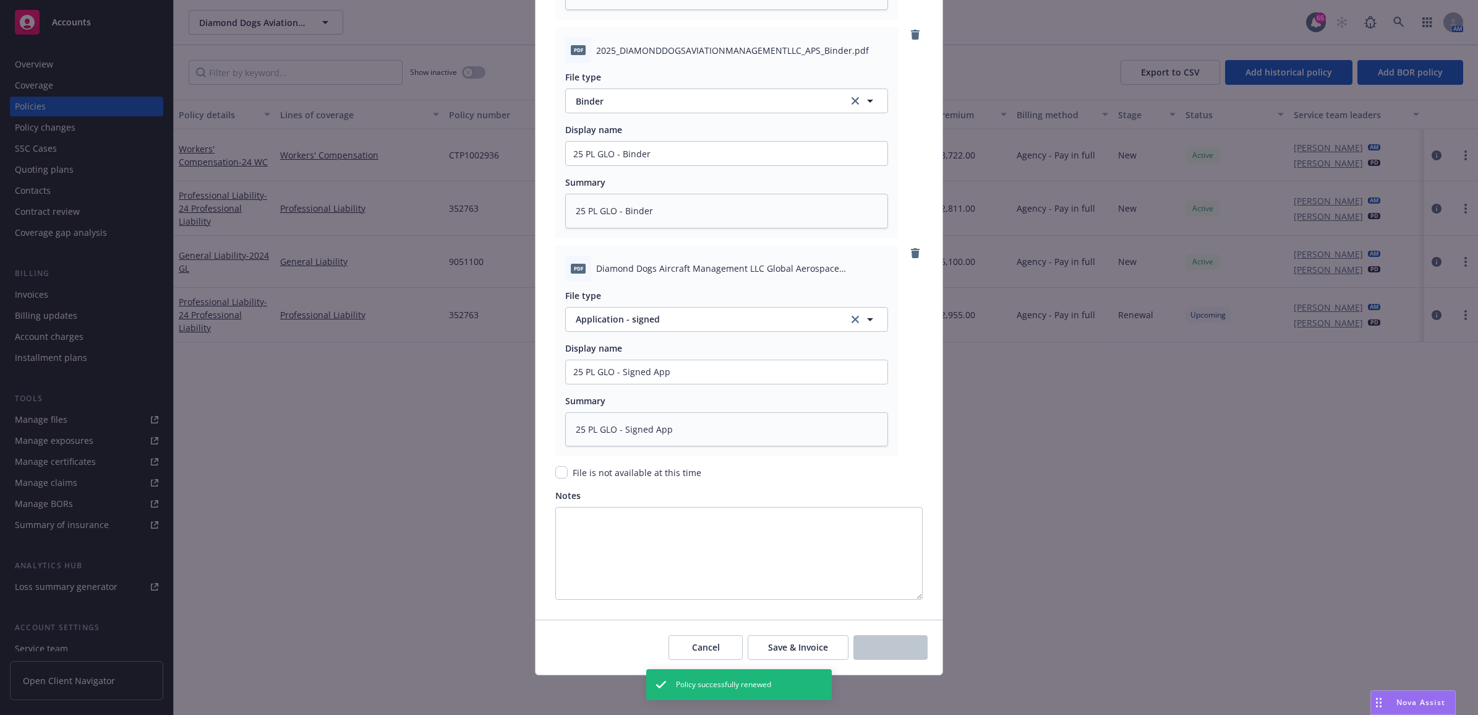
type textarea "x"
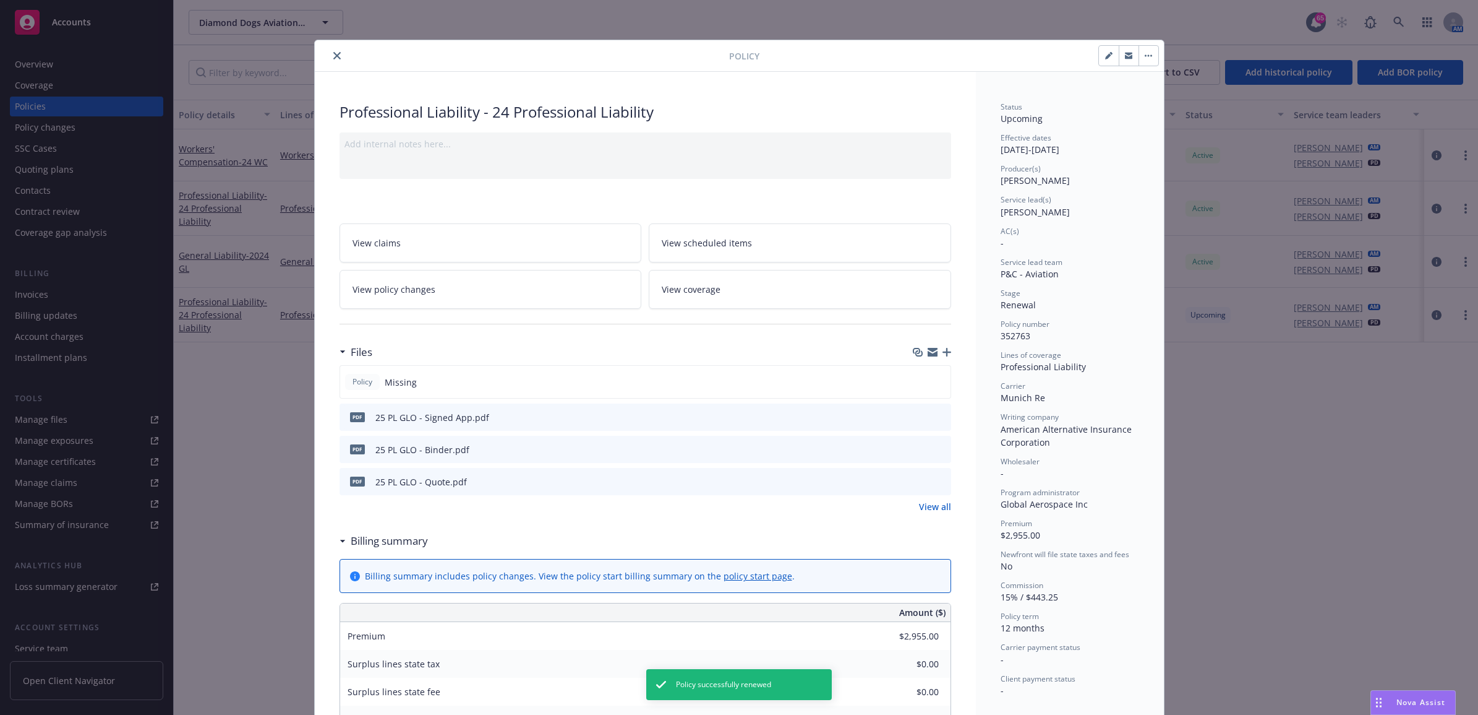
click at [333, 59] on icon "close" at bounding box center [336, 55] width 7 height 7
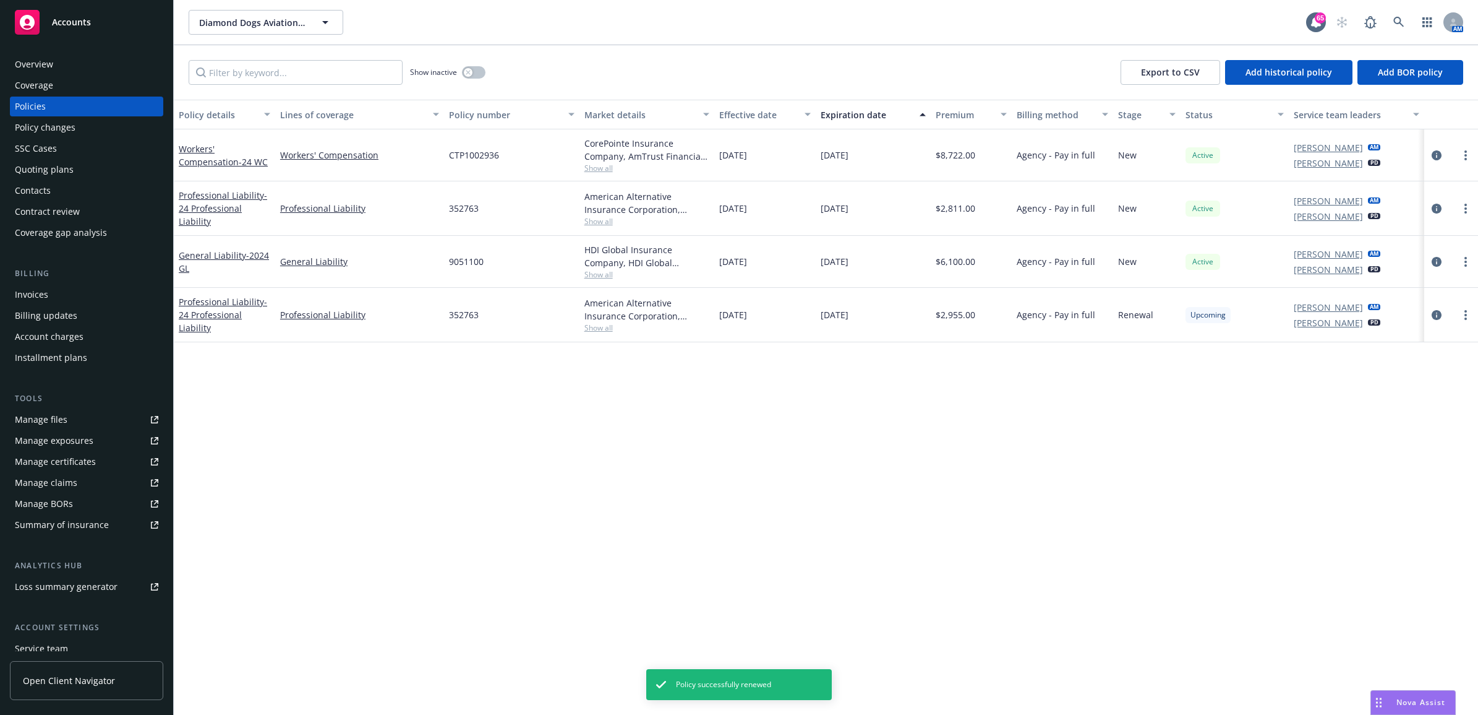
click at [80, 413] on link "Manage files" at bounding box center [86, 420] width 153 height 20
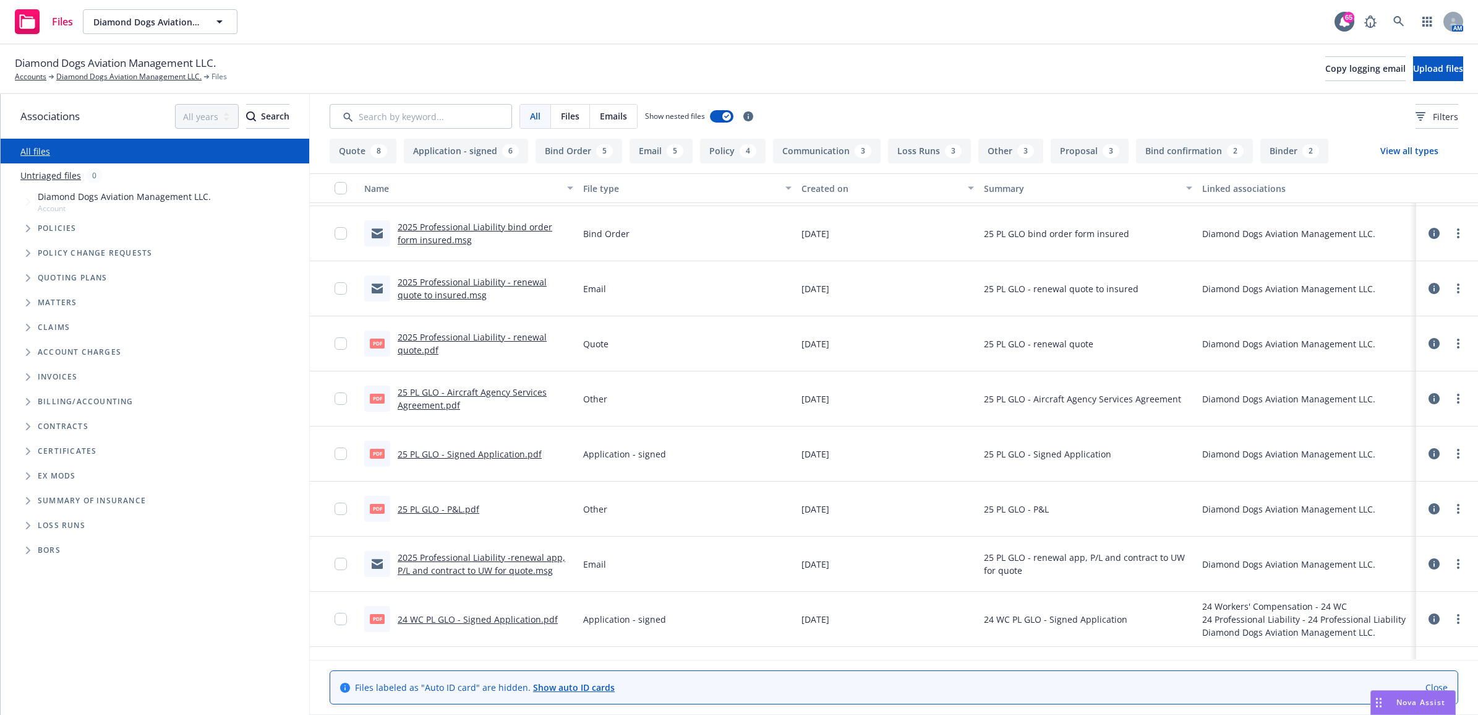
scroll to position [232, 0]
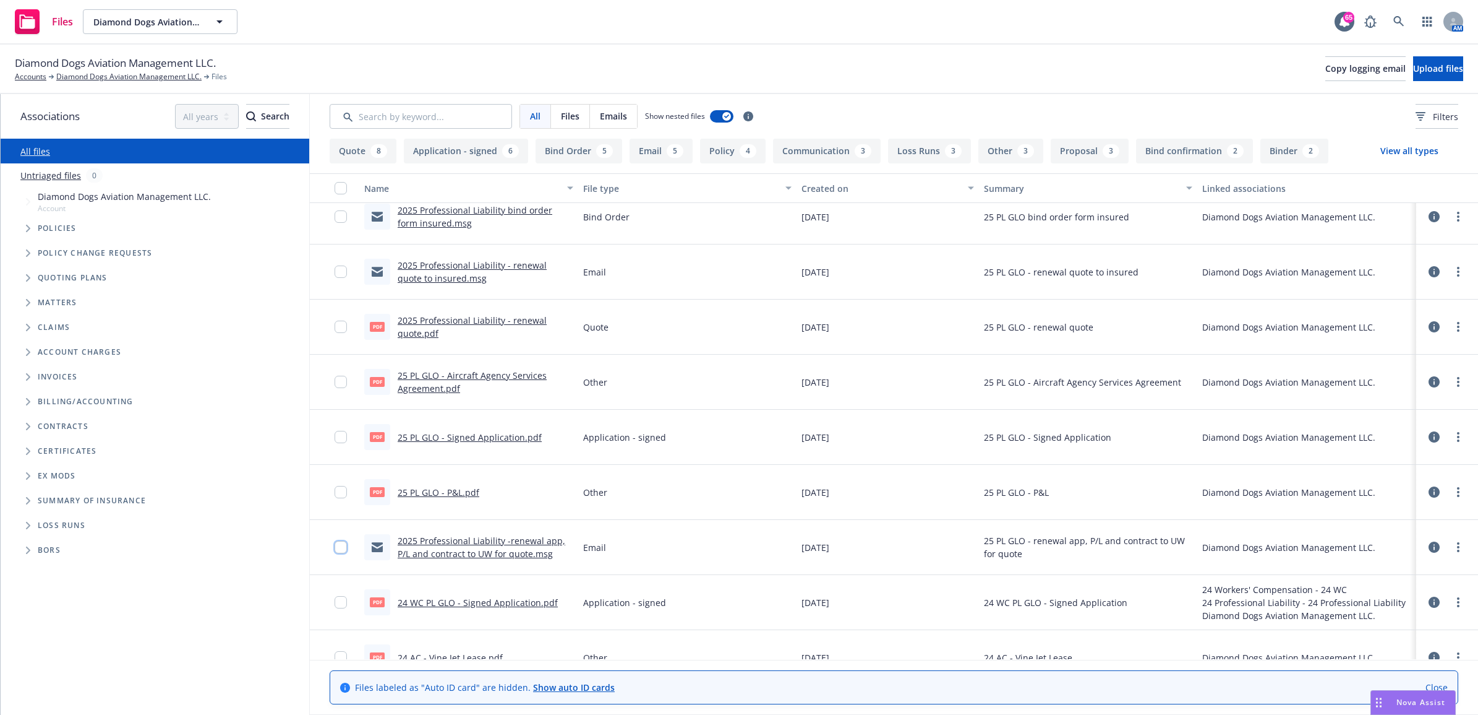
click at [343, 552] on input "checkbox" at bounding box center [341, 547] width 12 height 12
click at [339, 491] on input "checkbox" at bounding box center [341, 492] width 12 height 12
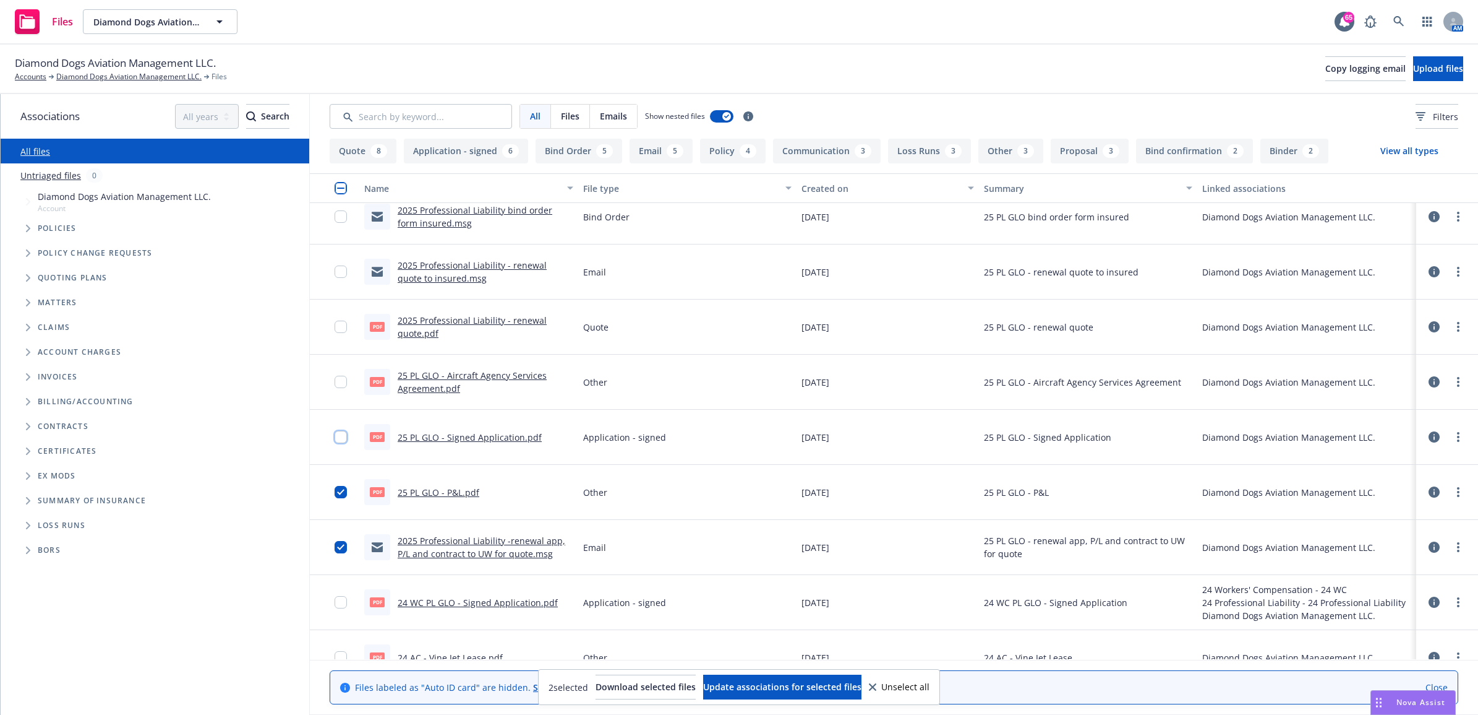
click at [335, 440] on input "checkbox" at bounding box center [341, 437] width 12 height 12
click at [340, 373] on div at bounding box center [345, 382] width 20 height 40
click at [342, 270] on input "checkbox" at bounding box center [341, 271] width 12 height 12
click at [343, 320] on input "checkbox" at bounding box center [341, 326] width 12 height 12
click at [338, 381] on input "checkbox" at bounding box center [341, 382] width 12 height 12
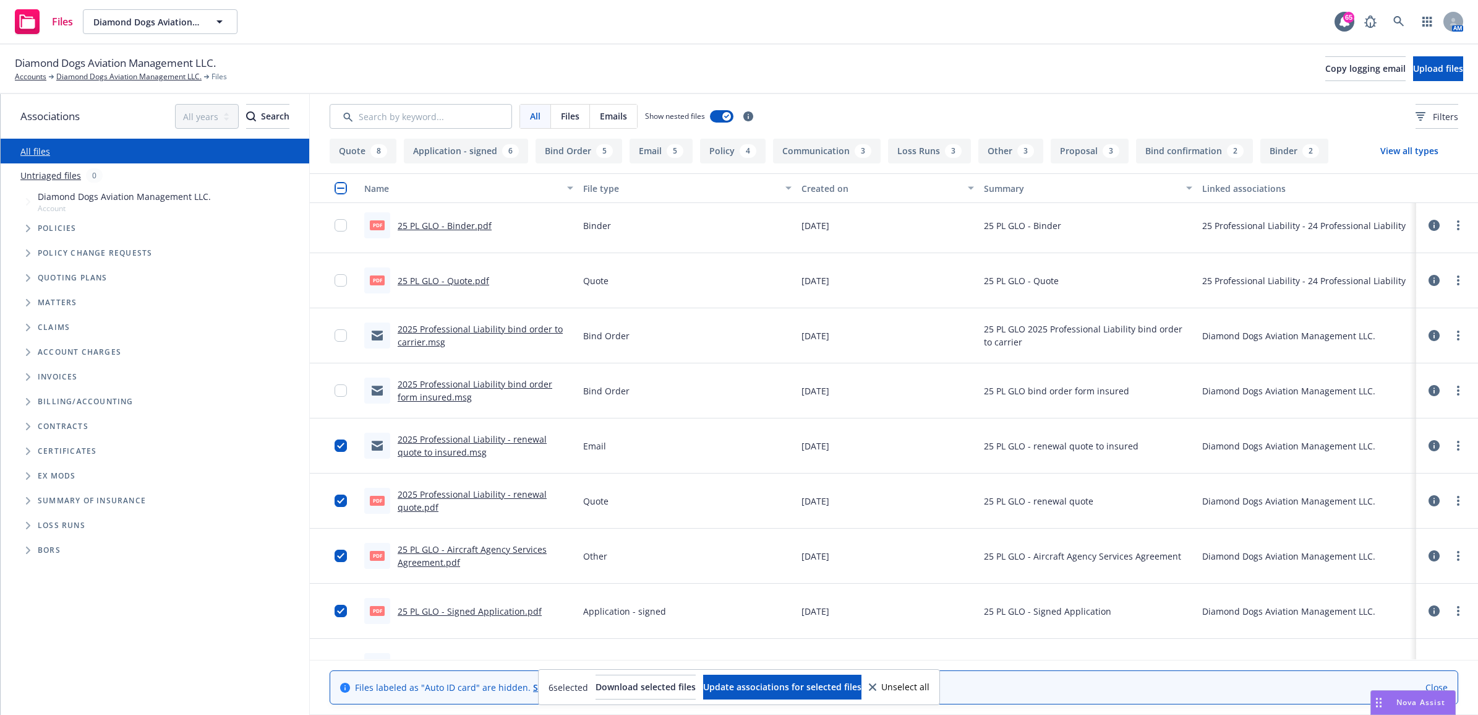
scroll to position [0, 0]
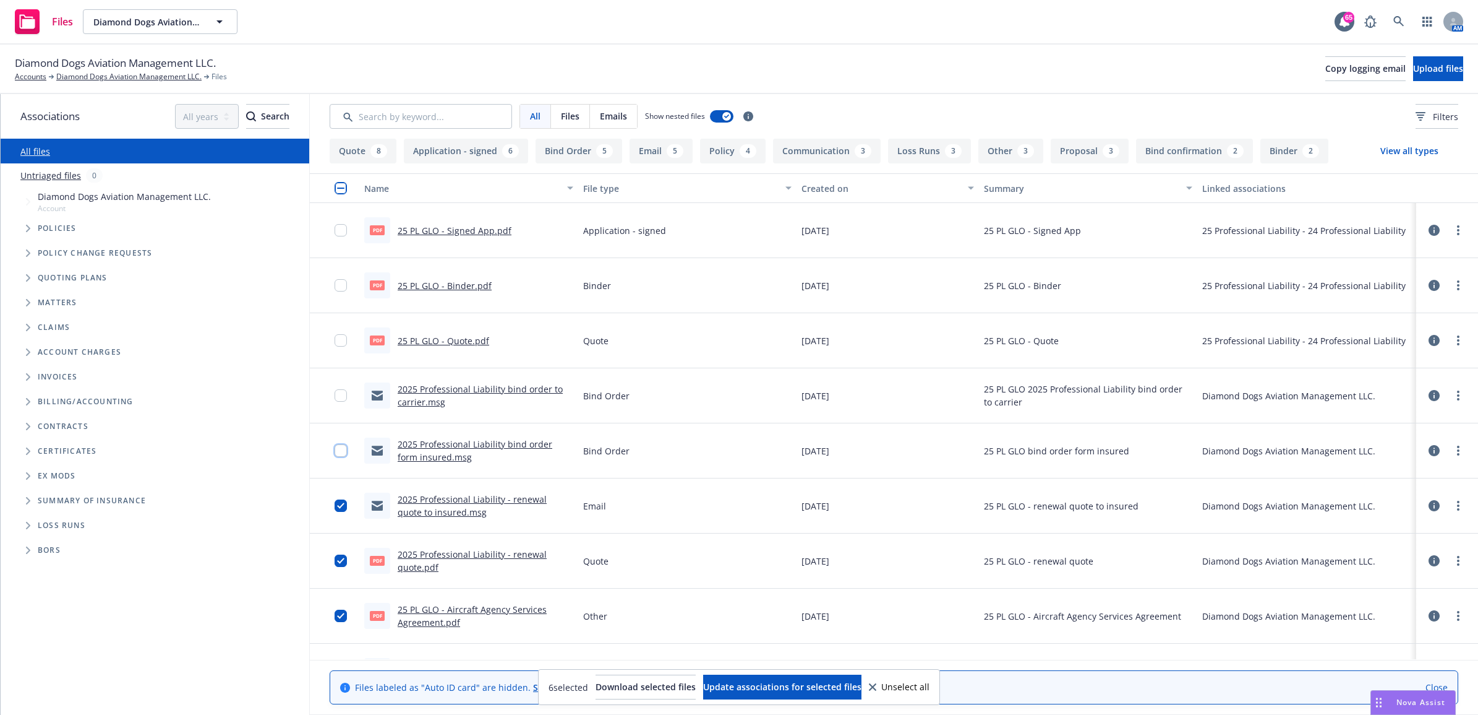
drag, startPoint x: 341, startPoint y: 447, endPoint x: 334, endPoint y: 418, distance: 30.6
click at [339, 444] on input "checkbox" at bounding box center [341, 450] width 12 height 12
click at [341, 393] on input "checkbox" at bounding box center [341, 395] width 12 height 12
click at [835, 684] on span "Update associations for selected files" at bounding box center [782, 686] width 158 height 12
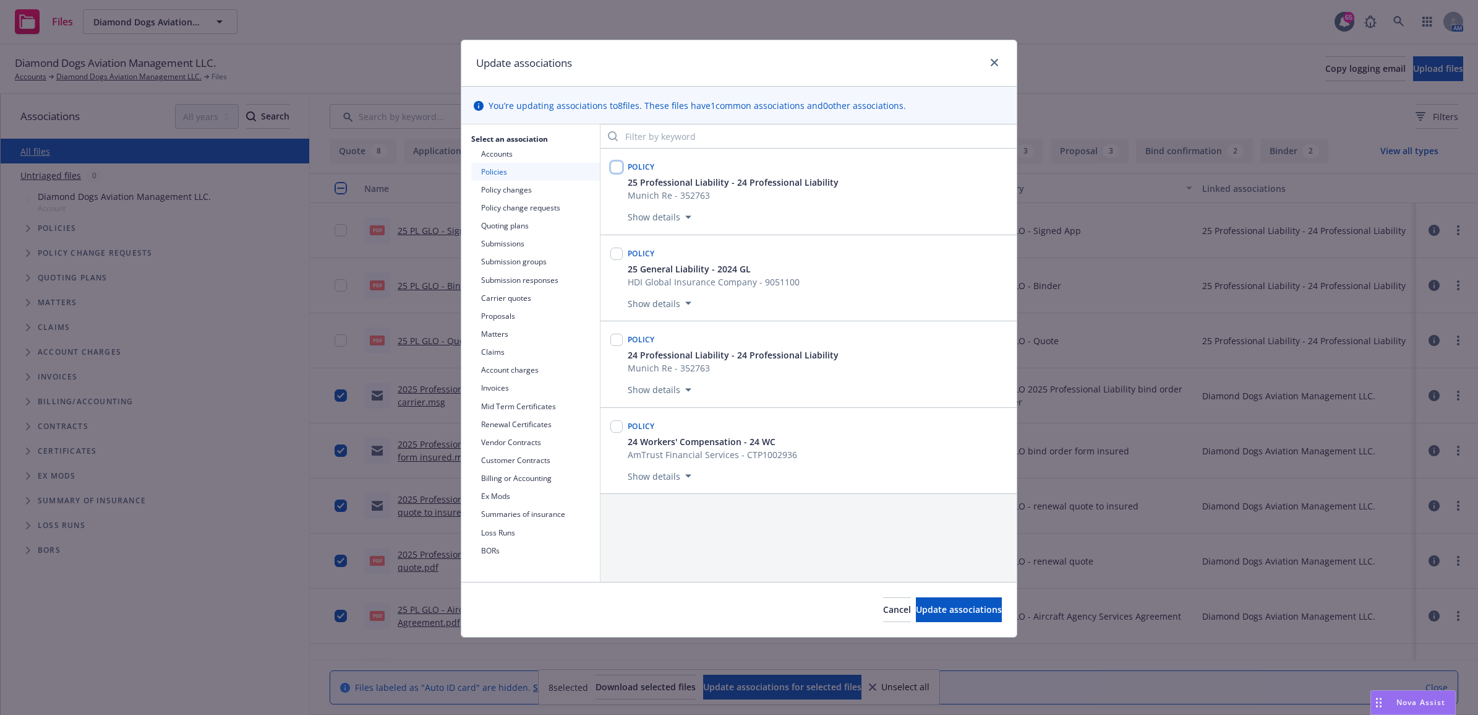
click at [613, 163] on input "checkbox" at bounding box center [617, 167] width 12 height 12
checkbox input "true"
click at [972, 616] on button "Update associations" at bounding box center [959, 609] width 86 height 25
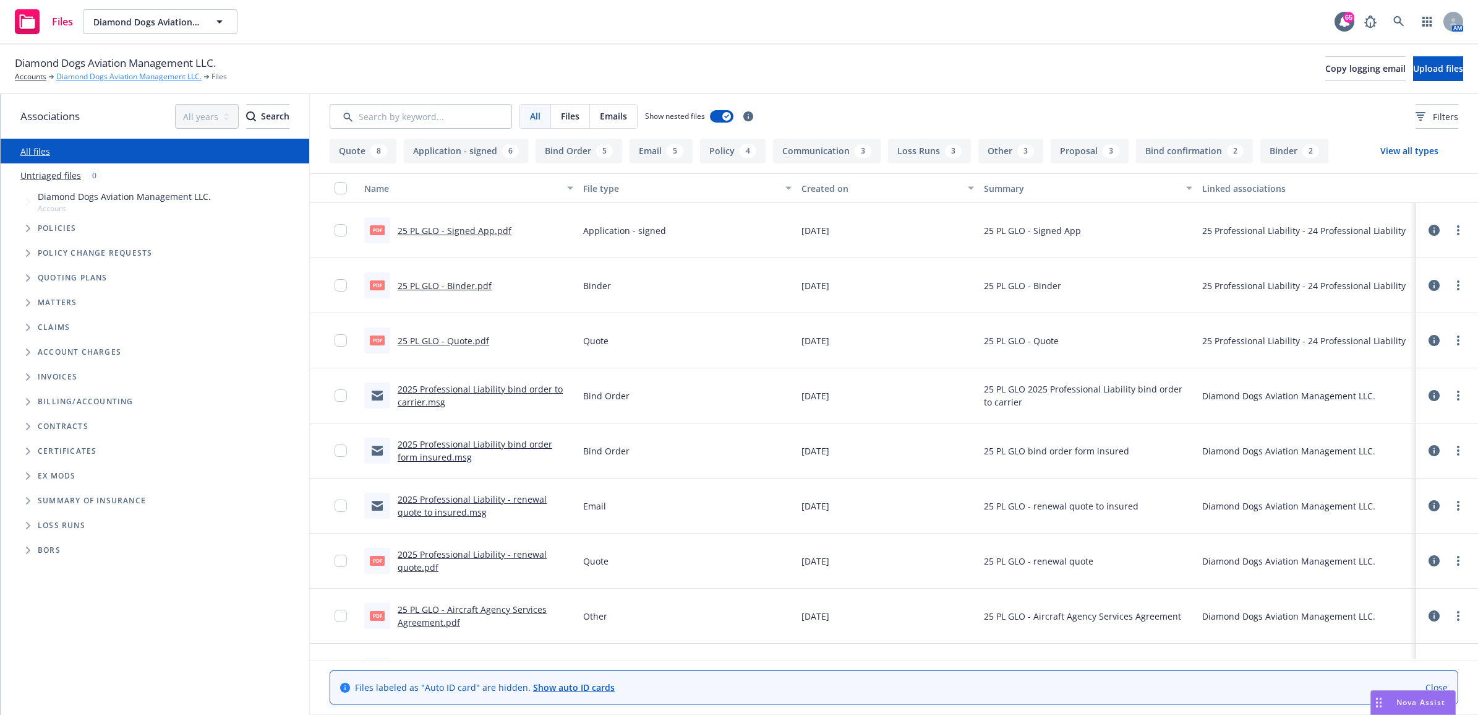
click at [109, 80] on link "Diamond Dogs Aviation Management LLC." at bounding box center [128, 76] width 145 height 11
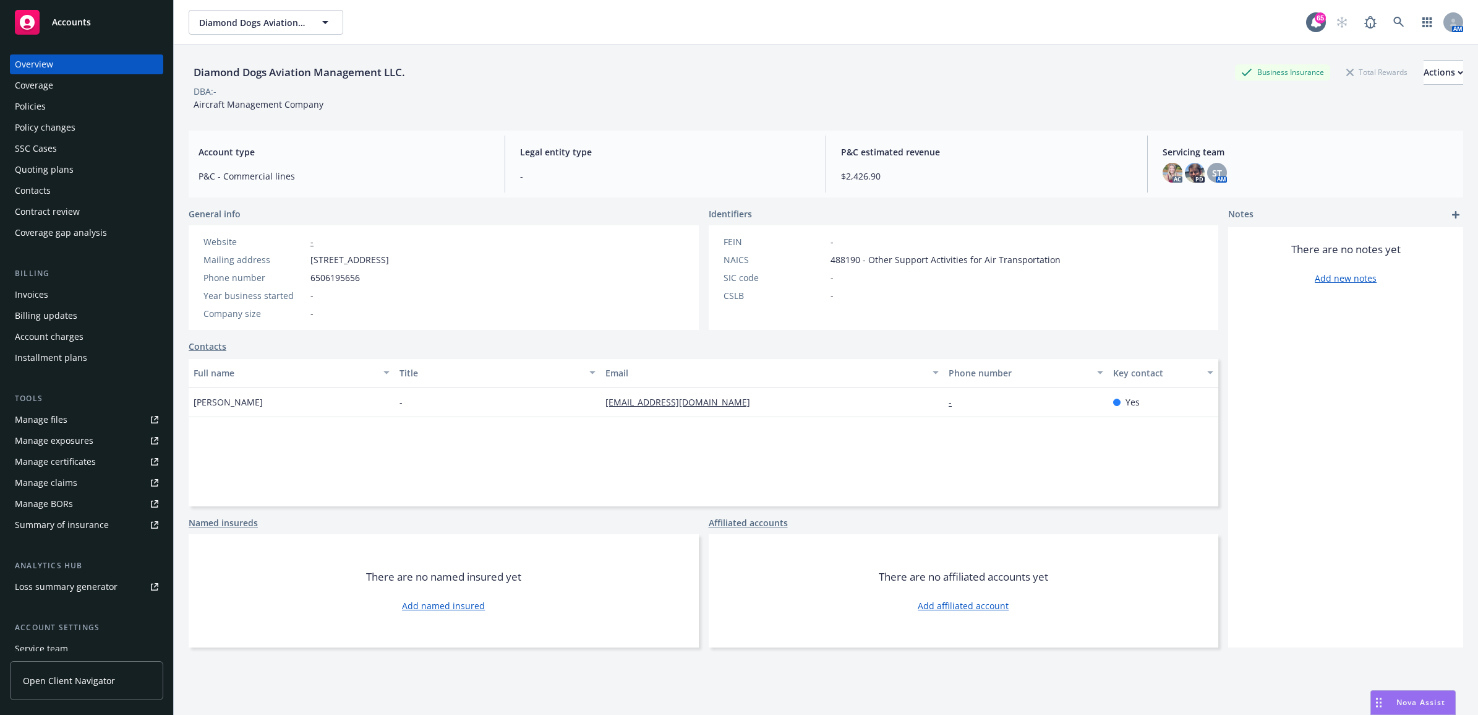
click at [73, 294] on div "Invoices" at bounding box center [87, 295] width 144 height 20
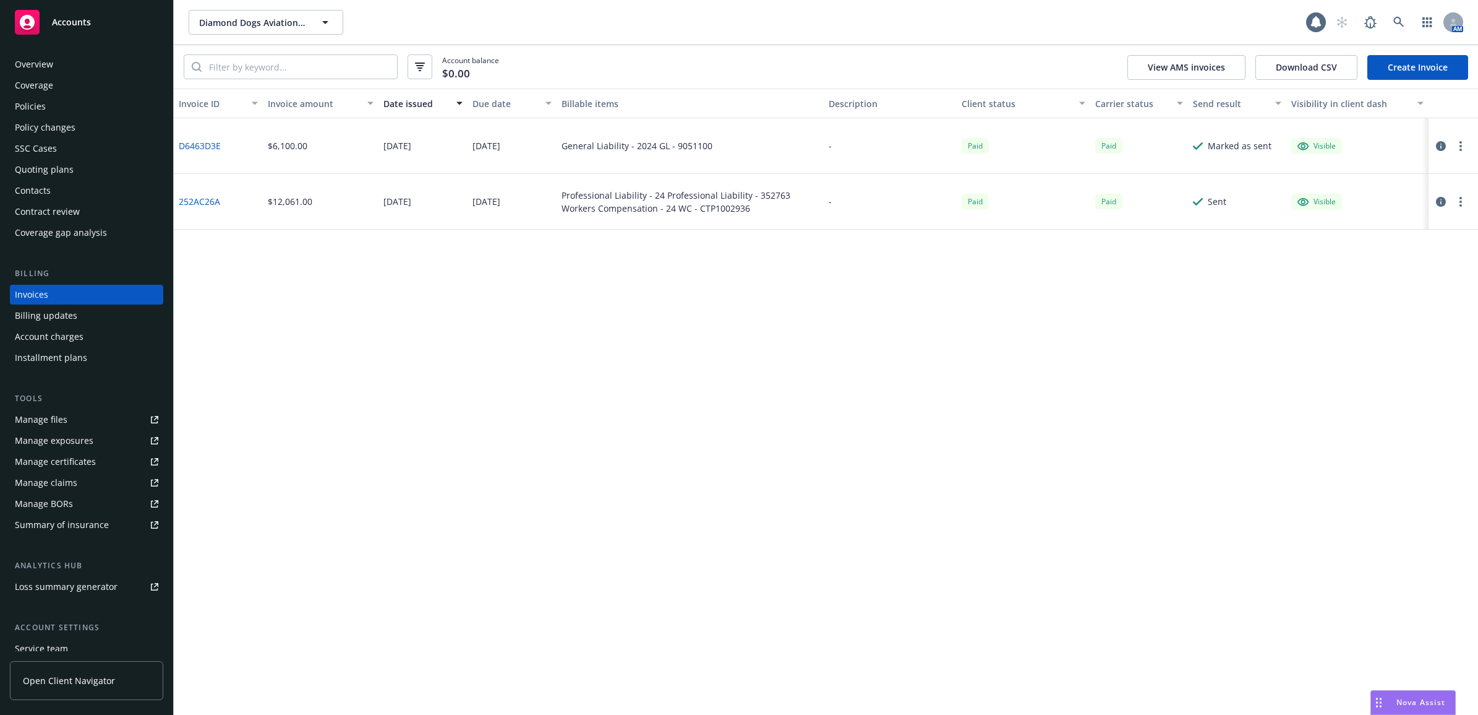
click at [1423, 60] on link "Create Invoice" at bounding box center [1418, 67] width 101 height 25
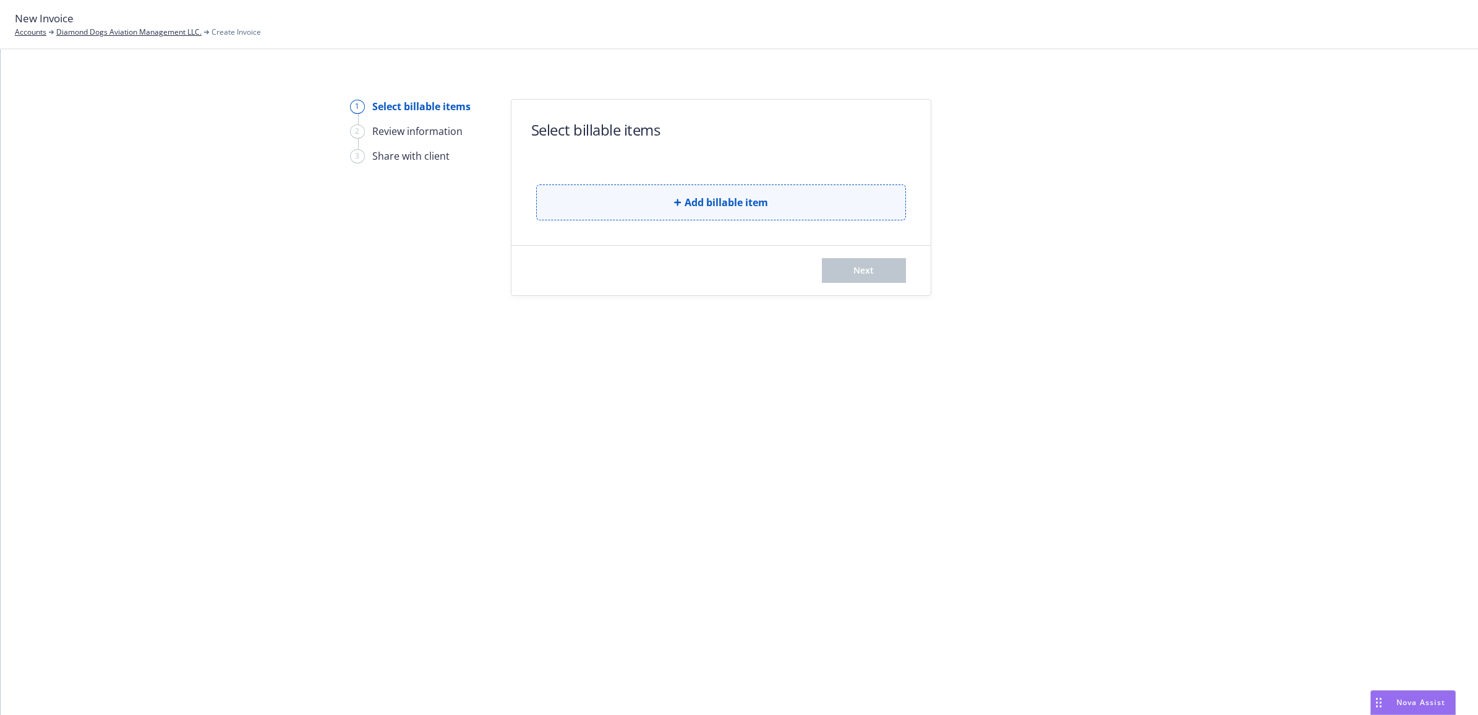
click at [719, 206] on span "Add billable item" at bounding box center [727, 202] width 84 height 15
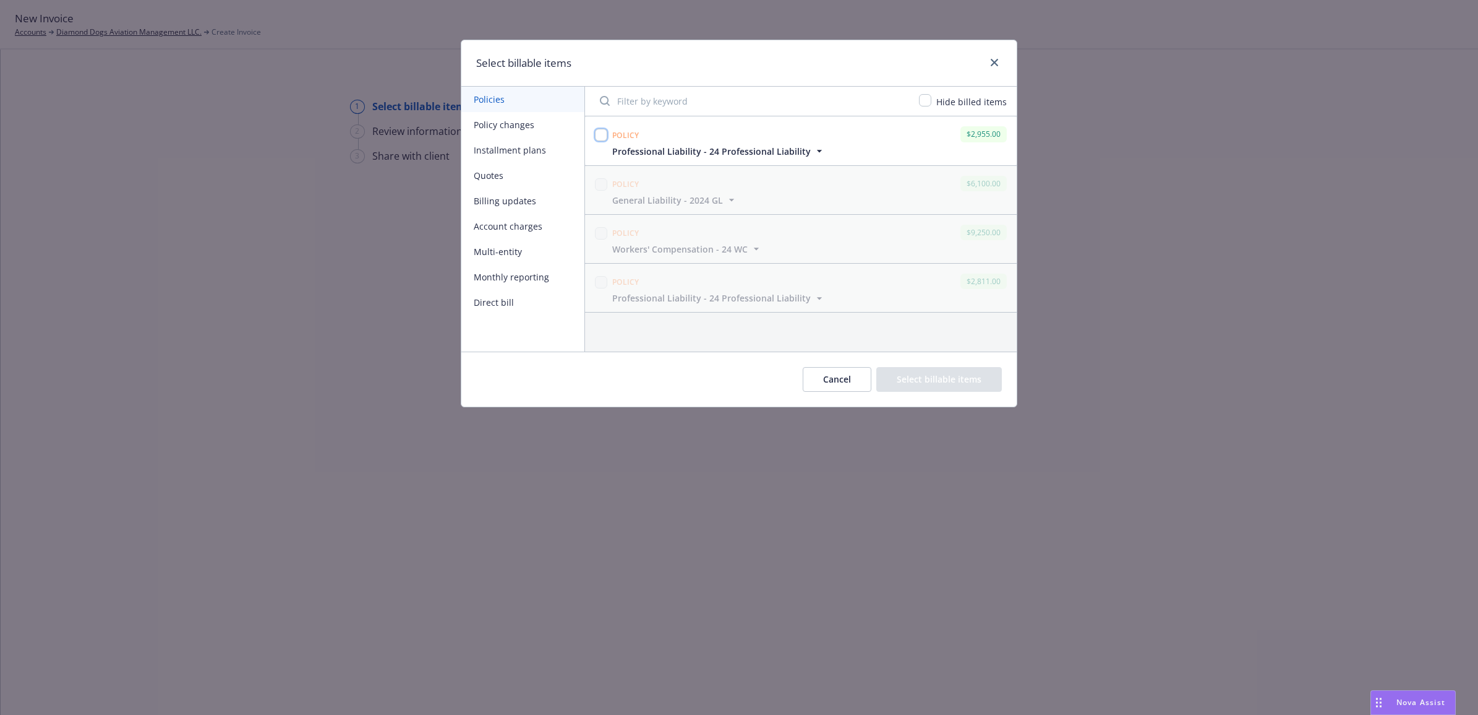
click at [600, 131] on input "checkbox" at bounding box center [601, 135] width 12 height 12
checkbox input "true"
click at [951, 382] on button "Select billable items" at bounding box center [940, 379] width 126 height 25
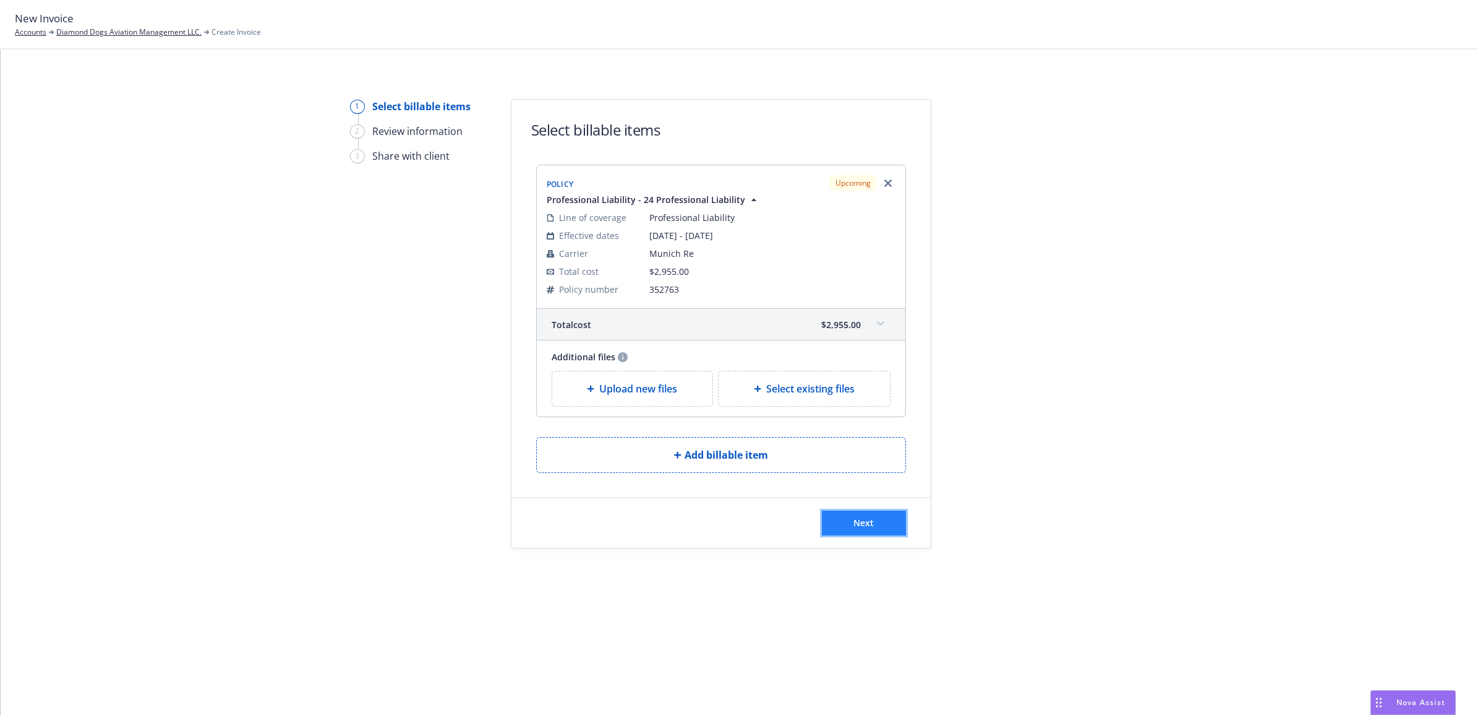
click at [848, 527] on button "Next" at bounding box center [864, 522] width 84 height 25
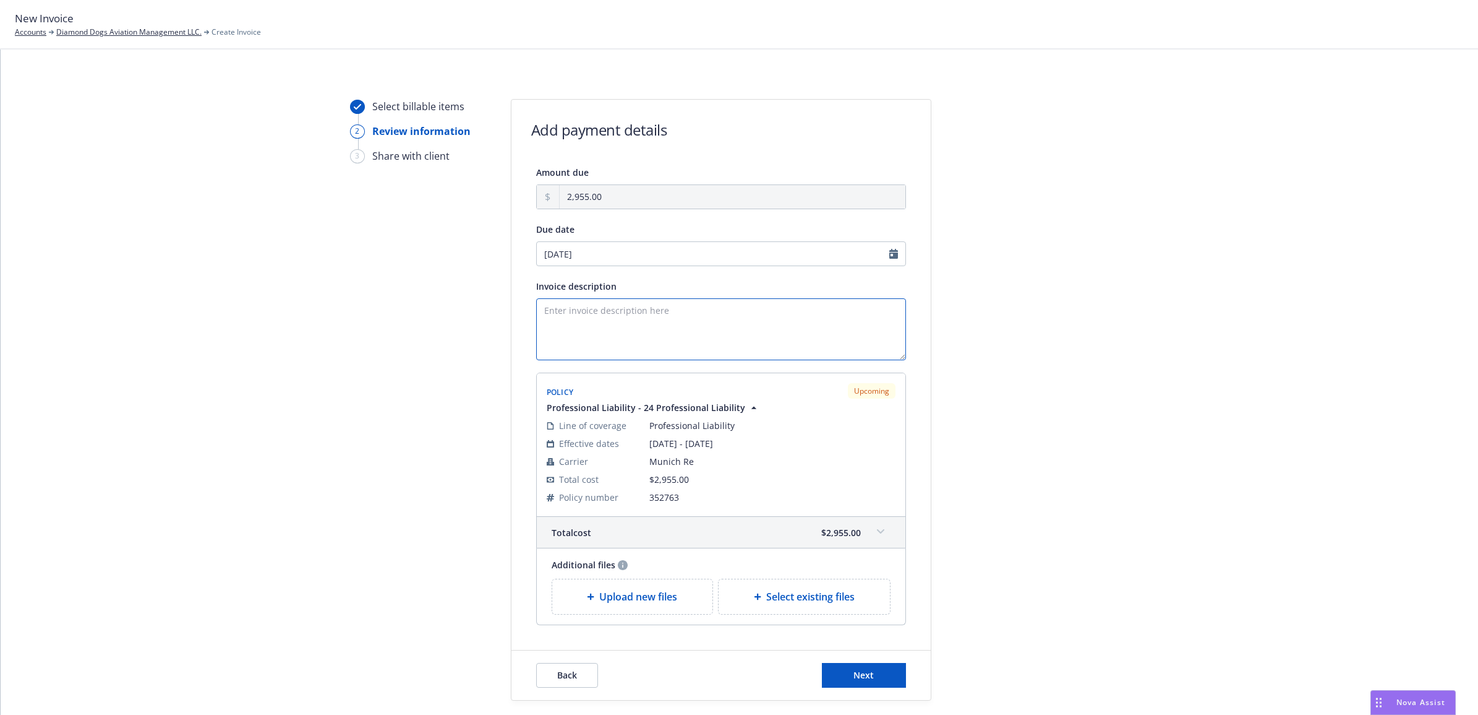
click at [684, 325] on textarea "Invoice description" at bounding box center [721, 329] width 370 height 62
paste textarea "25 PL GLO - Signed App"
drag, startPoint x: 637, startPoint y: 315, endPoint x: 588, endPoint y: 320, distance: 49.7
click at [588, 320] on textarea "25 PL GLO - Signed App" at bounding box center [721, 329] width 370 height 62
type textarea "2"
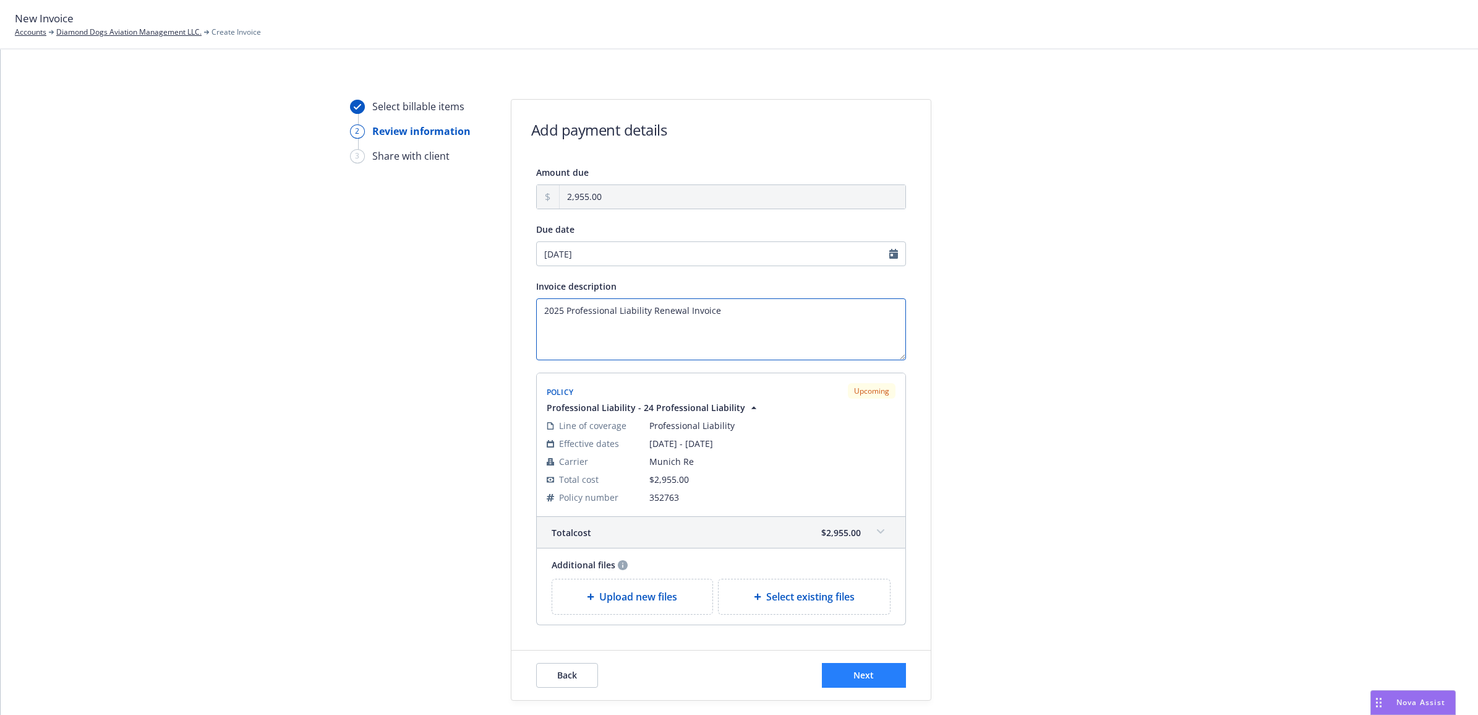
type textarea "2025 Professional Liability Renewal Invoice"
drag, startPoint x: 849, startPoint y: 677, endPoint x: 854, endPoint y: 653, distance: 25.4
click at [854, 678] on span "Next" at bounding box center [864, 675] width 20 height 12
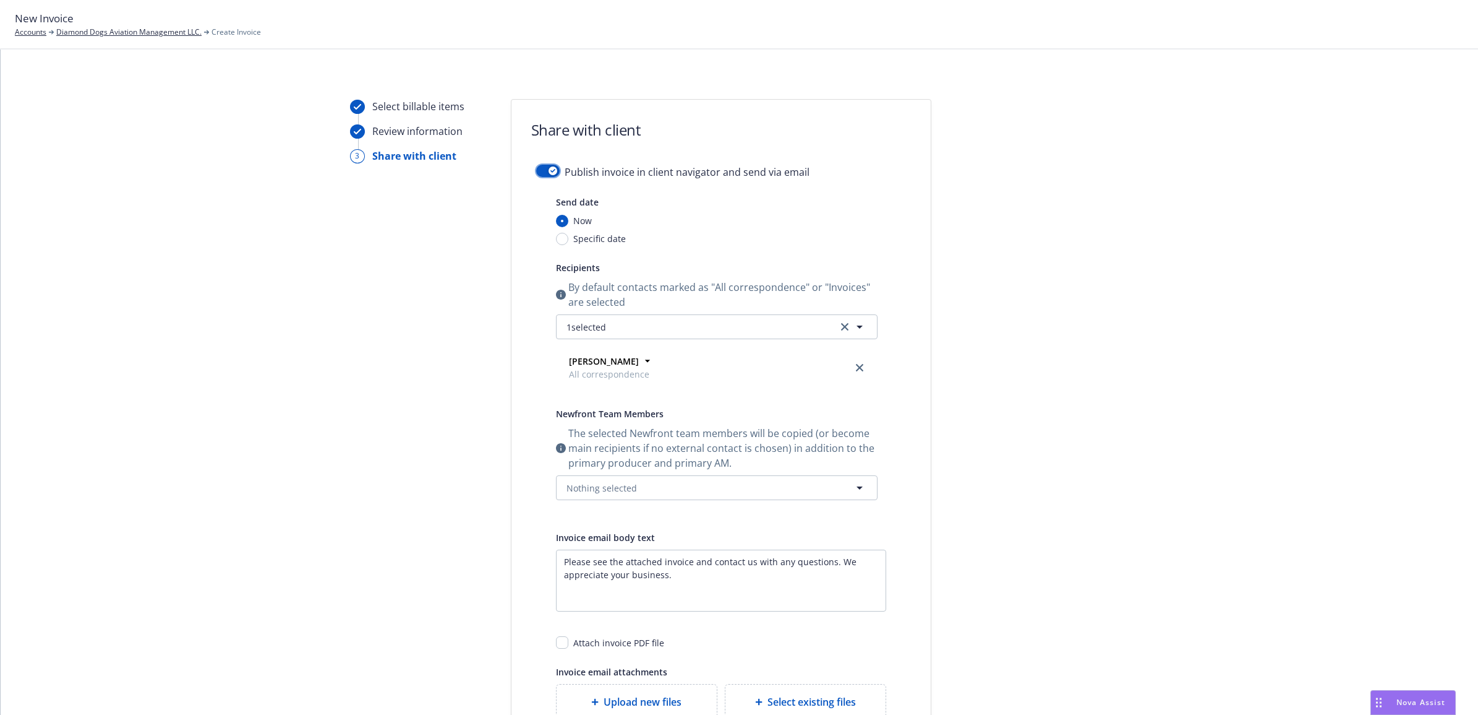
click at [551, 170] on icon "button" at bounding box center [553, 171] width 5 height 4
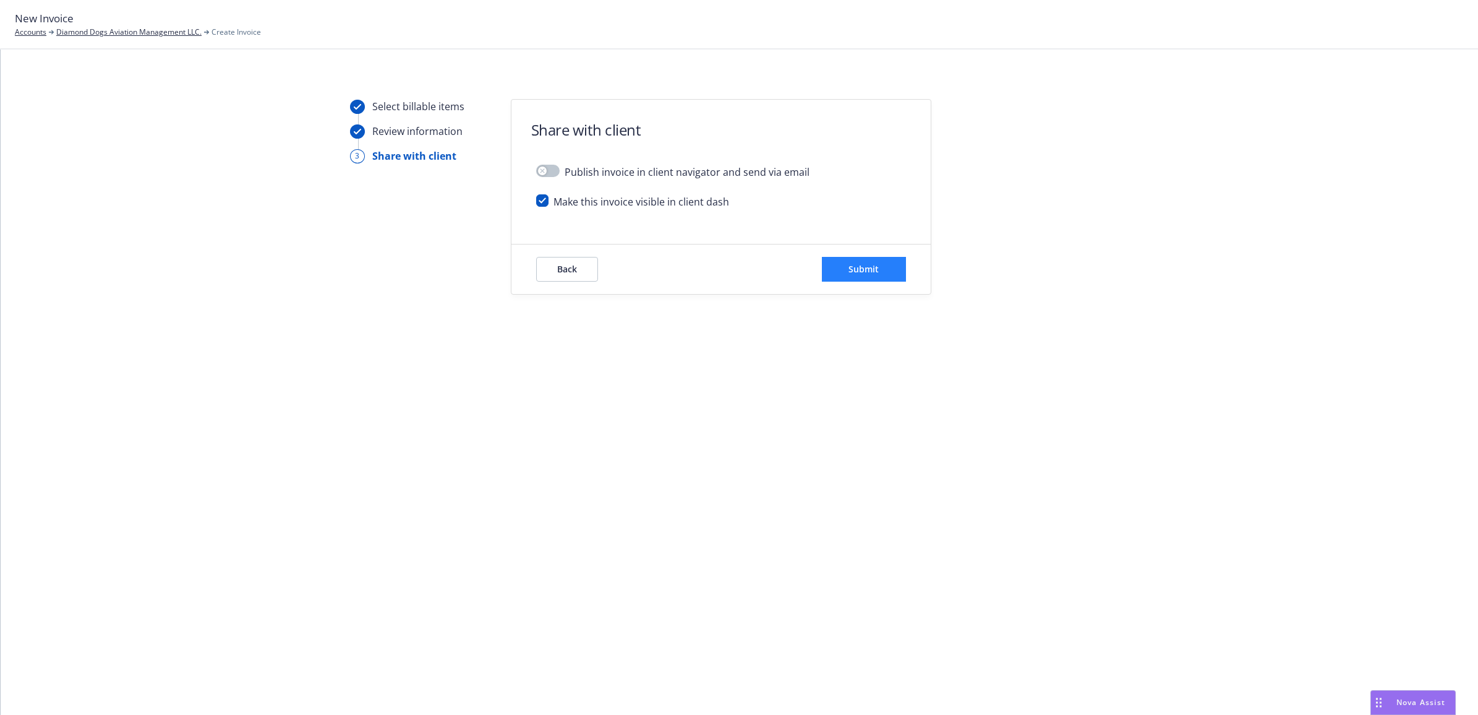
drag, startPoint x: 875, startPoint y: 286, endPoint x: 871, endPoint y: 277, distance: 10.2
click at [875, 283] on div "Back Submit" at bounding box center [721, 268] width 419 height 49
click at [868, 270] on span "Submit" at bounding box center [864, 269] width 30 height 12
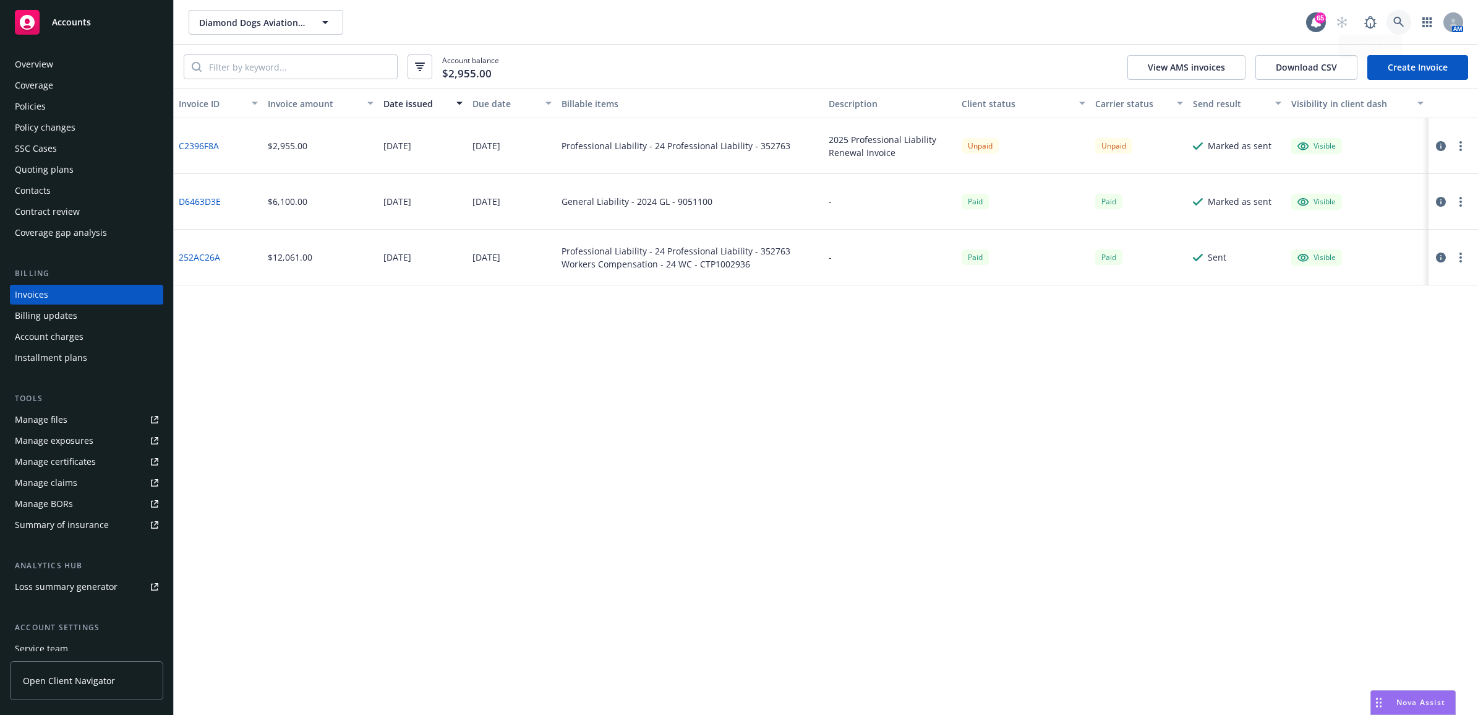
click at [1399, 20] on icon at bounding box center [1399, 22] width 11 height 11
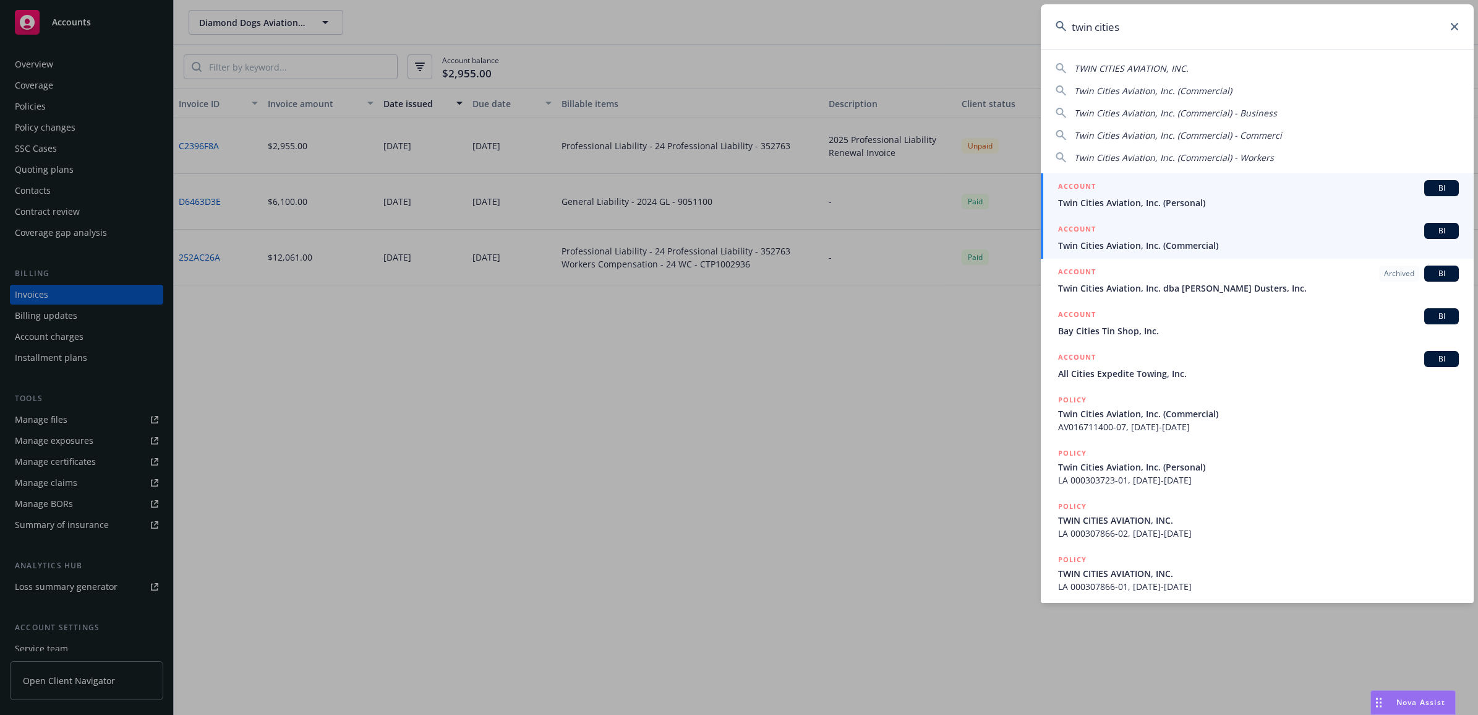
type input "twin cities"
click at [1162, 239] on span "Twin Cities Aviation, Inc. (Commercial)" at bounding box center [1258, 245] width 401 height 13
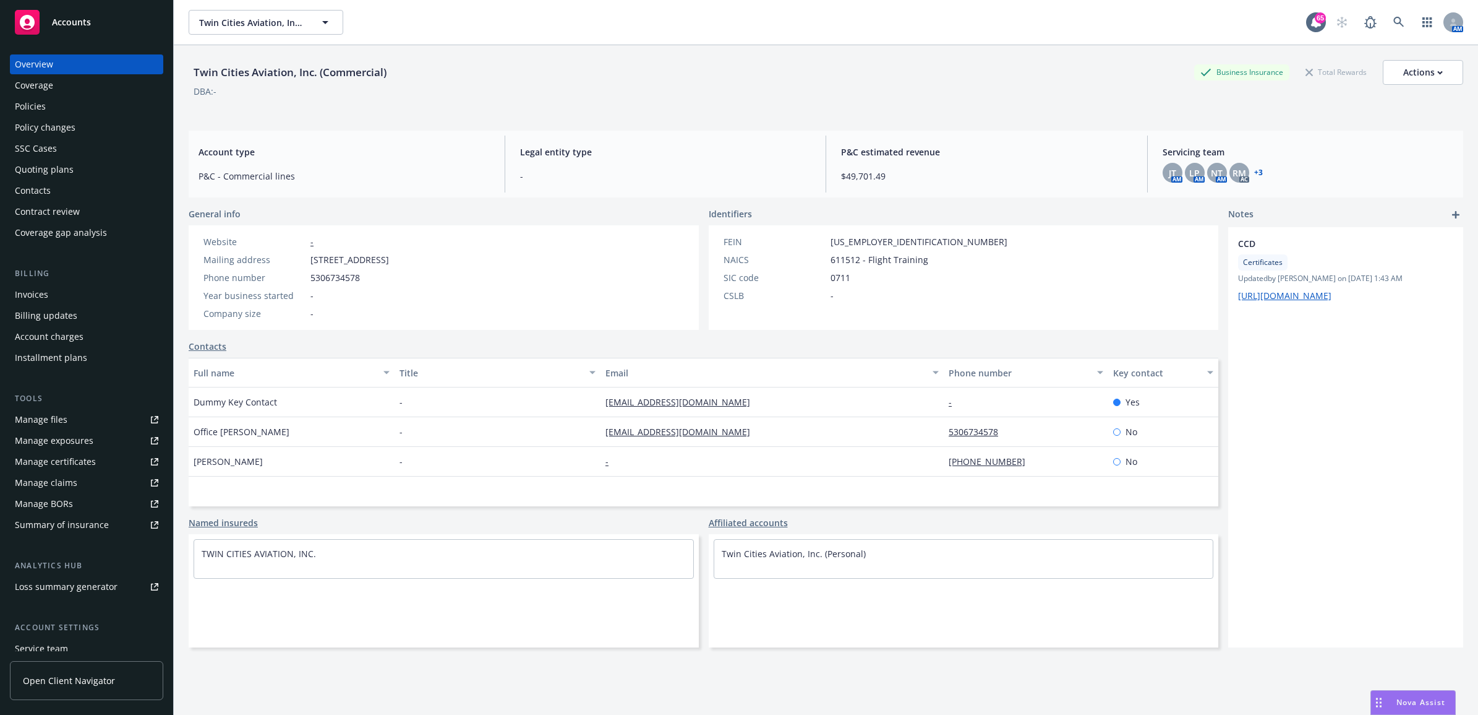
click at [76, 107] on div "Policies" at bounding box center [87, 107] width 144 height 20
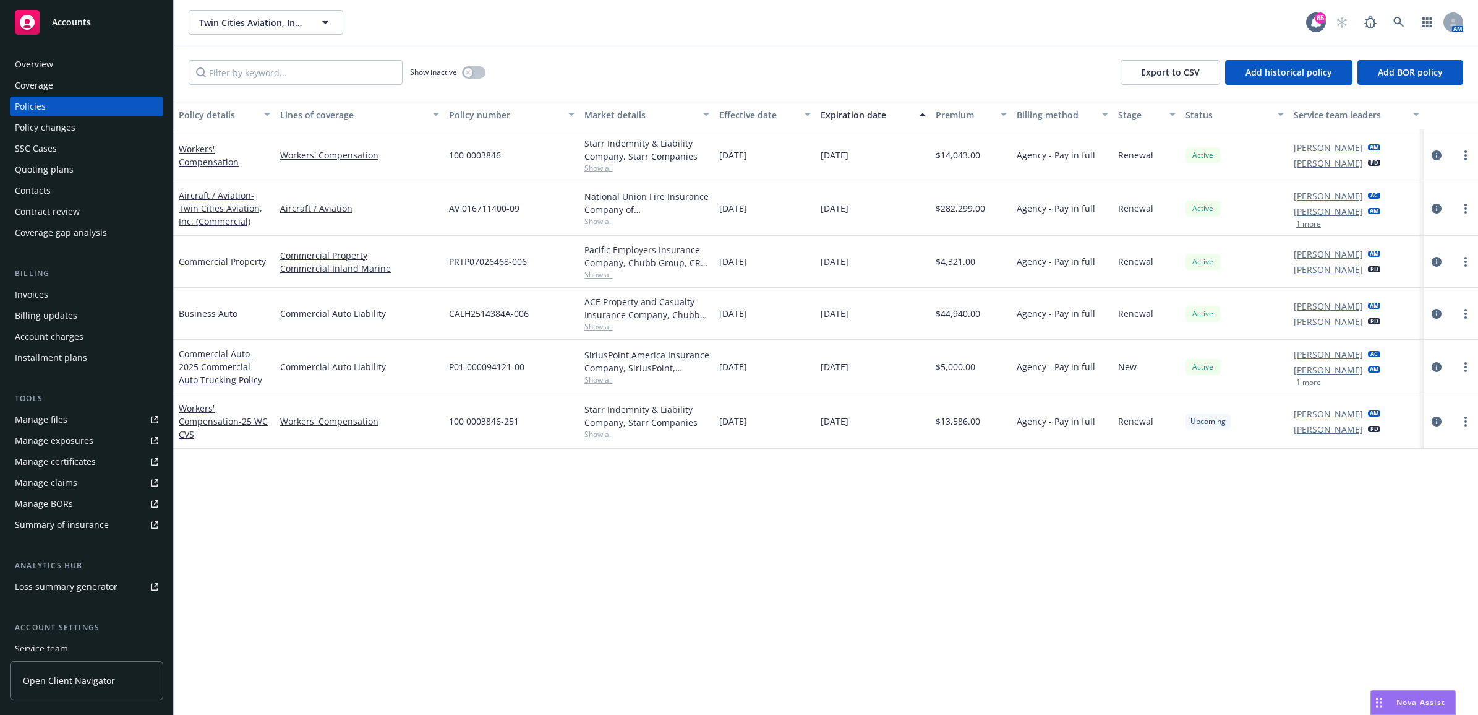
click at [44, 414] on div "Manage files" at bounding box center [41, 420] width 53 height 20
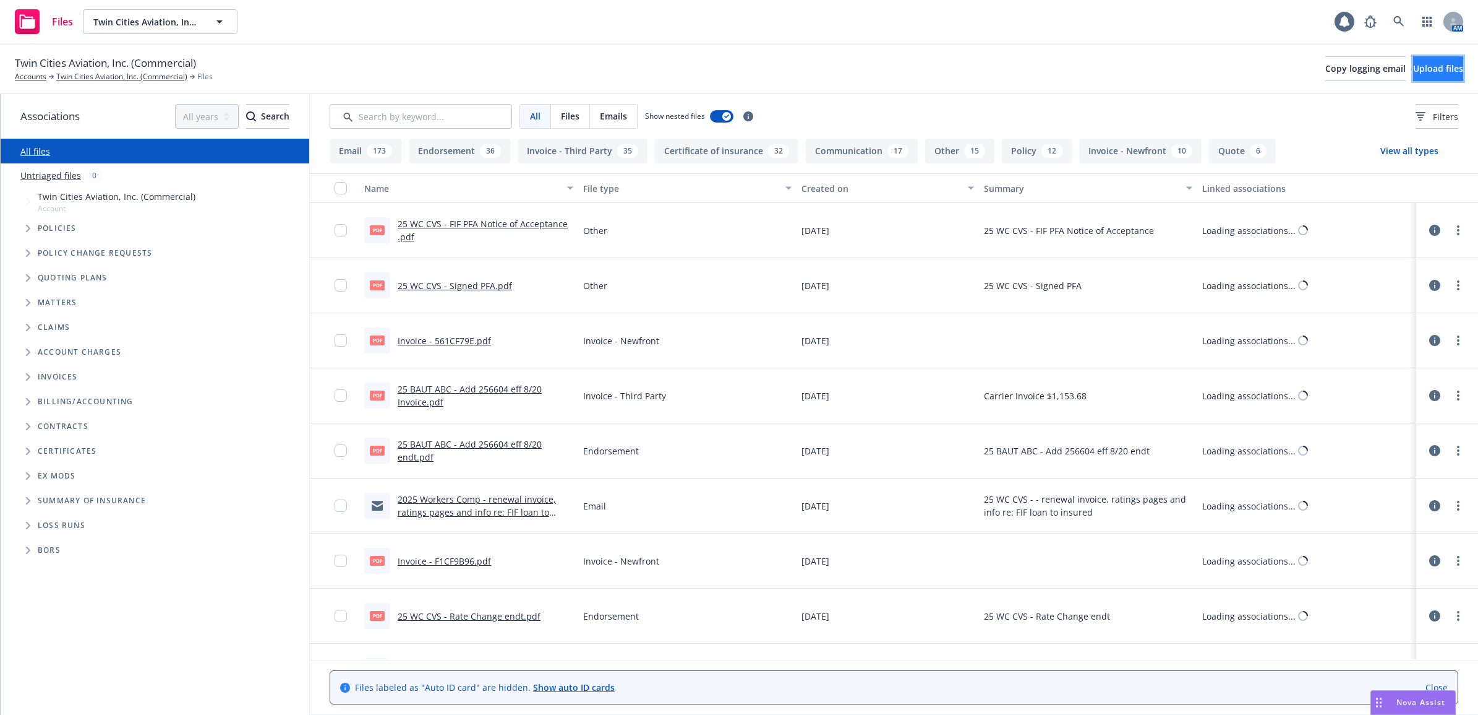
click at [1414, 60] on button "Upload files" at bounding box center [1439, 68] width 50 height 25
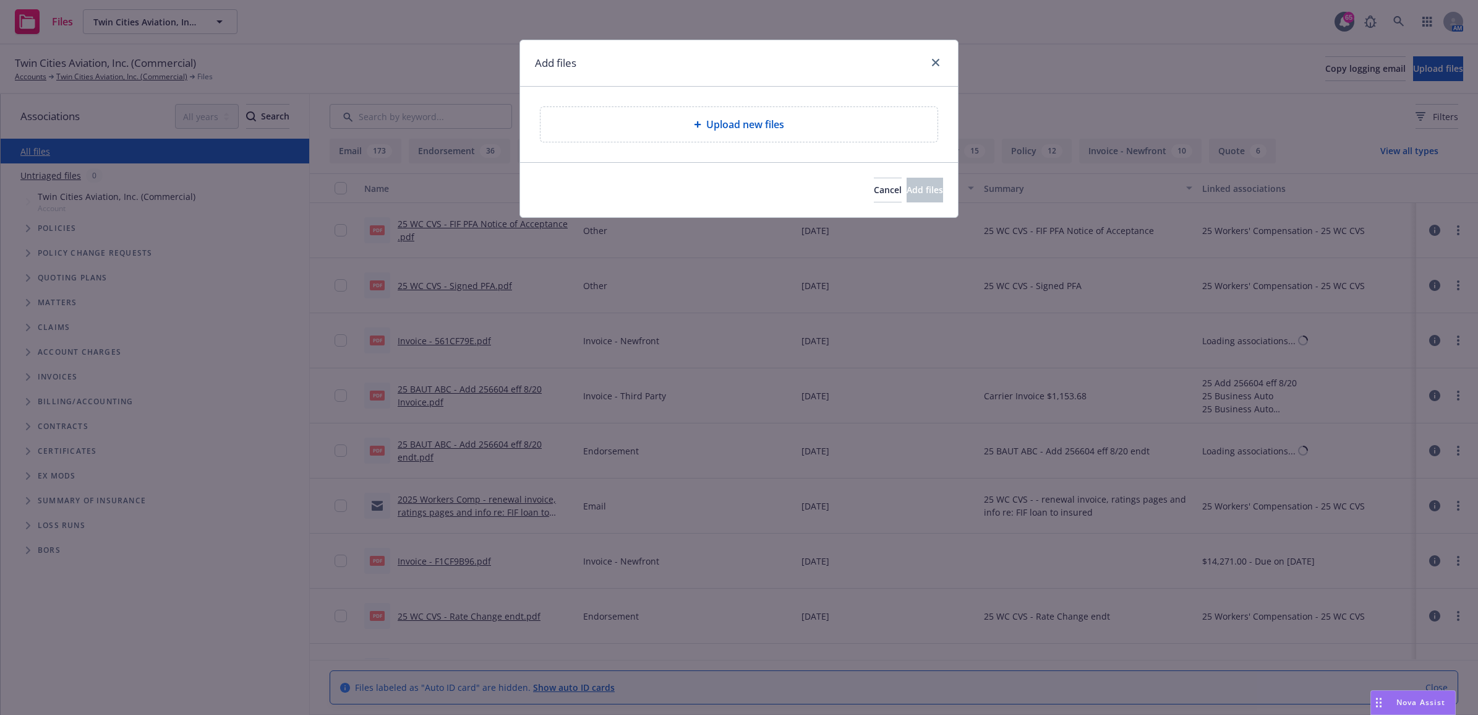
click at [685, 118] on div "Upload new files" at bounding box center [739, 124] width 377 height 15
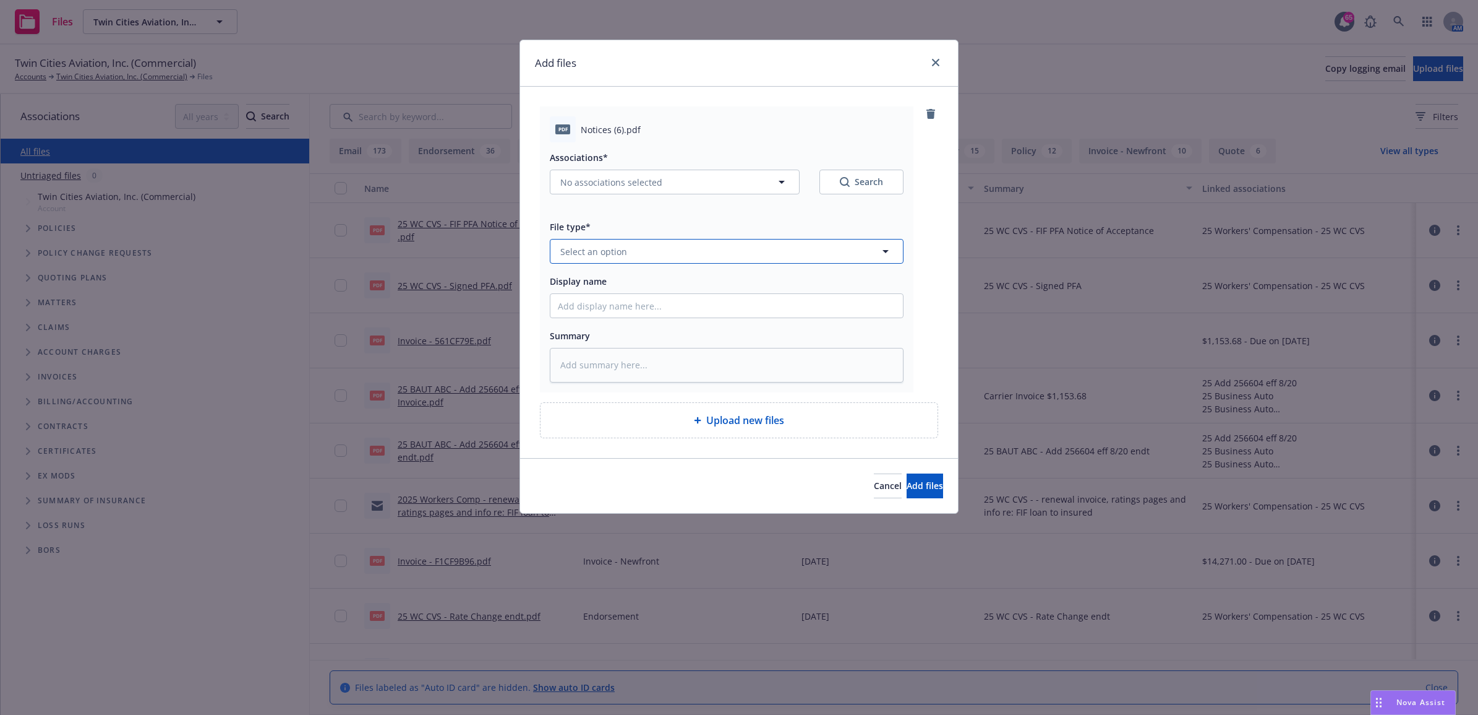
click at [604, 254] on span "Select an option" at bounding box center [593, 251] width 67 height 13
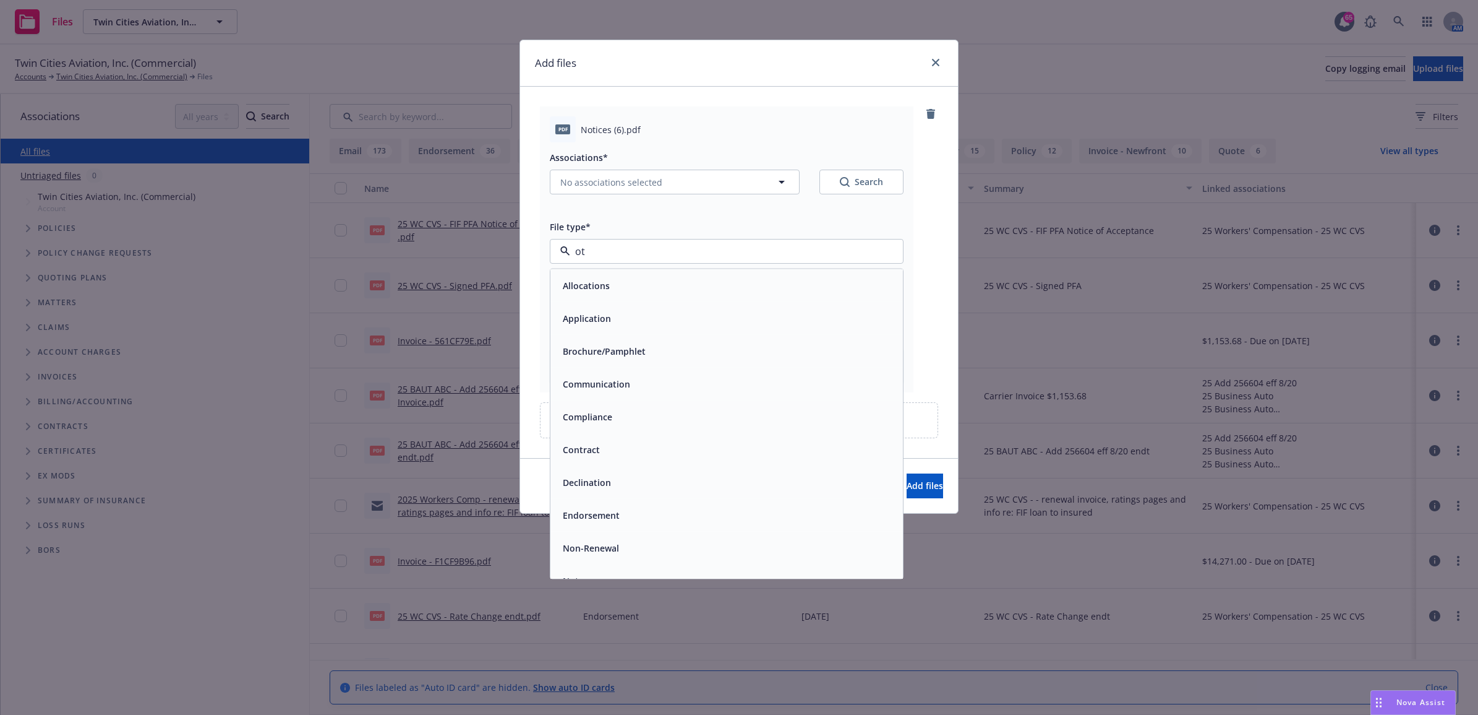
type input "oth"
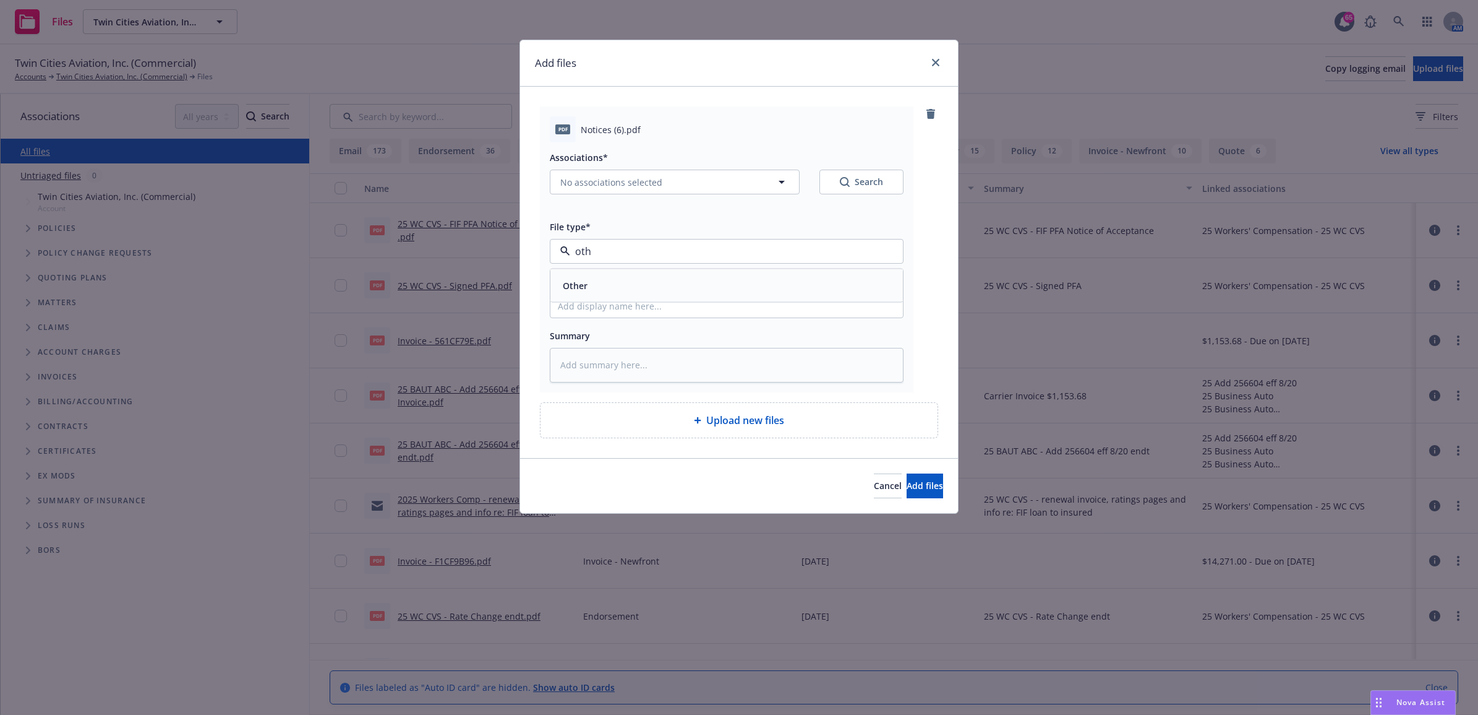
click at [601, 291] on div "Other" at bounding box center [727, 286] width 338 height 18
click at [597, 308] on input "Display name" at bounding box center [727, 306] width 353 height 24
type textarea "x"
type input "2"
type textarea "x"
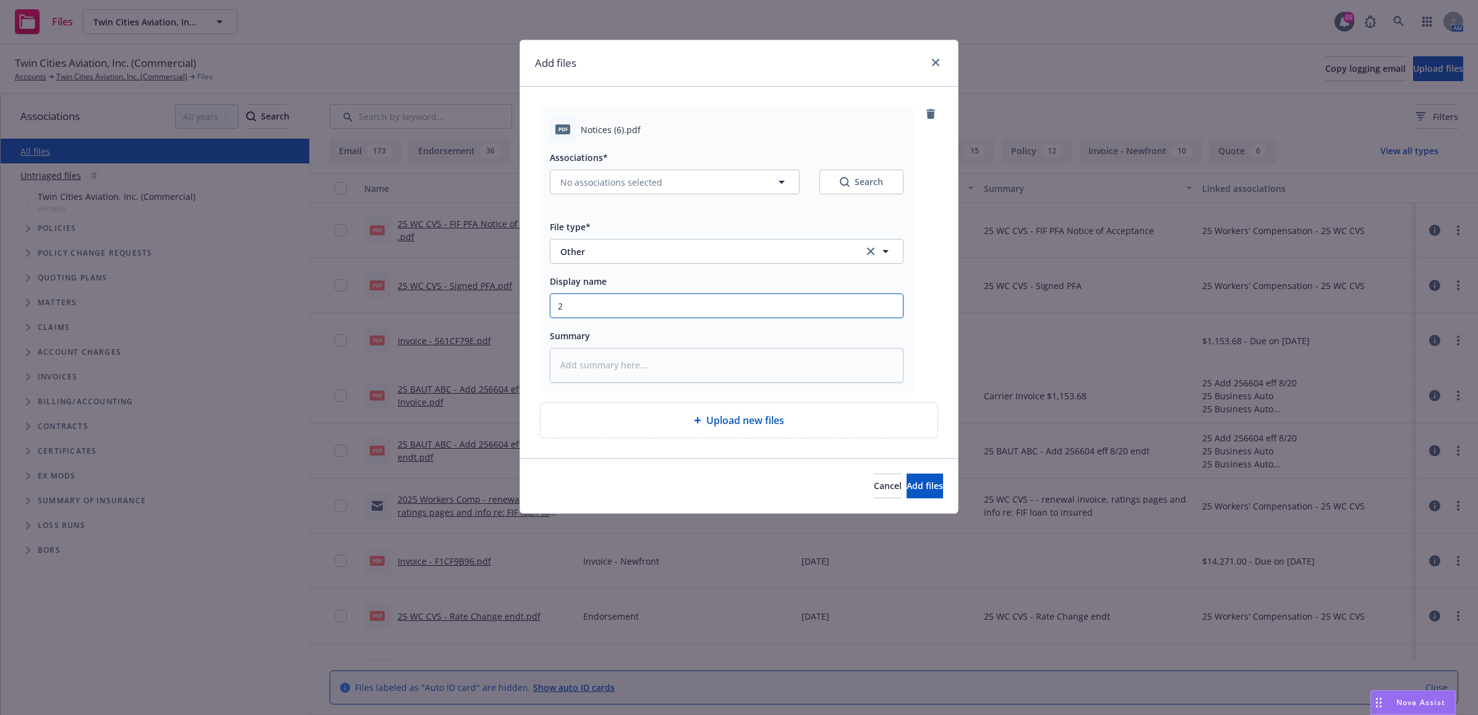
type input "25"
type textarea "x"
type input "25"
type textarea "x"
type input "25 B"
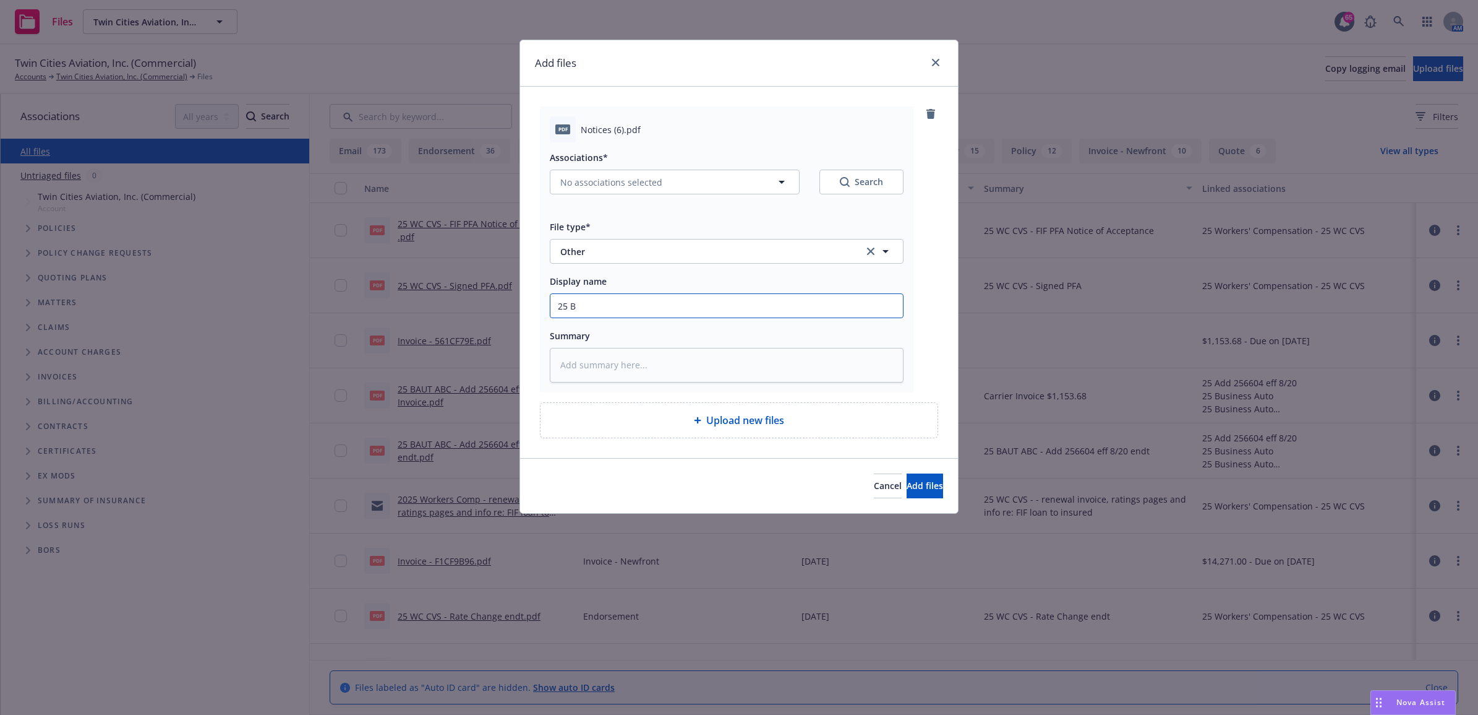
type textarea "x"
type input "25 BA"
type textarea "x"
type input "25 BAU"
type textarea "x"
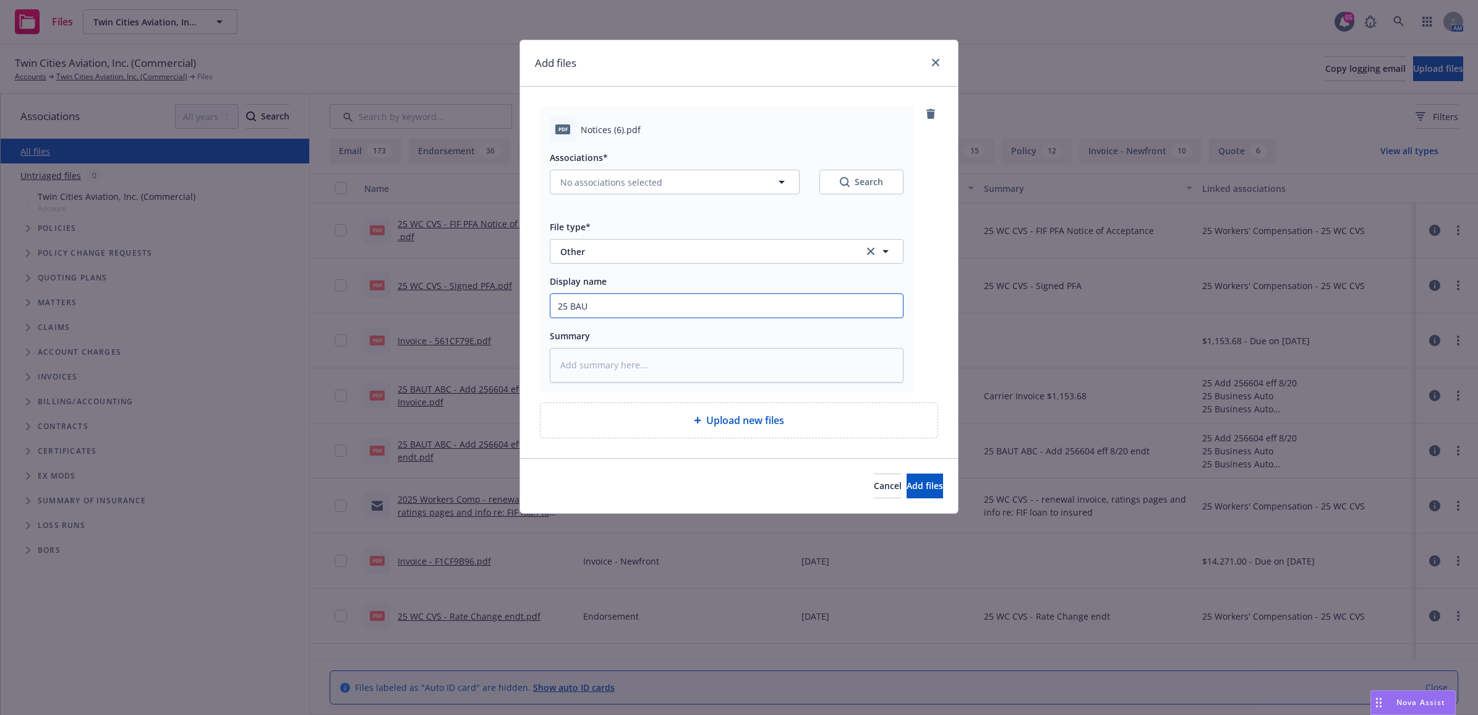
type input "25 BAUT"
type textarea "x"
type input "25 BAUT"
type textarea "x"
type input "25 BAUT S"
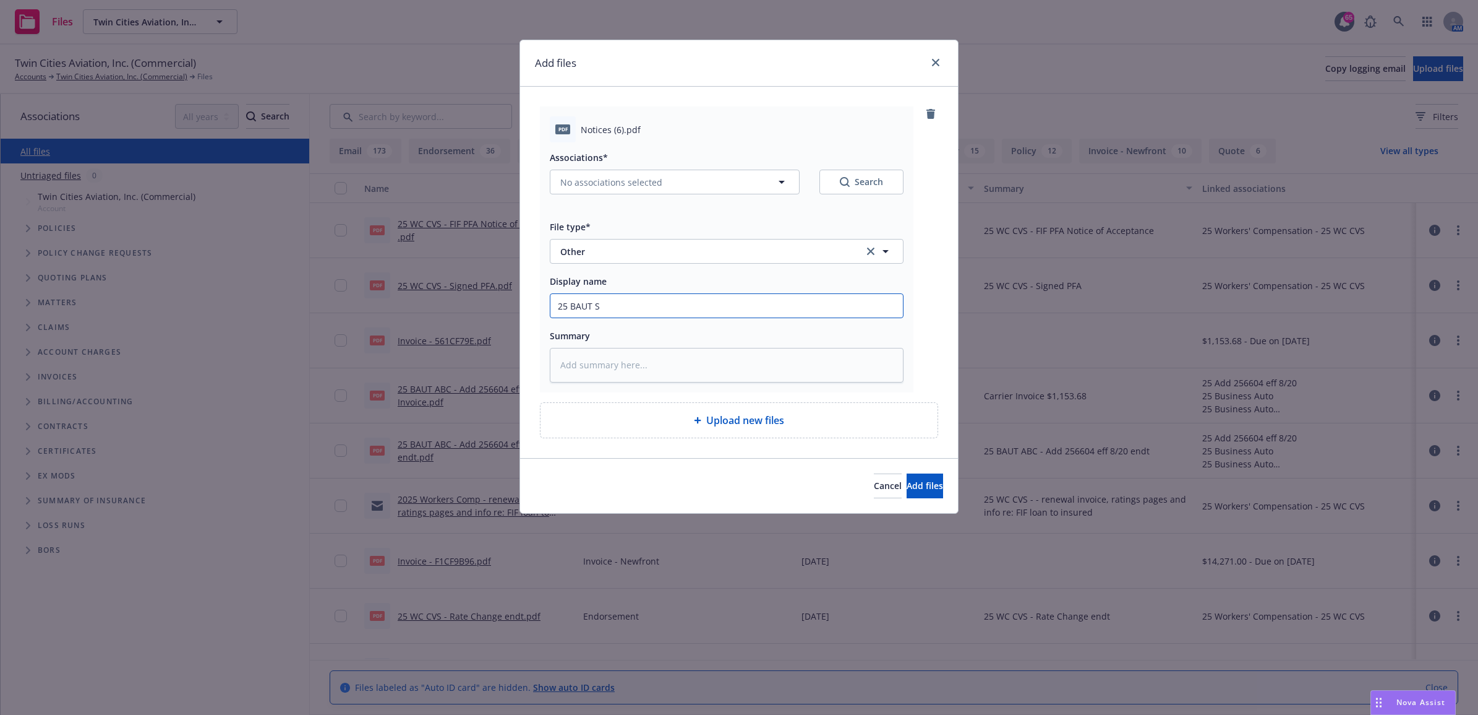
type textarea "x"
type input "25 [PERSON_NAME]"
type textarea "x"
type input "25 BAUT SMP"
click at [680, 189] on button "No associations selected" at bounding box center [675, 182] width 250 height 25
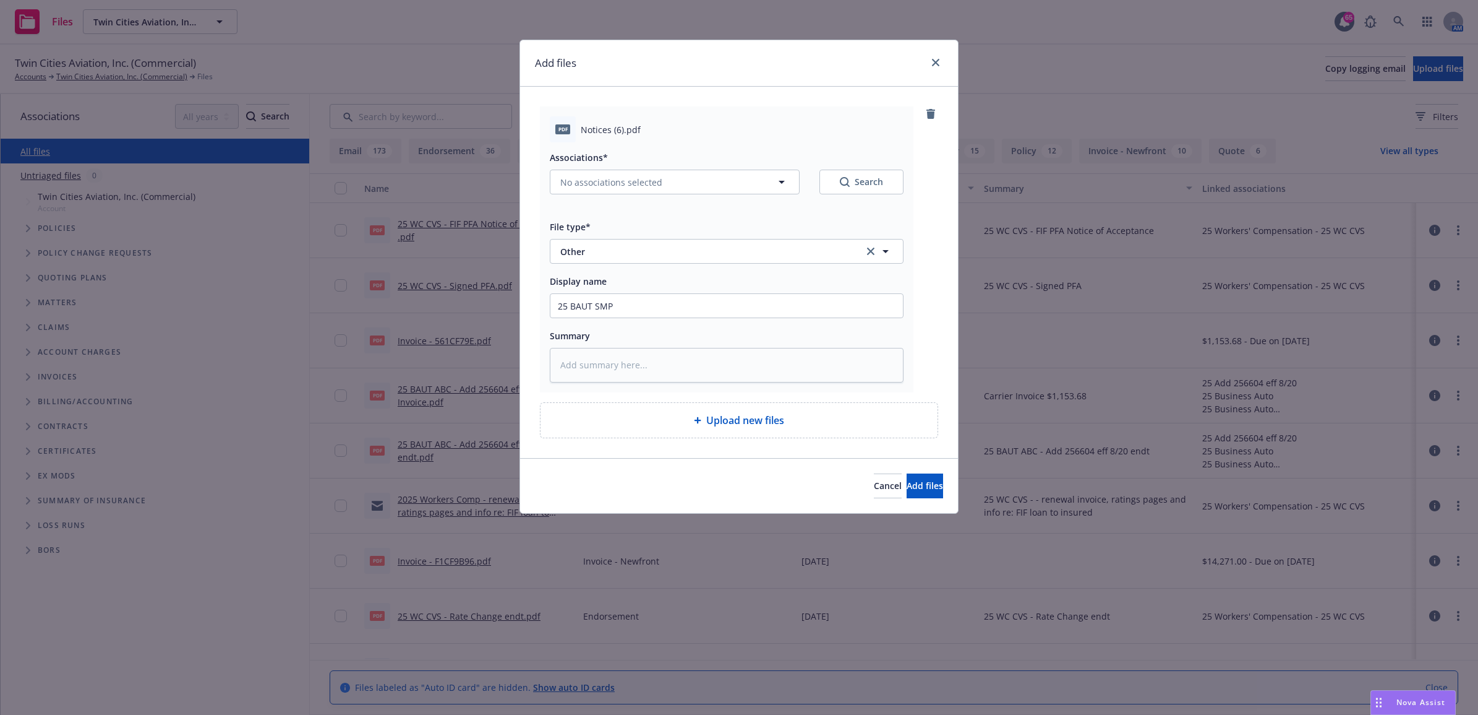
type textarea "x"
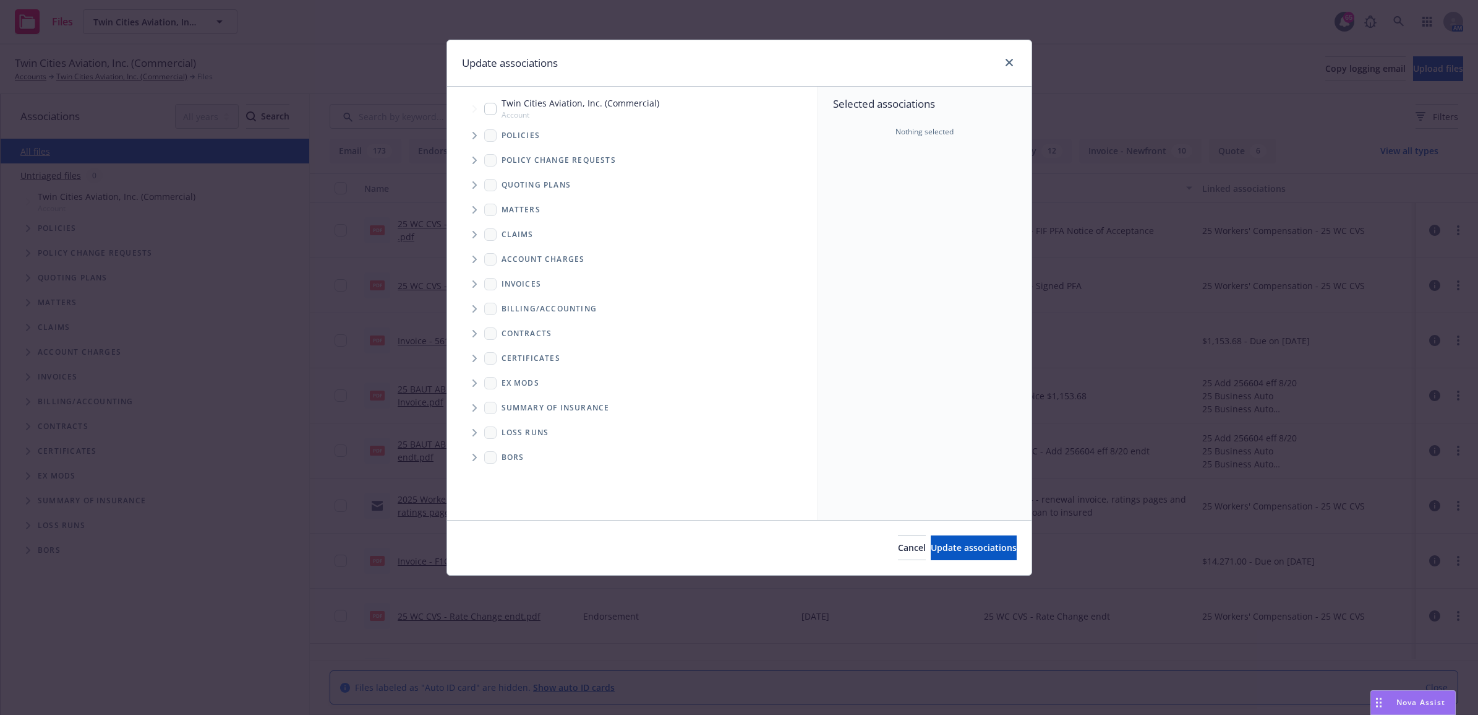
click at [491, 109] on input "Tree Example" at bounding box center [490, 109] width 12 height 12
checkbox input "true"
click at [481, 137] on span "Tree Example" at bounding box center [475, 136] width 20 height 20
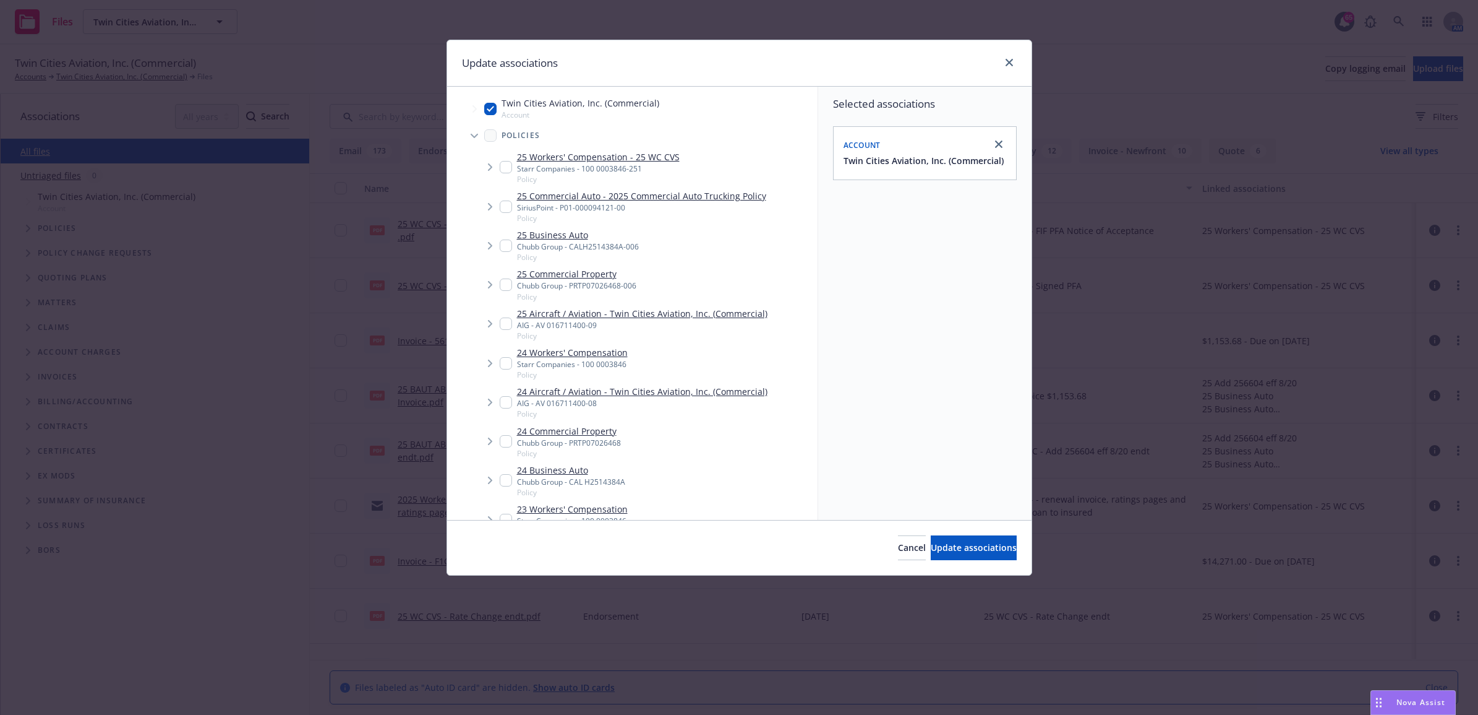
click at [504, 320] on input "Tree Example" at bounding box center [506, 323] width 12 height 12
checkbox input "true"
click at [504, 239] on input "Tree Example" at bounding box center [506, 245] width 12 height 12
checkbox input "true"
click at [510, 283] on input "Tree Example" at bounding box center [506, 284] width 12 height 12
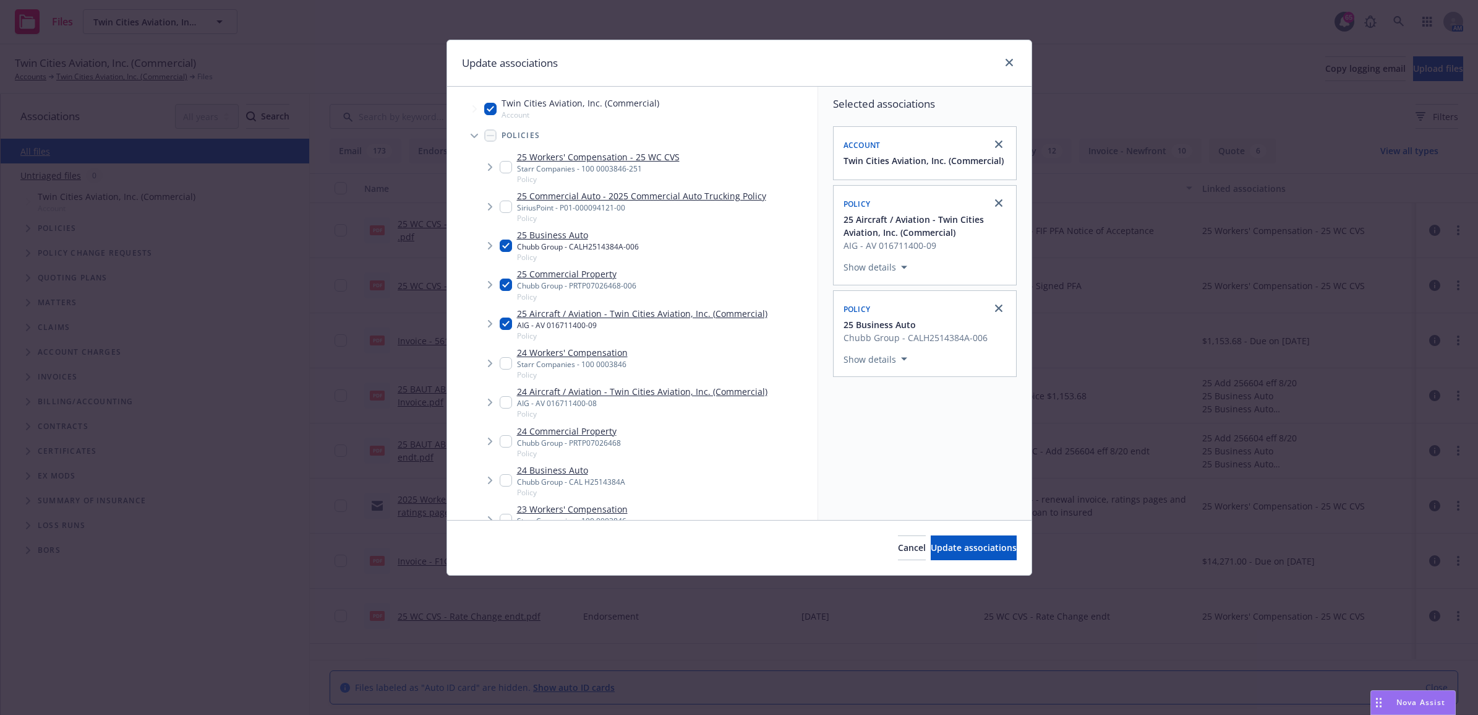
checkbox input "true"
click at [991, 554] on button "Update associations" at bounding box center [974, 547] width 86 height 25
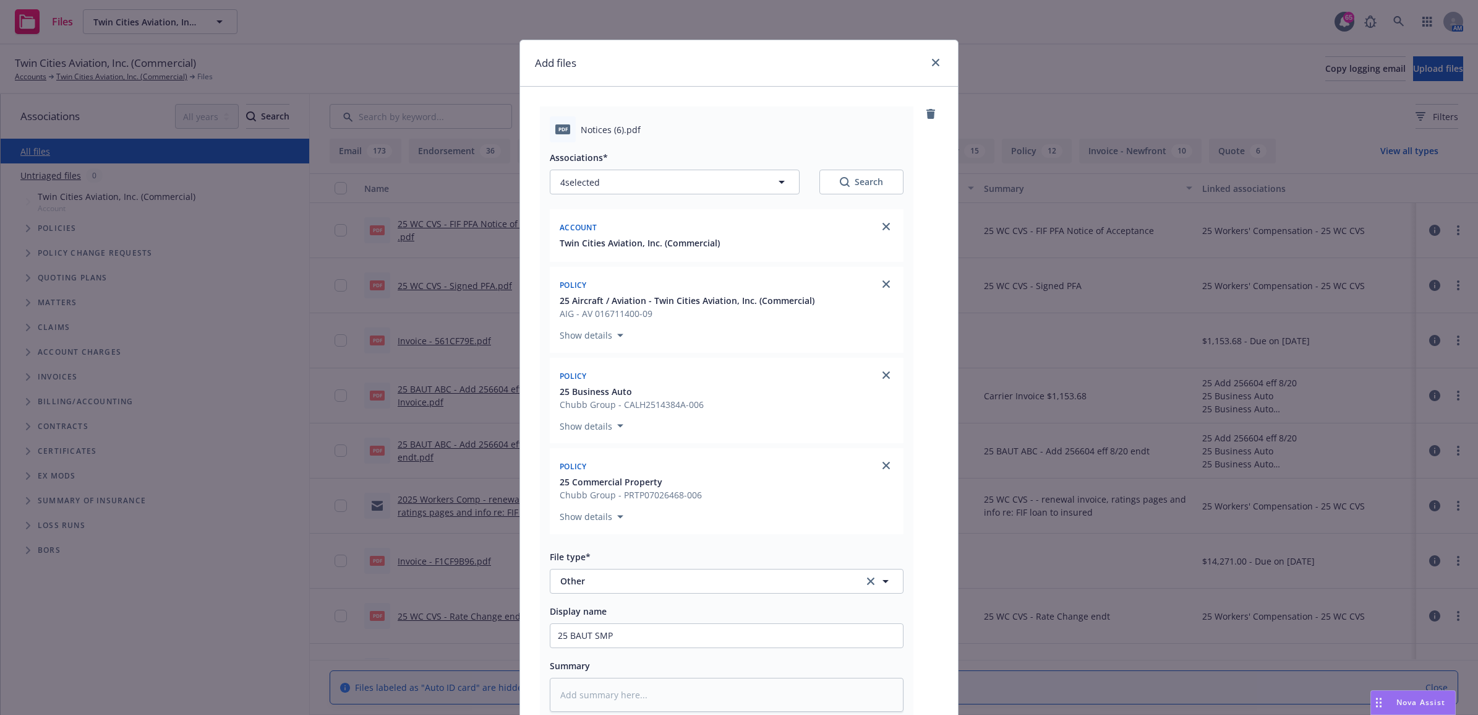
scroll to position [169, 0]
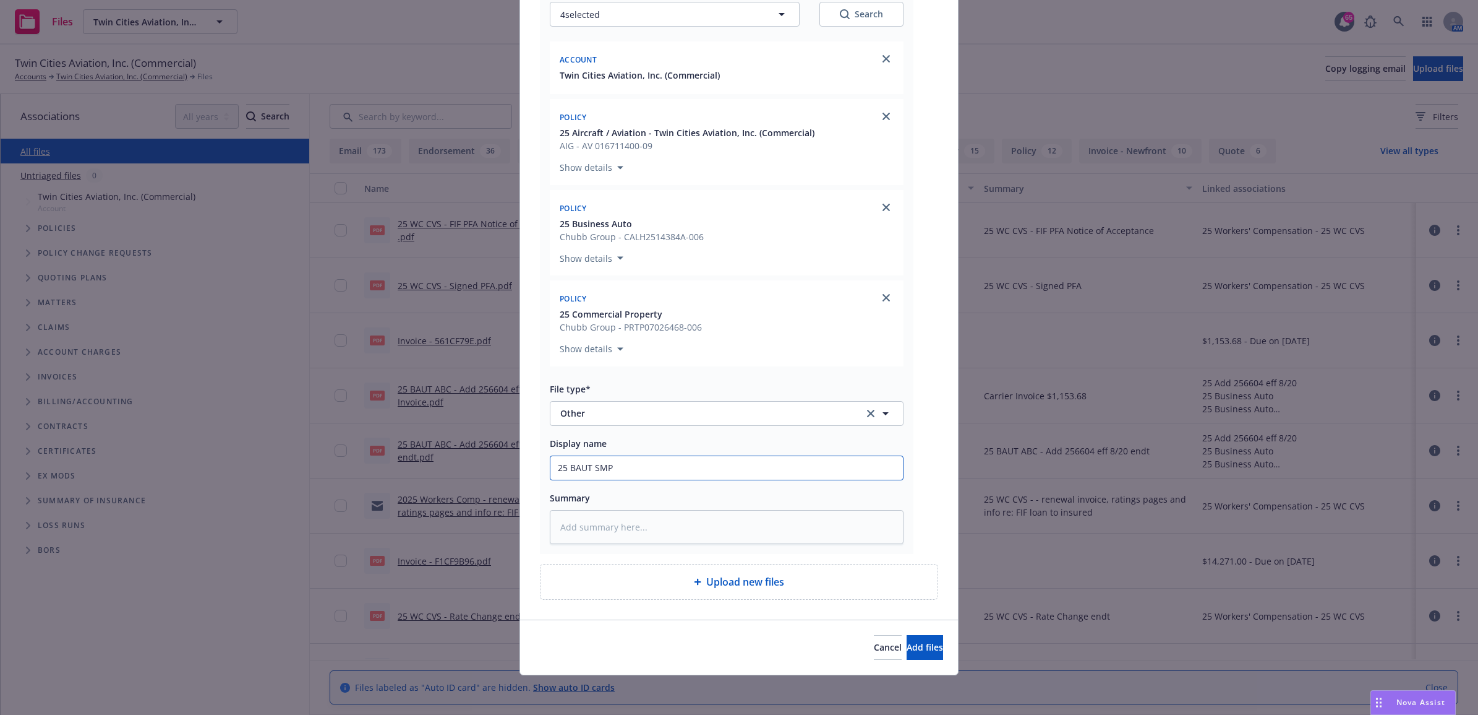
click at [619, 466] on input "25 BAUT SMP" at bounding box center [727, 468] width 353 height 24
type textarea "x"
type input "25 BAUT SMP"
type textarea "x"
type input "25 BAUT SMP A"
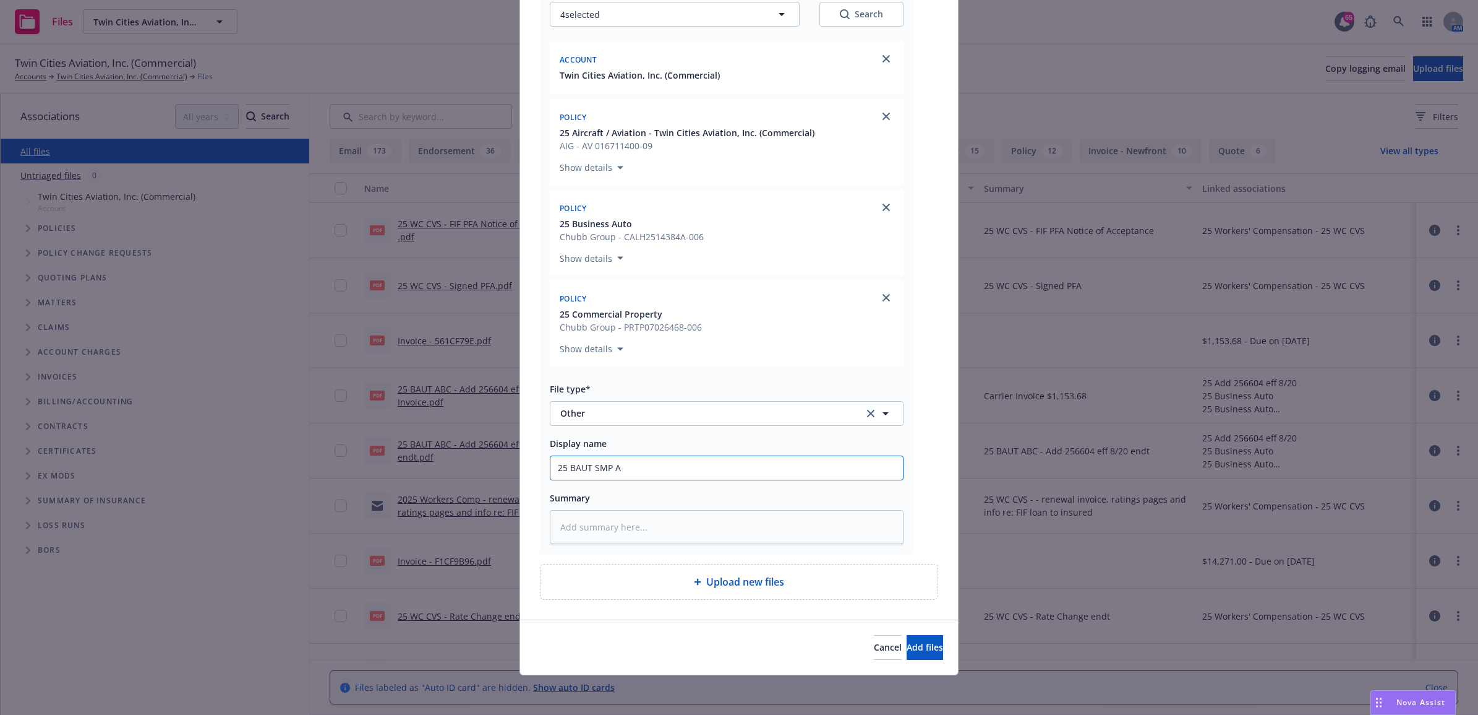
type textarea "x"
type input "25 BAUT SMP AC"
type textarea "x"
type input "25 BAUT SMP AC"
type textarea "x"
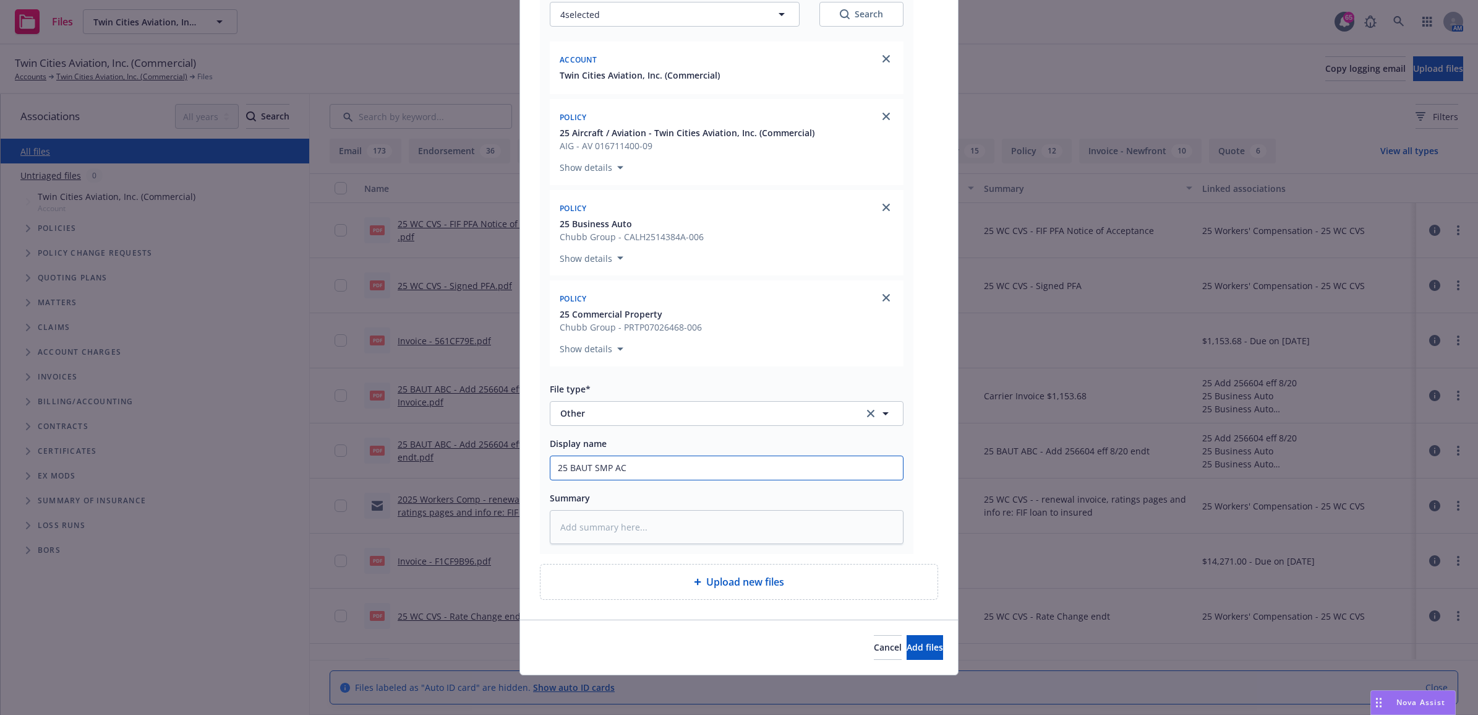
type input "25 BAUT SMP AC _"
type textarea "x"
type input "25 BAUT SMP AC _"
type textarea "x"
type input "25 BAUT SMP AC _"
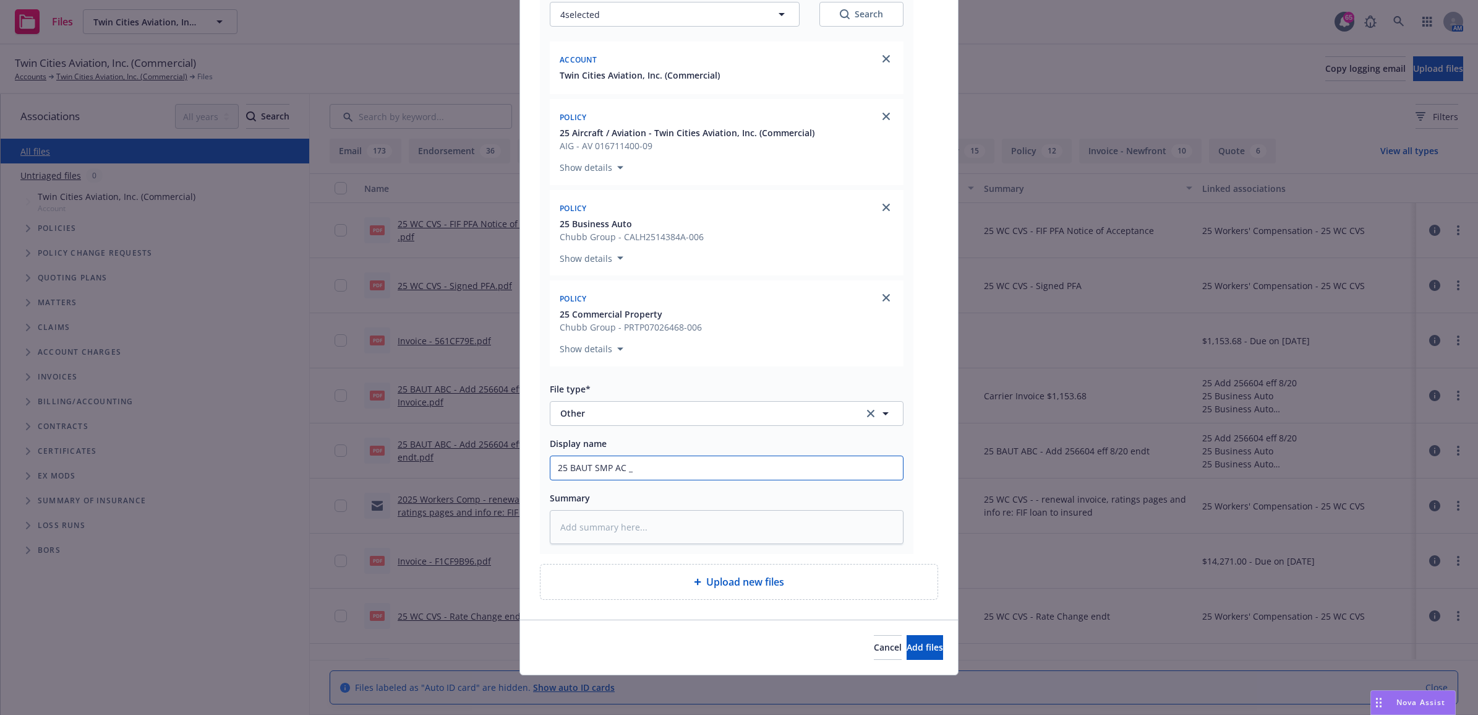
type textarea "x"
type input "25 BAUT SMP AC"
type textarea "x"
type input "25 BAUT SMP AC -"
type textarea "x"
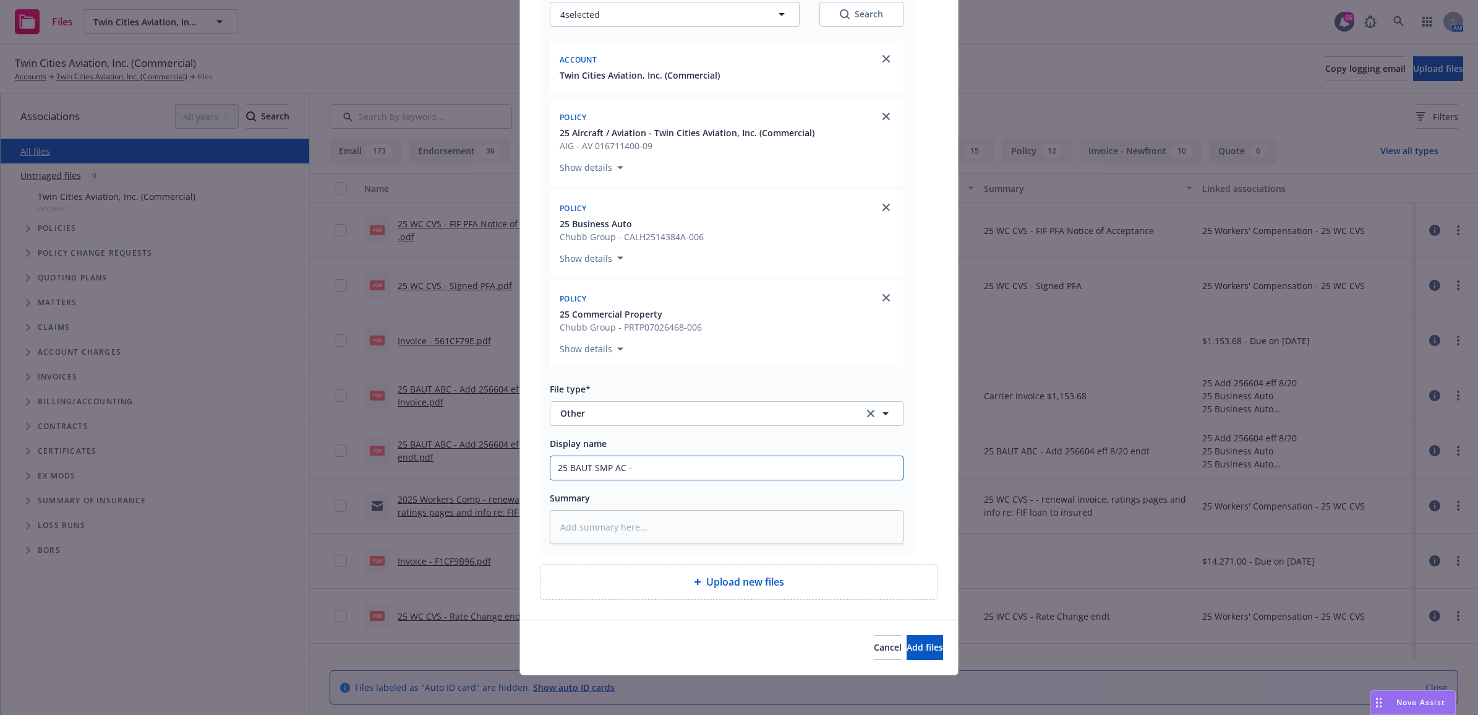
type input "25 BAUT SMP AC -"
click at [620, 465] on input "25 BAUT SMP AC -" at bounding box center [727, 468] width 353 height 24
type textarea "x"
type input "25 BAUT SMP AC -"
type textarea "x"
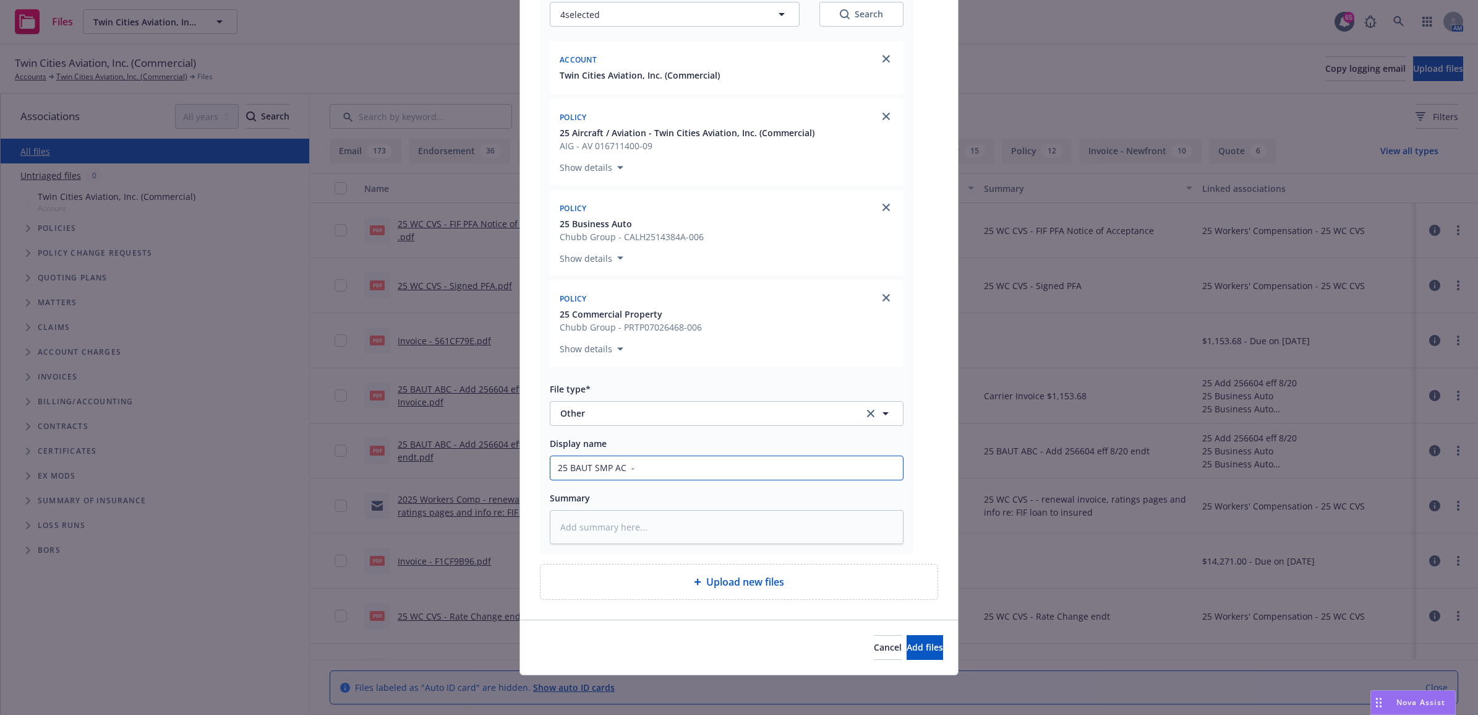
type input "25 BAUT SMP AC A -"
type textarea "x"
type input "25 BAUT SMP AC AB -"
type textarea "x"
type input "25 BAUT SMP AC ABC -"
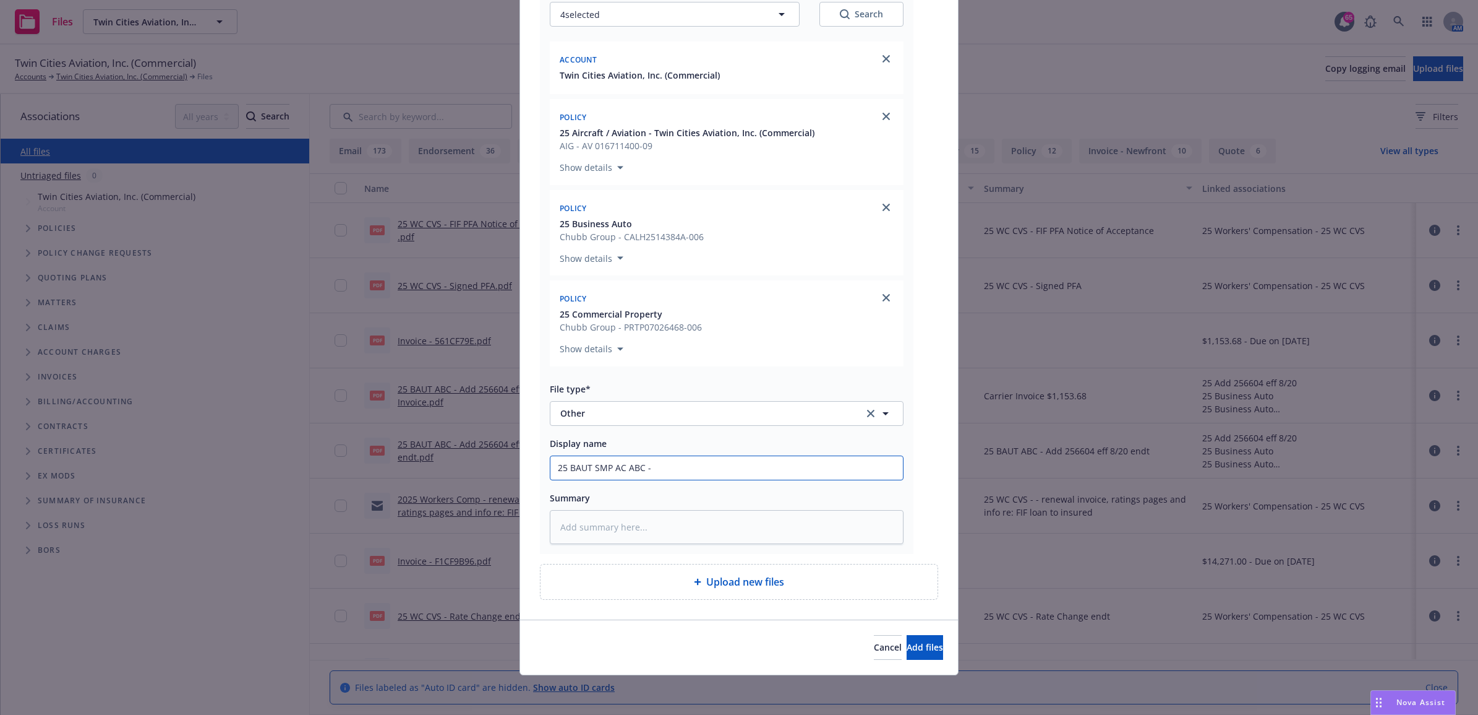
type textarea "x"
type input "25 BAUT SMP AC ABC - F"
type textarea "x"
type input "25 BAUT SMP AC ABC - FI"
type textarea "x"
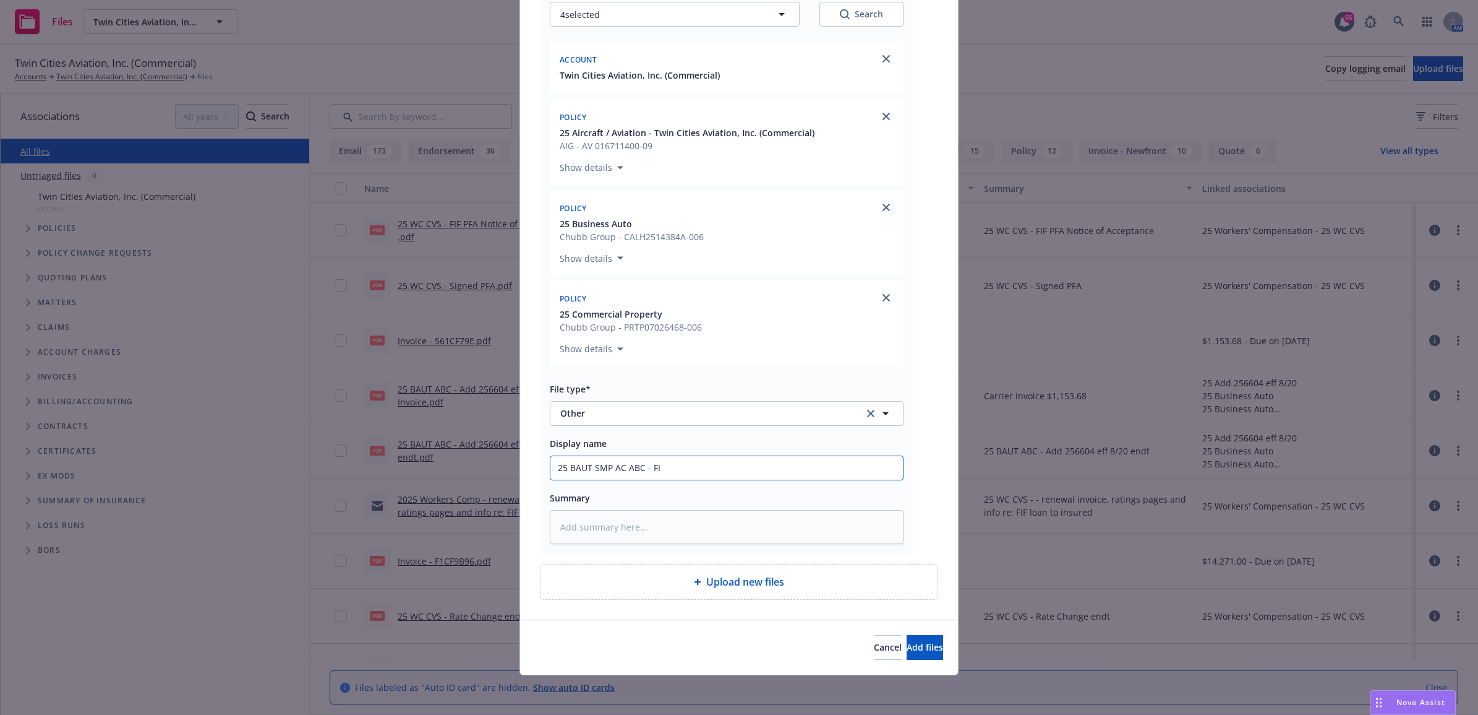
type input "25 BAUT SMP AC ABC - FIF"
type textarea "x"
type input "25 BAUT SMP AC ABC - FIF"
type textarea "x"
type input "25 BAUT SMP AC ABC - FIF N"
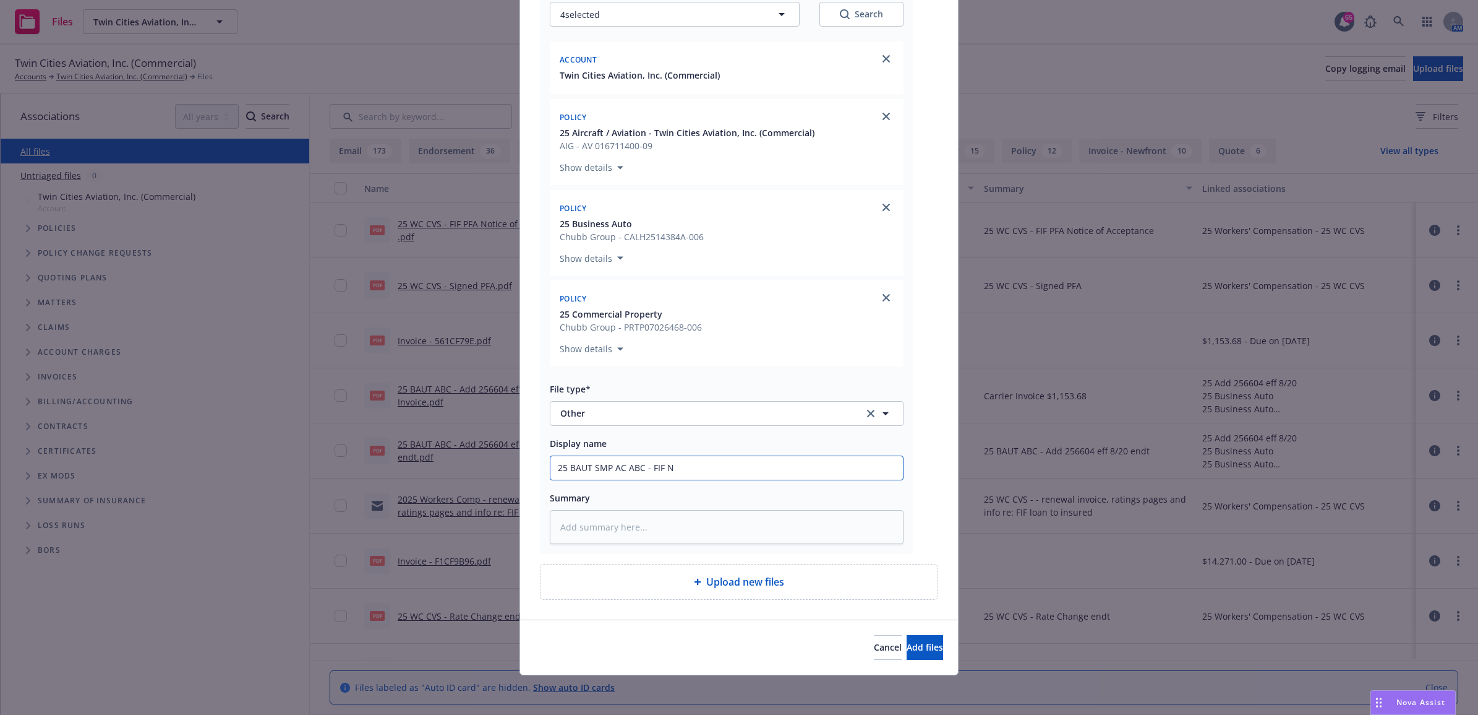
type textarea "x"
type input "25 BAUT SMP AC ABC - FIF No"
type textarea "x"
type input "25 BAUT SMP AC ABC - FIF Not"
type textarea "x"
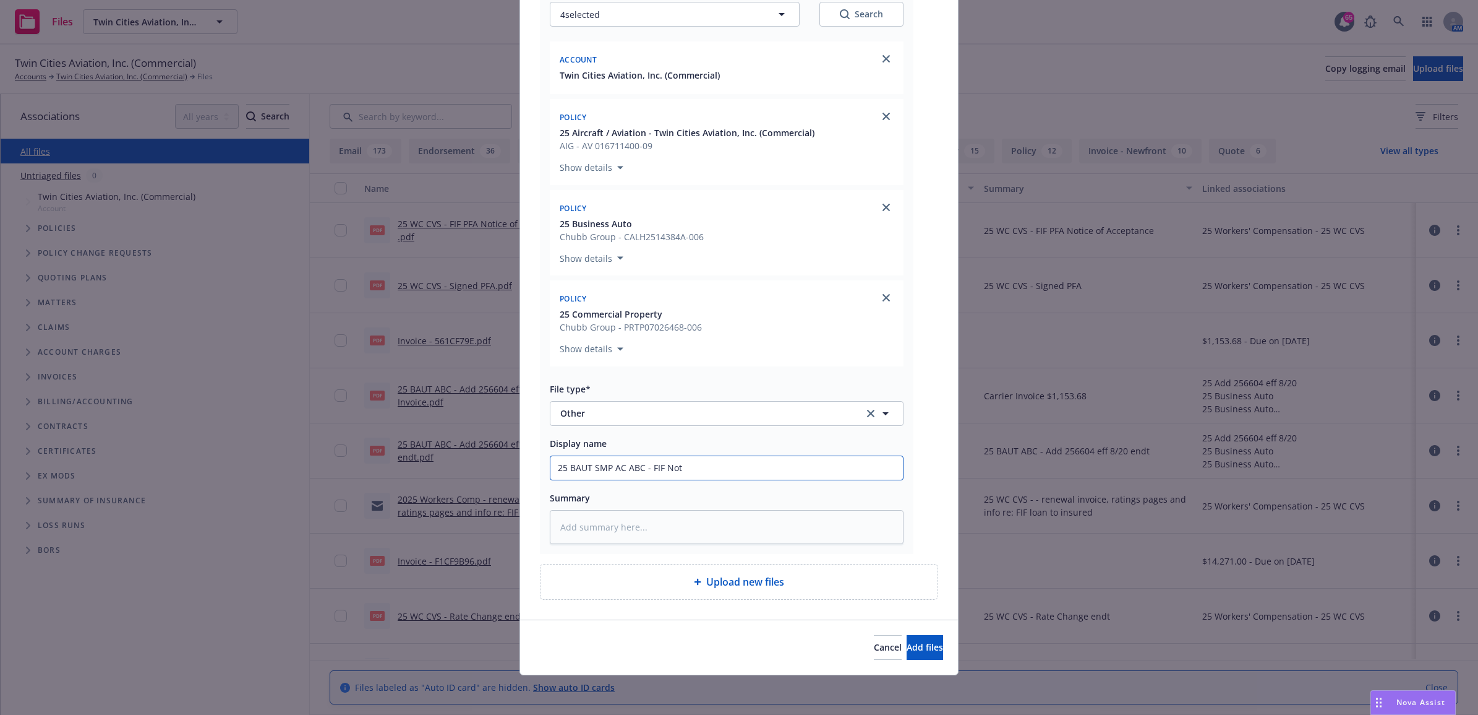
type input "25 BAUT SMP AC ABC - FIF Noti"
type textarea "x"
type input "25 BAUT SMP AC ABC - FIF Notic"
type textarea "x"
type input "25 BAUT SMP AC ABC - FIF Notice"
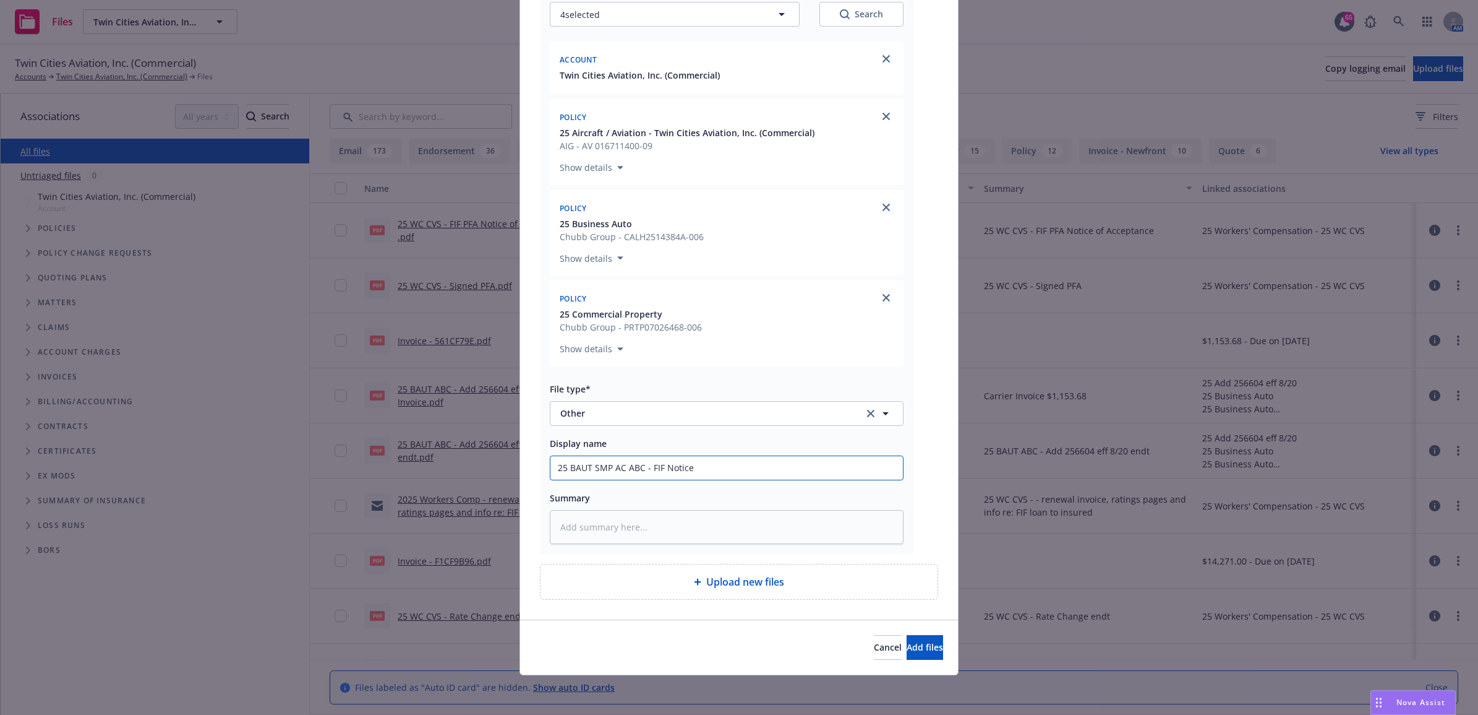
type textarea "x"
type input "25 BAUT SMP AC ABC - FIF Notice"
type textarea "x"
type input "25 BAUT SMP AC ABC - FIF Notice o"
type textarea "x"
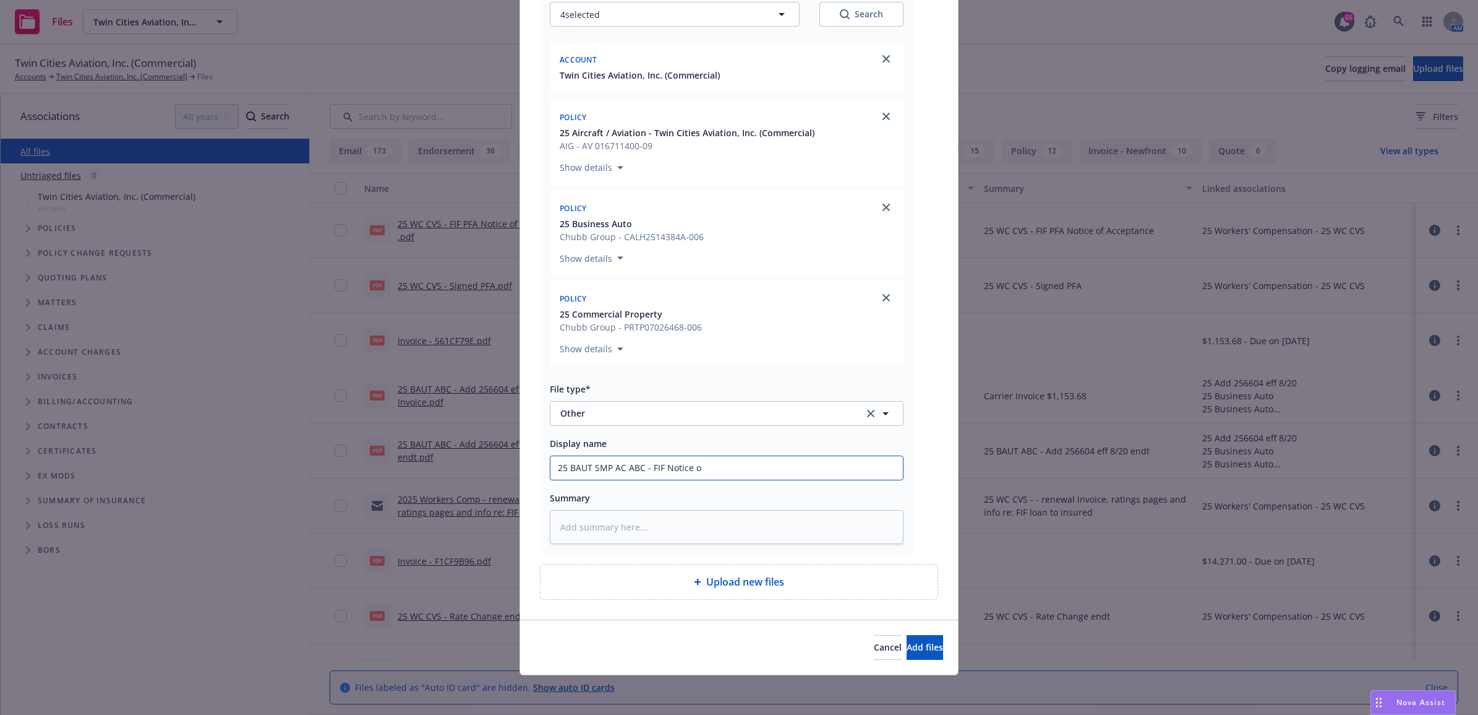
type input "25 BAUT SMP AC ABC - FIF Notice of"
type textarea "x"
type input "25 BAUT SMP AC ABC - FIF Notice of"
type textarea "x"
type input "25 BAUT SMP AC ABC - FIF Notice of A"
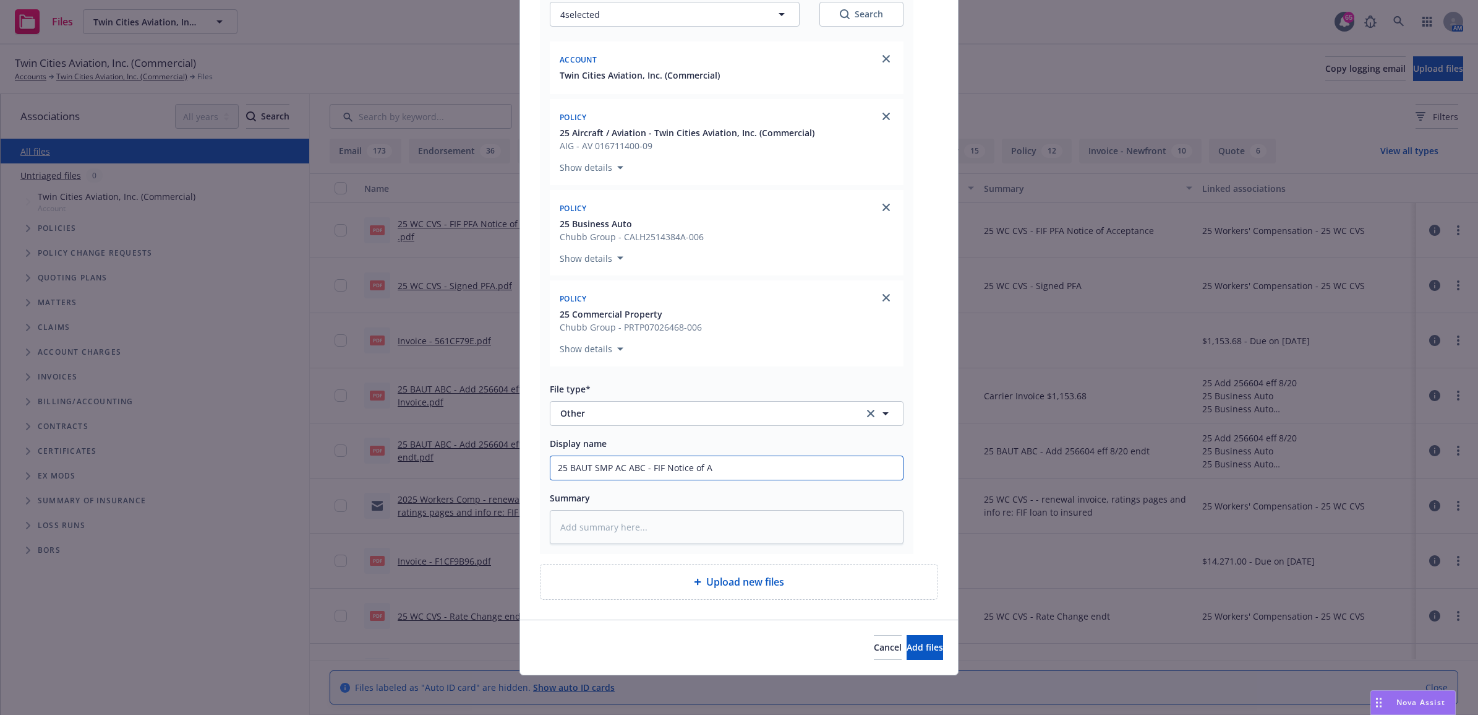
type textarea "x"
type input "25 BAUT SMP AC ABC - FIF Notice of Ac"
type textarea "x"
type input "25 BAUT SMP AC ABC - FIF Notice of Acc"
type textarea "x"
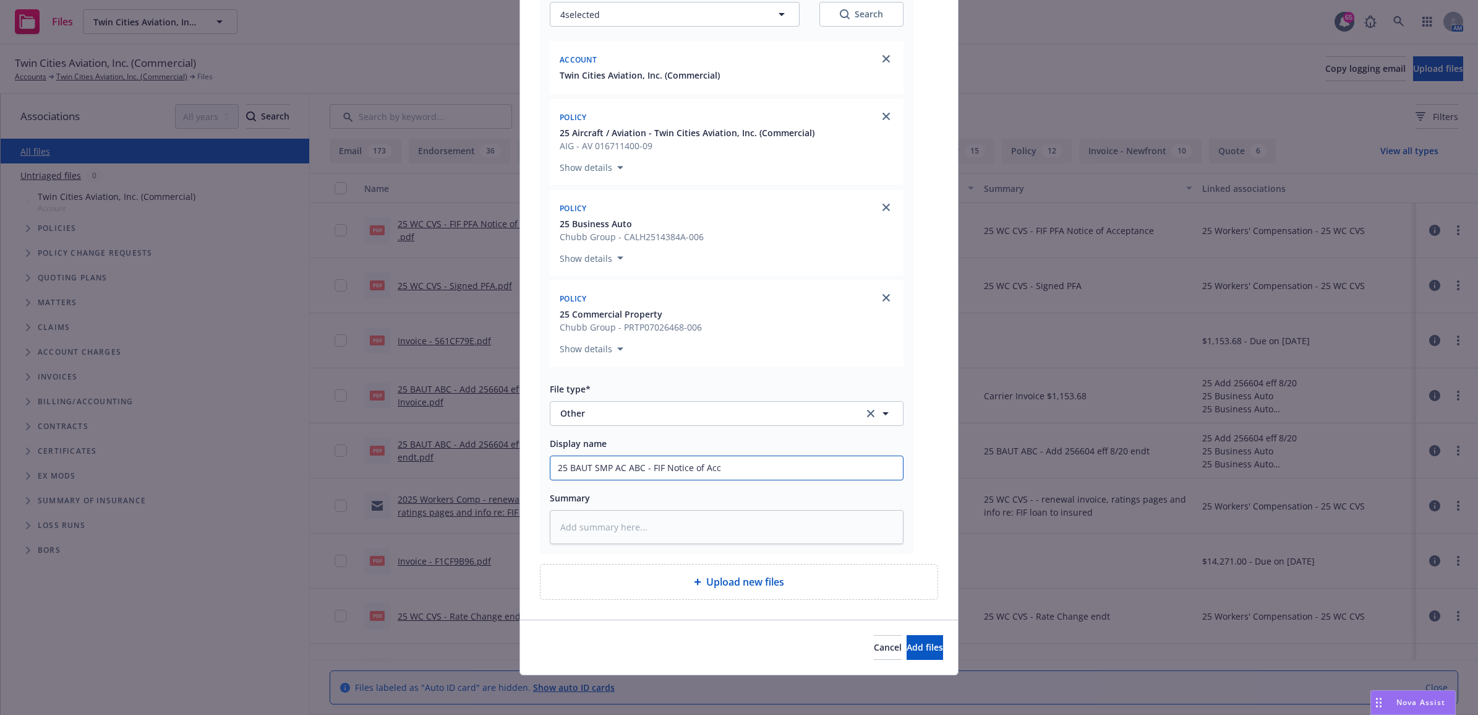
type input "25 BAUT SMP AC ABC - FIF Notice of Acce"
type textarea "x"
type input "25 BAUT SMP AC ABC - FIF Notice of Accep"
type textarea "x"
type input "25 BAUT SMP AC ABC - FIF Notice of Accept"
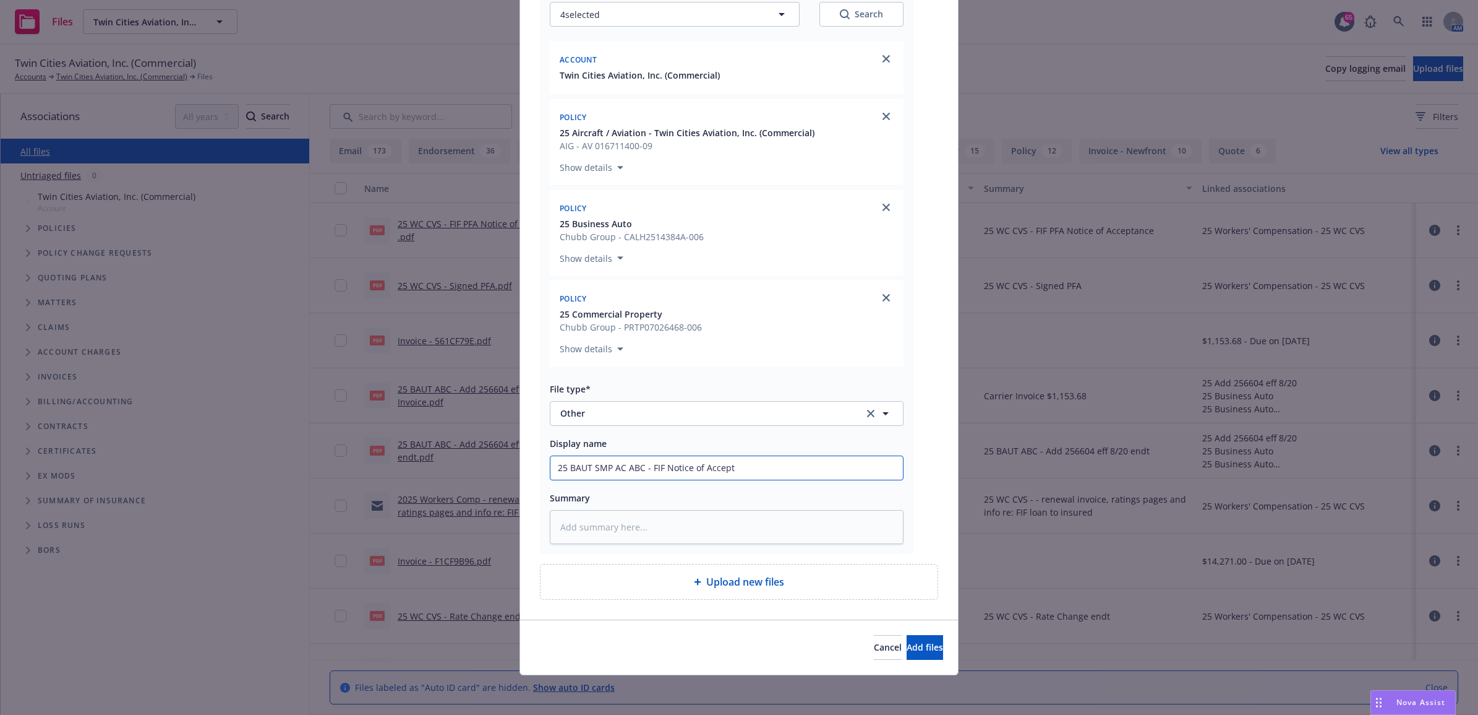
type textarea "x"
type input "25 BAUT SMP AC ABC - FIF Notice of Acceptn"
type textarea "x"
type input "25 BAUT SMP AC ABC - FIF Notice of Acceptna"
type textarea "x"
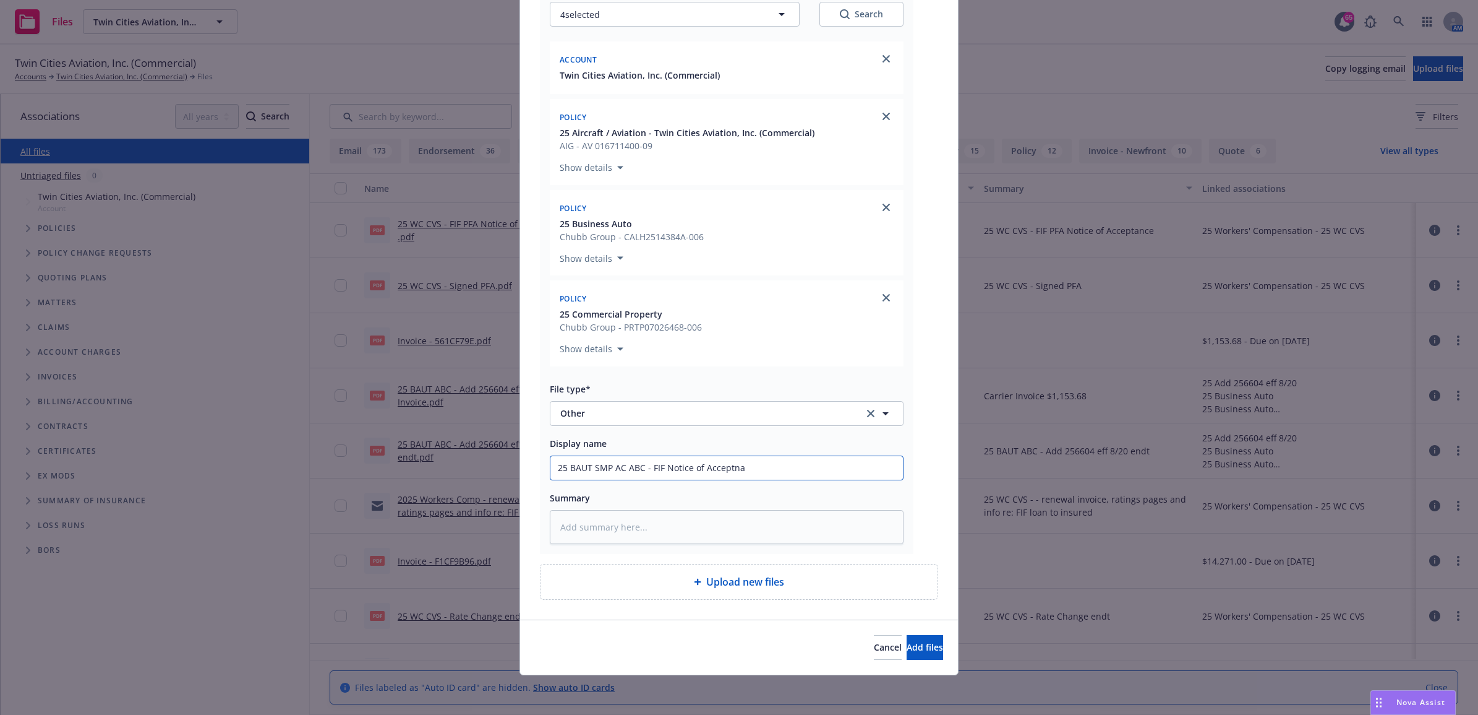
type input "25 BAUT SMP AC ABC - FIF Notice of Acceptn"
type textarea "x"
type input "25 BAUT SMP AC ABC - FIF Notice of Accept"
type textarea "x"
type input "25 BAUT SMP AC ABC - FIF Notice of Accepta"
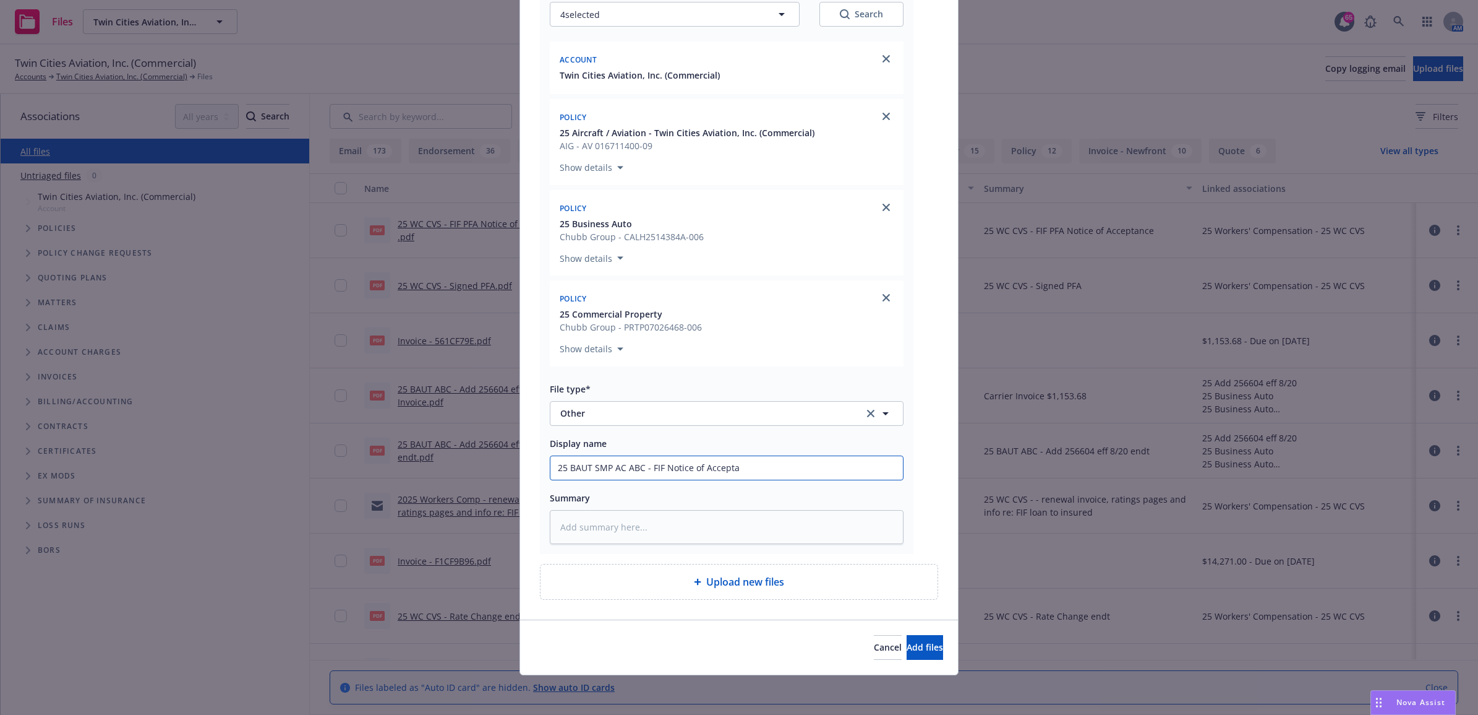
type textarea "x"
type input "25 BAUT SMP AC ABC - FIF Notice of Acceptan"
type textarea "x"
type input "25 BAUT SMP AC ABC - FIF Notice of Acceptanc"
type textarea "x"
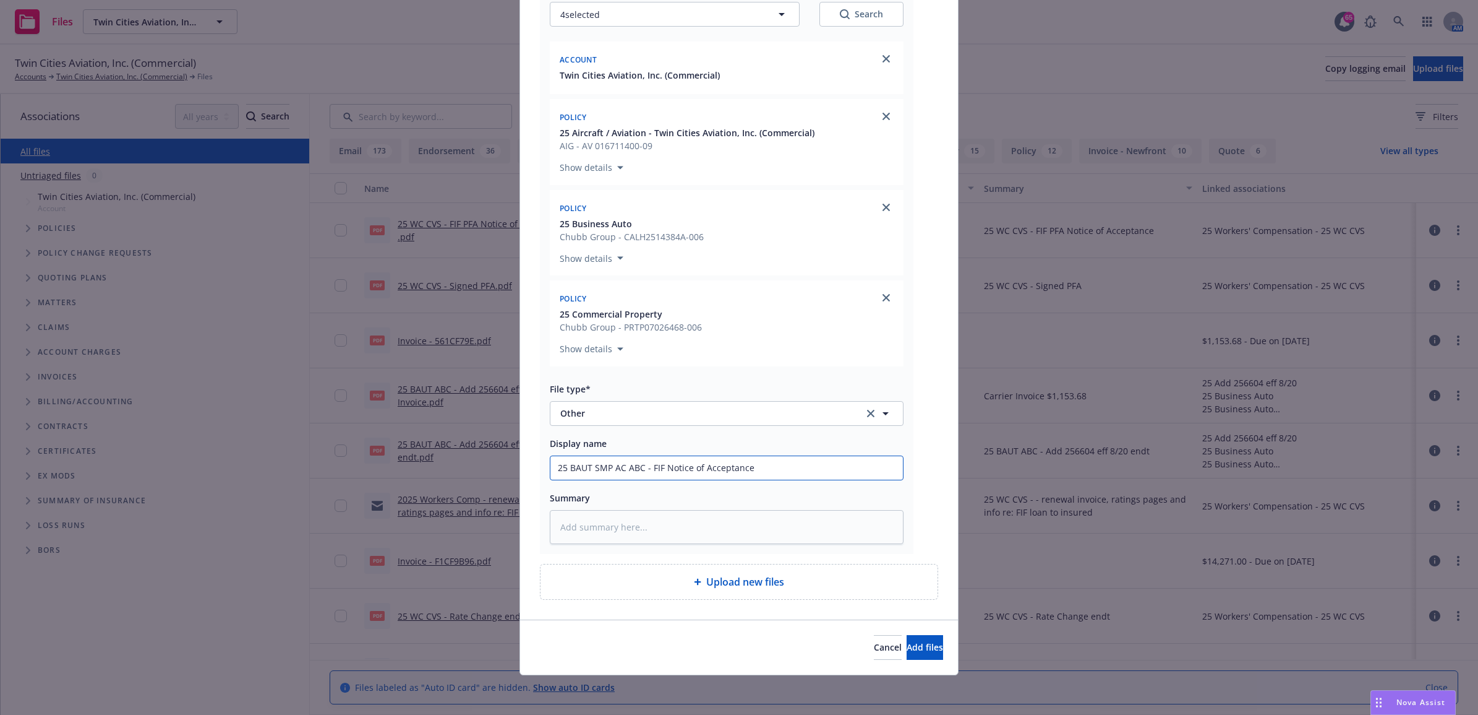
drag, startPoint x: 749, startPoint y: 471, endPoint x: 521, endPoint y: 474, distance: 227.7
click at [521, 474] on div "pdf Notices (6).pdf Associations* 4 selected Search Account Twin Cities Aviatio…" at bounding box center [739, 269] width 438 height 700
type input "25 BAUT SMP AC ABC - FIF Notice of Acceptance"
paste textarea "25 BAUT SMP AC ABC - FIF Notice of Acceptance"
type textarea "x"
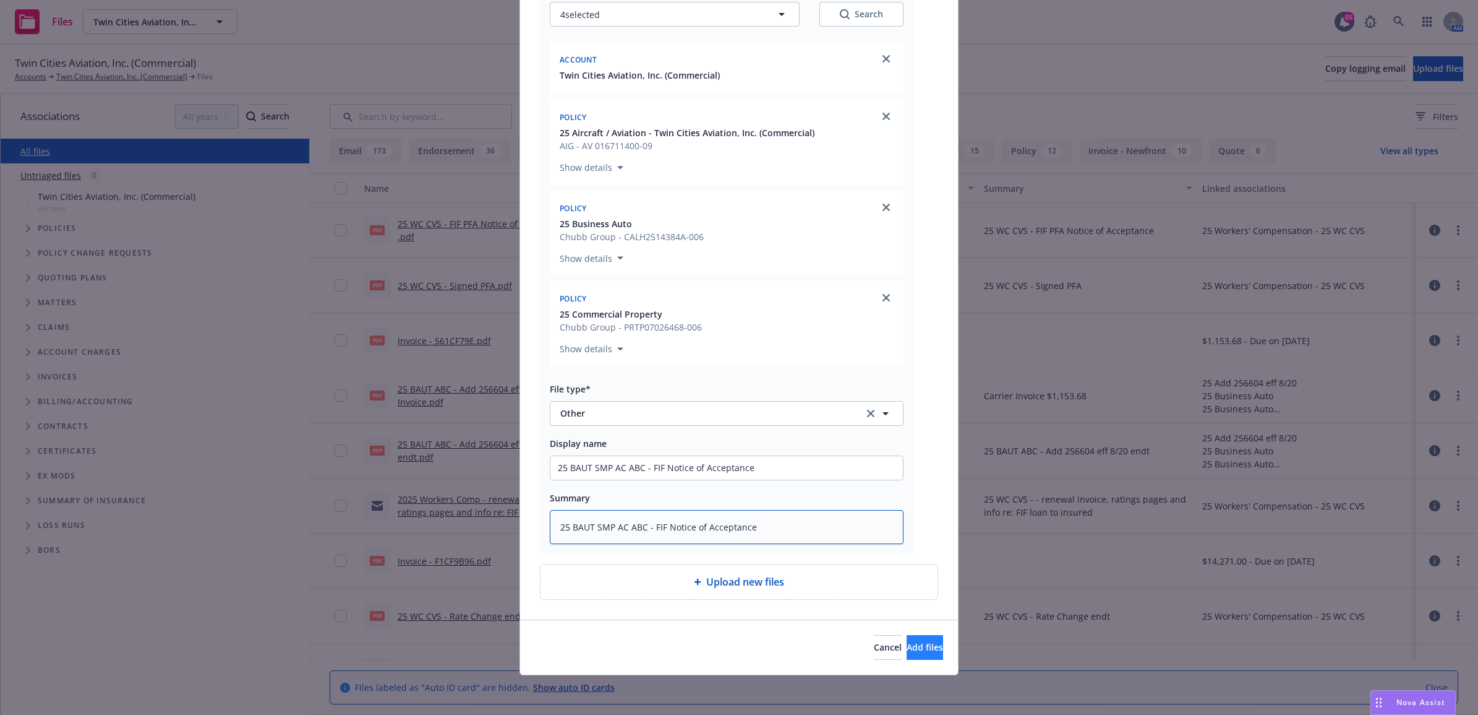
type textarea "25 BAUT SMP AC ABC - FIF Notice of Acceptance"
click at [908, 648] on span "Add files" at bounding box center [925, 647] width 36 height 12
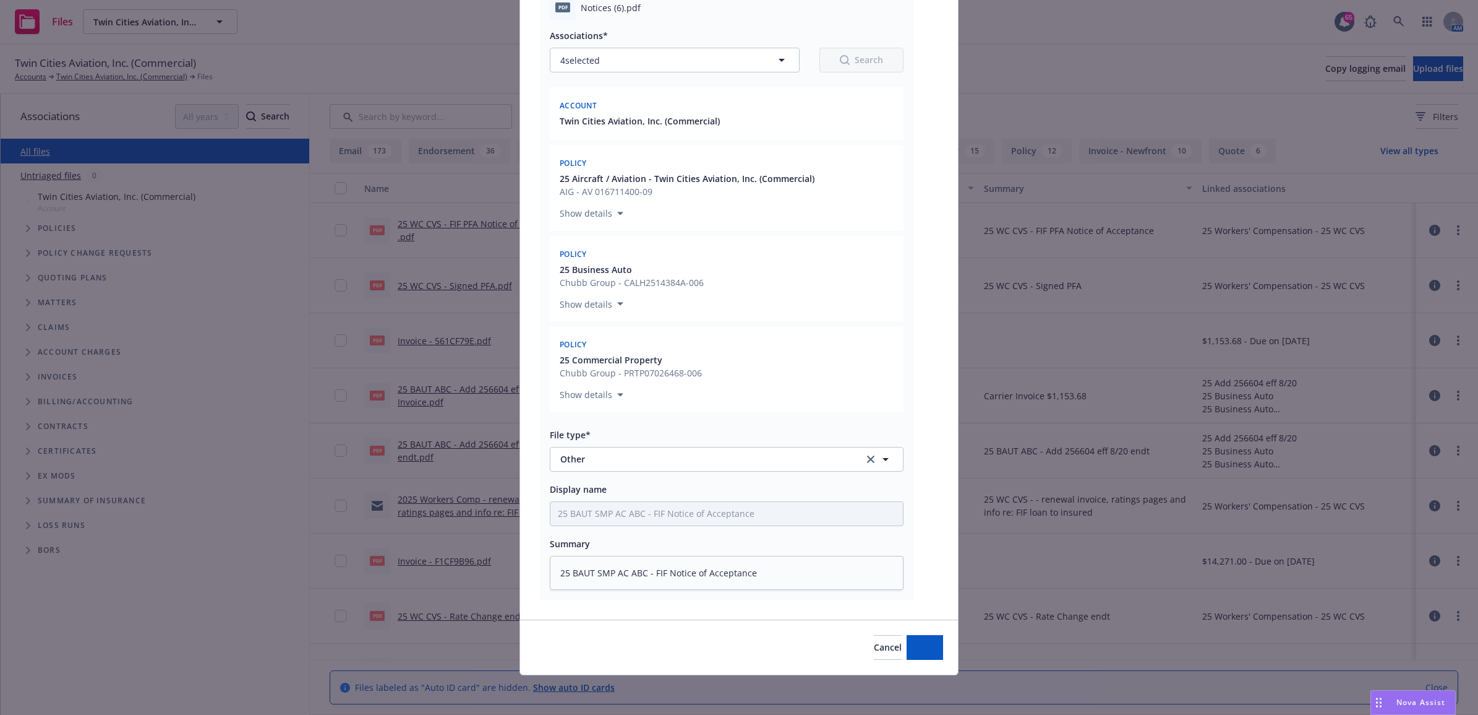
scroll to position [122, 0]
type textarea "x"
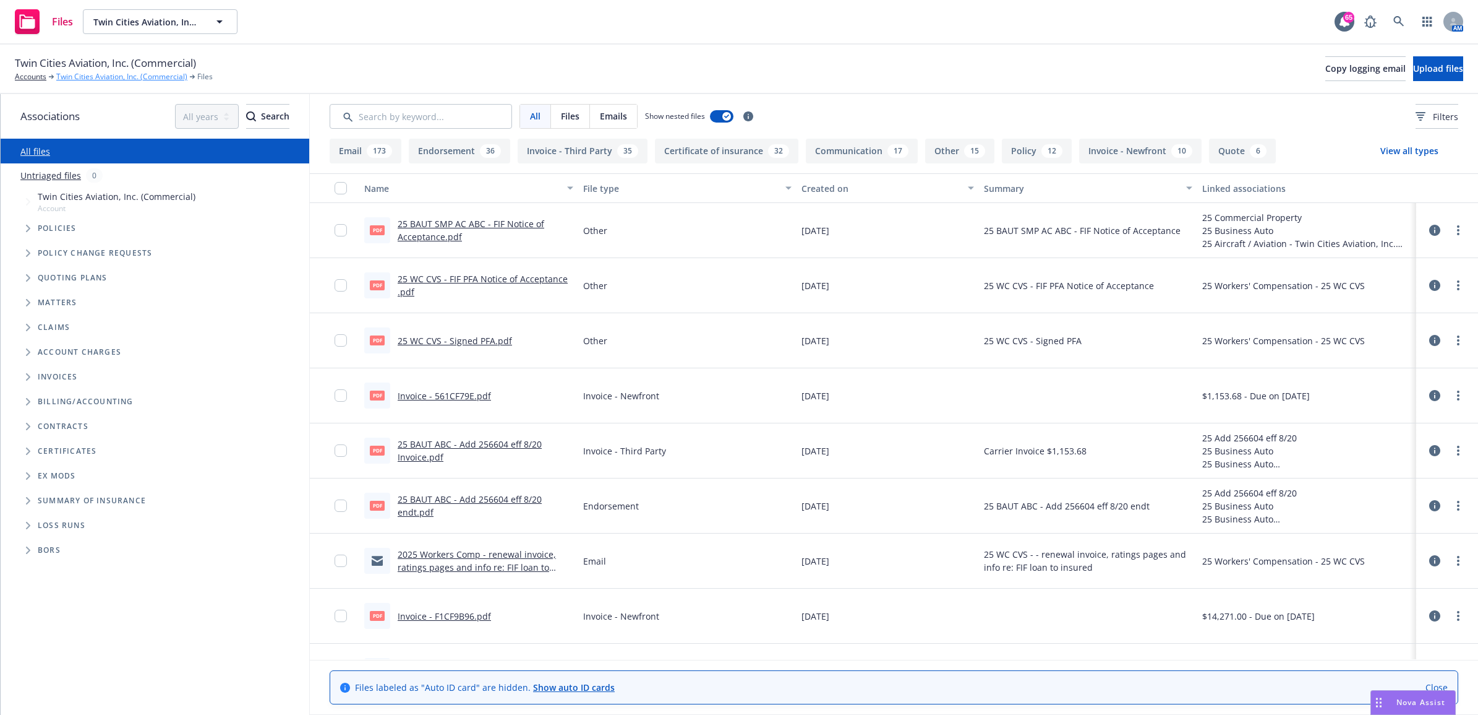
click at [150, 79] on link "Twin Cities Aviation, Inc. (Commercial)" at bounding box center [121, 76] width 131 height 11
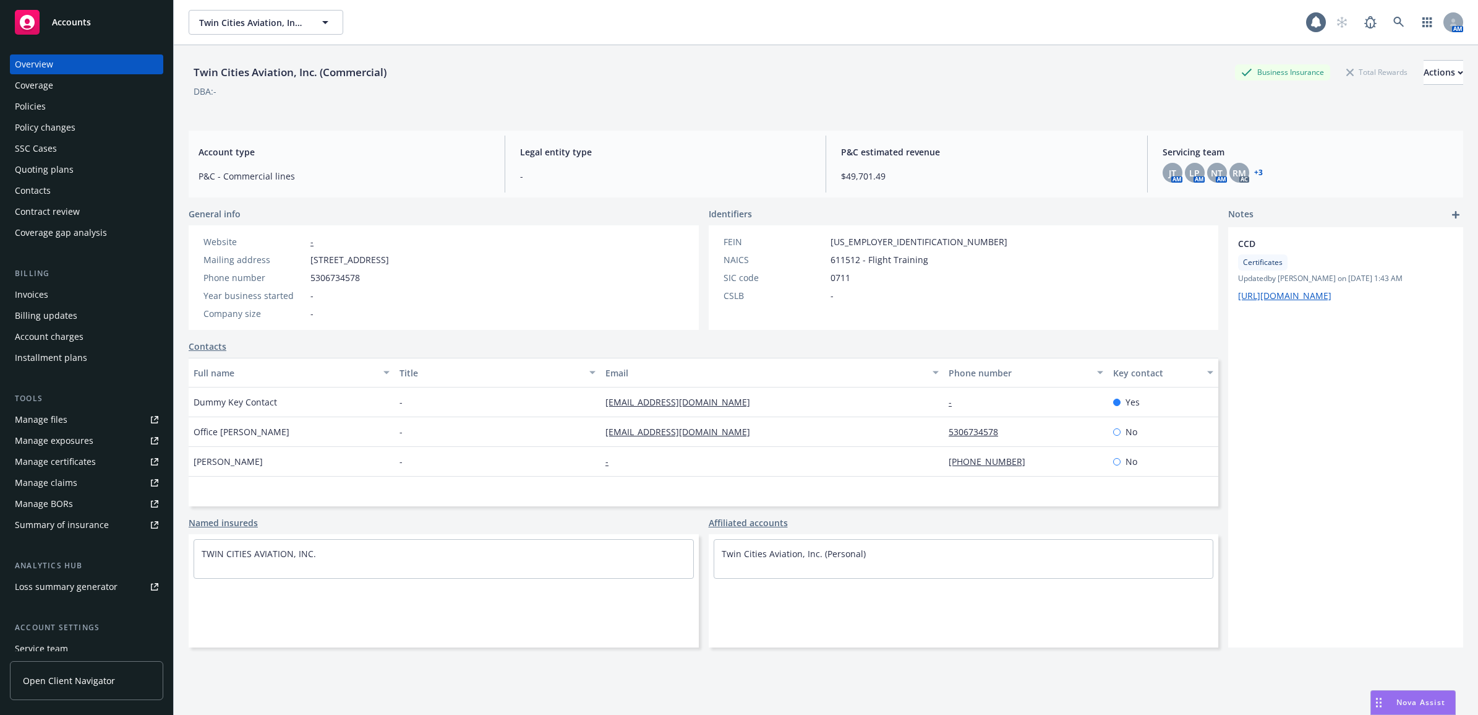
click at [56, 109] on div "Policies" at bounding box center [87, 107] width 144 height 20
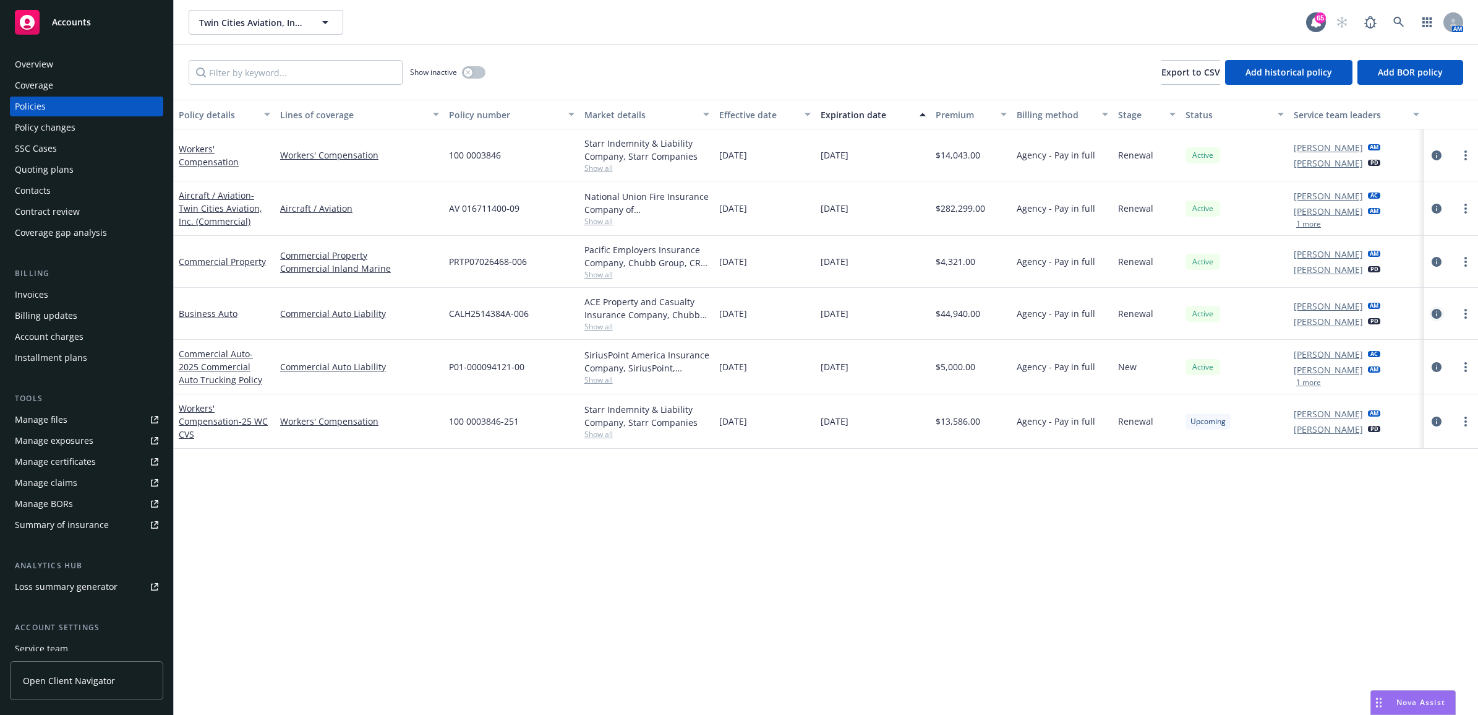
click at [1435, 309] on icon "circleInformation" at bounding box center [1437, 314] width 10 height 10
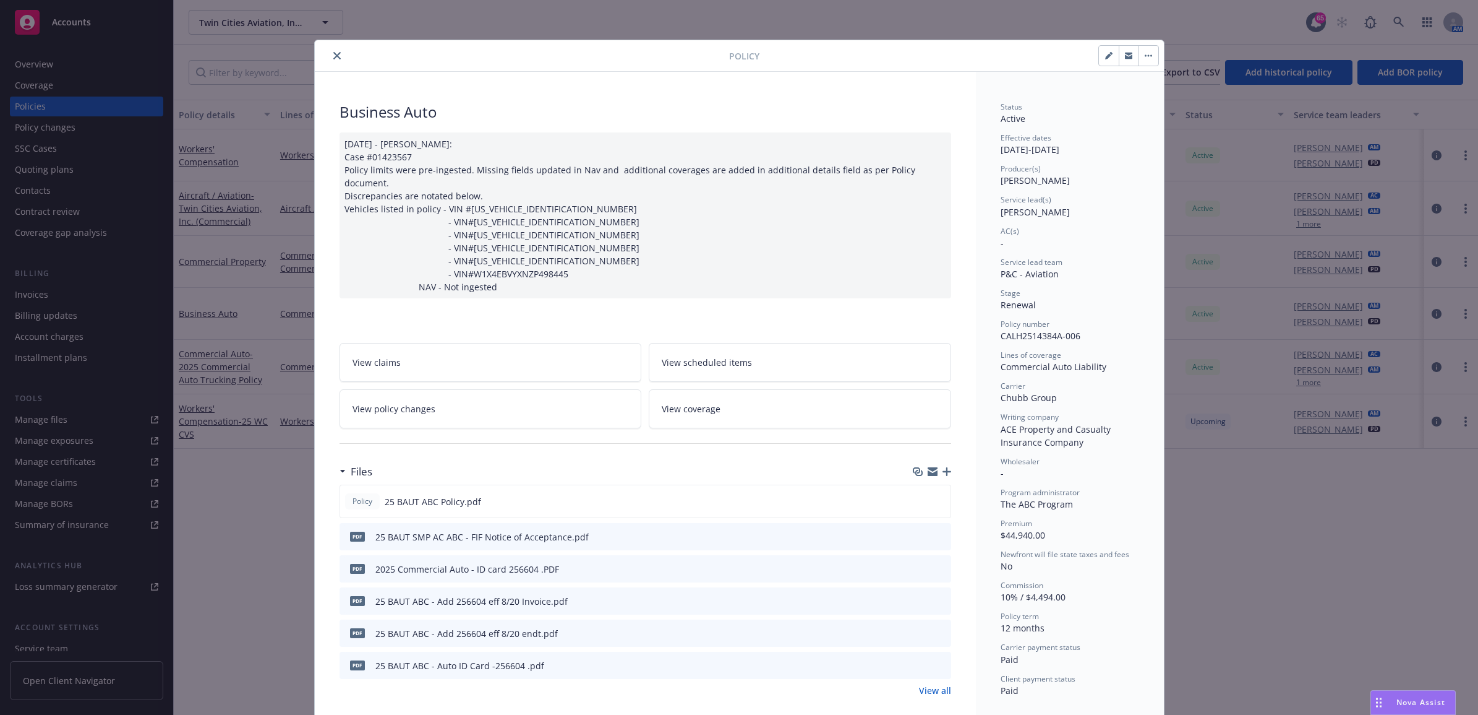
click at [944, 467] on icon "button" at bounding box center [947, 471] width 9 height 9
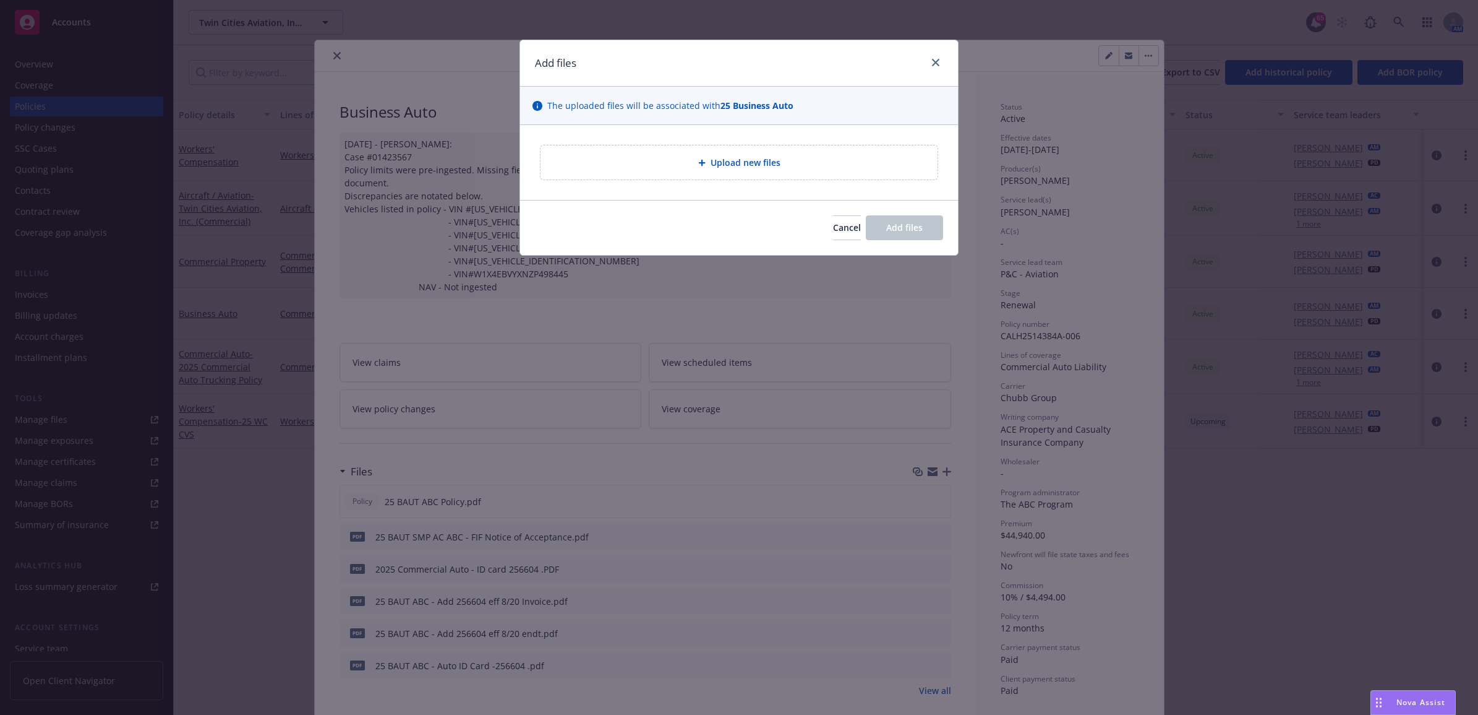
click at [684, 189] on div "Upload new files" at bounding box center [739, 162] width 438 height 75
click at [680, 174] on div "Upload new files" at bounding box center [739, 162] width 397 height 34
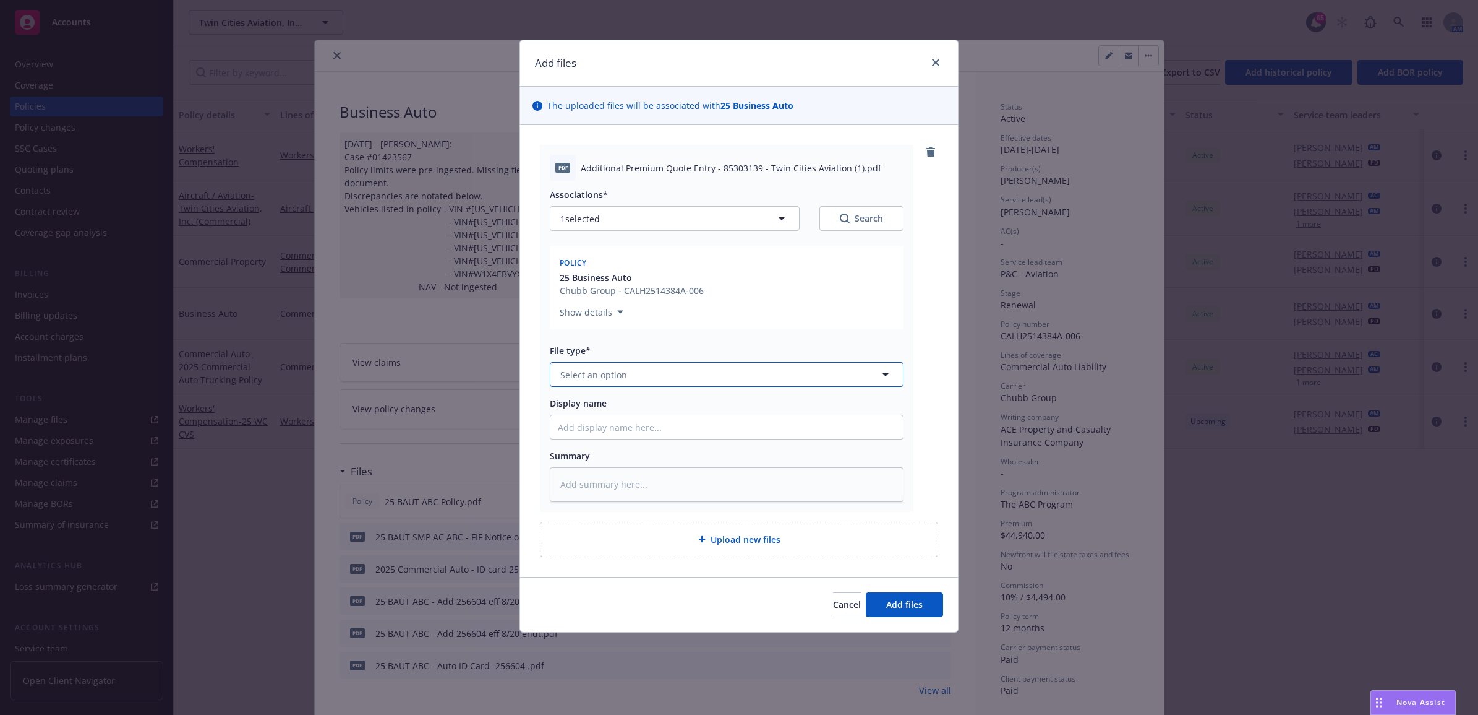
click at [591, 379] on span "Select an option" at bounding box center [593, 374] width 67 height 13
type input "other"
click at [620, 403] on div "Other" at bounding box center [727, 409] width 338 height 18
drag, startPoint x: 605, startPoint y: 423, endPoint x: 567, endPoint y: 427, distance: 38.0
click at [567, 427] on input "Display name" at bounding box center [727, 427] width 353 height 24
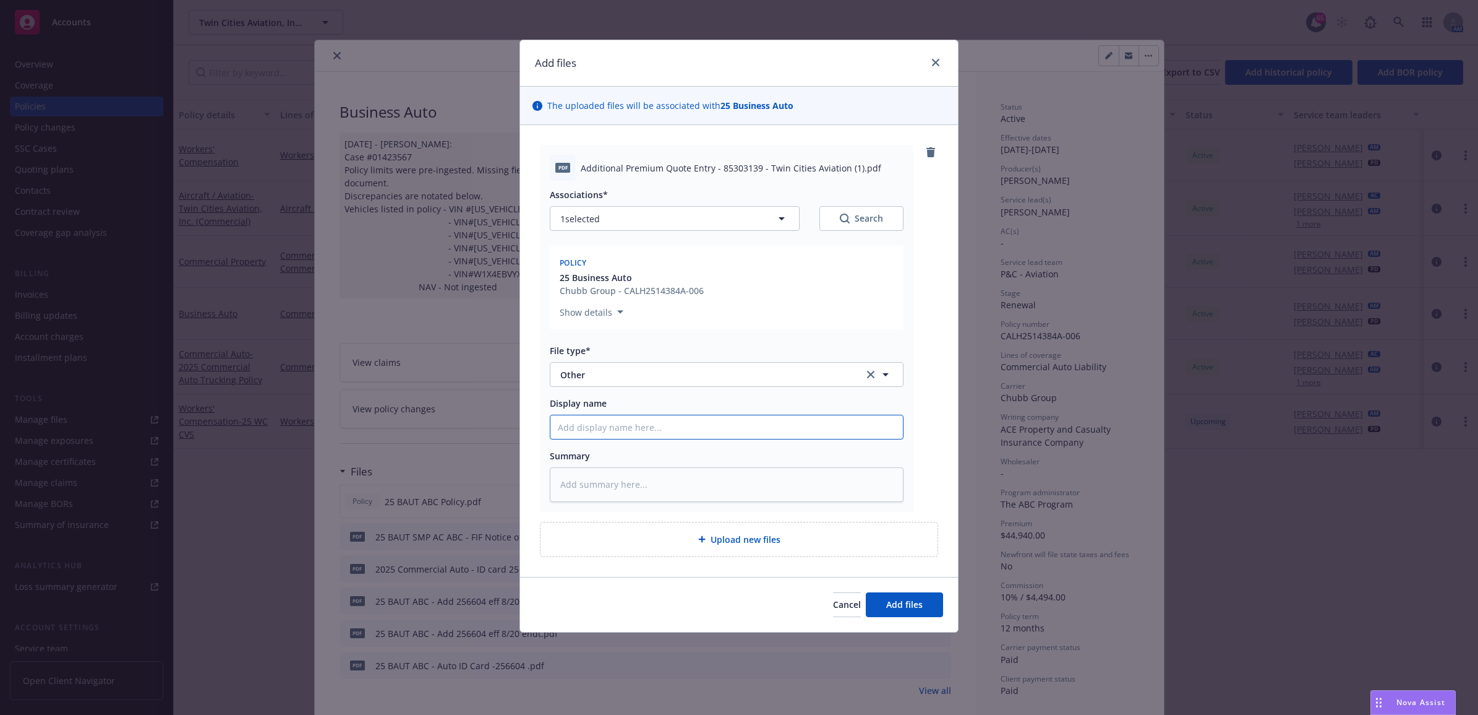
paste input "25 BAUT SMP AC ABC - FIF Notice of Acceptance"
type textarea "x"
type input "25 BAUT SMP AC ABC - FIF Notice of Acceptance"
click at [628, 427] on input "25 BAUT SMP AC ABC - FIF Notice of Acceptance" at bounding box center [727, 427] width 353 height 24
type textarea "x"
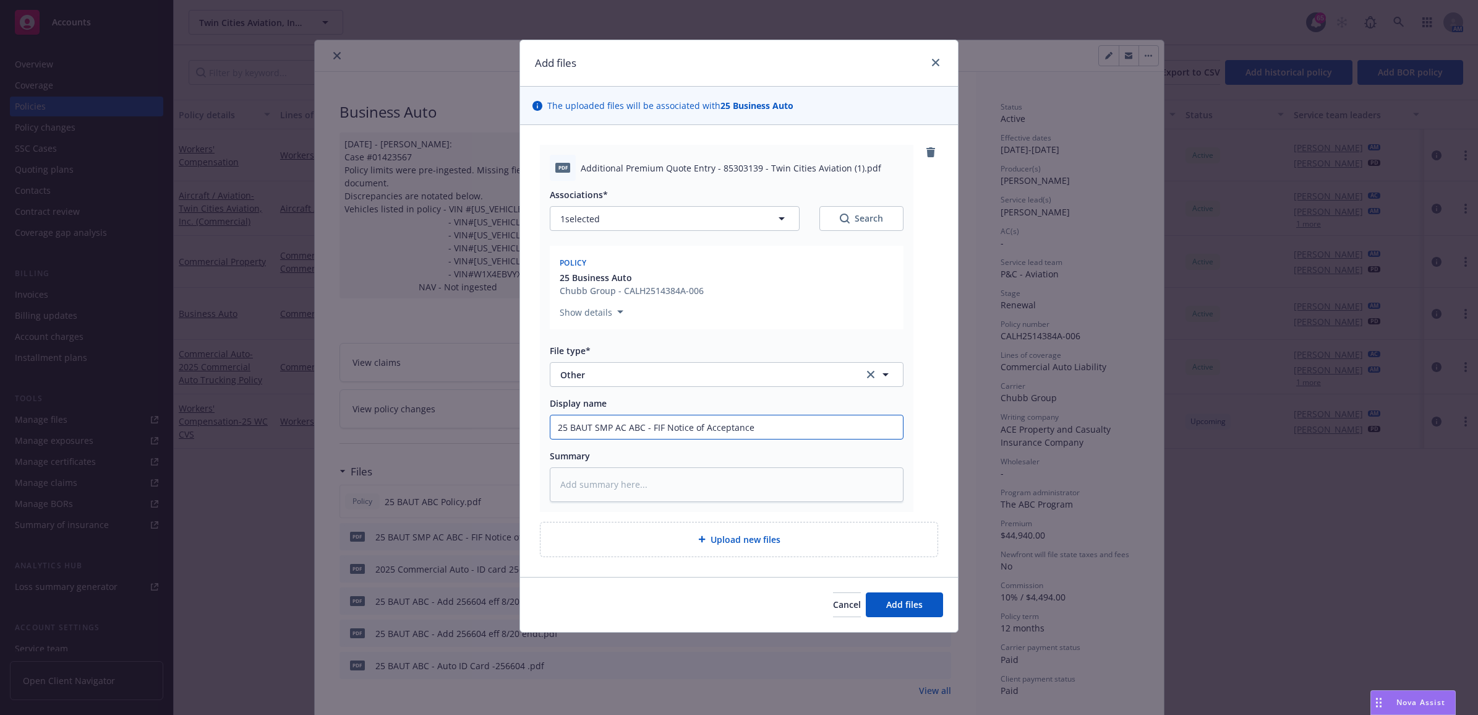
type input "25 BAUT SMP ACABC - FIF Notice of Acceptance"
type textarea "x"
type input "25 BAUT SMP AABC - FIF Notice of Acceptance"
type textarea "x"
type input "25 BAUT SMP ABC - FIF Notice of Acceptance"
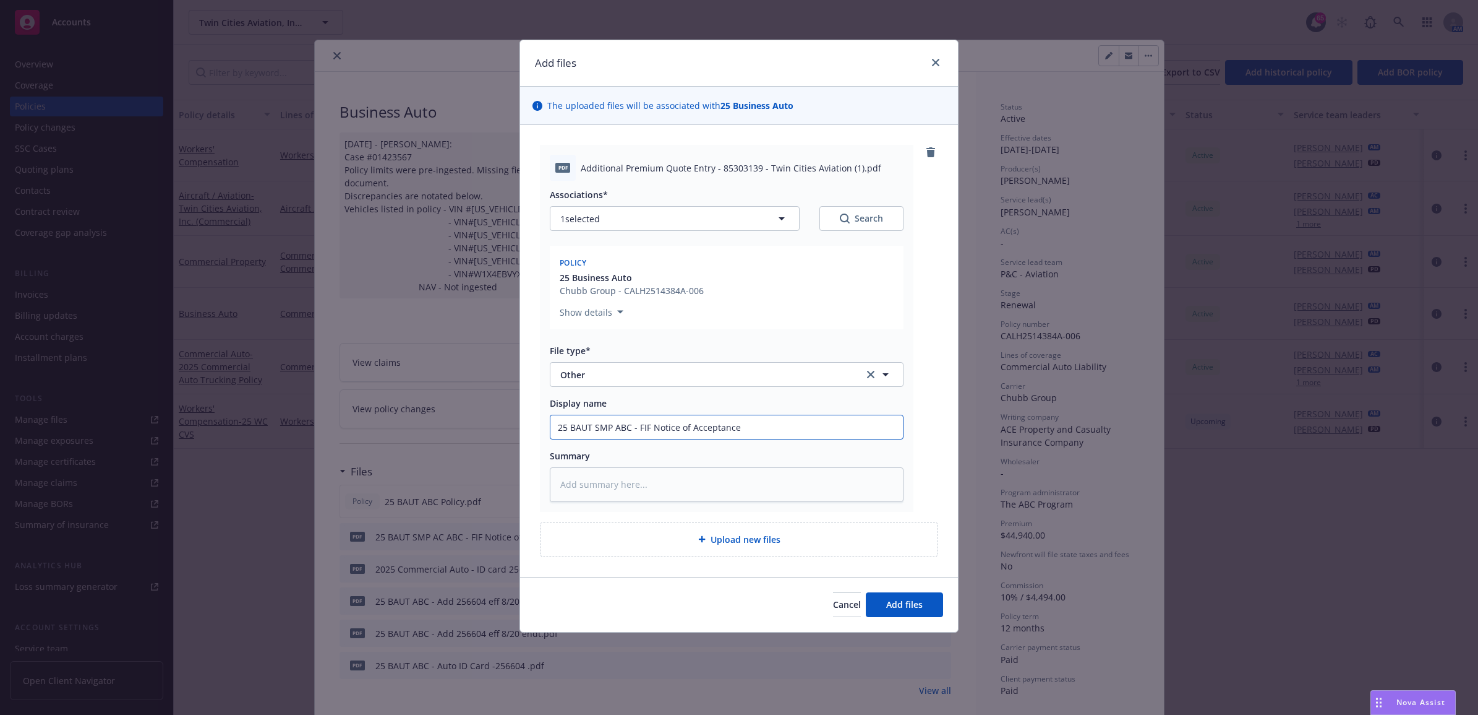
type textarea "x"
type input "25 BAUT SMPABC - FIF Notice of Acceptance"
type textarea "x"
type input "25 BAUT SMABC - FIF Notice of Acceptance"
type textarea "x"
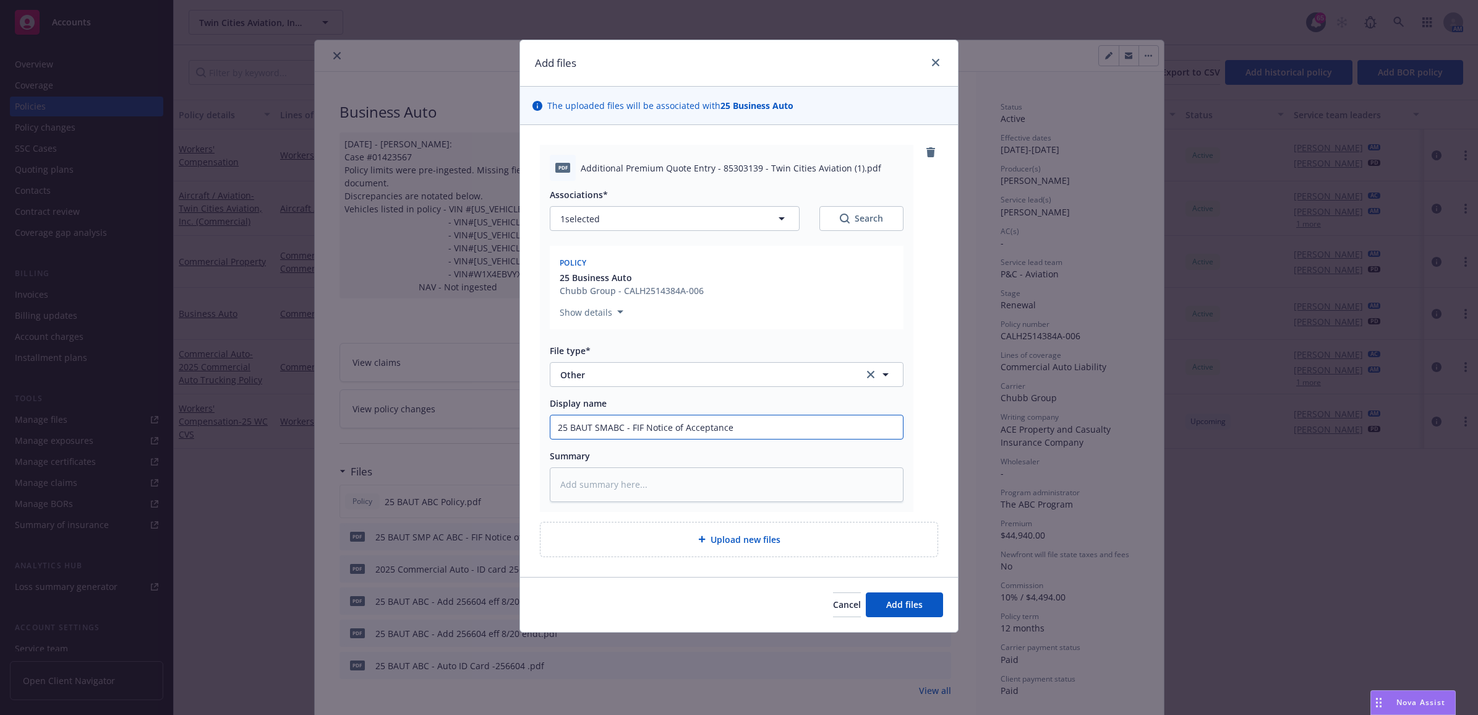
type input "25 BAUT SABC - FIF Notice of Acceptance"
type textarea "x"
type input "25 BAUT ABC - FIF Notice of Acceptance"
drag, startPoint x: 728, startPoint y: 428, endPoint x: 634, endPoint y: 424, distance: 94.1
click at [634, 424] on input "25 BAUT ABC - FIF Notice of Acceptance" at bounding box center [727, 427] width 353 height 24
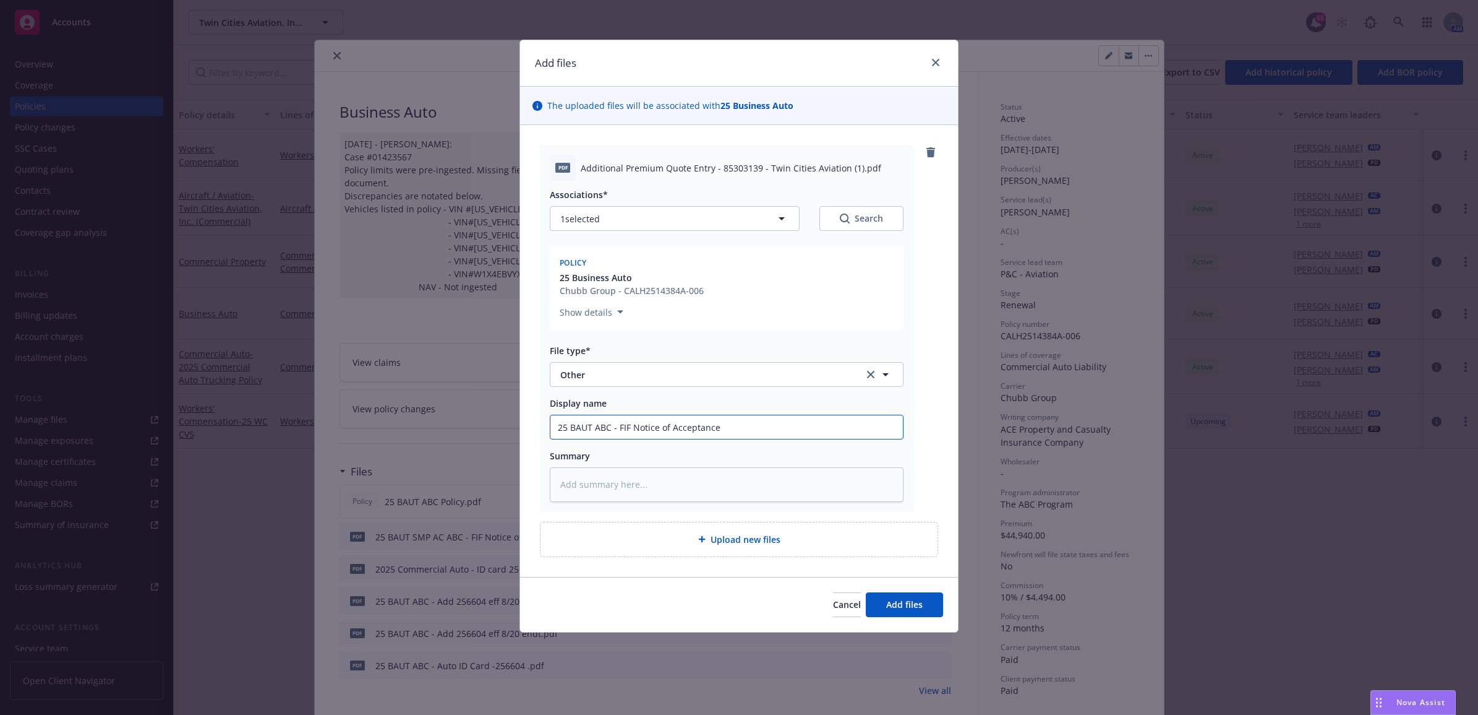
type textarea "x"
type input "25 BAUT ABC - FIF A"
type textarea "x"
type input "25 BAUT ABC - FIF Ad"
type textarea "x"
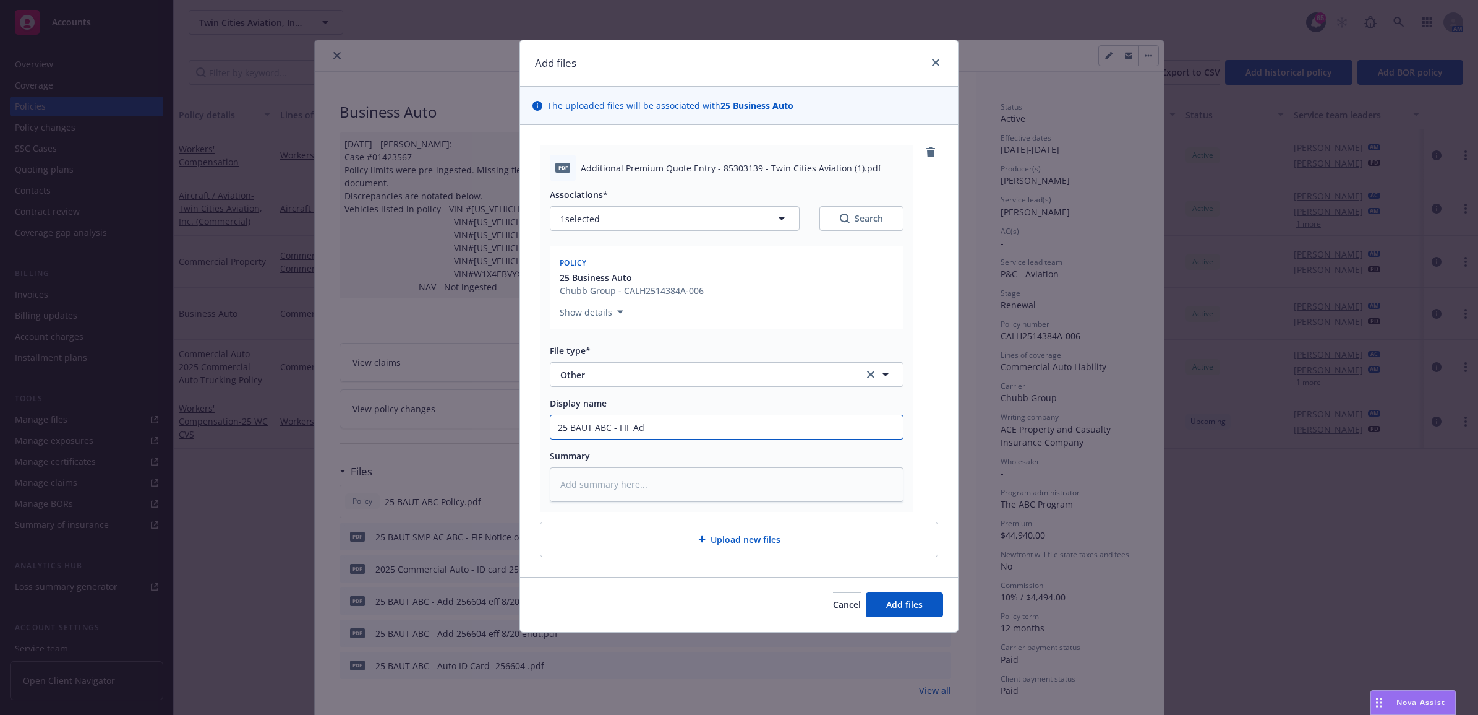
type input "25 BAUT ABC - FIF Add"
type textarea "x"
type input "25 BAUT ABC - FIF Add"
type textarea "x"
type input "25 BAUT ABC - FIF Add a"
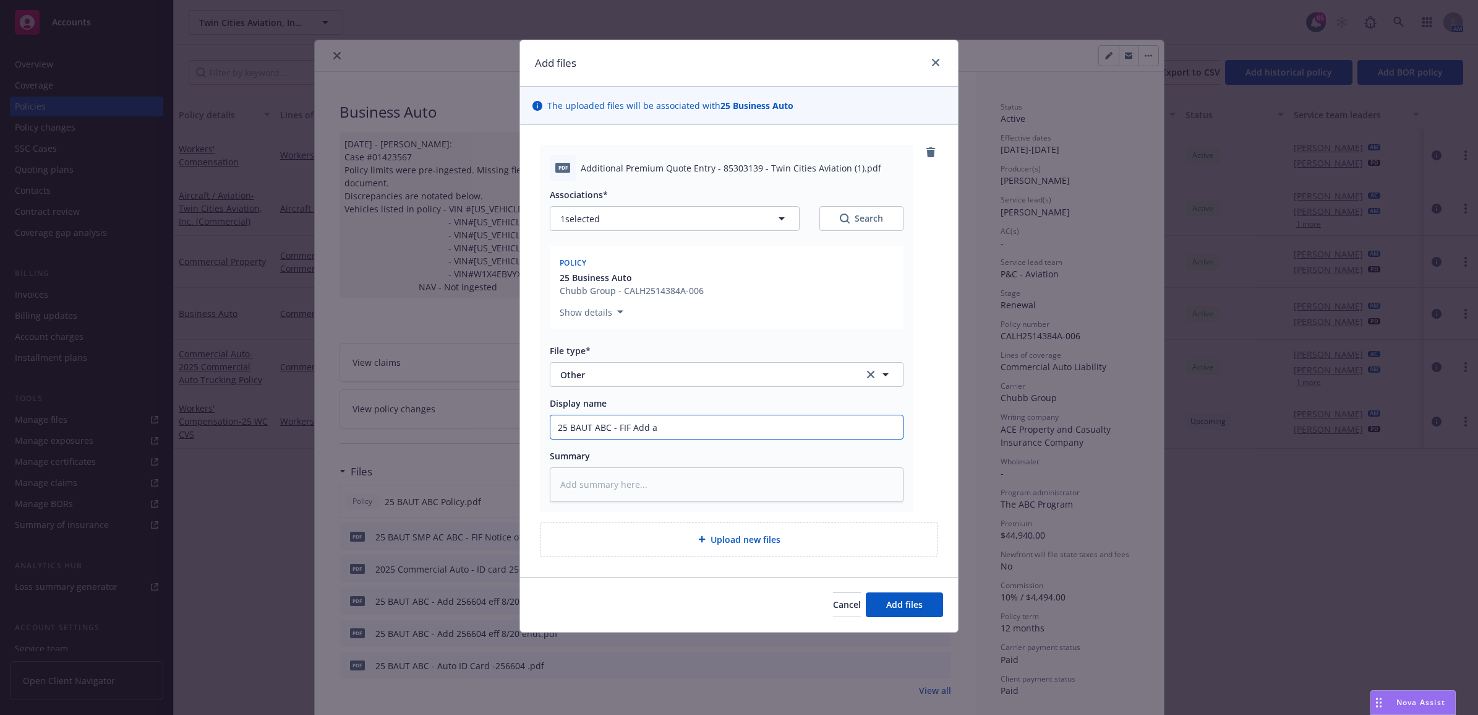
type textarea "x"
type input "25 BAUT ABC - FIF Add au"
type textarea "x"
type input "25 BAUT ABC - FIF Add aut"
type textarea "x"
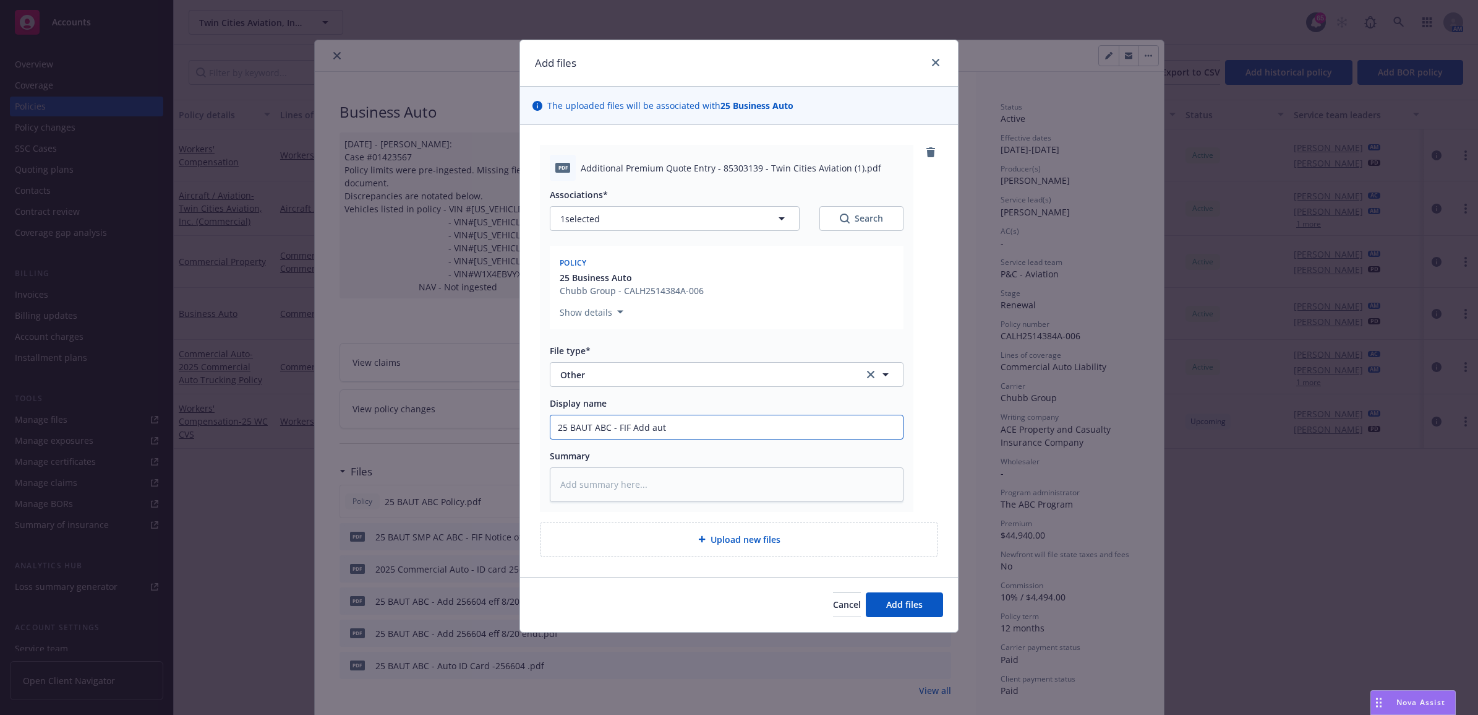
type input "25 BAUT ABC - FIF Add auto"
type textarea "x"
type input "25 BAUT ABC - FIF Add auto"
type textarea "x"
type input "25 BAUT ABC - FIF Add auto t"
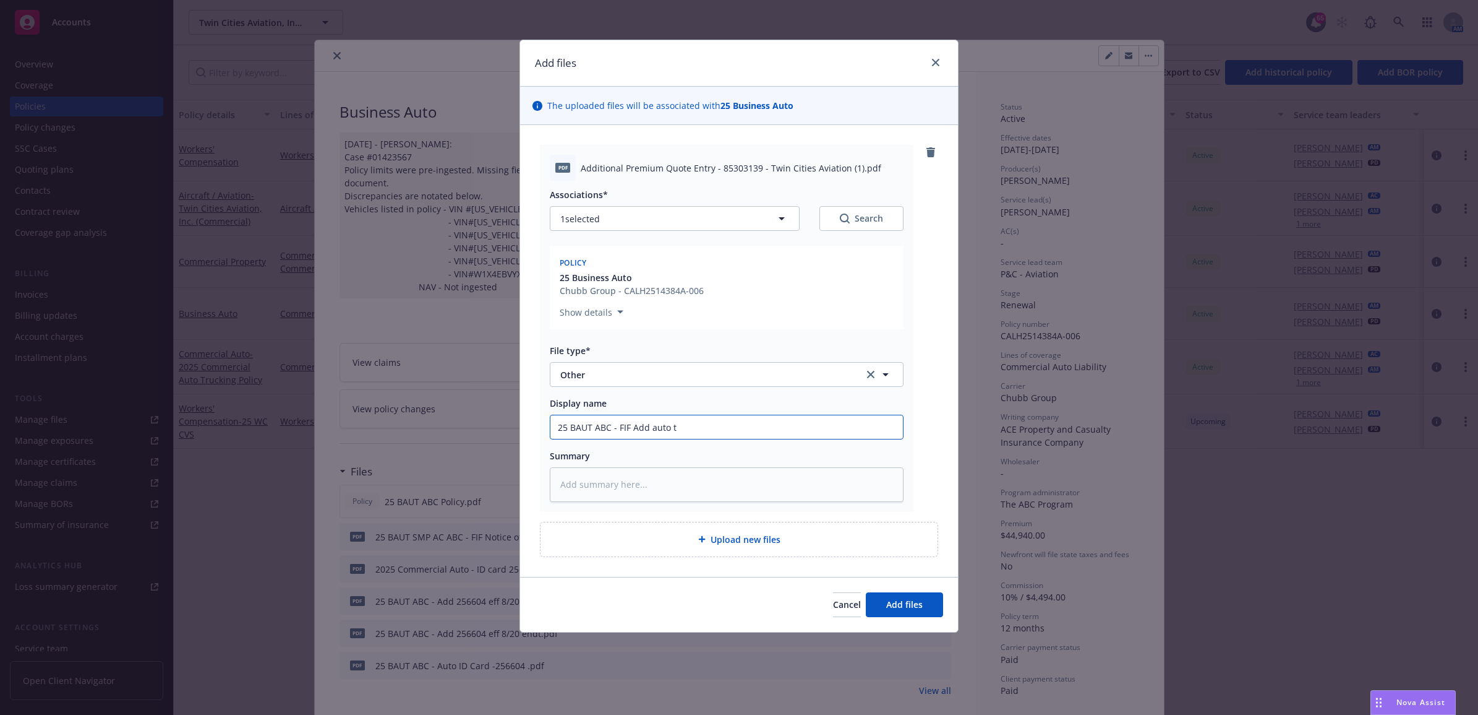
type textarea "x"
type input "25 BAUT ABC - FIF Add auto to"
type textarea "x"
type input "25 BAUT ABC - FIF Add auto to"
type textarea "x"
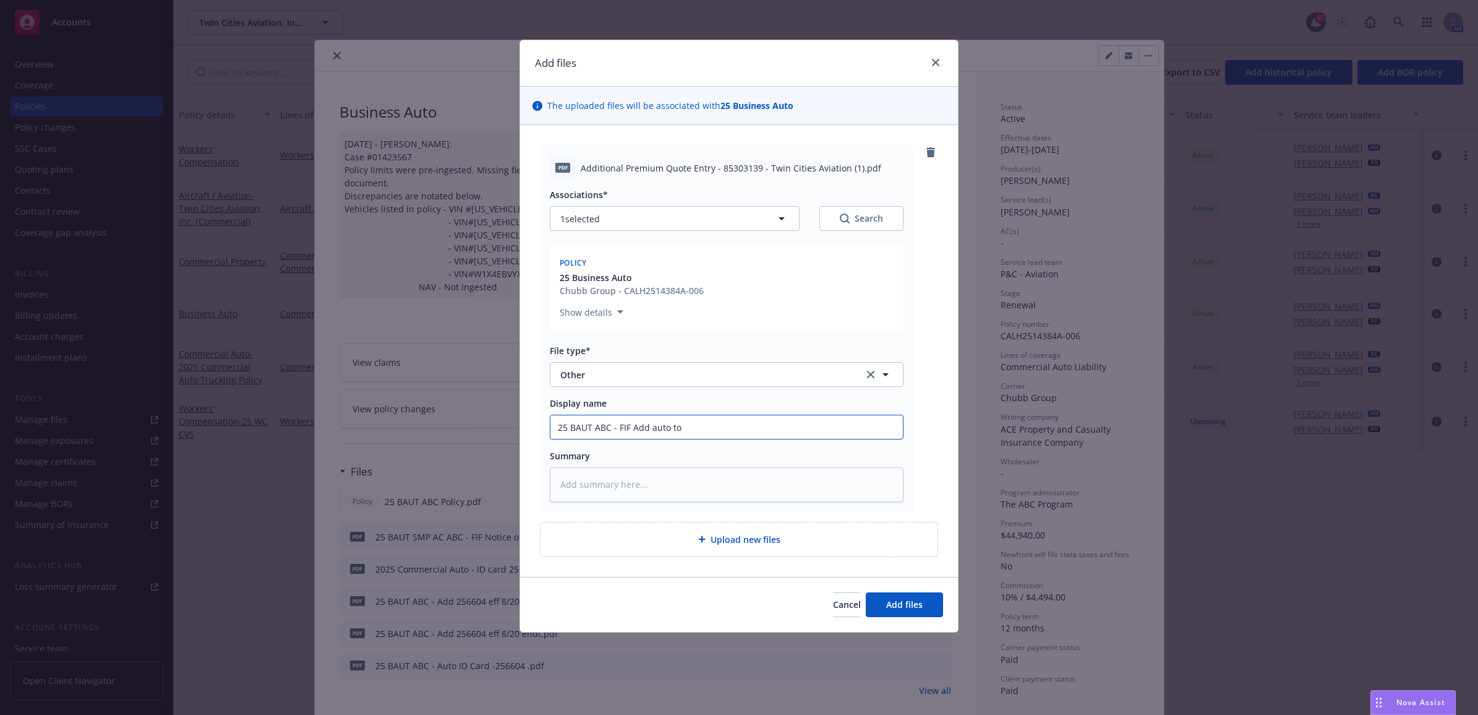
type input "25 BAUT ABC - FIF Add auto to l"
type textarea "x"
type input "25 BAUT ABC - FIF Add auto to lo"
type textarea "x"
type input "25 BAUT ABC - FIF Add auto to loa"
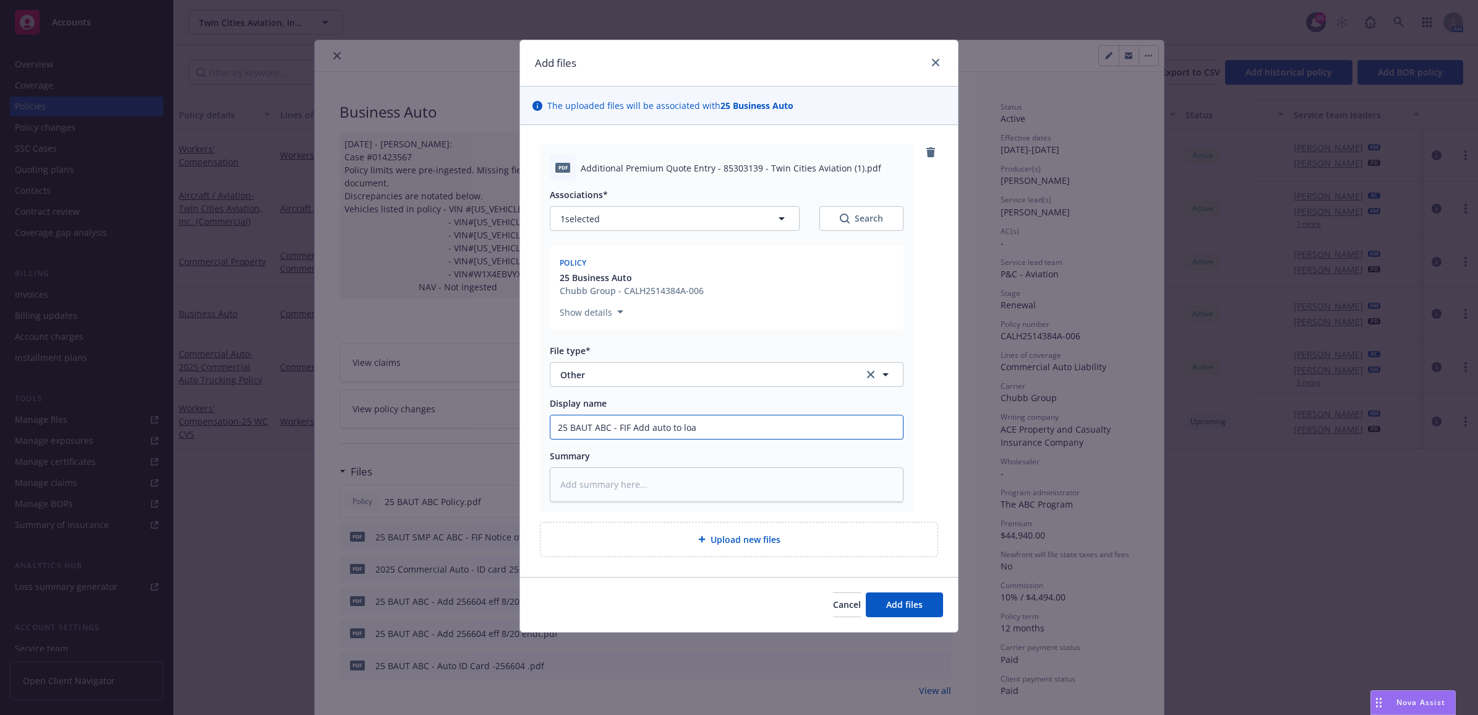
type textarea "x"
drag, startPoint x: 669, startPoint y: 431, endPoint x: 578, endPoint y: 431, distance: 90.3
click at [511, 435] on div "Add files The uploaded files will be associated with 25 Business Auto pdf Addit…" at bounding box center [739, 357] width 1478 height 715
type input "25 BAUT ABC - FIF Add auto to loan"
paste textarea "25 BAUT ABC - FIF Add auto to loan"
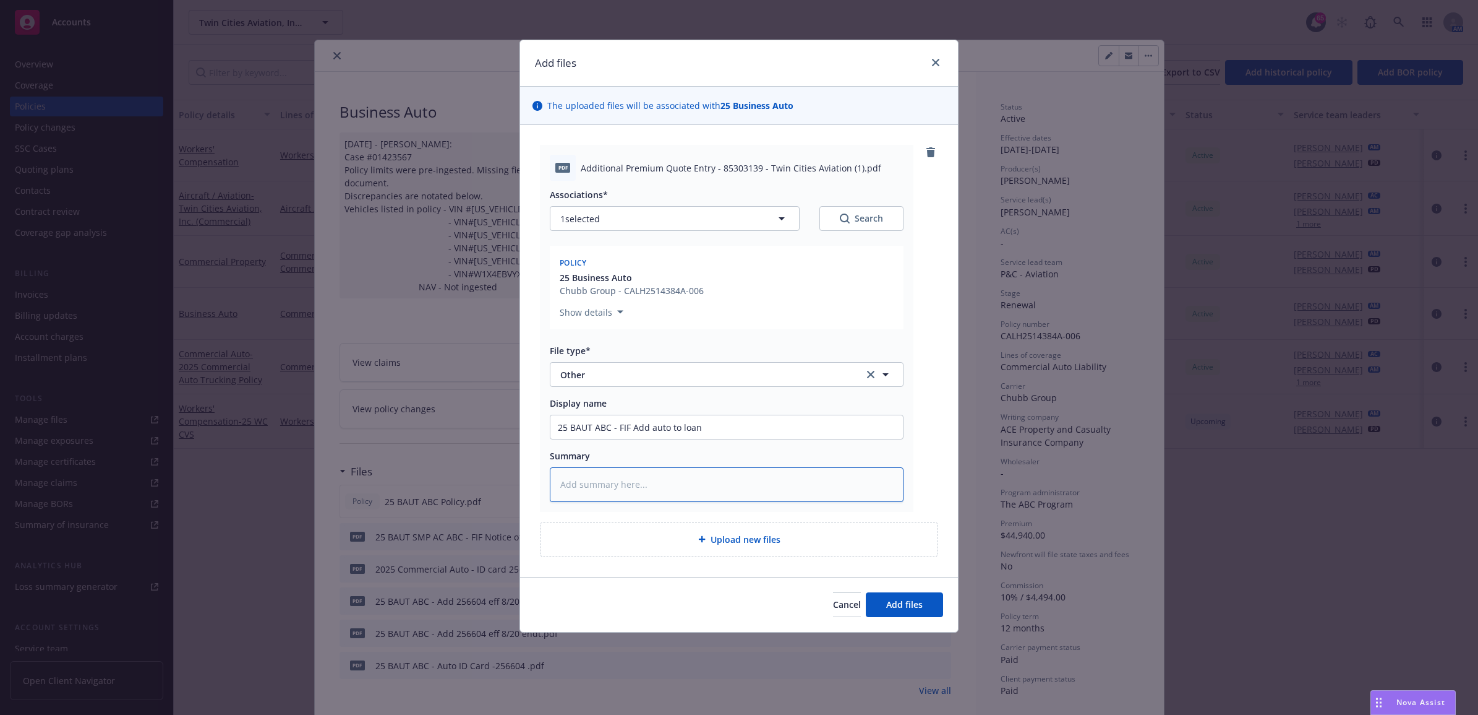
type textarea "x"
type textarea "25 BAUT ABC - FIF Add auto to loan"
click at [896, 607] on span "Add files" at bounding box center [904, 604] width 36 height 12
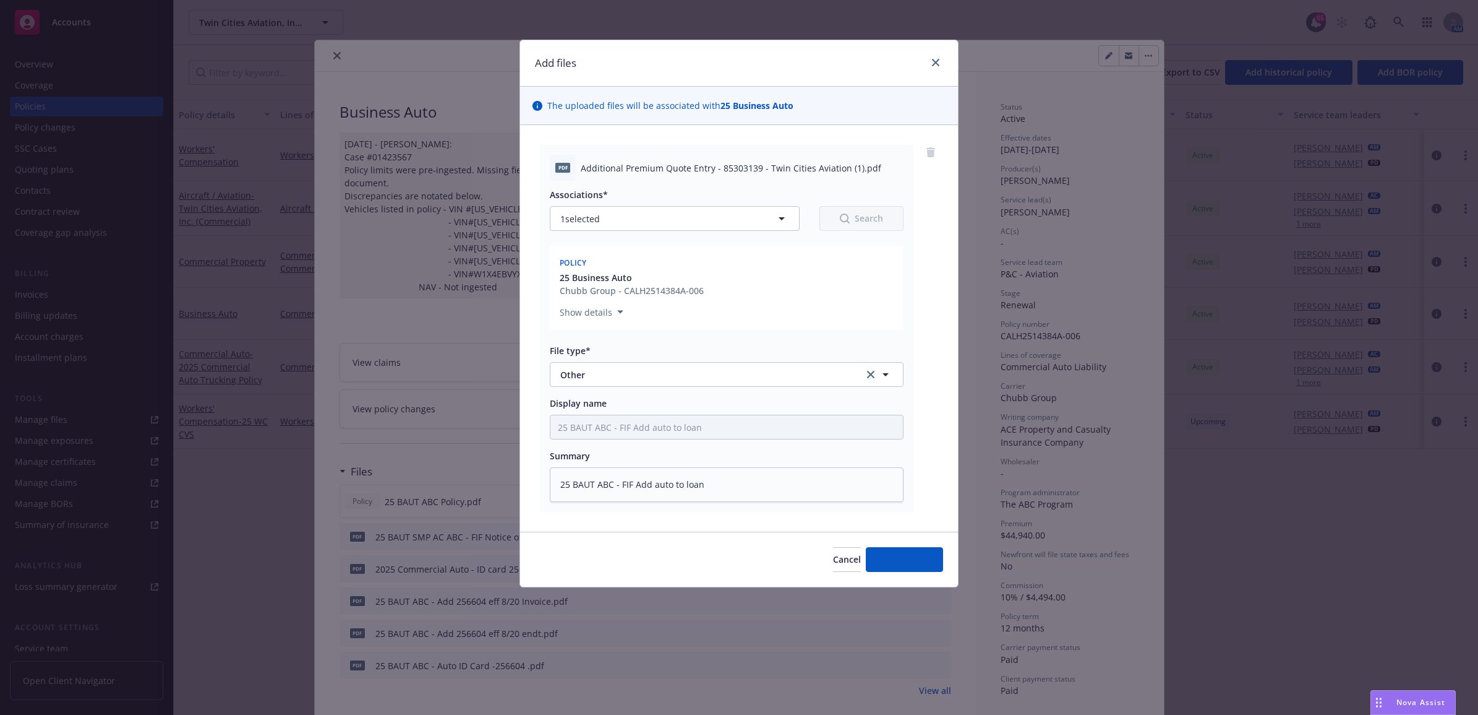
type textarea "x"
